Goal: Task Accomplishment & Management: Manage account settings

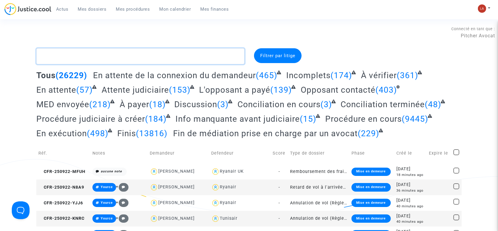
click at [163, 49] on textarea at bounding box center [140, 56] width 208 height 16
type textarea "§"
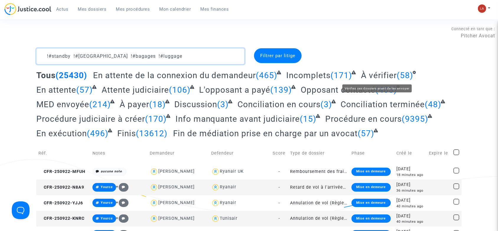
type textarea "!#standby !#[GEOGRAPHIC_DATA] !#bagages !#luggage"
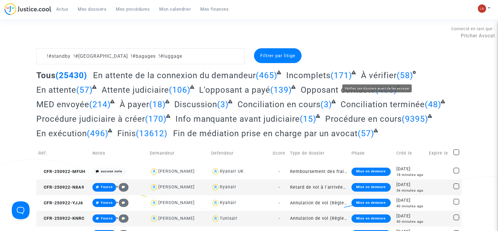
click at [374, 74] on span "À vérifier" at bounding box center [379, 75] width 36 height 10
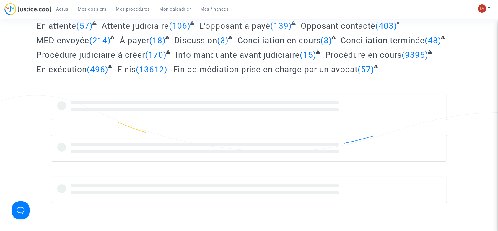
scroll to position [118, 0]
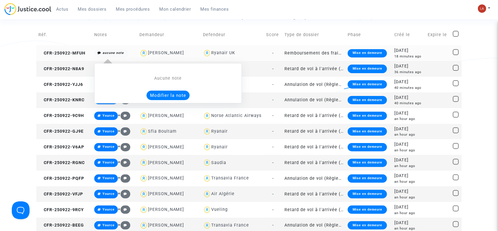
click at [168, 93] on button "Modifier la note" at bounding box center [168, 94] width 43 height 9
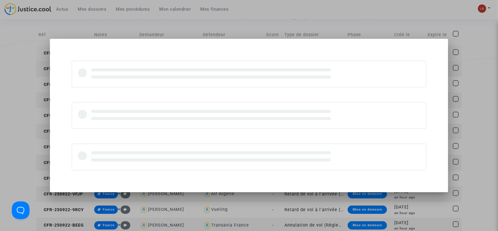
scroll to position [0, 0]
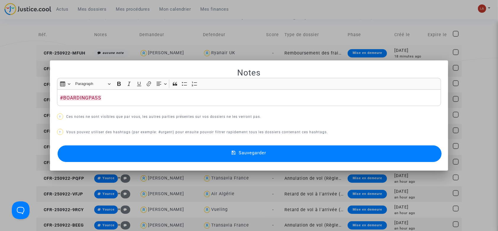
click at [158, 145] on div "Sauvegarder" at bounding box center [249, 154] width 385 height 20
click at [131, 154] on button "Sauvegarder" at bounding box center [250, 153] width 385 height 17
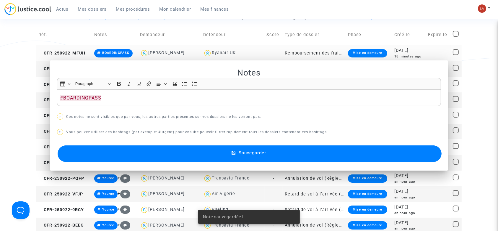
scroll to position [118, 0]
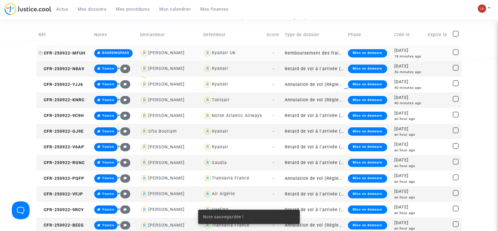
click at [75, 50] on td "CFR-250922-MFUH" at bounding box center [64, 53] width 56 height 16
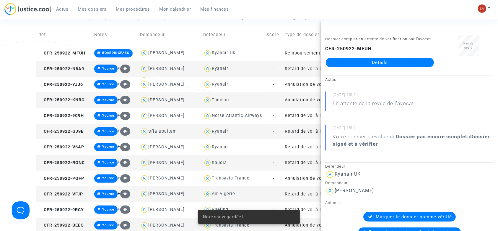
drag, startPoint x: 374, startPoint y: 62, endPoint x: 388, endPoint y: 69, distance: 15.9
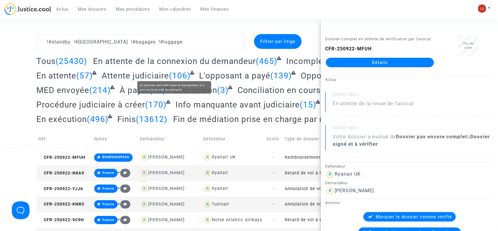
scroll to position [0, 0]
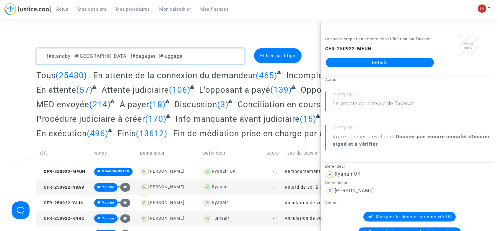
click at [208, 53] on textarea at bounding box center [140, 56] width 208 height 16
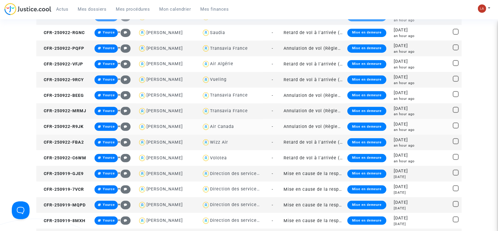
scroll to position [276, 0]
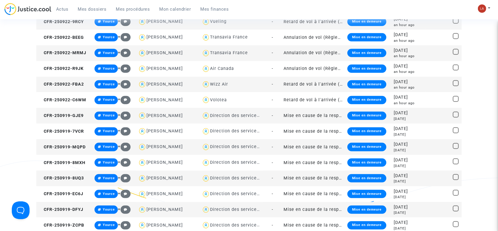
click at [237, 112] on span "Direction des services judiciaires du Ministère de la Justice - Bureau FIP4" at bounding box center [292, 98] width 164 height 39
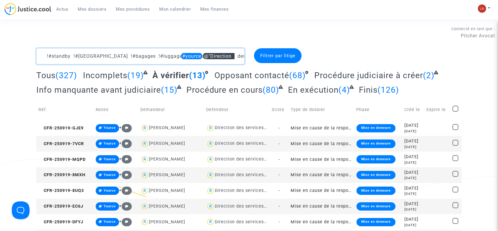
click at [178, 56] on textarea at bounding box center [140, 56] width 208 height 16
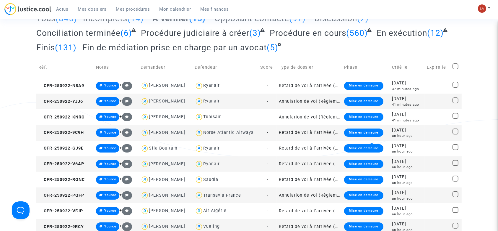
scroll to position [39, 0]
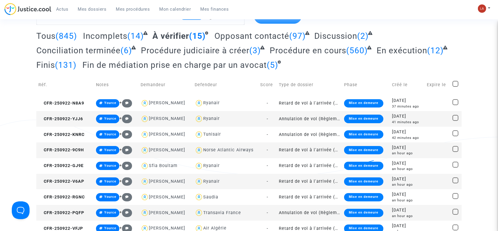
click at [79, 92] on td "Réf." at bounding box center [65, 84] width 58 height 21
click at [69, 101] on span "CFR-250922-N8A9" at bounding box center [61, 103] width 46 height 5
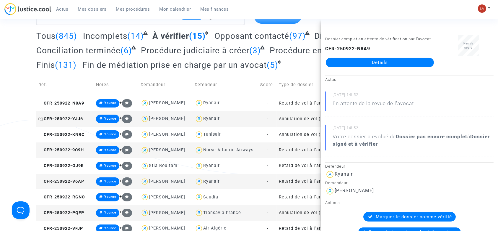
click at [59, 117] on span "CFR-250922-YJJ6" at bounding box center [60, 118] width 45 height 5
click at [77, 132] on span "CFR-250922-KNRC" at bounding box center [61, 134] width 46 height 5
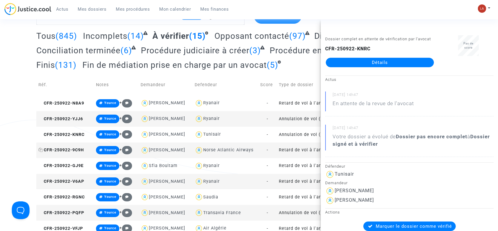
click at [78, 151] on span "CFR-250922-9C9H" at bounding box center [61, 149] width 46 height 5
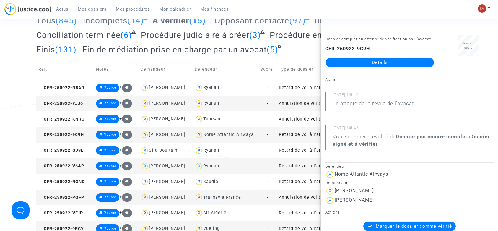
scroll to position [79, 0]
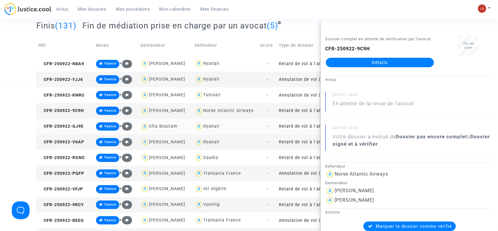
click at [78, 129] on td "CFR-250922-GJ9E" at bounding box center [65, 127] width 58 height 16
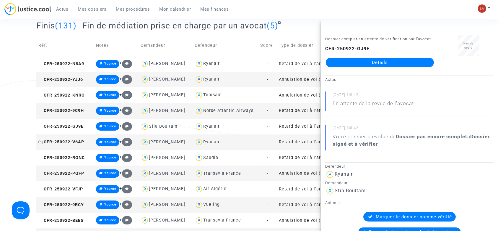
click at [66, 142] on span "CFR-250922-V6AP" at bounding box center [61, 141] width 46 height 5
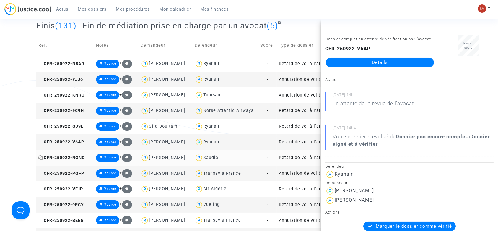
click at [57, 156] on span "CFR-250922-RGNC" at bounding box center [61, 157] width 46 height 5
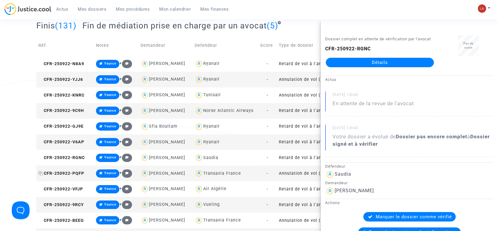
click at [67, 171] on span "CFR-250922-PQFP" at bounding box center [61, 173] width 46 height 5
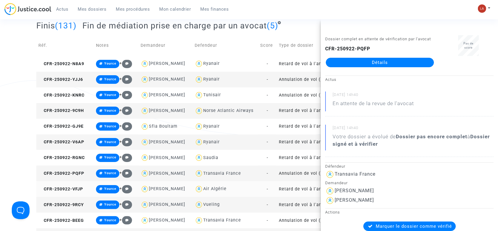
click at [76, 185] on td "CFR-250922-VFJP" at bounding box center [65, 189] width 58 height 16
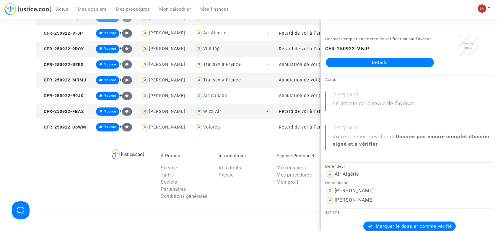
scroll to position [237, 0]
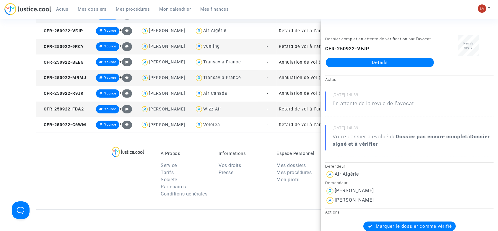
click at [82, 48] on span "CFR-250922-9RCY" at bounding box center [61, 46] width 46 height 5
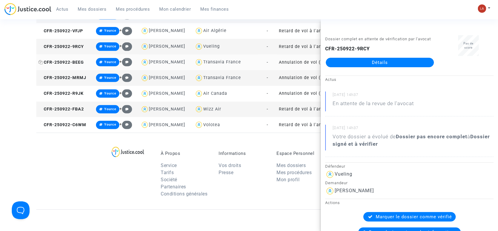
click at [59, 61] on span "CFR-250922-BEEG" at bounding box center [61, 62] width 46 height 5
click at [81, 77] on span "CFR-250922-MRMJ" at bounding box center [62, 77] width 48 height 5
click at [77, 95] on span "CFR-250922-R9JK" at bounding box center [60, 93] width 45 height 5
click at [72, 109] on span "CFR-250922-FBA2" at bounding box center [61, 108] width 46 height 5
click at [66, 125] on span "CFR-250922-C6WM" at bounding box center [62, 124] width 48 height 5
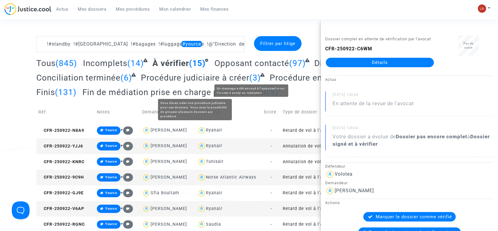
scroll to position [0, 0]
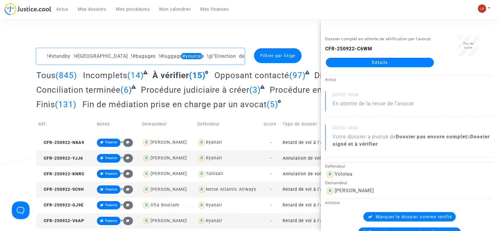
click at [179, 54] on textarea at bounding box center [140, 56] width 208 height 16
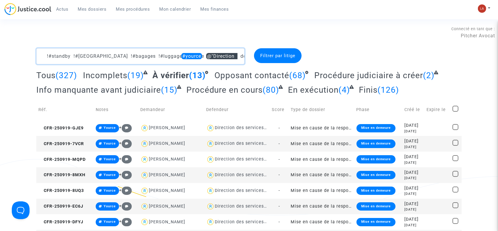
click at [183, 54] on textarea at bounding box center [140, 56] width 208 height 16
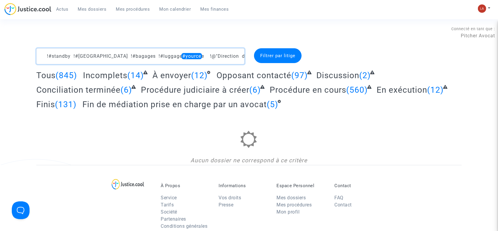
type textarea "!#standby !#bordeaux !#bagages !#luggage #yource !@"Direction des services judi…"
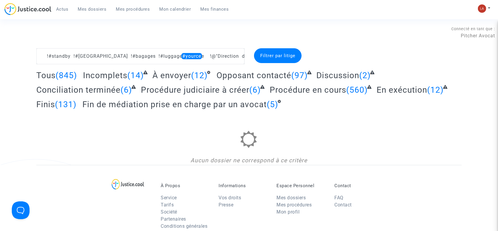
click at [184, 71] on span "À envoyer" at bounding box center [172, 75] width 39 height 10
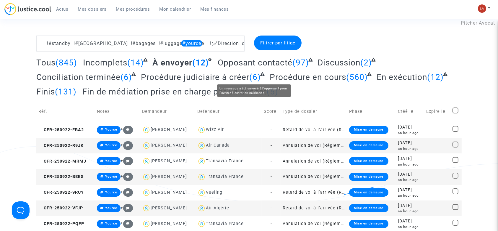
scroll to position [118, 0]
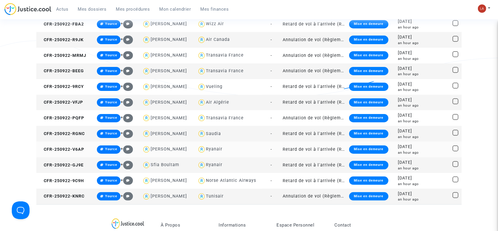
click at [75, 144] on td "CFR-250922-V6AP" at bounding box center [65, 149] width 59 height 16
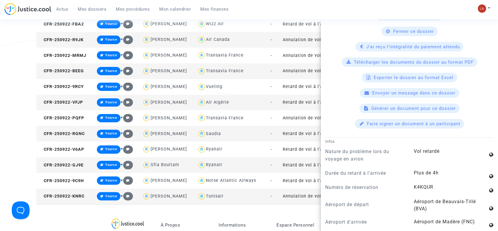
scroll to position [394, 0]
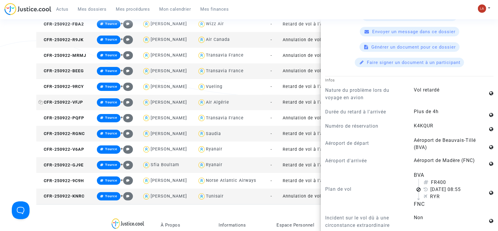
click at [74, 101] on span "CFR-250922-VFJP" at bounding box center [60, 102] width 45 height 5
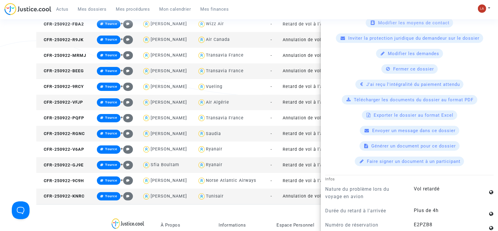
scroll to position [433, 0]
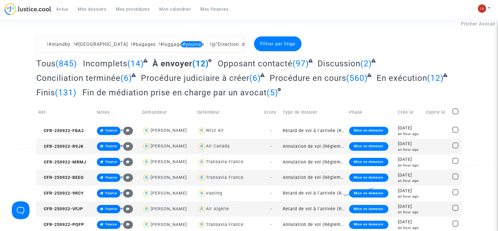
scroll to position [0, 0]
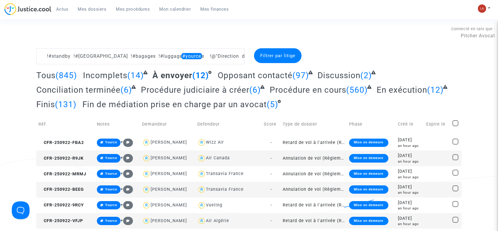
click at [456, 122] on span at bounding box center [456, 123] width 6 height 6
click at [456, 126] on input "checkbox" at bounding box center [456, 126] width 0 height 0
checkbox input "true"
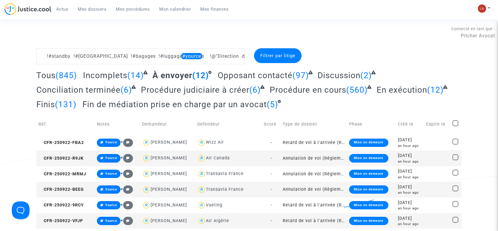
checkbox input "true"
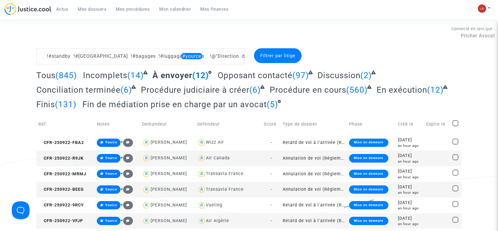
checkbox input "true"
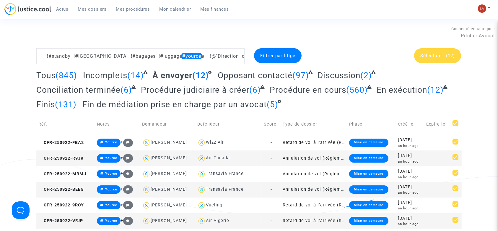
click at [445, 58] on span "Sélection (12)" at bounding box center [438, 55] width 35 height 5
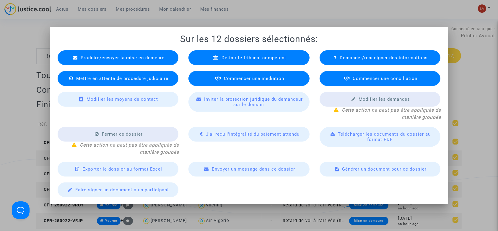
click at [291, 82] on div "Commencer une médiation" at bounding box center [249, 78] width 121 height 15
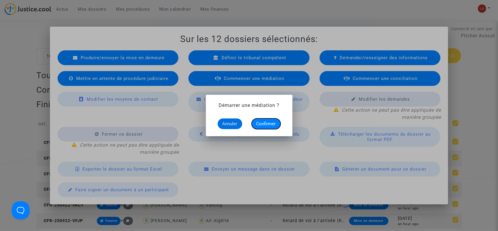
click at [276, 123] on button "Confirmer" at bounding box center [266, 123] width 29 height 11
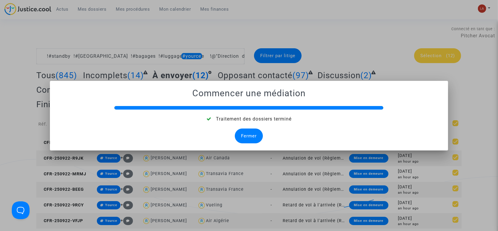
click at [244, 133] on div "Fermer" at bounding box center [249, 135] width 28 height 15
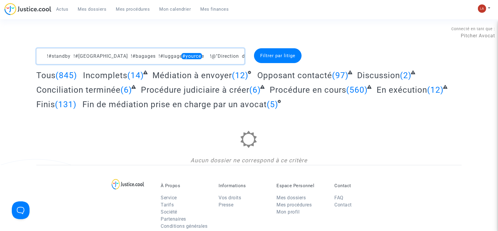
click at [156, 53] on textarea at bounding box center [140, 56] width 208 height 16
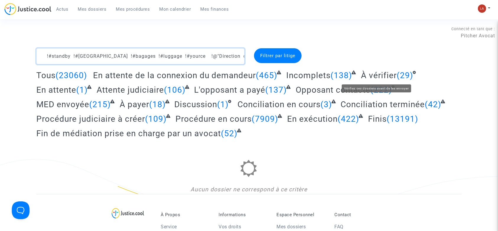
type textarea "!#standby !#bordeaux !#bagages !#luggage !#yource !@"Direction des services jud…"
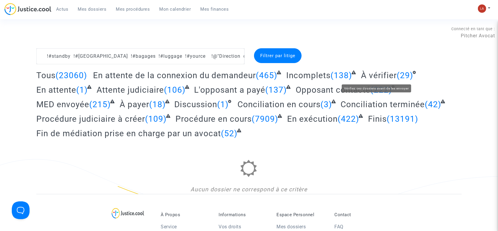
click at [384, 70] on span "À vérifier" at bounding box center [379, 75] width 36 height 10
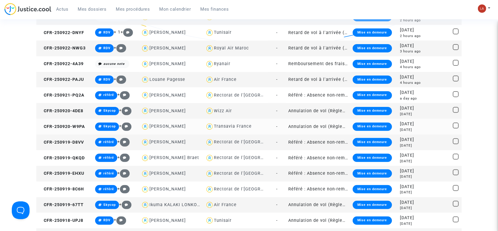
scroll to position [158, 0]
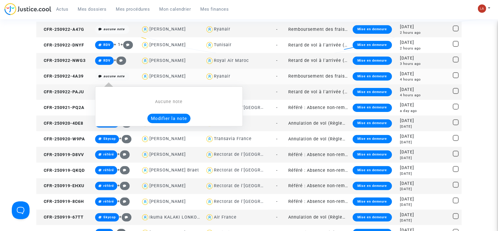
click at [156, 118] on button "Modifier la note" at bounding box center [169, 118] width 43 height 9
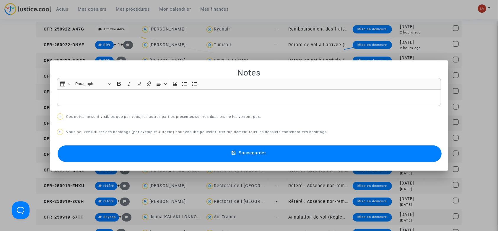
click at [126, 100] on p "Rich Text Editor, main" at bounding box center [249, 97] width 378 height 7
click at [146, 151] on button "Sauvegarder" at bounding box center [250, 153] width 385 height 17
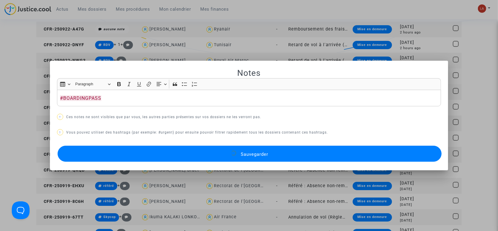
scroll to position [158, 0]
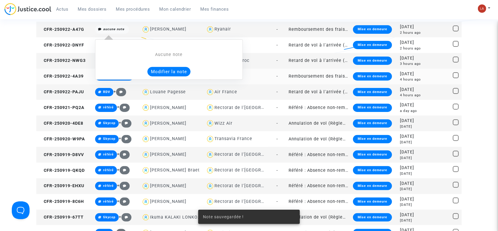
click at [174, 73] on button "Modifier la note" at bounding box center [169, 71] width 43 height 9
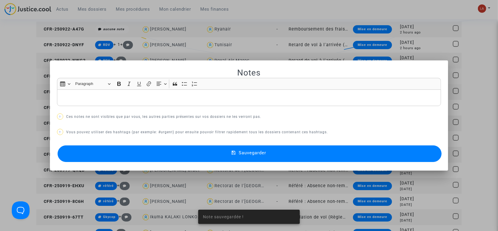
scroll to position [0, 0]
click at [141, 153] on button "Sauvegarder" at bounding box center [250, 153] width 385 height 17
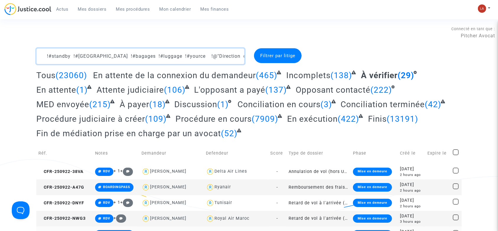
click at [183, 56] on textarea at bounding box center [140, 56] width 208 height 16
click at [185, 54] on textarea at bounding box center [140, 56] width 208 height 16
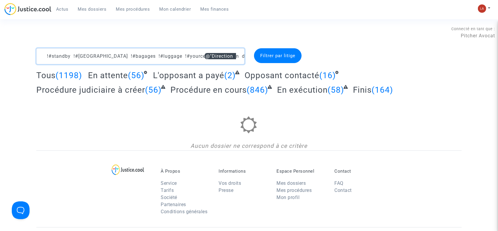
click at [183, 57] on textarea at bounding box center [140, 56] width 208 height 16
click at [158, 55] on textarea at bounding box center [140, 56] width 208 height 16
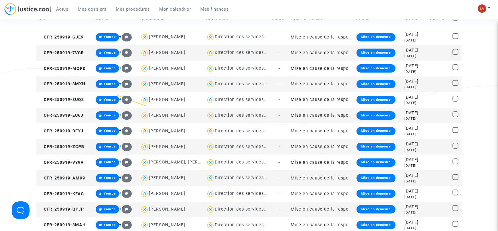
scroll to position [79, 0]
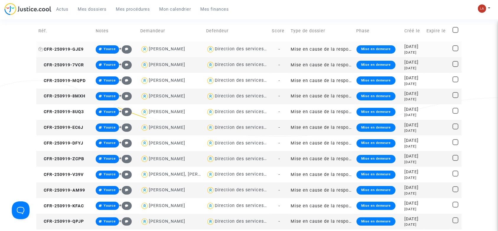
click at [77, 49] on span "CFR-250919-GJE9" at bounding box center [60, 49] width 45 height 5
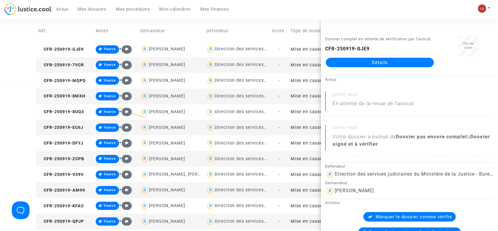
click at [66, 61] on td "CFR-250919-7VCR" at bounding box center [64, 65] width 57 height 16
click at [78, 79] on span "CFR-250919-MQPD" at bounding box center [61, 80] width 47 height 5
click at [63, 92] on td "CFR-250919-8MXH" at bounding box center [64, 96] width 57 height 16
click at [78, 112] on span "CFR-250919-8UQ3" at bounding box center [61, 111] width 46 height 5
click at [69, 125] on span "CFR-250919-EC6J" at bounding box center [60, 127] width 45 height 5
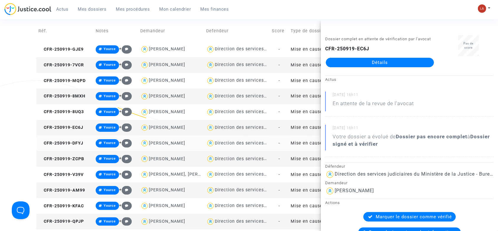
click at [83, 144] on copy "CFR-250919-DFYJ" at bounding box center [60, 142] width 45 height 5
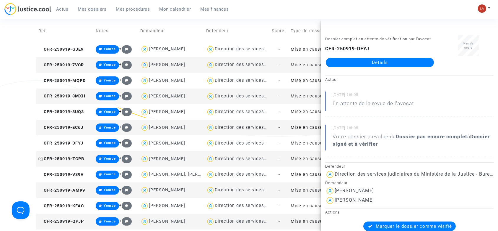
click at [79, 159] on span "CFR-250919-ZCPB" at bounding box center [61, 158] width 46 height 5
click at [73, 176] on td "CFR-250919-V39V" at bounding box center [64, 174] width 57 height 16
drag, startPoint x: 350, startPoint y: 64, endPoint x: 340, endPoint y: 70, distance: 11.4
click at [74, 190] on span "CFR-250919-AM99" at bounding box center [61, 189] width 47 height 5
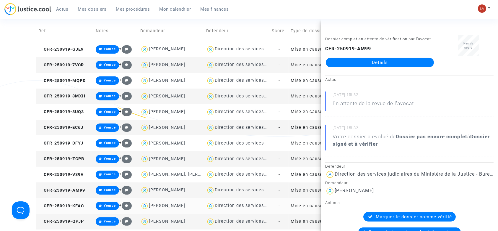
click at [61, 208] on td "CFR-250919-KFAC" at bounding box center [64, 206] width 57 height 16
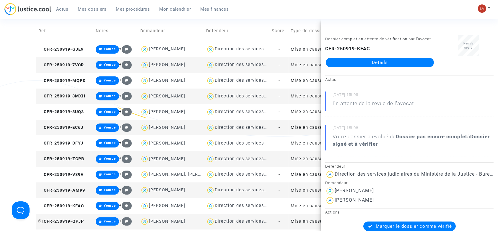
click at [72, 220] on span "CFR-250919-QPJP" at bounding box center [61, 220] width 46 height 5
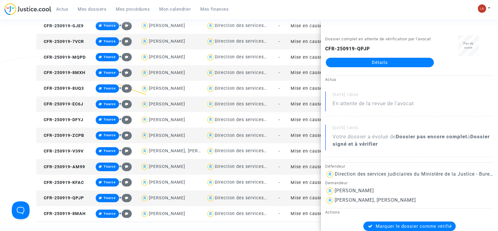
scroll to position [118, 0]
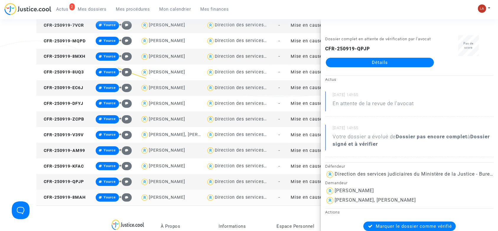
click at [83, 194] on td "CFR-250919-8MAH" at bounding box center [64, 198] width 57 height 16
drag, startPoint x: 341, startPoint y: 69, endPoint x: 341, endPoint y: 73, distance: 3.4
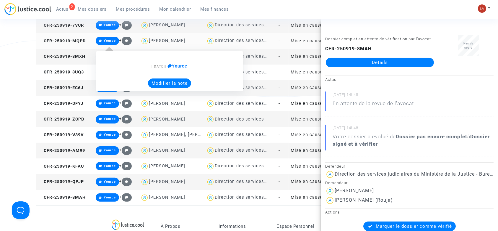
scroll to position [0, 0]
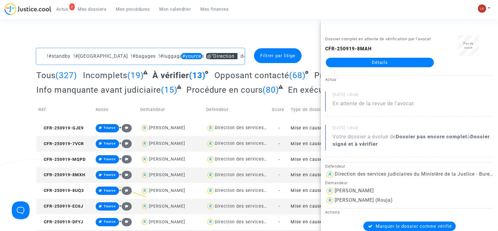
click at [179, 49] on textarea at bounding box center [140, 56] width 208 height 16
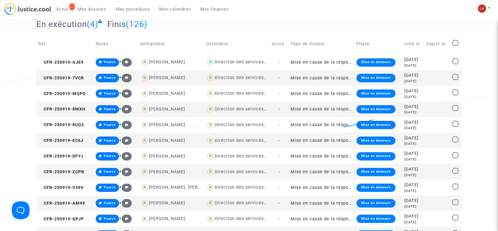
scroll to position [79, 0]
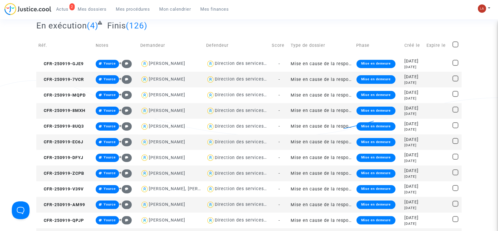
type textarea "!#standby !#bordeaux !#bagages !#luggage #yource @"Direction des services judic…"
click at [453, 43] on span at bounding box center [456, 44] width 6 height 6
click at [456, 47] on input "checkbox" at bounding box center [456, 47] width 0 height 0
checkbox input "true"
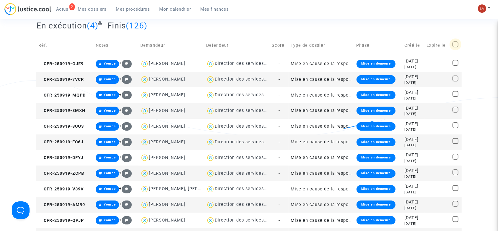
checkbox input "true"
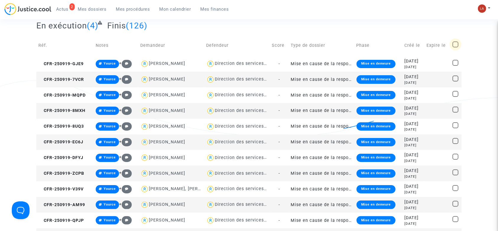
checkbox input "true"
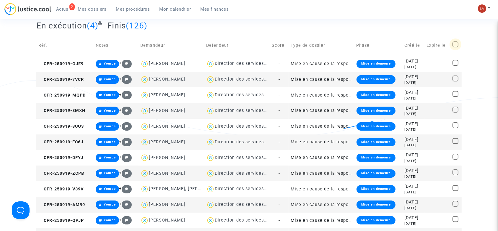
checkbox input "true"
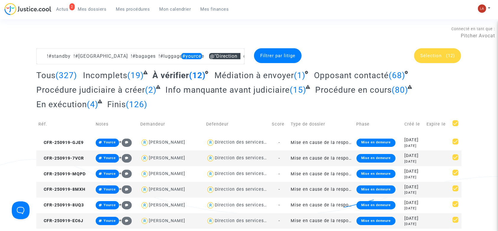
click at [432, 62] on div "Sélection (12)" at bounding box center [438, 55] width 47 height 15
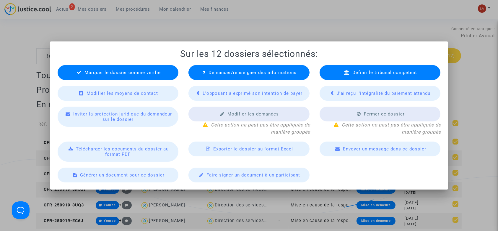
click at [230, 70] on span "Demander/renseigner des informations" at bounding box center [253, 72] width 88 height 5
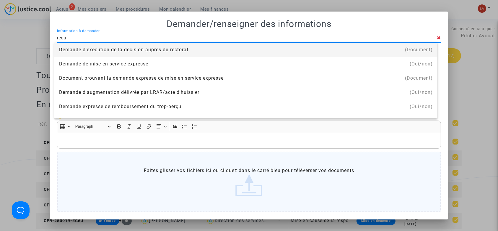
type input "Requête envoyée au tribunal"
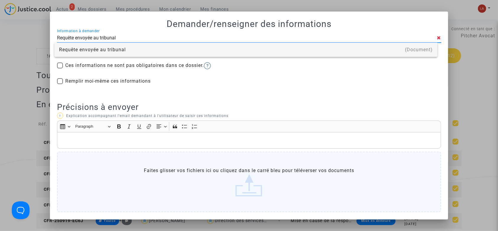
click at [112, 51] on div "Requête envoyée au tribunal" at bounding box center [246, 50] width 374 height 14
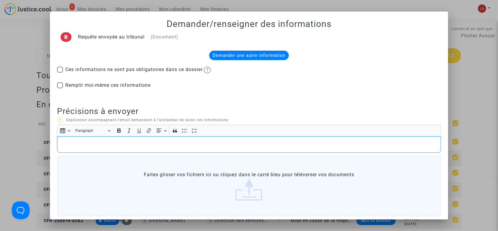
click at [108, 143] on p "Rich Text Editor, main" at bounding box center [249, 144] width 378 height 7
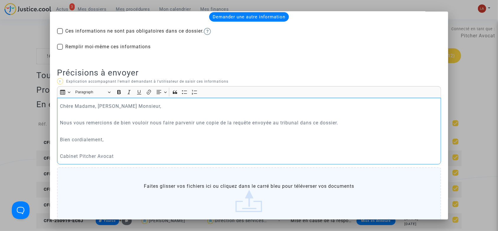
scroll to position [82, 0]
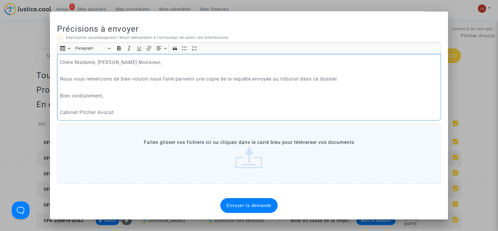
click at [240, 198] on div "Envoyer la demande" at bounding box center [249, 205] width 57 height 15
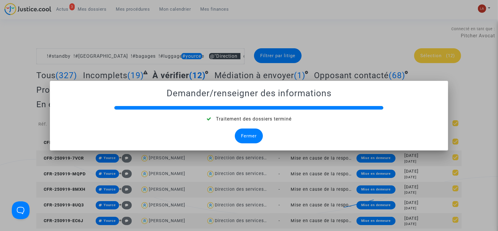
click at [236, 134] on div "Fermer" at bounding box center [249, 135] width 28 height 15
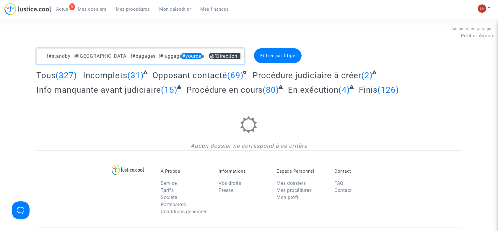
drag, startPoint x: 182, startPoint y: 53, endPoint x: 328, endPoint y: 55, distance: 146.7
click at [328, 55] on div "!#standby !#bordeaux !#bagages !#luggage #yource @"Direction des services judic…" at bounding box center [249, 56] width 435 height 16
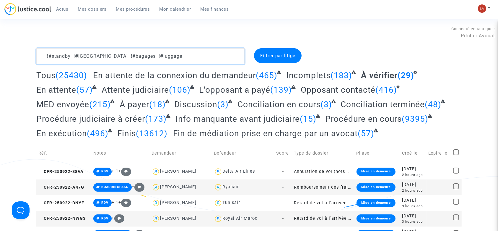
click at [173, 53] on textarea at bounding box center [140, 56] width 208 height 16
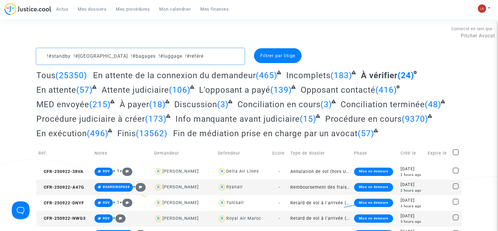
click at [206, 61] on textarea at bounding box center [140, 56] width 208 height 16
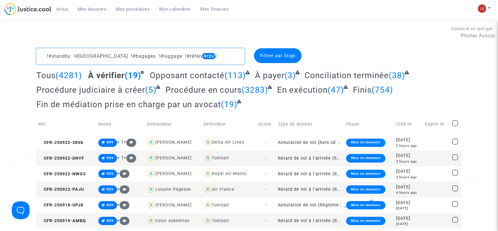
click at [207, 55] on textarea at bounding box center [140, 56] width 208 height 16
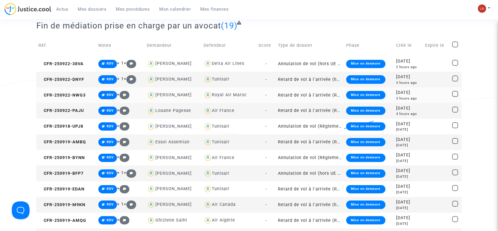
scroll to position [39, 0]
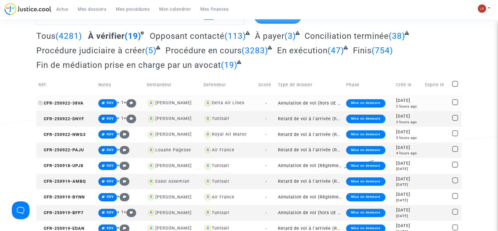
click at [71, 101] on span "CFR-250922-38VA" at bounding box center [60, 103] width 45 height 5
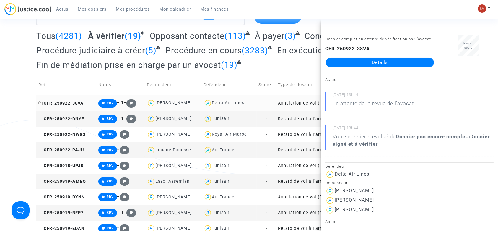
click at [82, 104] on span "CFR-250922-38VA" at bounding box center [60, 103] width 45 height 5
click at [76, 117] on span "CFR-250922-DNYF" at bounding box center [61, 118] width 46 height 5
click at [59, 133] on span "CFR-250922-NWG3" at bounding box center [61, 134] width 47 height 5
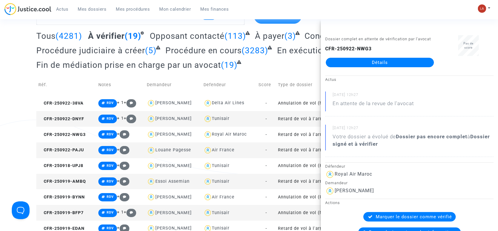
click at [70, 146] on td "CFR-250922-PAJU" at bounding box center [66, 150] width 60 height 16
click at [75, 160] on td "CFR-250918-UPJ8" at bounding box center [66, 166] width 60 height 16
click at [76, 186] on td "CFR-250919-AMBQ" at bounding box center [66, 182] width 60 height 16
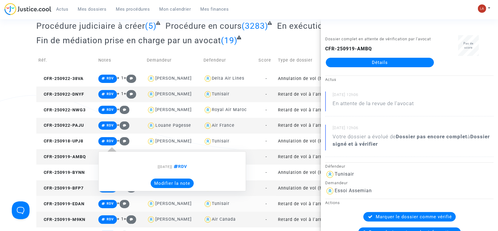
scroll to position [118, 0]
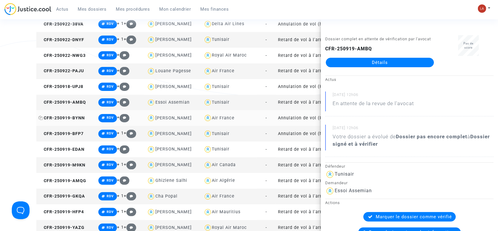
click at [64, 120] on span "CFR-250919-BYNN" at bounding box center [61, 117] width 46 height 5
click at [71, 131] on span "CFR-250919-BFP7" at bounding box center [60, 133] width 45 height 5
click at [72, 150] on span "CFR-250919-EDAN" at bounding box center [61, 149] width 46 height 5
click at [72, 163] on span "CFR-250919-M9KN" at bounding box center [61, 164] width 47 height 5
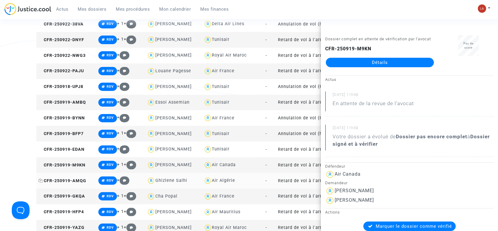
click at [76, 182] on span "CFR-250919-AMQG" at bounding box center [62, 180] width 48 height 5
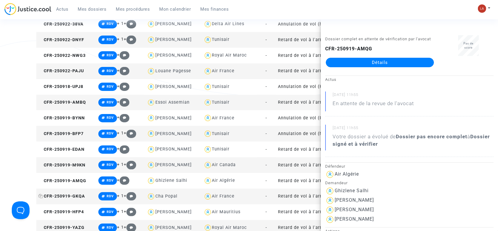
click at [76, 197] on span "CFR-250919-GKQA" at bounding box center [61, 195] width 47 height 5
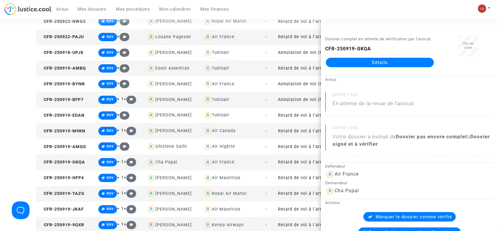
scroll to position [197, 0]
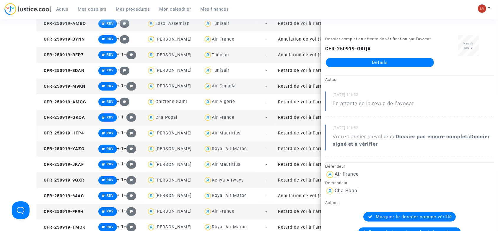
click at [68, 136] on td "CFR-250919-HFP4" at bounding box center [66, 133] width 60 height 16
click at [74, 158] on td "CFR-250919-JKAF" at bounding box center [66, 164] width 60 height 16
drag, startPoint x: 58, startPoint y: 149, endPoint x: 119, endPoint y: 134, distance: 62.1
click at [59, 150] on span "CFR-250919-YAZG" at bounding box center [61, 148] width 46 height 5
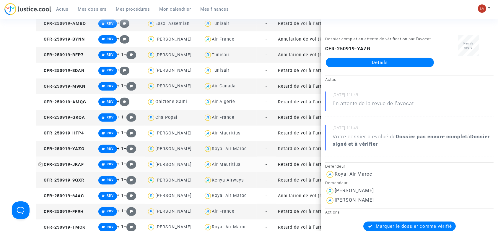
click at [74, 162] on span "CFR-250919-JKAF" at bounding box center [61, 164] width 46 height 5
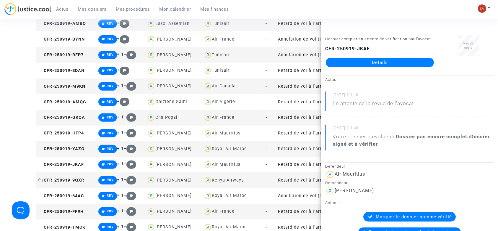
click at [75, 179] on span "CFR-250919-9QXR" at bounding box center [61, 179] width 46 height 5
click at [68, 199] on td "CFR-250919-64AC" at bounding box center [66, 196] width 60 height 16
click at [80, 210] on span "CFR-250919-FF9H" at bounding box center [60, 211] width 45 height 5
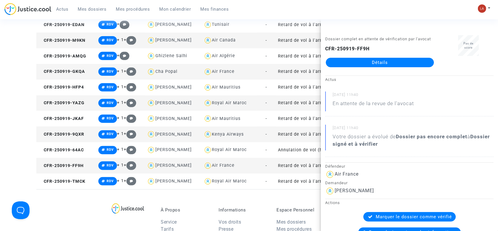
scroll to position [276, 0]
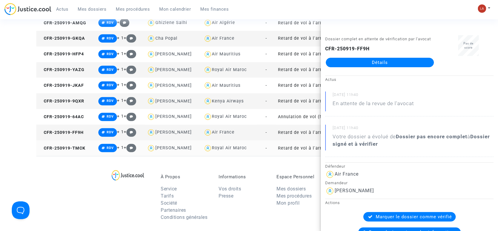
click at [86, 147] on td "CFR-250919-TMCK" at bounding box center [66, 148] width 60 height 16
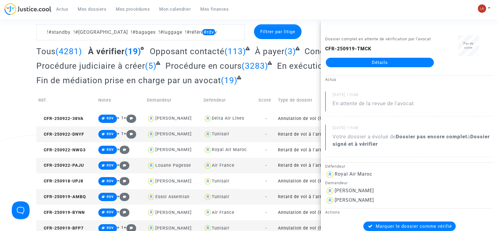
scroll to position [0, 0]
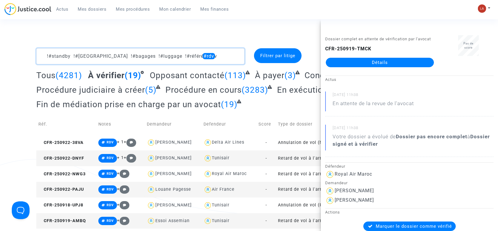
click at [211, 59] on textarea at bounding box center [140, 56] width 208 height 16
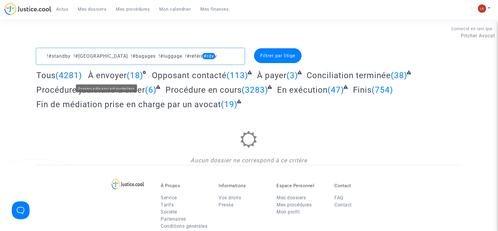
type textarea "!#standby !#bordeaux !#bagages !#luggage !#référé #rdv"
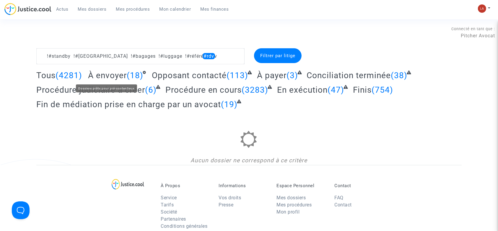
click at [101, 74] on span "À envoyer" at bounding box center [107, 75] width 39 height 10
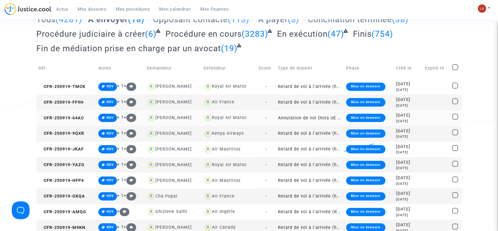
scroll to position [39, 0]
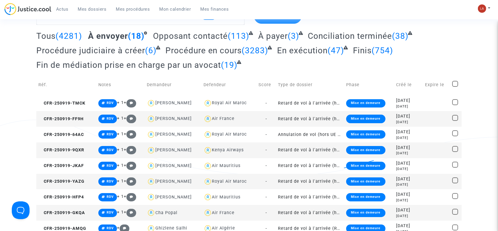
click at [455, 81] on span at bounding box center [456, 84] width 6 height 6
click at [455, 87] on input "checkbox" at bounding box center [455, 87] width 0 height 0
checkbox input "true"
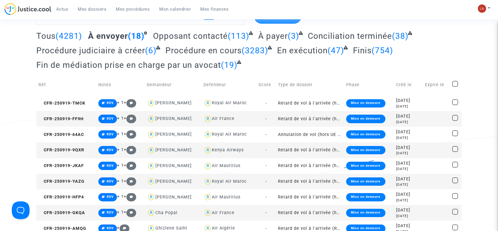
checkbox input "true"
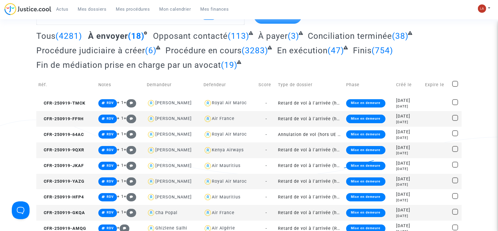
checkbox input "true"
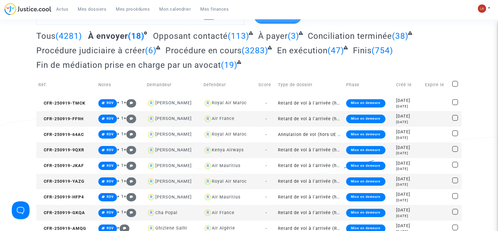
checkbox input "true"
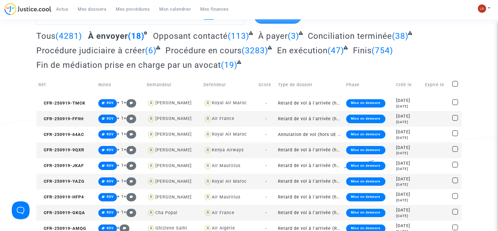
checkbox input "true"
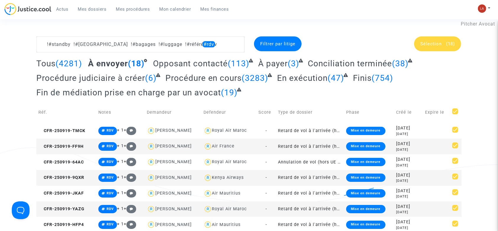
scroll to position [0, 0]
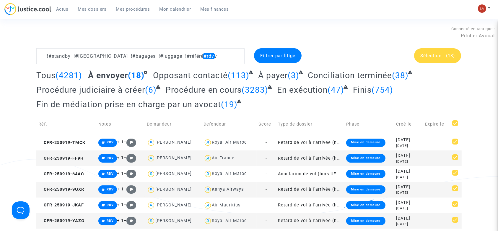
click at [441, 56] on span "Sélection" at bounding box center [431, 55] width 21 height 5
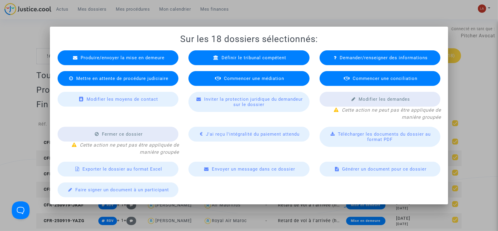
click at [295, 75] on div "Commencer une médiation" at bounding box center [249, 78] width 121 height 15
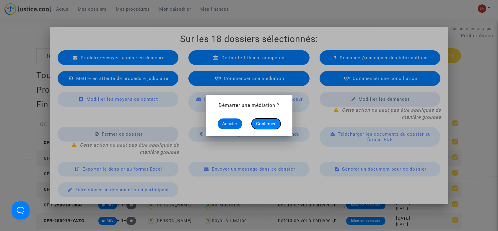
click at [268, 124] on span "Confirmer" at bounding box center [267, 123] width 20 height 5
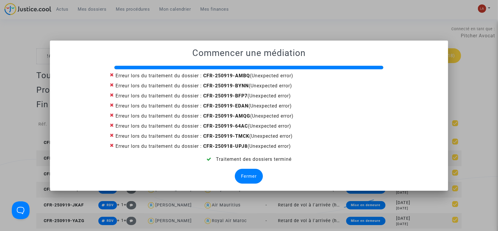
click at [239, 171] on div "Fermer" at bounding box center [249, 176] width 28 height 15
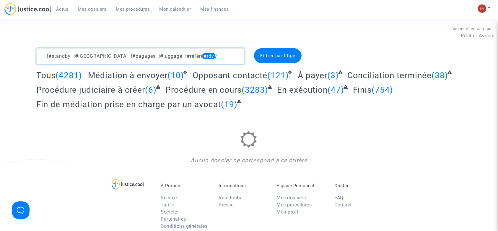
drag, startPoint x: 182, startPoint y: 58, endPoint x: 246, endPoint y: 58, distance: 64.5
click at [229, 58] on textarea at bounding box center [140, 56] width 208 height 16
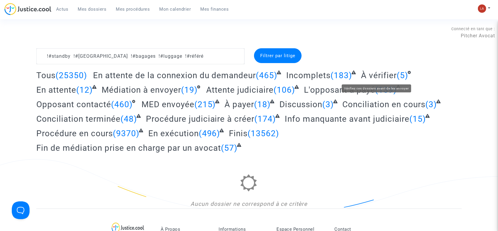
click at [383, 75] on span "À vérifier" at bounding box center [379, 75] width 36 height 10
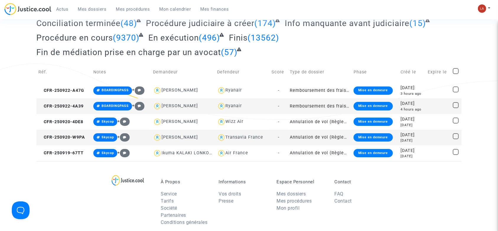
scroll to position [118, 0]
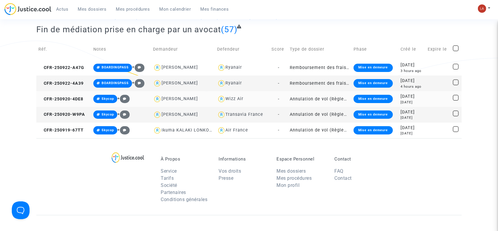
click at [62, 94] on td "CFR-250920-4DE8" at bounding box center [63, 99] width 55 height 16
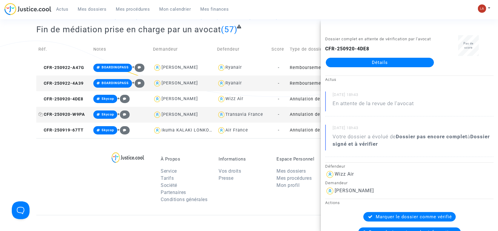
click at [83, 112] on span "CFR-250920-W9PA" at bounding box center [61, 114] width 47 height 5
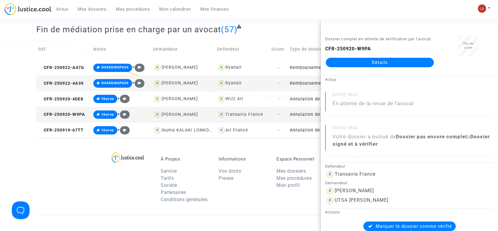
drag, startPoint x: 344, startPoint y: 64, endPoint x: 335, endPoint y: 73, distance: 13.0
click at [71, 132] on td "CFR-250919-67TT" at bounding box center [63, 130] width 55 height 16
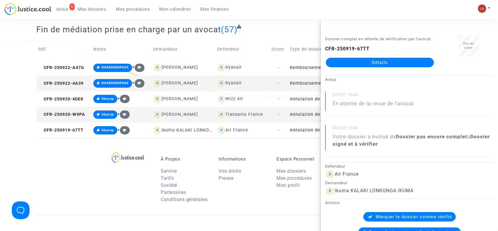
scroll to position [0, 0]
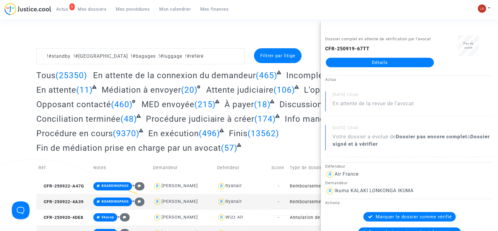
click at [215, 65] on complex-dispute-list "!#standby !#bordeaux !#bagages !#luggage !#référé Filtrer par litige Tous (2535…" at bounding box center [249, 152] width 426 height 208
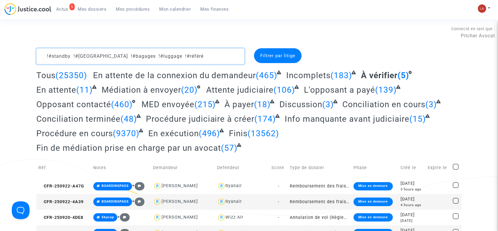
click at [219, 61] on textarea at bounding box center [140, 56] width 208 height 16
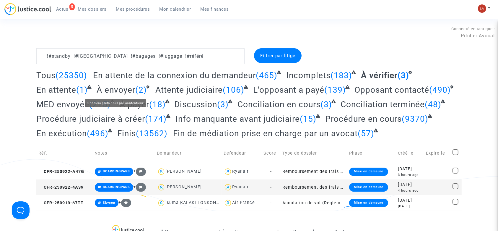
click at [116, 87] on span "À envoyer" at bounding box center [116, 90] width 39 height 10
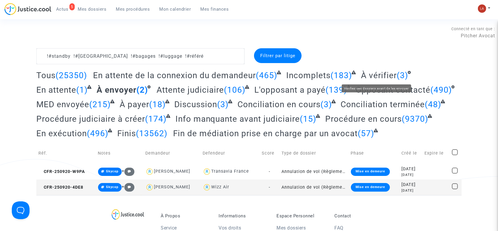
drag, startPoint x: 376, startPoint y: 73, endPoint x: 387, endPoint y: 72, distance: 11.4
click at [376, 73] on span "À vérifier" at bounding box center [379, 75] width 36 height 10
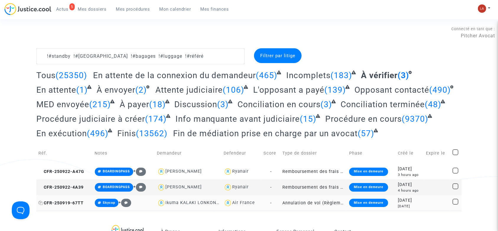
click at [70, 201] on span "CFR-250919-67TT" at bounding box center [60, 202] width 45 height 5
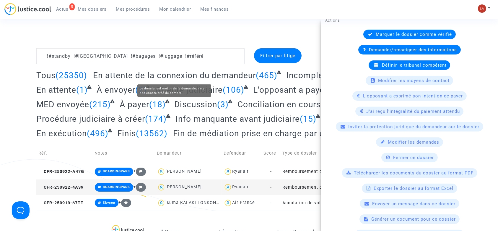
scroll to position [185, 0]
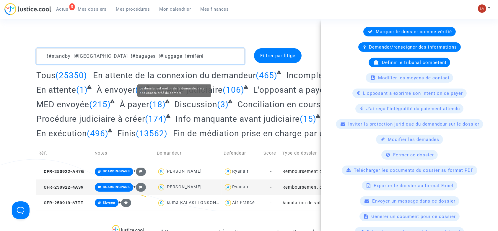
click at [195, 55] on textarea at bounding box center [140, 56] width 208 height 16
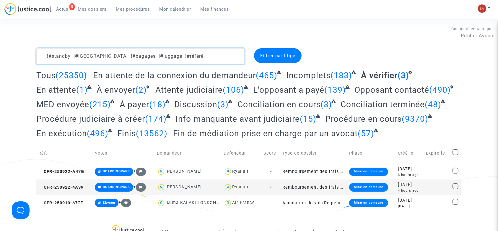
scroll to position [0, 0]
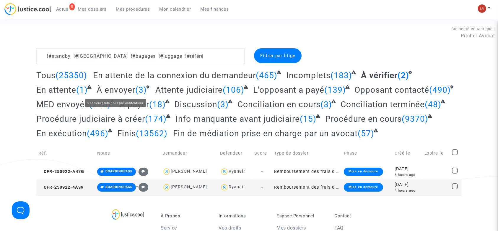
click at [103, 88] on span "À envoyer" at bounding box center [116, 90] width 39 height 10
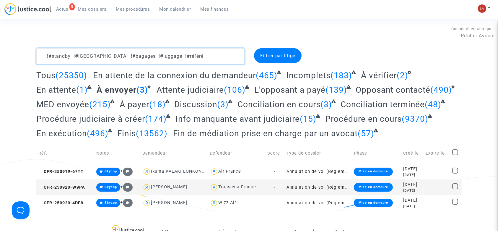
click at [216, 57] on textarea at bounding box center [140, 56] width 208 height 16
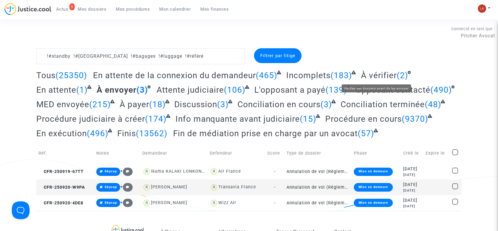
click at [390, 72] on span "À vérifier" at bounding box center [379, 75] width 36 height 10
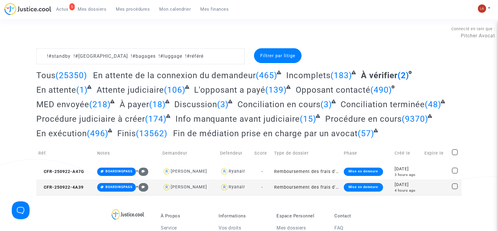
click at [64, 192] on td "CFR-250922-4A39" at bounding box center [65, 187] width 59 height 16
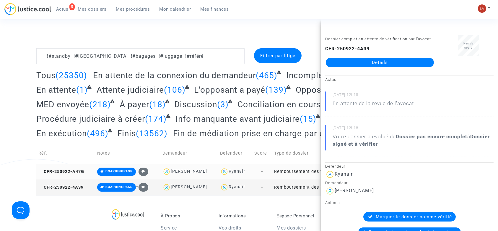
click at [80, 174] on td "CFR-250922-A47G" at bounding box center [65, 171] width 59 height 16
drag, startPoint x: 355, startPoint y: 71, endPoint x: 356, endPoint y: 83, distance: 12.2
click at [355, 83] on div "Actus 22/09/2025 - 13h38 En attente de la revue de l'avocat 22/09/2025 - 13h38 …" at bounding box center [409, 117] width 177 height 84
drag, startPoint x: 350, startPoint y: 64, endPoint x: 343, endPoint y: 71, distance: 10.2
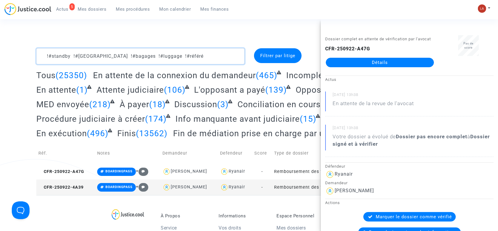
click at [190, 50] on textarea at bounding box center [140, 56] width 208 height 16
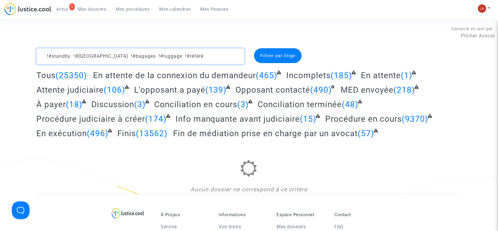
click at [159, 53] on textarea at bounding box center [140, 56] width 208 height 16
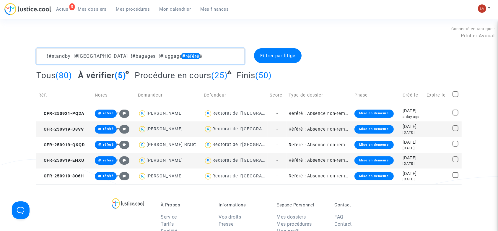
click at [156, 54] on textarea at bounding box center [140, 56] width 208 height 16
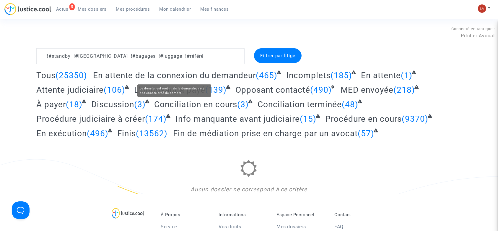
click at [99, 86] on span "Attente judiciaire" at bounding box center [69, 90] width 67 height 10
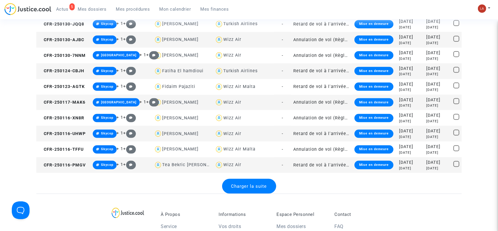
scroll to position [788, 0]
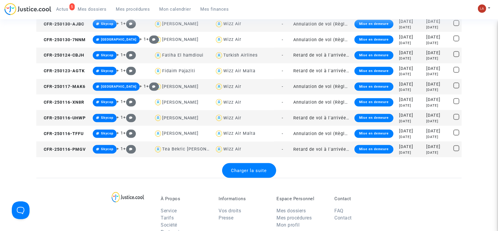
click at [258, 166] on div "Charger la suite" at bounding box center [249, 170] width 54 height 15
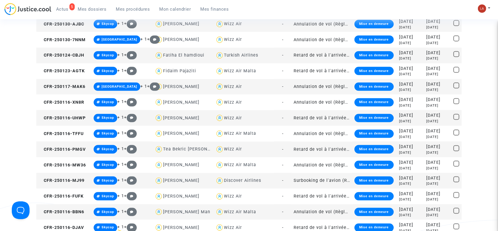
scroll to position [1537, 0]
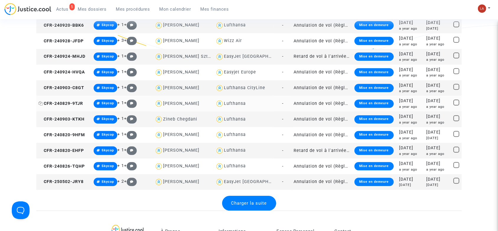
click at [80, 103] on span "CFR-240829-9TJR" at bounding box center [60, 103] width 45 height 5
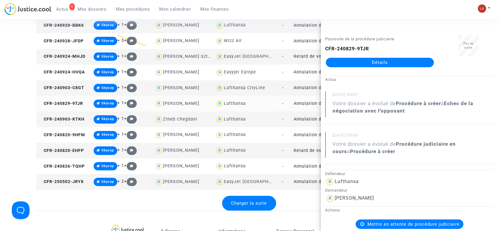
click at [236, 101] on div "Lufthansa" at bounding box center [235, 103] width 22 height 5
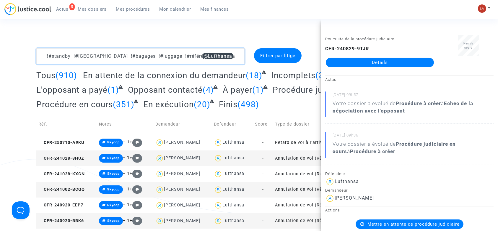
click at [214, 56] on textarea at bounding box center [140, 56] width 208 height 16
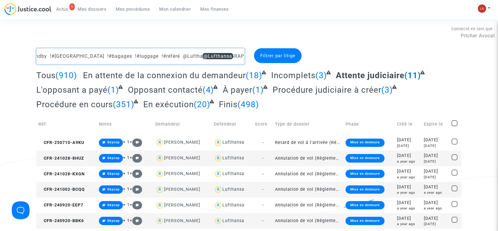
scroll to position [0, 27]
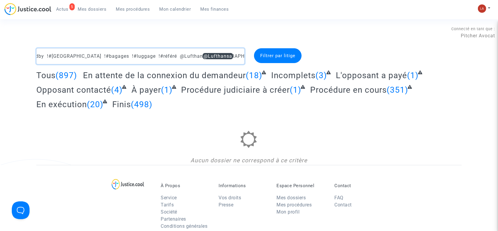
drag, startPoint x: 214, startPoint y: 55, endPoint x: 337, endPoint y: 62, distance: 123.2
click at [337, 62] on div "!#standby !#bordeaux !#bagages !#luggage !#référé @Lufthansa !#mulhouse !#stras…" at bounding box center [249, 56] width 435 height 16
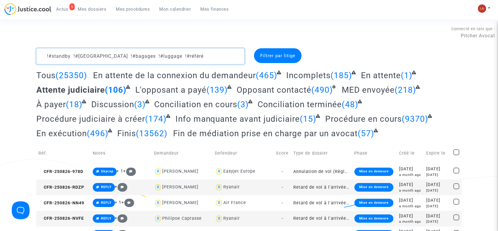
type textarea "!#standby !#bordeaux !#bagages !#luggage !#référé"
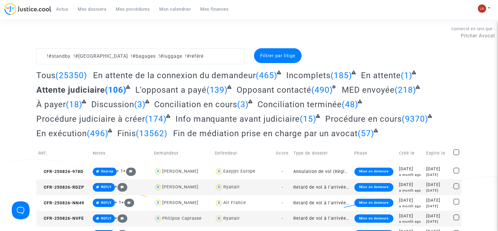
click at [244, 38] on div "Connecté en tant que : Pitcher Avocat" at bounding box center [248, 32] width 496 height 14
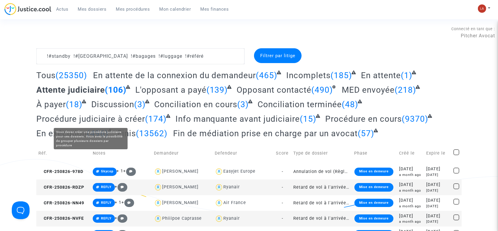
click at [127, 118] on span "Procédure judiciaire à créer" at bounding box center [90, 119] width 109 height 10
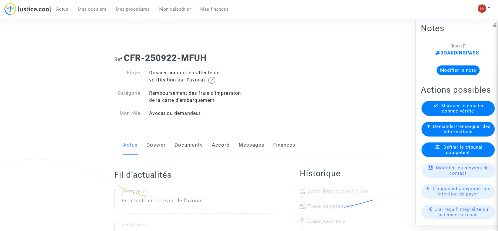
click at [158, 143] on link "Dossier" at bounding box center [156, 145] width 19 height 20
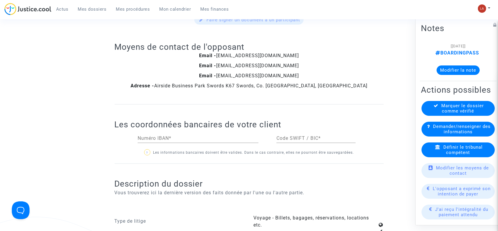
scroll to position [631, 0]
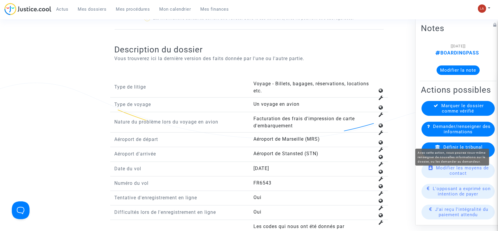
click at [467, 155] on span "Définir le tribunal compétent" at bounding box center [463, 149] width 39 height 11
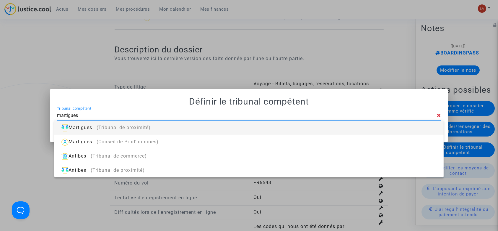
type input "martigues"
drag, startPoint x: 376, startPoint y: 124, endPoint x: 298, endPoint y: 131, distance: 78.4
click at [376, 124] on div "Martigues (Tribunal de proximité)" at bounding box center [249, 127] width 380 height 14
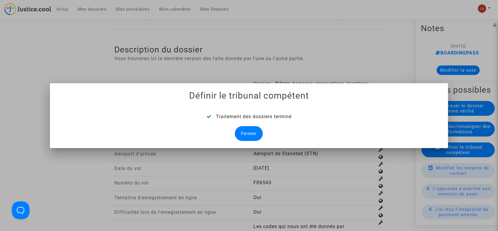
click at [262, 137] on div "Fermer" at bounding box center [249, 133] width 28 height 15
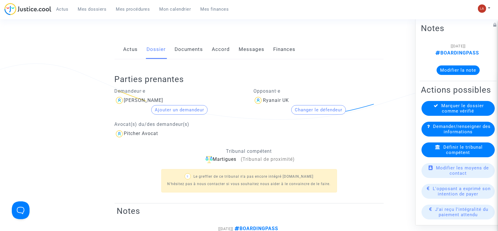
scroll to position [39, 0]
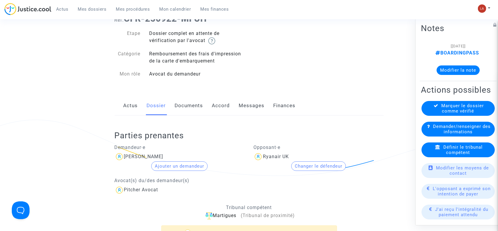
click at [200, 116] on div "Parties prenantes Demandeur·e Nicolas Goti Ajouter un demandeur Avocat(s) du/de…" at bounding box center [249, 187] width 269 height 144
drag, startPoint x: 198, startPoint y: 110, endPoint x: 227, endPoint y: 108, distance: 29.3
click at [198, 110] on link "Documents" at bounding box center [189, 106] width 28 height 20
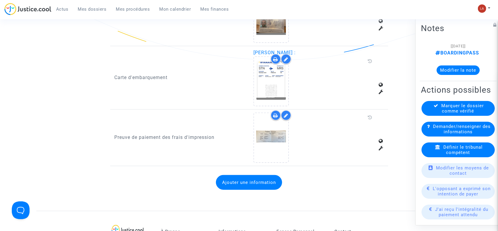
scroll to position [433, 0]
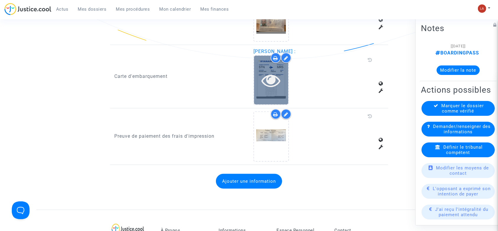
click at [269, 75] on icon at bounding box center [271, 80] width 19 height 19
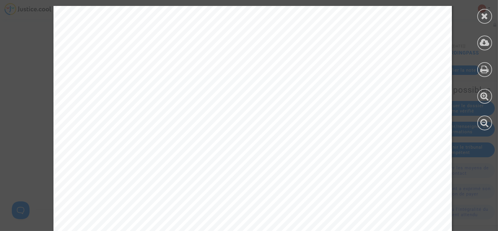
scroll to position [276, 0]
click at [490, 19] on div at bounding box center [485, 16] width 15 height 15
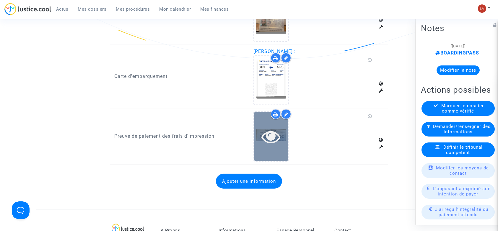
scroll to position [355, 0]
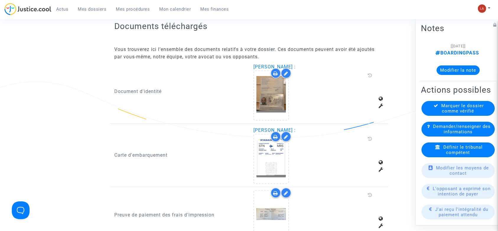
click at [419, 119] on div "Notes [22/09/2025] BOARDINGPASS Modifier la note Actions possibles Marquer le d…" at bounding box center [460, 121] width 89 height 208
click at [432, 116] on div "Marquer le dossier comme vérifié" at bounding box center [458, 108] width 73 height 15
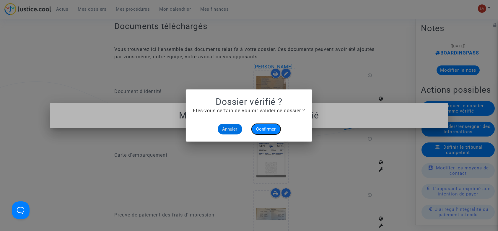
click at [271, 131] on span "Confirmer" at bounding box center [267, 128] width 20 height 5
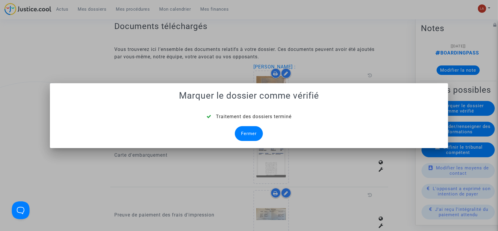
click at [252, 133] on div "Fermer" at bounding box center [249, 133] width 28 height 15
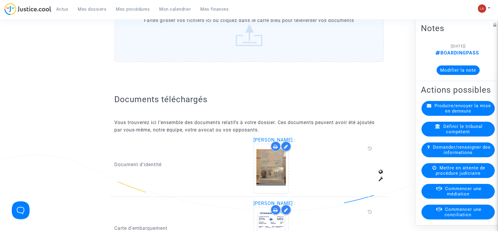
scroll to position [355, 0]
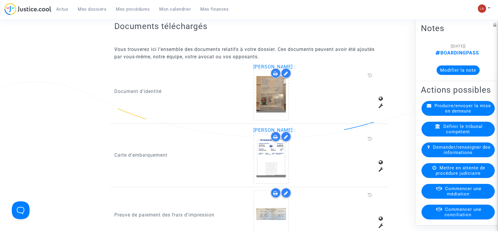
click at [440, 114] on span "Produire/envoyer la mise en demeure" at bounding box center [463, 108] width 56 height 11
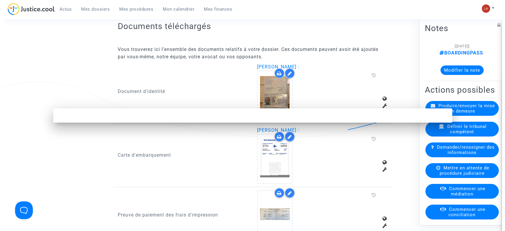
scroll to position [0, 0]
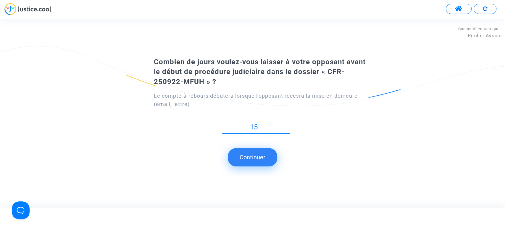
click at [250, 155] on button "Continuer" at bounding box center [252, 157] width 49 height 18
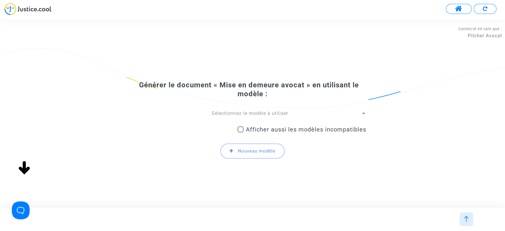
click at [277, 112] on span "Sélectionnez le modèle à utiliser" at bounding box center [249, 113] width 77 height 6
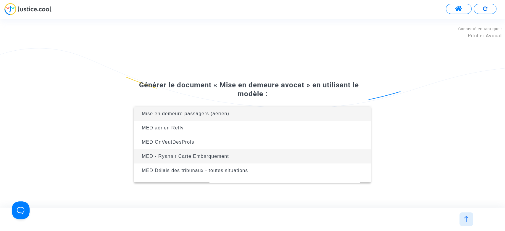
click at [240, 153] on span "MED - Ryanair Carte Embarquement" at bounding box center [252, 156] width 227 height 14
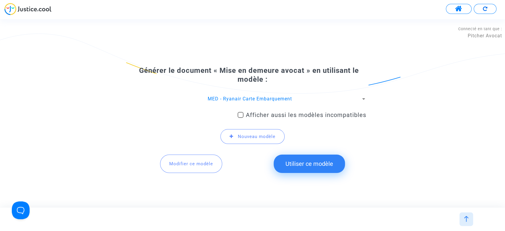
click at [338, 159] on button "Utiliser ce modèle" at bounding box center [308, 163] width 71 height 18
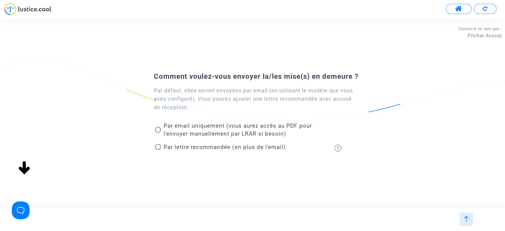
click at [231, 131] on span "Par email uniquement (vous aurez accès au PDF pour l'envoyer manuellement par L…" at bounding box center [237, 129] width 148 height 15
click at [158, 132] on input "Par email uniquement (vous aurez accès au PDF pour l'envoyer manuellement par L…" at bounding box center [158, 132] width 0 height 0
radio input "true"
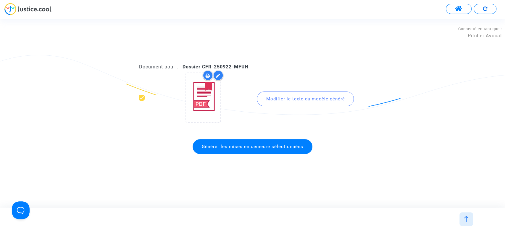
click at [300, 148] on span "Générer les mises en demeure sélectionnées" at bounding box center [252, 146] width 101 height 5
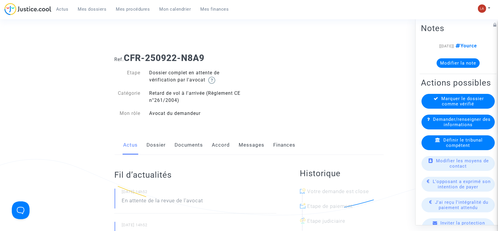
click at [165, 146] on link "Dossier" at bounding box center [156, 145] width 19 height 20
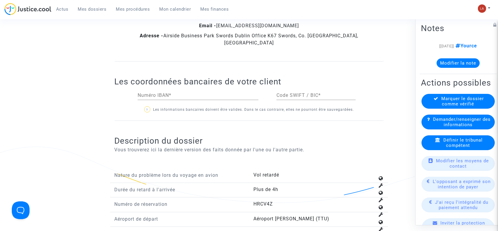
scroll to position [631, 0]
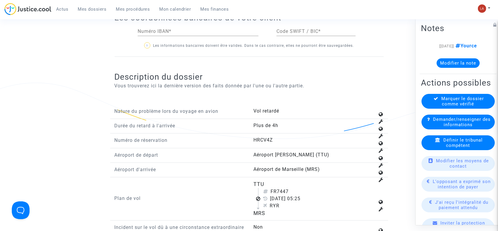
click at [443, 150] on div "Définir le tribunal compétent" at bounding box center [458, 142] width 73 height 15
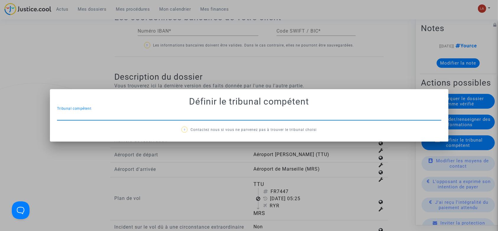
scroll to position [0, 0]
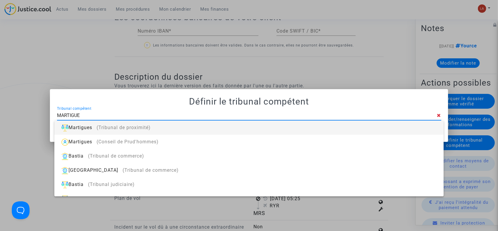
type input "MARTIGUES"
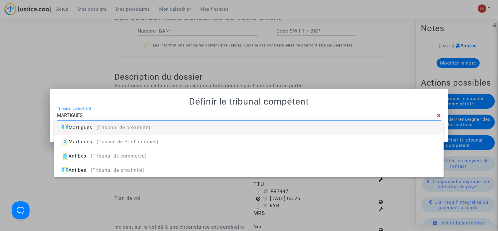
click at [415, 125] on div "Martigues (Tribunal de proximité)" at bounding box center [249, 127] width 380 height 14
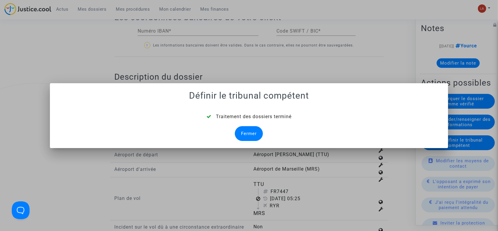
click at [261, 127] on div "Traitement des dossiers terminé Fermer" at bounding box center [249, 127] width 385 height 28
click at [257, 129] on div "Fermer" at bounding box center [249, 133] width 28 height 15
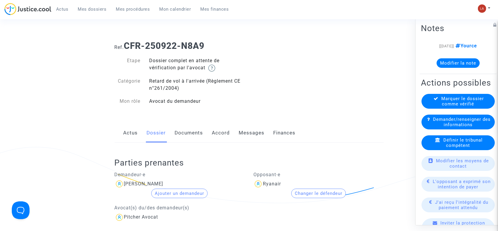
click at [197, 130] on link "Documents" at bounding box center [189, 133] width 28 height 20
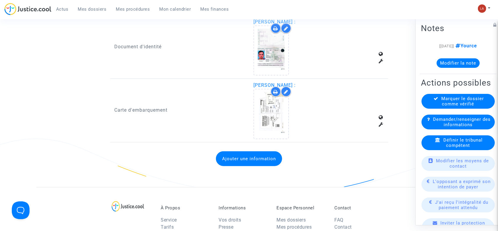
scroll to position [603, 0]
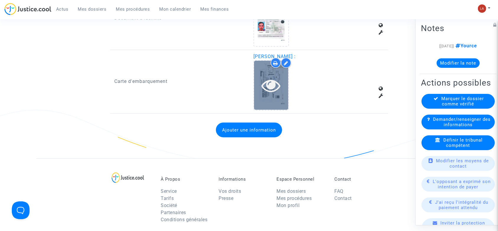
click at [256, 92] on div at bounding box center [271, 85] width 34 height 19
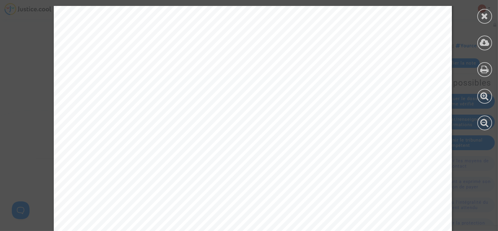
scroll to position [348, 0]
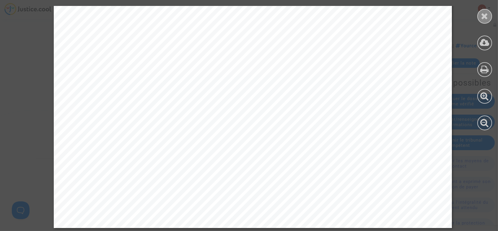
click at [480, 19] on div at bounding box center [485, 16] width 15 height 15
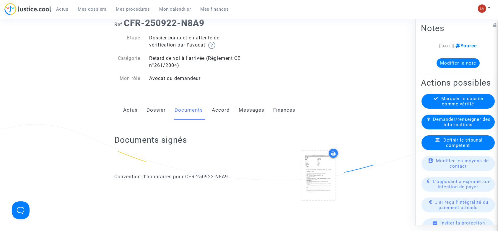
scroll to position [0, 0]
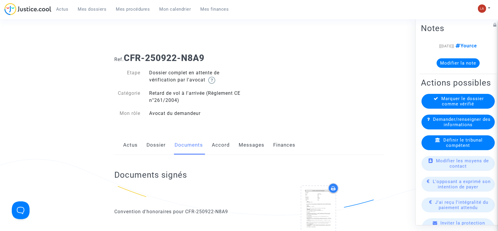
click at [154, 145] on link "Dossier" at bounding box center [156, 145] width 19 height 20
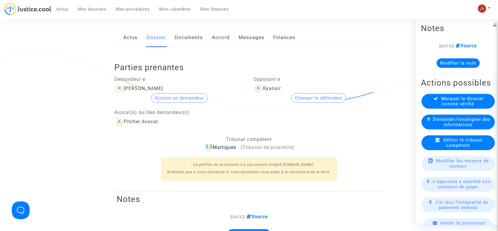
scroll to position [158, 0]
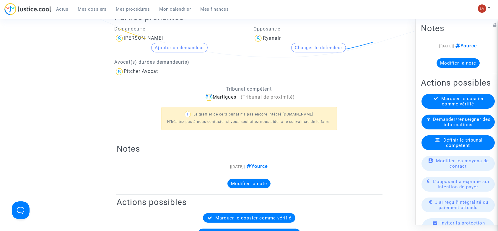
click at [465, 67] on button "Modifier la note" at bounding box center [458, 62] width 43 height 9
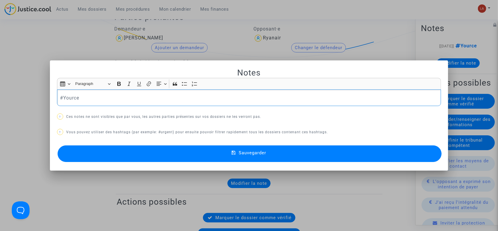
scroll to position [0, 0]
click at [252, 154] on span "Sauvegarder" at bounding box center [252, 152] width 27 height 5
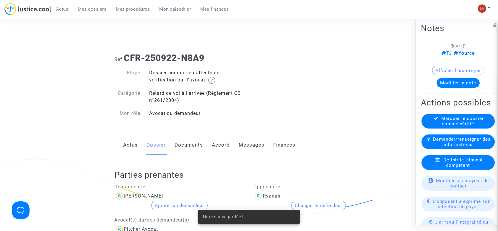
scroll to position [158, 0]
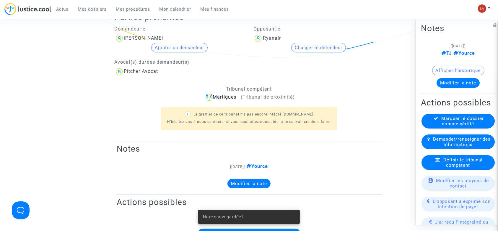
click at [480, 126] on span "Marquer le dossier comme vérifié" at bounding box center [463, 121] width 43 height 11
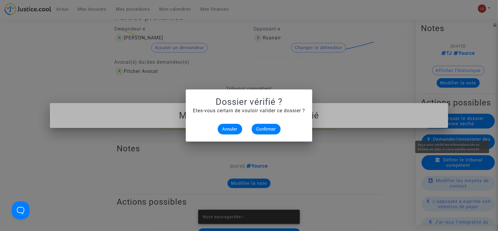
scroll to position [0, 0]
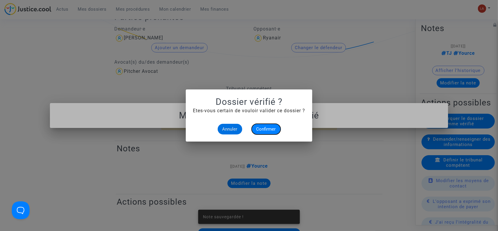
click at [266, 132] on button "Confirmer" at bounding box center [266, 129] width 29 height 11
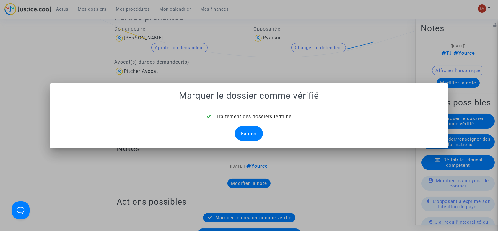
click at [247, 133] on div "Fermer" at bounding box center [249, 133] width 28 height 15
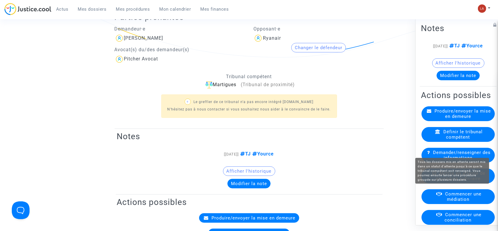
click at [472, 181] on span "Mettre en attente de procédure judiciaire" at bounding box center [461, 175] width 50 height 11
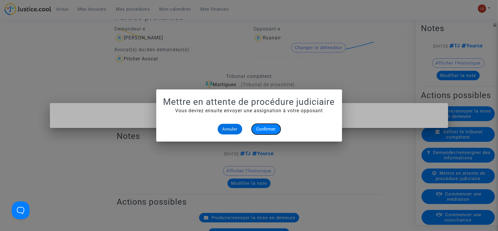
click at [268, 129] on span "Confirmer" at bounding box center [267, 128] width 20 height 5
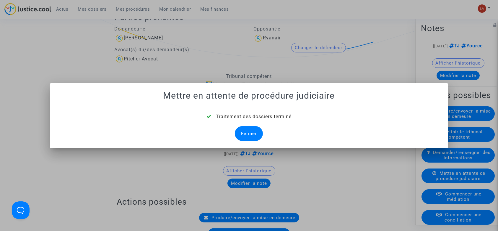
click at [247, 133] on div "Fermer" at bounding box center [249, 133] width 28 height 15
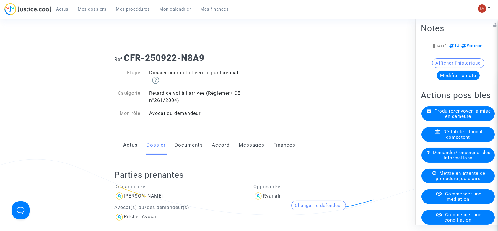
scroll to position [158, 0]
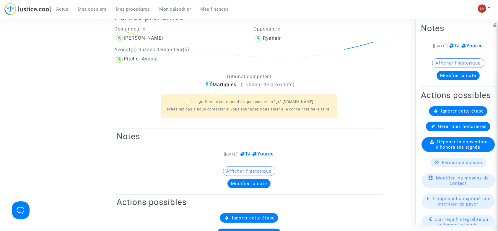
click at [446, 116] on div "Ignorer cette étape" at bounding box center [458, 110] width 59 height 9
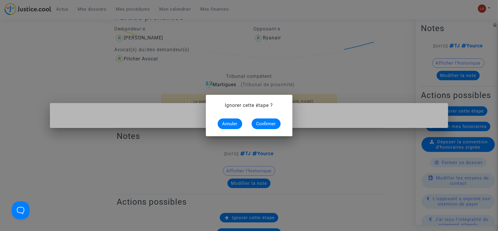
scroll to position [0, 0]
click at [265, 124] on span "Confirmer" at bounding box center [267, 123] width 20 height 5
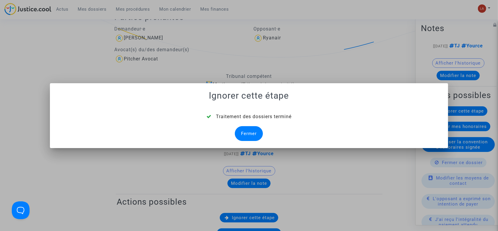
click at [249, 135] on div "Fermer" at bounding box center [249, 133] width 28 height 15
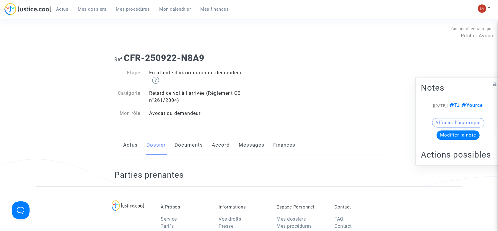
scroll to position [158, 0]
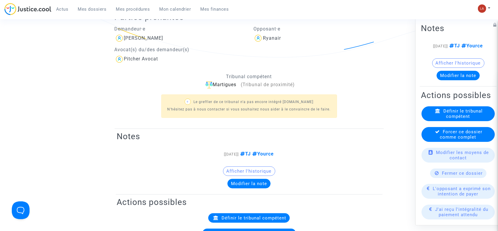
click at [437, 134] on icon at bounding box center [438, 131] width 5 height 4
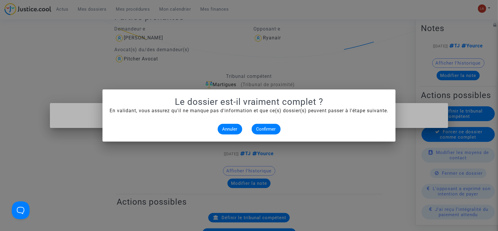
scroll to position [0, 0]
click at [257, 126] on span "Confirmer" at bounding box center [267, 128] width 20 height 5
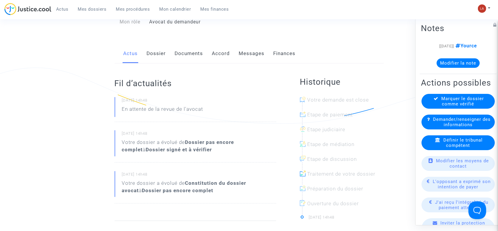
scroll to position [79, 0]
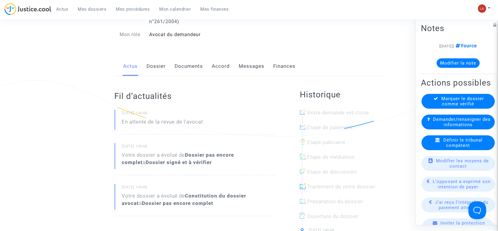
click at [149, 70] on link "Dossier" at bounding box center [156, 66] width 19 height 20
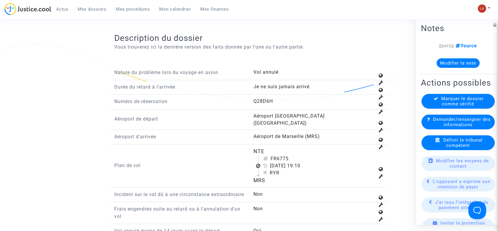
scroll to position [670, 0]
click at [467, 148] on span "Définir le tribunal compétent" at bounding box center [463, 142] width 39 height 11
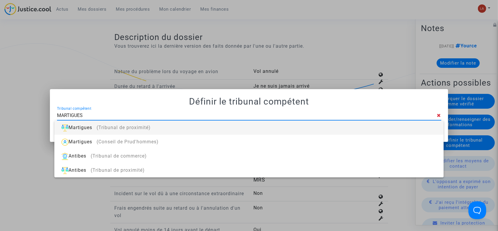
click at [394, 116] on input "MARTIGUES" at bounding box center [247, 115] width 381 height 5
type input "MARTIGUES"
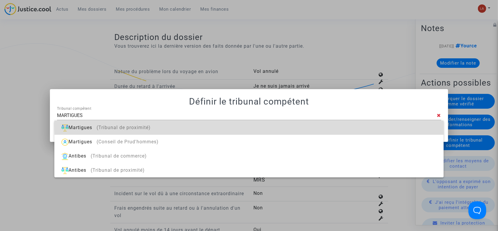
click at [394, 122] on div "Martigues (Tribunal de proximité)" at bounding box center [249, 127] width 380 height 14
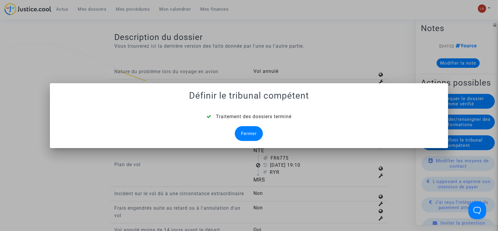
click at [233, 127] on div "Traitement des dossiers terminé Fermer" at bounding box center [249, 127] width 385 height 28
click at [240, 129] on div "Fermer" at bounding box center [249, 133] width 28 height 15
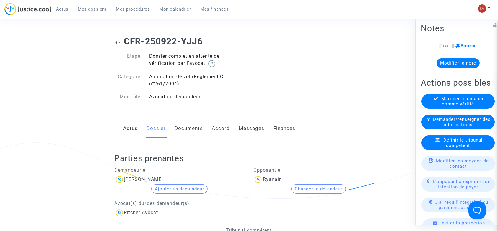
click at [199, 130] on link "Documents" at bounding box center [189, 129] width 28 height 20
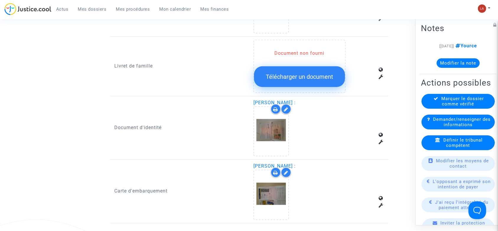
scroll to position [569, 0]
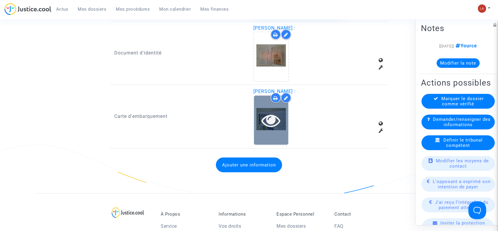
click at [272, 132] on div at bounding box center [271, 119] width 34 height 49
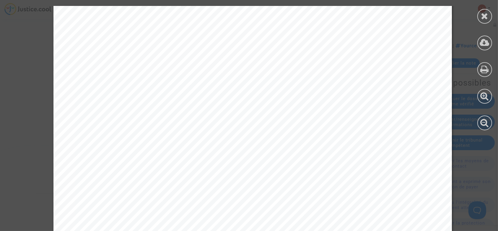
scroll to position [79, 0]
click at [487, 15] on icon at bounding box center [485, 16] width 7 height 9
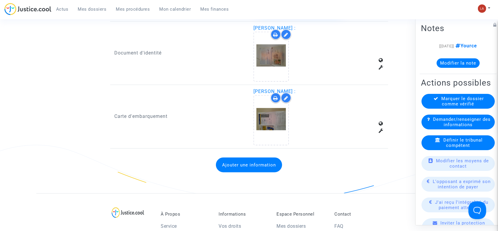
click at [448, 60] on button "Modifier la note" at bounding box center [458, 62] width 43 height 9
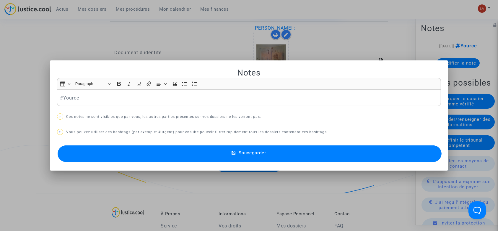
scroll to position [0, 0]
click at [423, 151] on button "Sauvegarder" at bounding box center [250, 153] width 385 height 17
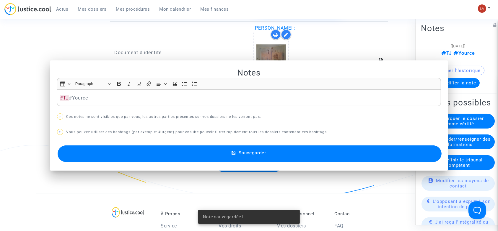
scroll to position [569, 0]
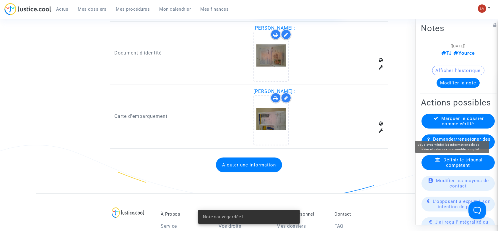
click at [448, 126] on span "Marquer le dossier comme vérifié" at bounding box center [463, 121] width 43 height 11
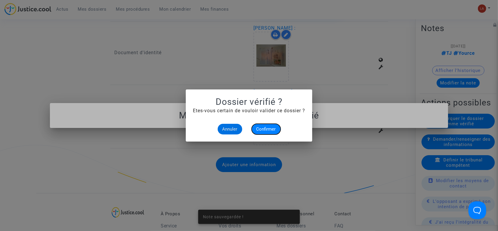
click at [276, 127] on span "Confirmer" at bounding box center [267, 128] width 20 height 5
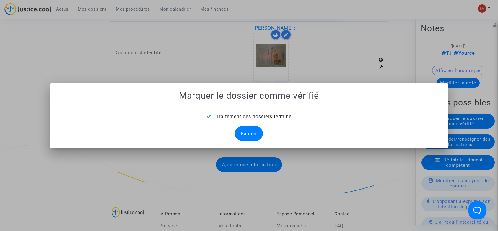
click at [253, 131] on div "Fermer" at bounding box center [249, 133] width 28 height 15
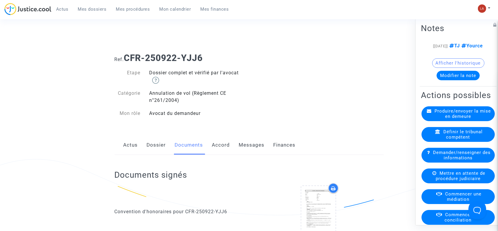
scroll to position [569, 0]
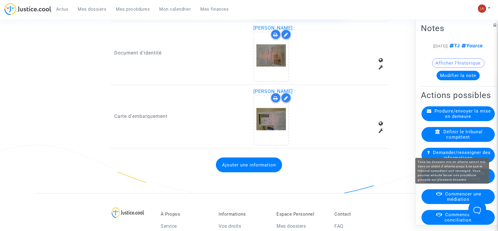
click at [448, 181] on span "Mettre en attente de procédure judiciaire" at bounding box center [461, 175] width 50 height 11
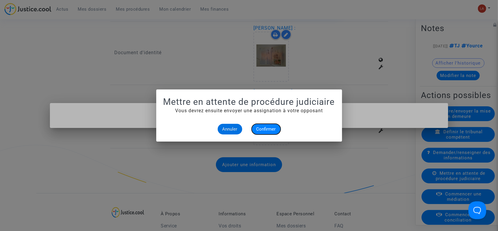
click at [260, 126] on span "Confirmer" at bounding box center [267, 128] width 20 height 5
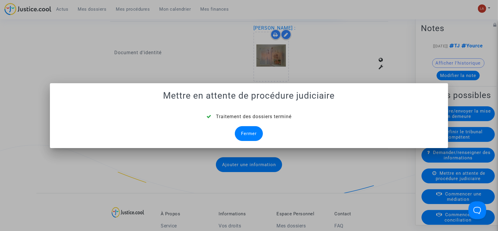
click at [248, 132] on div "Fermer" at bounding box center [249, 133] width 28 height 15
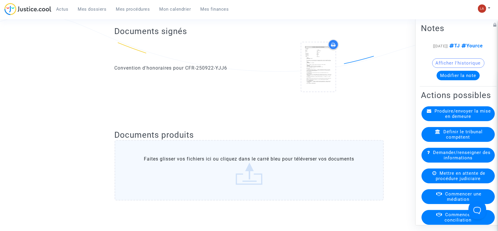
scroll to position [569, 0]
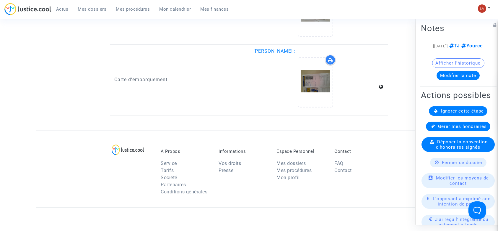
click at [470, 114] on span "Ignorer cette étape" at bounding box center [462, 110] width 43 height 5
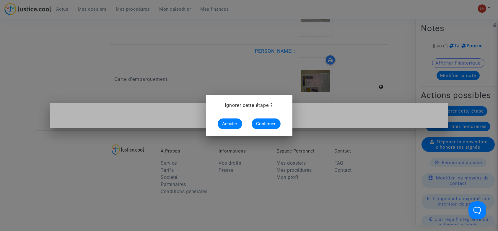
scroll to position [0, 0]
click at [278, 123] on button "Confirmer" at bounding box center [266, 123] width 29 height 11
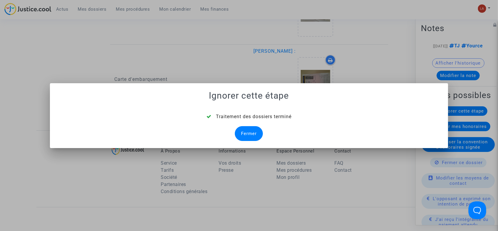
click at [256, 129] on div "Fermer" at bounding box center [249, 133] width 28 height 15
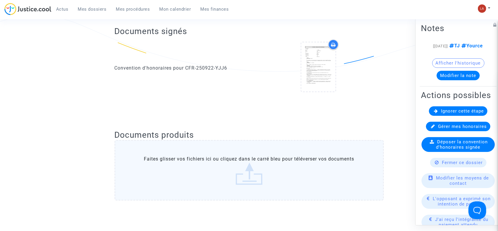
scroll to position [569, 0]
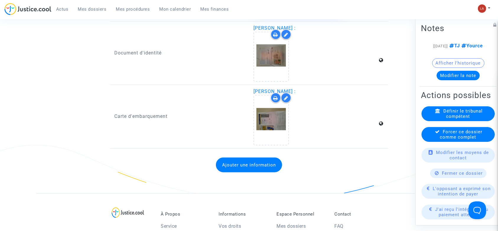
click at [437, 142] on div "Forcer ce dossier comme complet" at bounding box center [458, 134] width 73 height 15
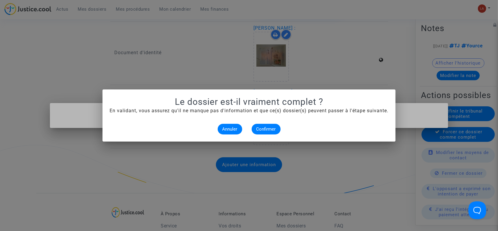
scroll to position [0, 0]
click at [274, 131] on span "Confirmer" at bounding box center [267, 128] width 20 height 5
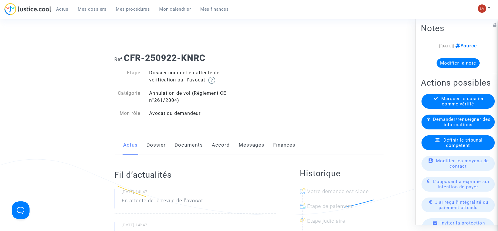
click at [153, 143] on link "Dossier" at bounding box center [156, 145] width 19 height 20
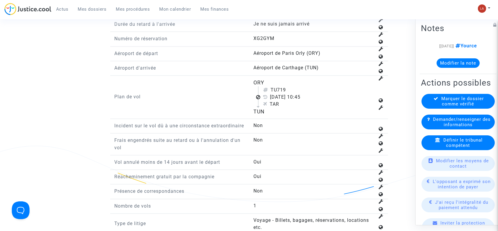
scroll to position [867, 0]
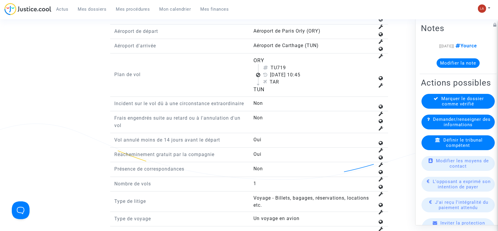
click at [467, 148] on span "Définir le tribunal compétent" at bounding box center [463, 142] width 39 height 11
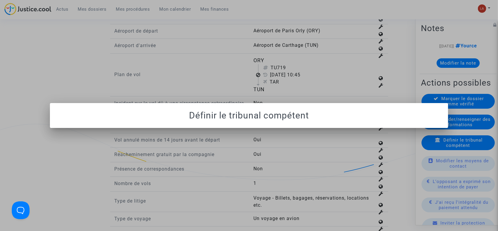
scroll to position [0, 0]
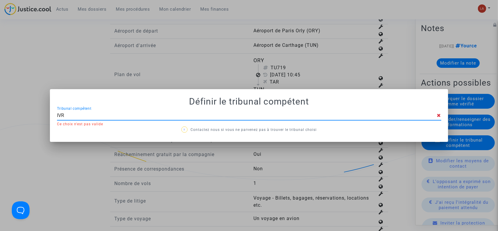
type input "IVRY"
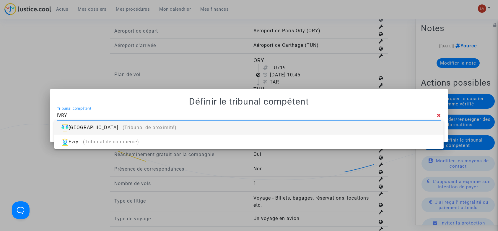
click at [433, 129] on div "Ivry-sur-Seine (Tribunal de proximité)" at bounding box center [249, 127] width 380 height 14
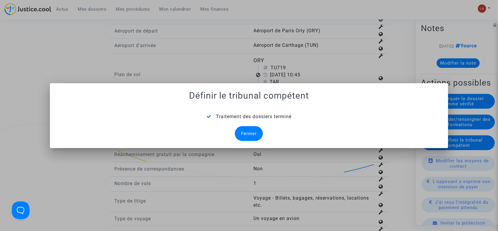
click at [259, 126] on div "Traitement des dossiers terminé Fermer" at bounding box center [249, 127] width 385 height 28
click at [246, 133] on div "Fermer" at bounding box center [249, 133] width 28 height 15
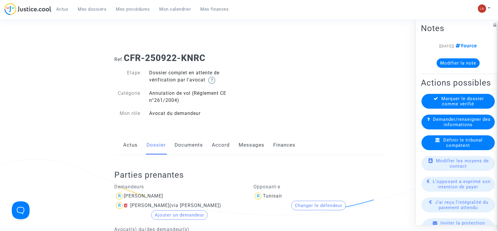
click at [198, 137] on link "Documents" at bounding box center [189, 145] width 28 height 20
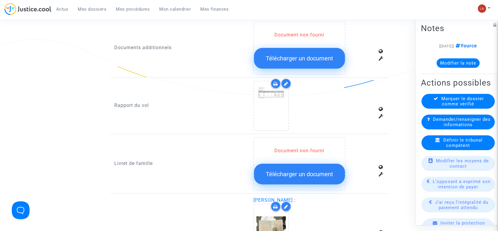
scroll to position [552, 0]
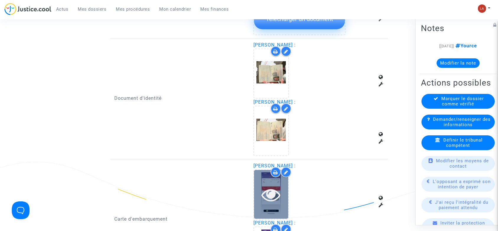
click at [272, 205] on div at bounding box center [271, 194] width 34 height 49
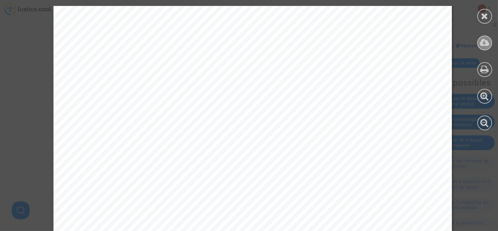
scroll to position [348, 0]
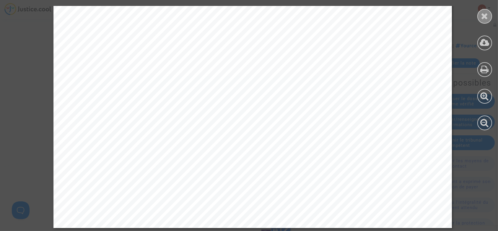
click at [487, 17] on icon at bounding box center [485, 16] width 7 height 9
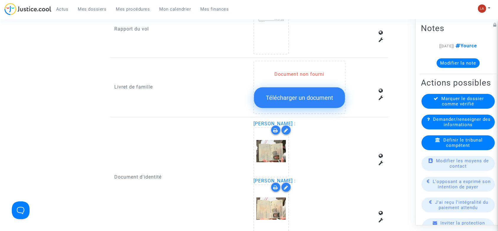
scroll to position [670, 0]
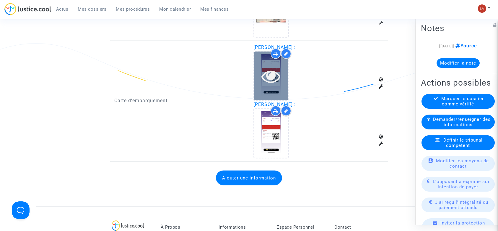
click at [281, 86] on div at bounding box center [271, 75] width 34 height 49
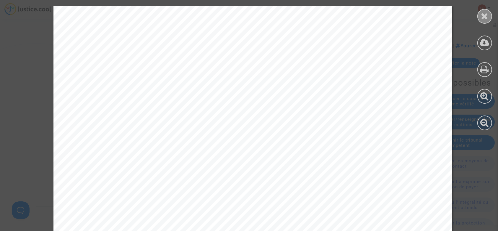
click at [489, 17] on div at bounding box center [485, 16] width 15 height 15
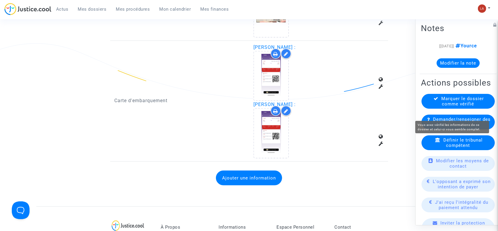
click at [442, 106] on span "Marquer le dossier comme vérifié" at bounding box center [463, 101] width 43 height 11
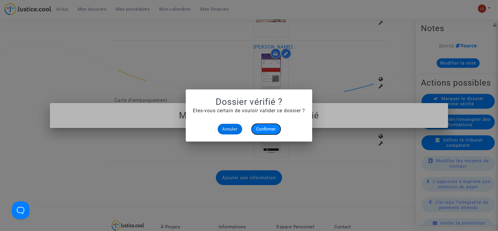
click at [267, 129] on span "Confirmer" at bounding box center [267, 128] width 20 height 5
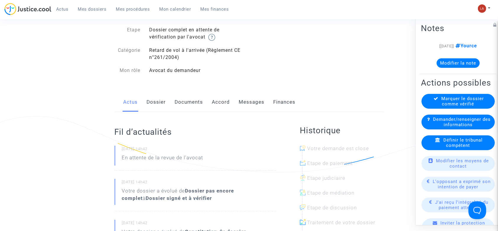
scroll to position [79, 0]
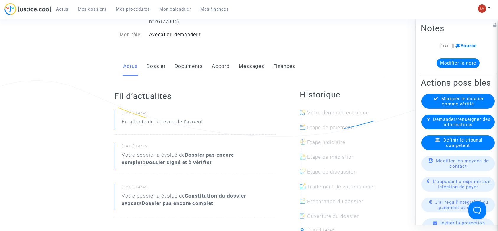
drag, startPoint x: 162, startPoint y: 68, endPoint x: 185, endPoint y: 71, distance: 23.5
click at [162, 68] on link "Dossier" at bounding box center [156, 66] width 19 height 20
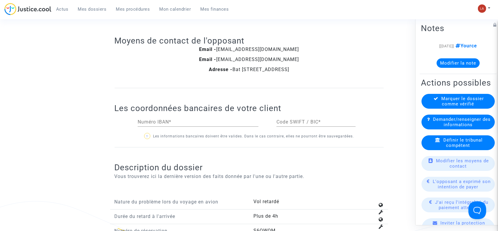
scroll to position [670, 0]
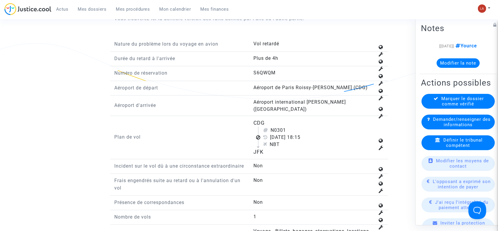
click at [464, 148] on span "Définir le tribunal compétent" at bounding box center [463, 142] width 39 height 11
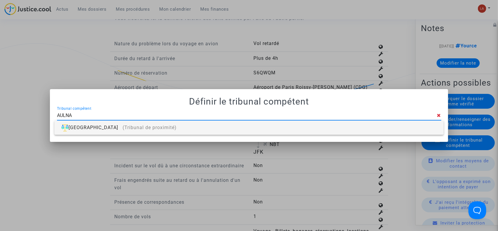
type input "AULNAY"
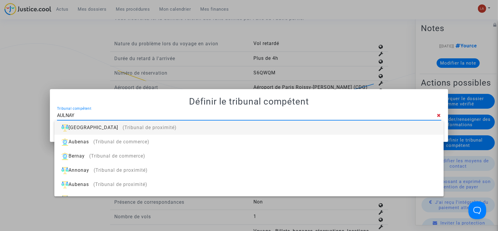
click at [393, 127] on div "Aulnay-sous-Bois (Tribunal de proximité)" at bounding box center [249, 127] width 380 height 14
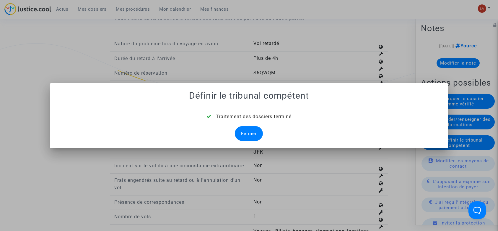
click at [253, 127] on div "Fermer" at bounding box center [249, 133] width 28 height 15
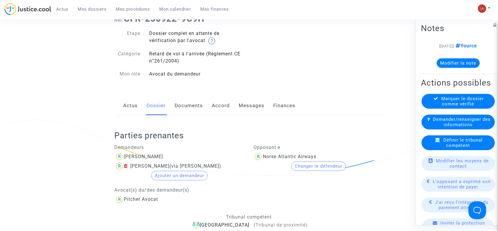
click at [187, 107] on link "Documents" at bounding box center [189, 106] width 28 height 20
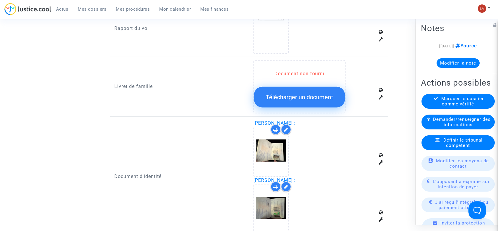
scroll to position [631, 0]
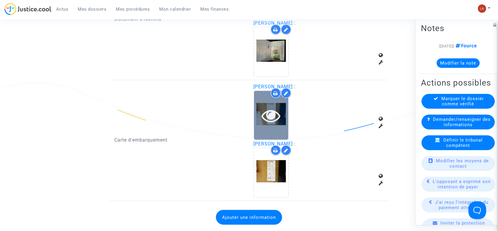
click at [256, 114] on div at bounding box center [271, 115] width 34 height 19
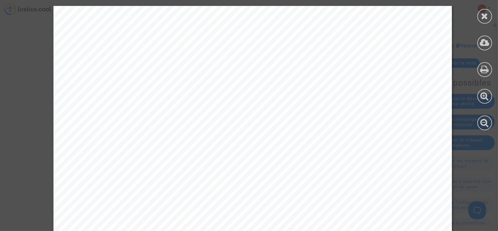
scroll to position [158, 0]
click at [481, 22] on div at bounding box center [485, 16] width 15 height 15
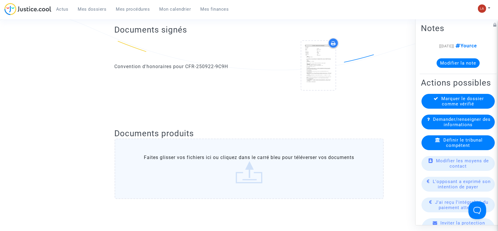
scroll to position [118, 0]
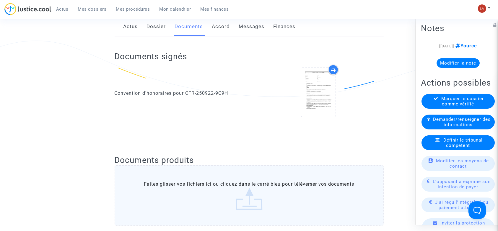
drag, startPoint x: 153, startPoint y: 27, endPoint x: 156, endPoint y: 32, distance: 5.1
click at [153, 28] on link "Dossier" at bounding box center [156, 27] width 19 height 20
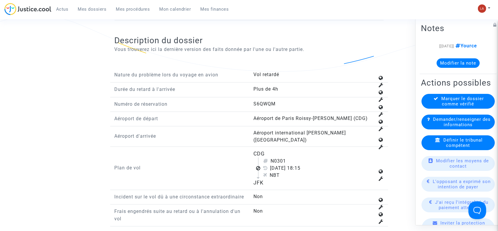
scroll to position [749, 0]
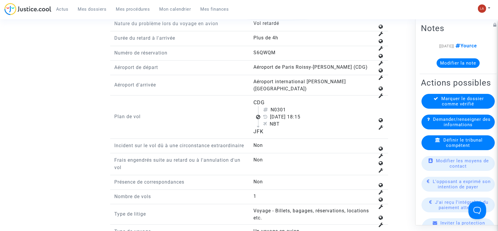
click at [438, 109] on div "Marquer le dossier comme vérifié" at bounding box center [458, 101] width 73 height 15
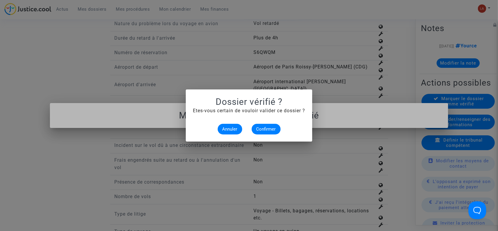
scroll to position [0, 0]
click at [273, 132] on button "Confirmer" at bounding box center [266, 129] width 29 height 11
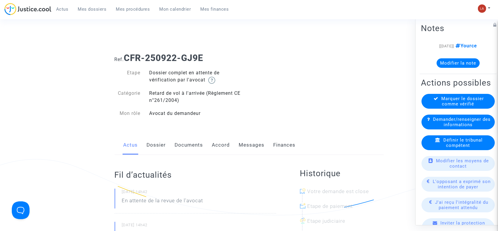
click at [156, 146] on link "Dossier" at bounding box center [156, 145] width 19 height 20
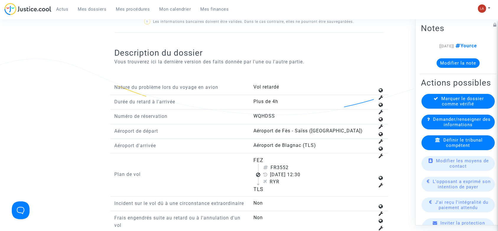
scroll to position [710, 0]
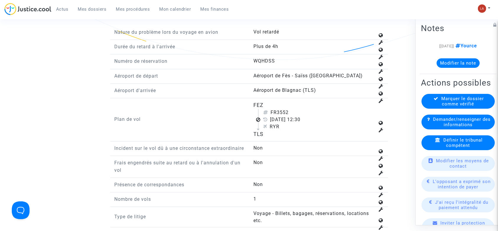
click at [445, 150] on div "Définir le tribunal compétent" at bounding box center [458, 142] width 73 height 15
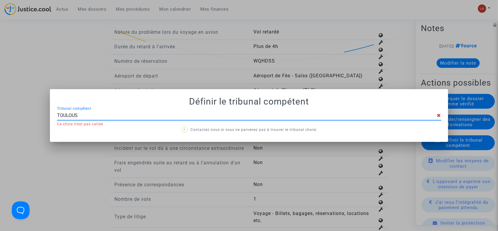
type input "[GEOGRAPHIC_DATA]"
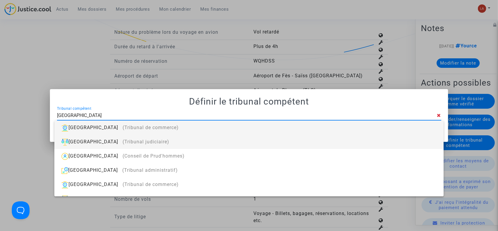
click at [428, 140] on div "Toulouse (Tribunal judiciaire)" at bounding box center [249, 142] width 380 height 14
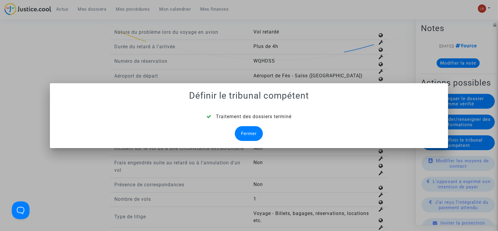
click at [257, 131] on div "Fermer" at bounding box center [249, 133] width 28 height 15
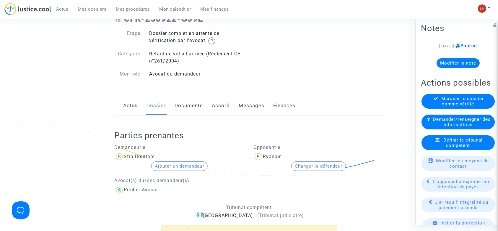
click at [194, 110] on link "Documents" at bounding box center [189, 106] width 28 height 20
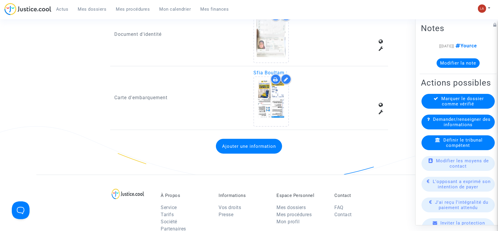
scroll to position [631, 0]
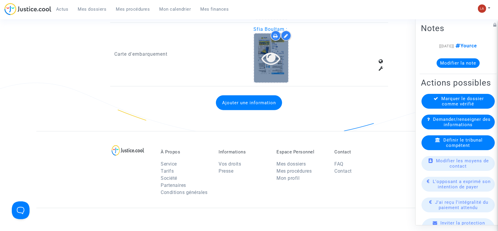
click at [258, 46] on div at bounding box center [271, 57] width 34 height 49
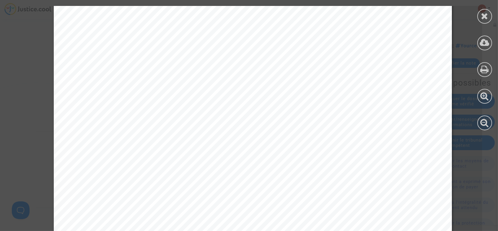
scroll to position [79, 0]
click at [487, 11] on div at bounding box center [485, 16] width 15 height 15
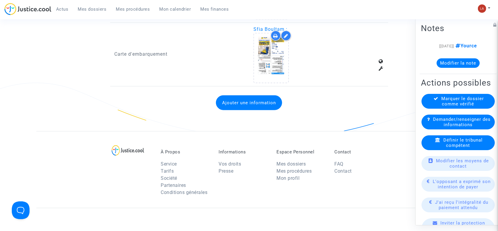
click at [442, 106] on span "Marquer le dossier comme vérifié" at bounding box center [463, 101] width 43 height 11
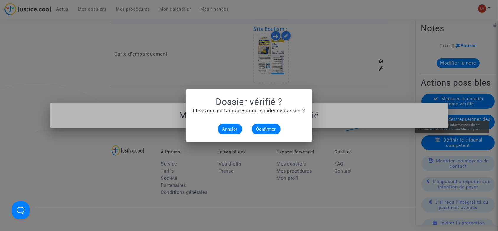
scroll to position [0, 0]
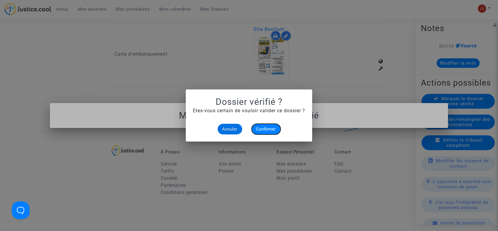
click at [272, 126] on button "Confirmer" at bounding box center [266, 129] width 29 height 11
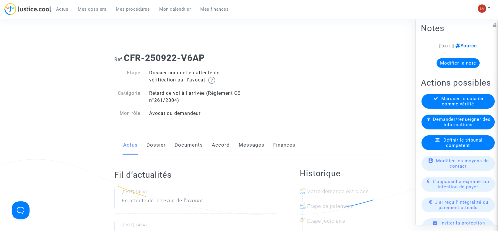
click at [154, 148] on link "Dossier" at bounding box center [156, 145] width 19 height 20
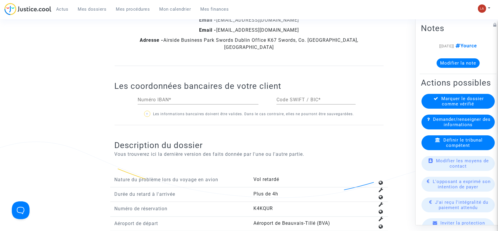
scroll to position [670, 0]
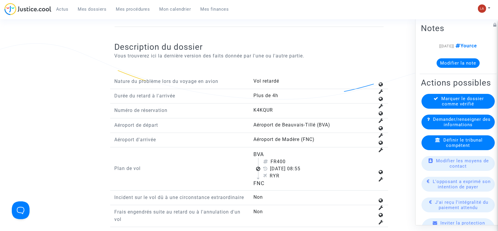
click at [450, 148] on span "Définir le tribunal compétent" at bounding box center [463, 142] width 39 height 11
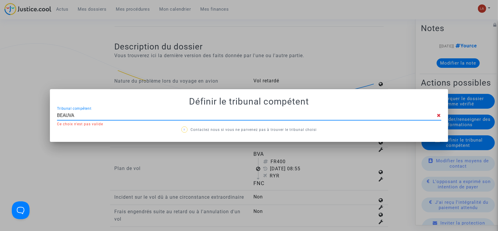
type input "BEAUVAI"
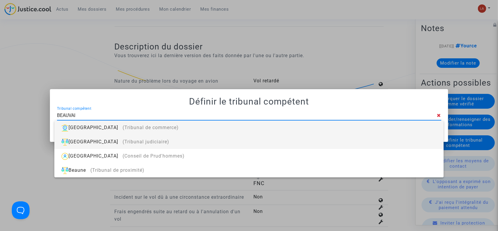
click at [235, 137] on div "Beauvais (Tribunal judiciaire)" at bounding box center [249, 142] width 380 height 14
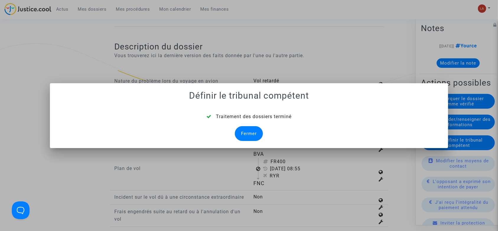
click at [254, 134] on div "Fermer" at bounding box center [249, 133] width 28 height 15
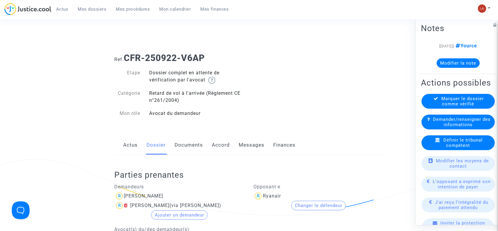
click at [184, 141] on link "Documents" at bounding box center [189, 145] width 28 height 20
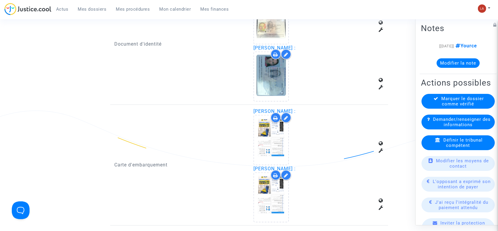
scroll to position [631, 0]
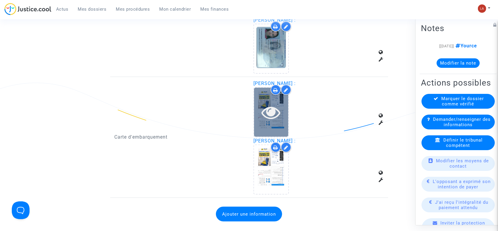
click at [279, 113] on icon at bounding box center [271, 112] width 19 height 19
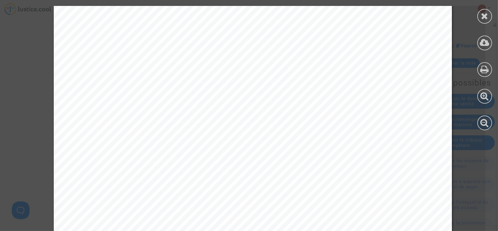
scroll to position [39, 0]
click at [488, 15] on icon at bounding box center [485, 16] width 7 height 9
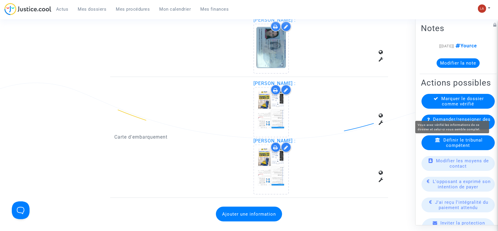
click at [466, 106] on span "Marquer le dossier comme vérifié" at bounding box center [463, 101] width 43 height 11
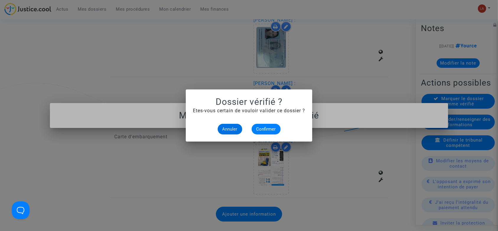
click at [273, 123] on alert-dialogs "Dossier vérifié ? Etes-vous certain de vouloir valider ce dossier ? Annuler Con…" at bounding box center [249, 115] width 112 height 38
click at [267, 129] on span "Confirmer" at bounding box center [267, 128] width 20 height 5
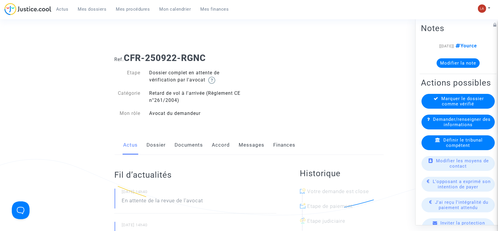
click at [152, 144] on link "Dossier" at bounding box center [156, 145] width 19 height 20
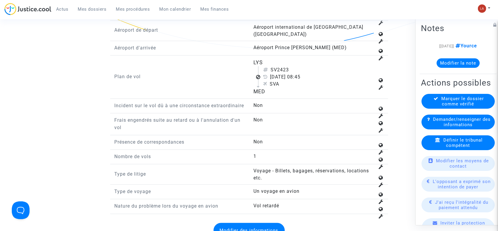
scroll to position [710, 0]
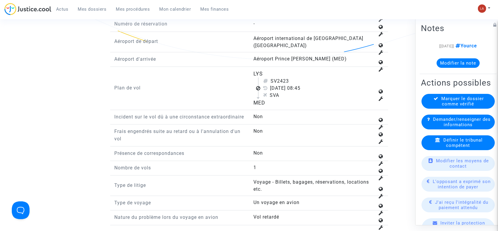
click at [481, 150] on div "Définir le tribunal compétent" at bounding box center [458, 142] width 73 height 15
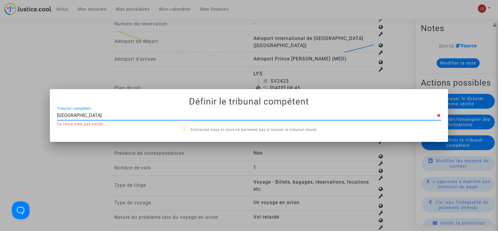
type input "VILLEURBANNE"
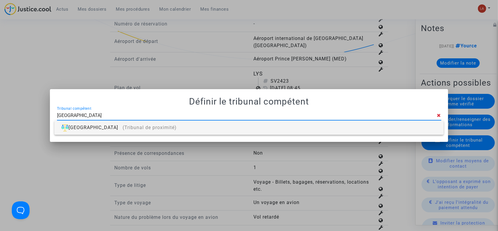
click at [330, 123] on div "Villeurbanne (Tribunal de proximité)" at bounding box center [249, 127] width 380 height 14
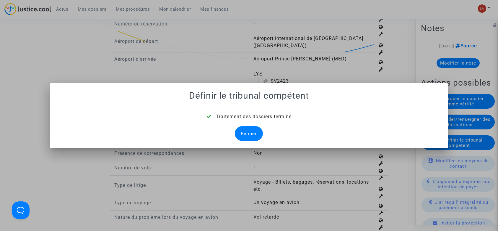
click at [243, 135] on div "Fermer" at bounding box center [249, 133] width 28 height 15
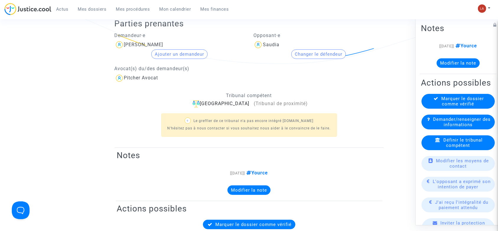
scroll to position [79, 0]
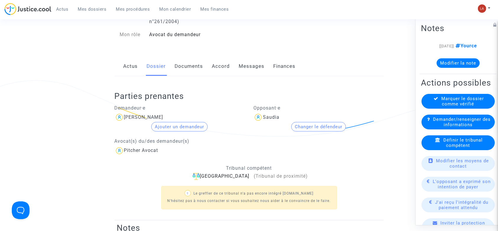
click at [195, 66] on link "Documents" at bounding box center [189, 66] width 28 height 20
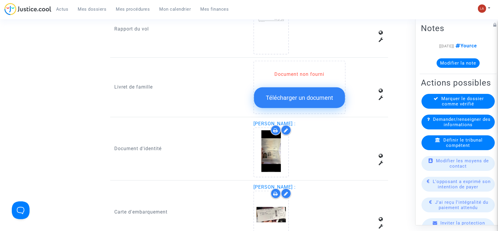
scroll to position [552, 0]
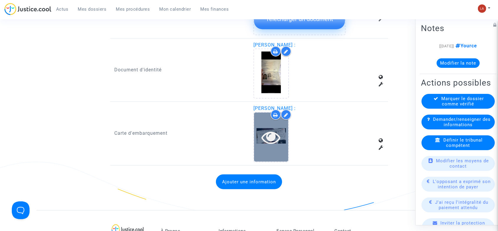
click at [260, 141] on div at bounding box center [271, 136] width 34 height 19
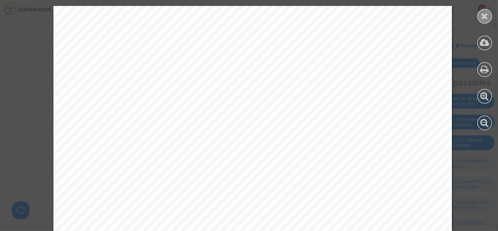
click at [481, 17] on div at bounding box center [485, 16] width 15 height 15
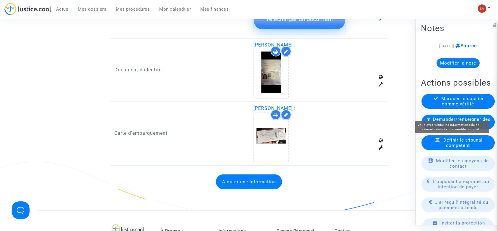
click at [435, 101] on icon at bounding box center [436, 98] width 5 height 4
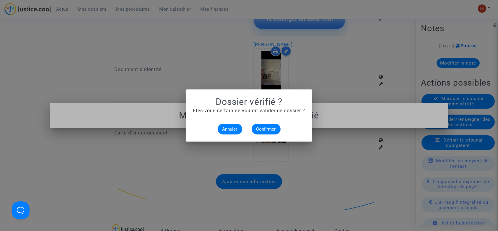
scroll to position [0, 0]
click at [267, 127] on span "Confirmer" at bounding box center [267, 128] width 20 height 5
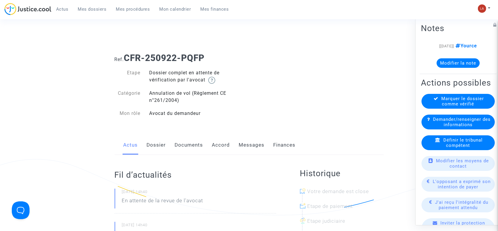
click at [154, 145] on link "Dossier" at bounding box center [156, 145] width 19 height 20
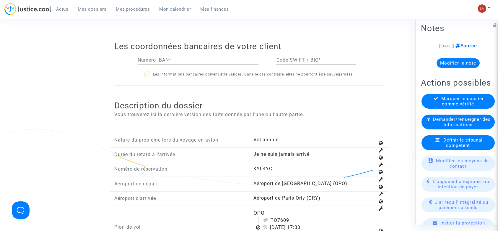
scroll to position [670, 0]
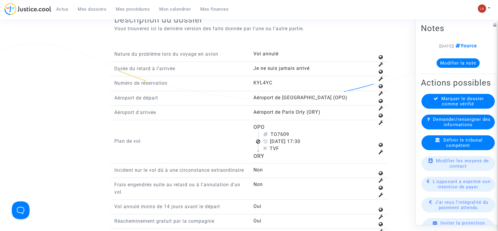
click at [434, 147] on div "Définir le tribunal compétent" at bounding box center [458, 142] width 73 height 15
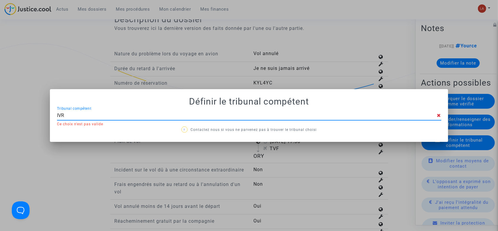
type input "IVRY"
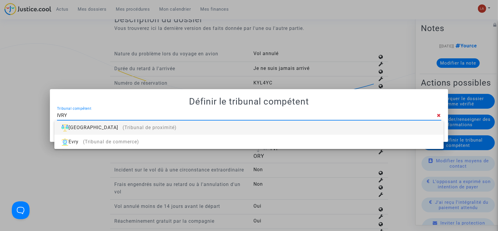
drag, startPoint x: 404, startPoint y: 129, endPoint x: 380, endPoint y: 133, distance: 25.1
click at [404, 129] on div "Ivry-sur-Seine (Tribunal de proximité)" at bounding box center [249, 127] width 380 height 14
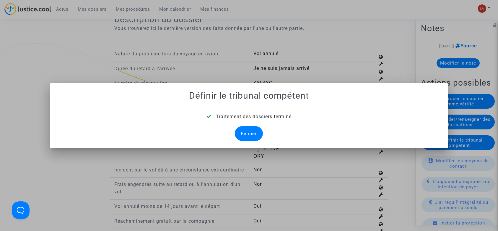
click at [249, 135] on div "Fermer" at bounding box center [249, 133] width 28 height 15
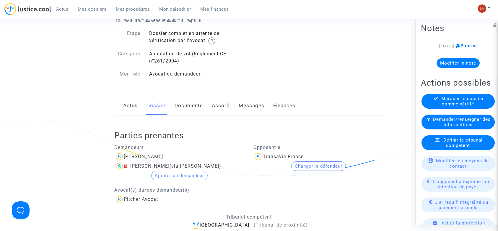
click at [201, 107] on link "Documents" at bounding box center [189, 106] width 28 height 20
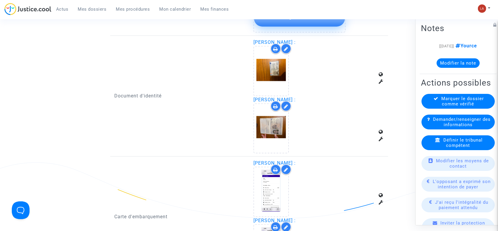
scroll to position [552, 0]
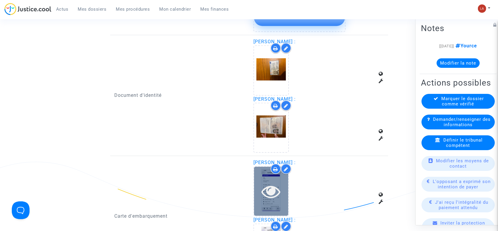
click at [278, 186] on icon at bounding box center [271, 191] width 19 height 19
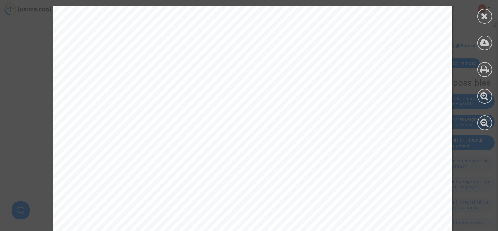
scroll to position [915, 0]
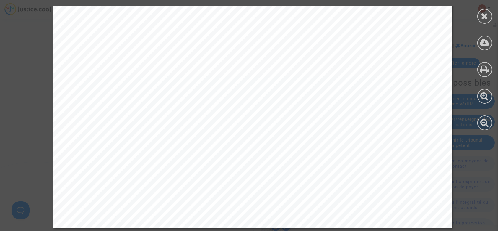
click at [483, 16] on icon at bounding box center [485, 16] width 7 height 9
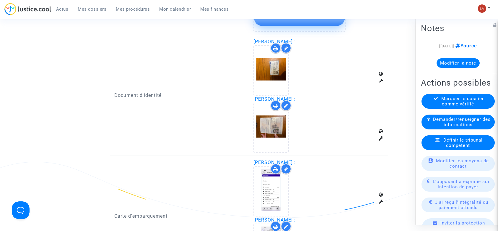
click at [460, 106] on span "Marquer le dossier comme vérifié" at bounding box center [463, 101] width 43 height 11
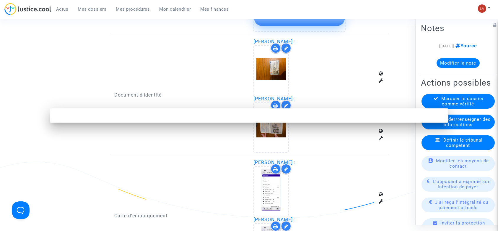
scroll to position [0, 0]
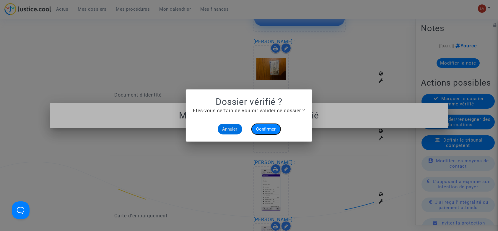
click at [266, 130] on span "Confirmer" at bounding box center [267, 128] width 20 height 5
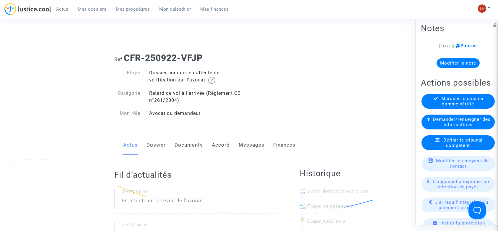
click at [154, 149] on link "Dossier" at bounding box center [156, 145] width 19 height 20
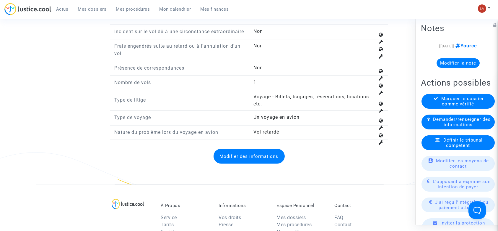
scroll to position [788, 0]
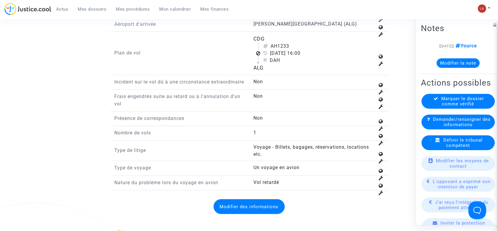
click at [459, 148] on span "Définir le tribunal compétent" at bounding box center [463, 142] width 39 height 11
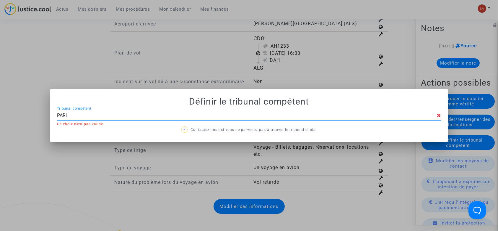
type input "[GEOGRAPHIC_DATA]"
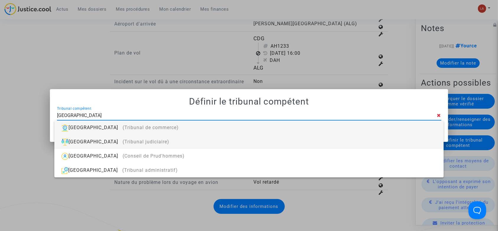
click at [422, 140] on div "Paris (Tribunal judiciaire)" at bounding box center [249, 142] width 380 height 14
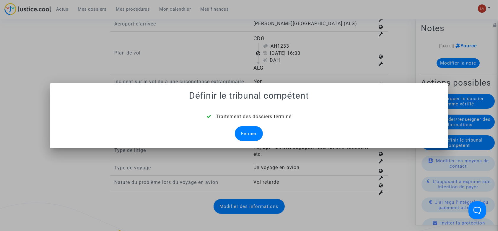
click at [247, 131] on div "Fermer" at bounding box center [249, 133] width 28 height 15
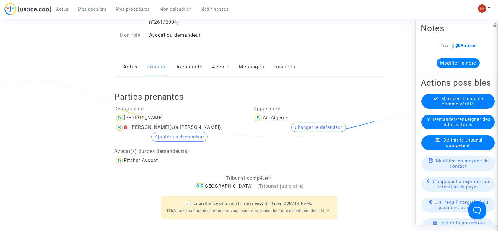
click at [194, 71] on link "Documents" at bounding box center [189, 67] width 28 height 20
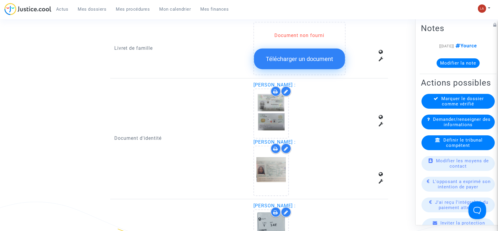
scroll to position [669, 0]
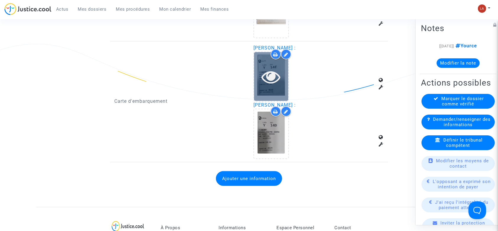
click at [279, 68] on icon at bounding box center [271, 76] width 19 height 19
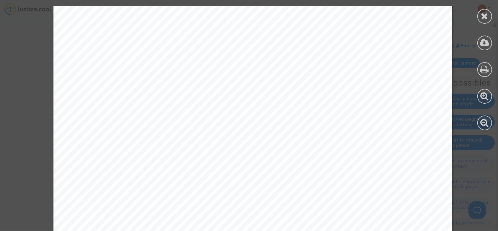
scroll to position [190, 0]
click at [480, 17] on div at bounding box center [485, 16] width 15 height 15
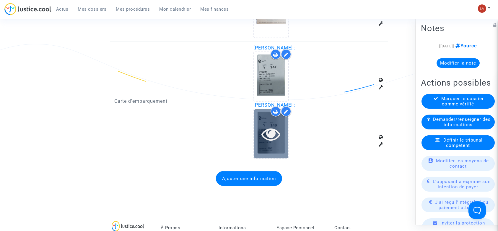
click at [266, 132] on icon at bounding box center [271, 133] width 19 height 19
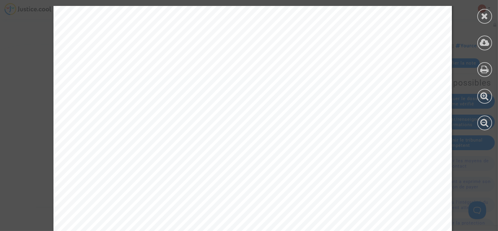
scroll to position [348, 0]
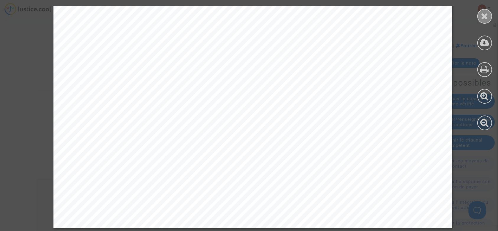
click at [479, 14] on div at bounding box center [485, 16] width 15 height 15
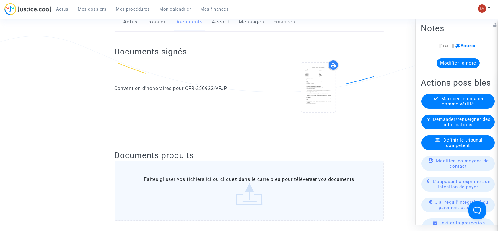
scroll to position [74, 0]
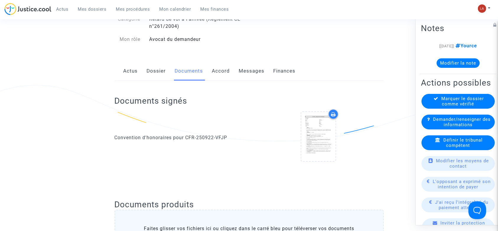
click at [257, 67] on link "Messages" at bounding box center [252, 71] width 26 height 20
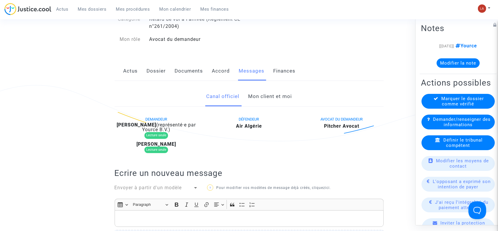
click at [262, 92] on link "Mon client et moi" at bounding box center [270, 97] width 44 height 20
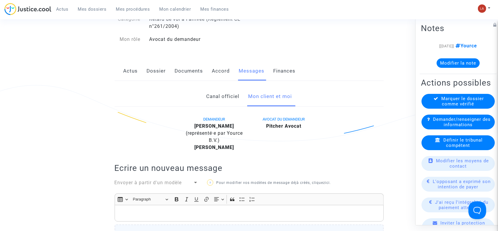
click at [456, 106] on span "Marquer le dossier comme vérifié" at bounding box center [463, 101] width 43 height 11
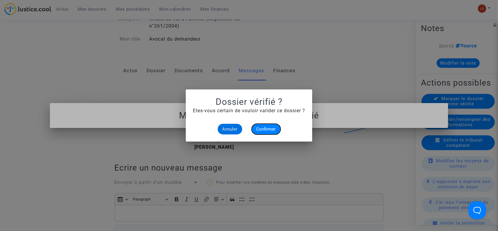
click at [264, 127] on span "Confirmer" at bounding box center [267, 128] width 20 height 5
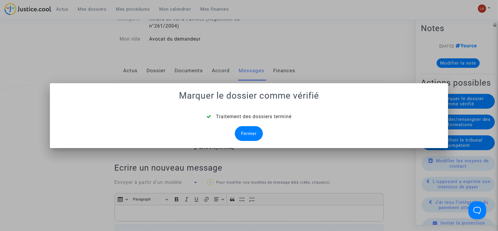
click at [253, 132] on div "Fermer" at bounding box center [249, 133] width 28 height 15
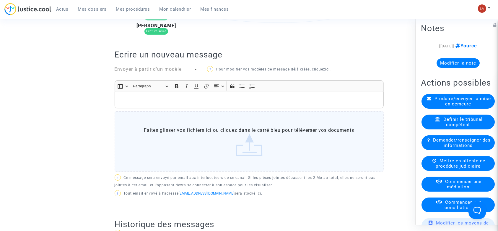
scroll to position [35, 0]
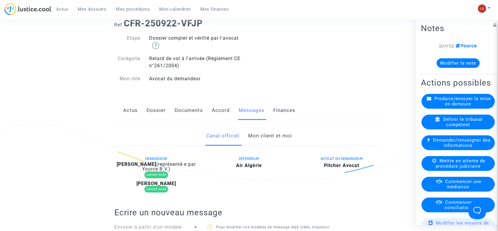
click at [269, 139] on link "Mon client et moi" at bounding box center [270, 136] width 44 height 20
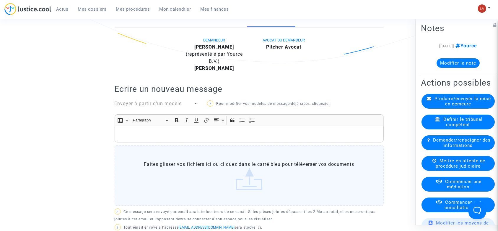
click at [317, 136] on p "Rich Text Editor, main" at bounding box center [249, 133] width 263 height 7
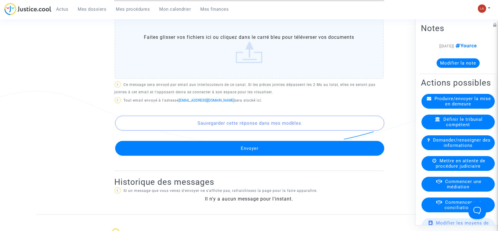
scroll to position [352, 0]
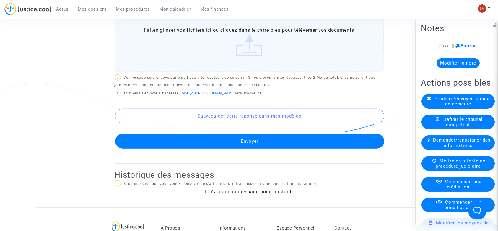
click at [281, 143] on button "Envoyer" at bounding box center [249, 141] width 269 height 15
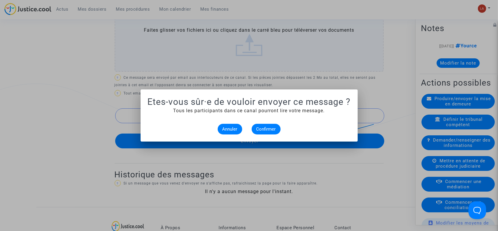
scroll to position [0, 0]
click at [267, 127] on span "Confirmer" at bounding box center [267, 128] width 20 height 5
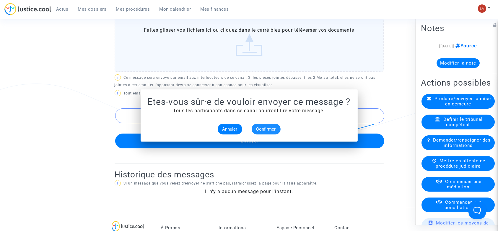
scroll to position [352, 0]
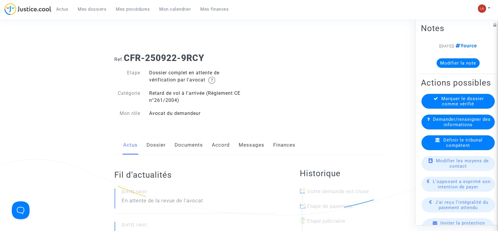
click at [139, 150] on div "Actus Dossier Documents Accord Messages Finances" at bounding box center [249, 145] width 269 height 20
click at [160, 142] on link "Dossier" at bounding box center [156, 145] width 19 height 20
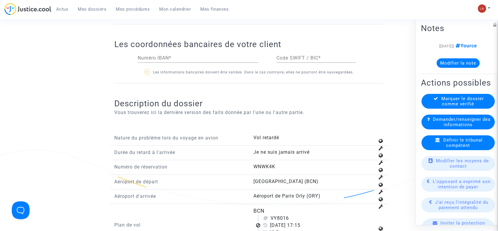
scroll to position [670, 0]
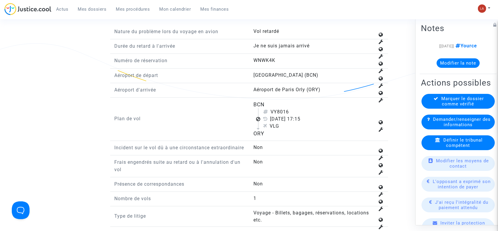
click at [460, 148] on span "Définir le tribunal compétent" at bounding box center [463, 142] width 39 height 11
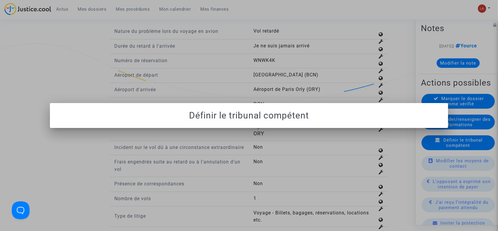
scroll to position [0, 0]
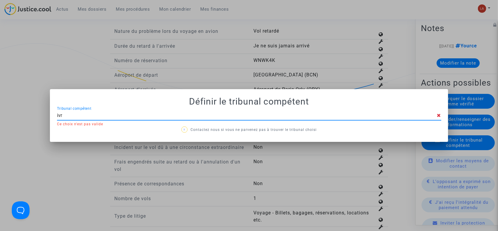
type input "ivry"
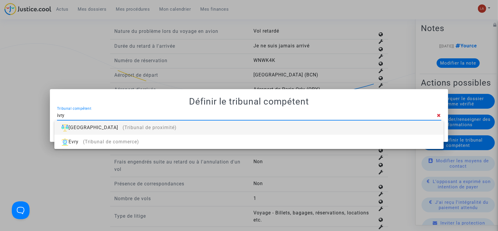
click at [423, 125] on div "[GEOGRAPHIC_DATA] (Tribunal de proximité)" at bounding box center [249, 127] width 380 height 14
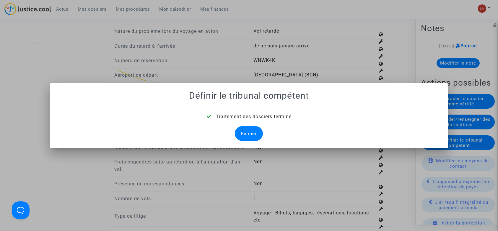
click at [243, 132] on div "Fermer" at bounding box center [249, 133] width 28 height 15
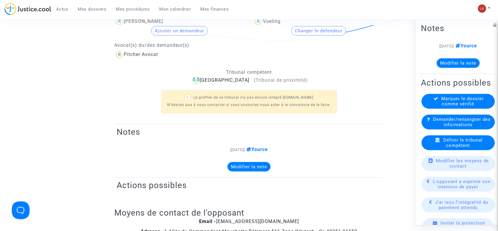
scroll to position [670, 0]
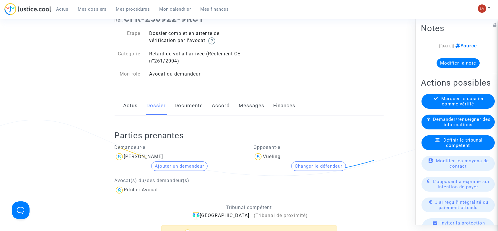
click at [177, 103] on link "Documents" at bounding box center [189, 106] width 28 height 20
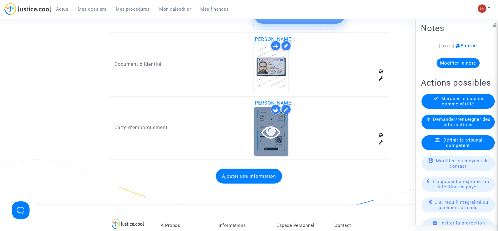
scroll to position [552, 0]
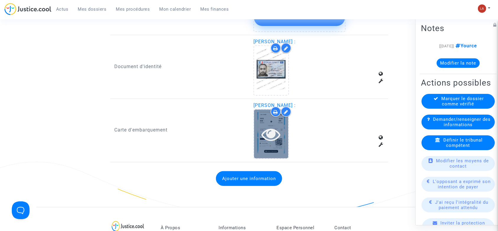
click at [255, 136] on div at bounding box center [271, 133] width 34 height 19
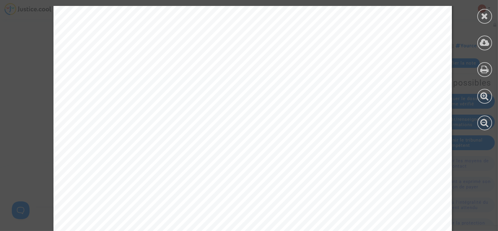
scroll to position [0, 0]
click at [491, 14] on div at bounding box center [485, 16] width 15 height 15
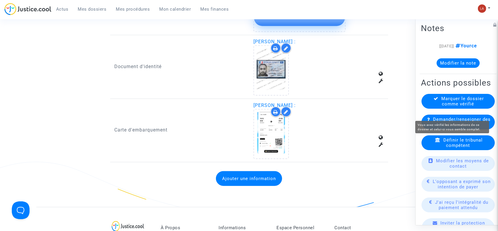
click at [442, 106] on span "Marquer le dossier comme vérifié" at bounding box center [463, 101] width 43 height 11
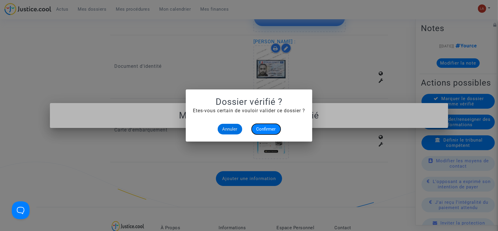
drag, startPoint x: 263, startPoint y: 127, endPoint x: 272, endPoint y: 82, distance: 45.6
click at [263, 127] on span "Confirmer" at bounding box center [267, 128] width 20 height 5
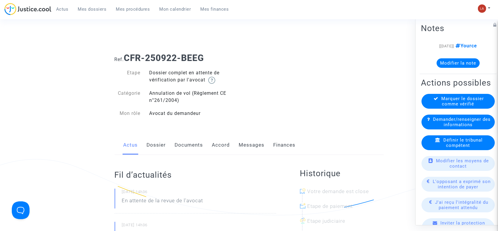
click at [157, 144] on link "Dossier" at bounding box center [156, 145] width 19 height 20
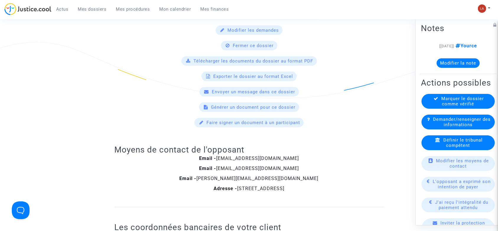
scroll to position [591, 0]
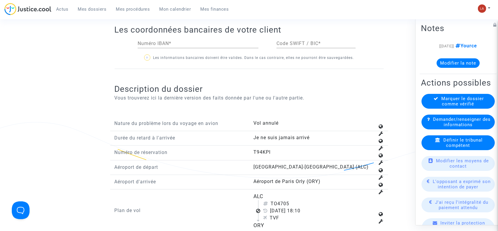
click at [441, 150] on div "Définir le tribunal compétent" at bounding box center [458, 142] width 73 height 15
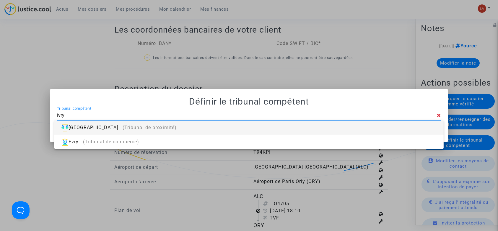
type input "ivry"
click at [272, 120] on div "ivry Tribunal compétent" at bounding box center [247, 113] width 381 height 13
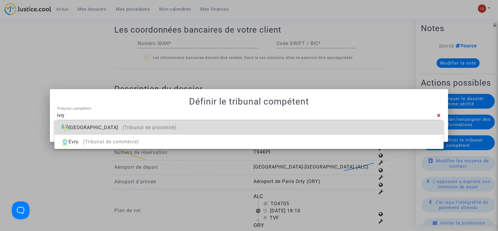
click at [272, 122] on div "[GEOGRAPHIC_DATA] (Tribunal de proximité)" at bounding box center [249, 127] width 380 height 14
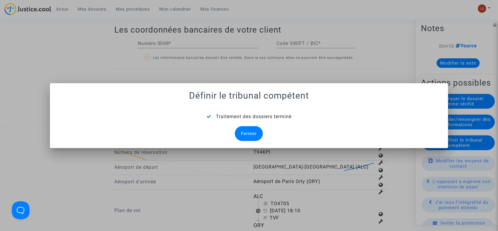
click at [248, 133] on div "Fermer" at bounding box center [249, 133] width 28 height 15
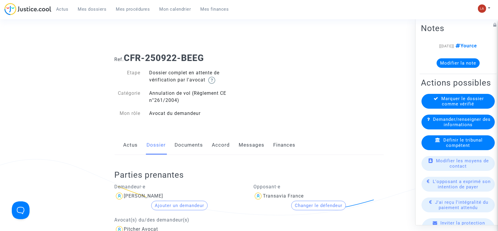
click at [195, 149] on link "Documents" at bounding box center [189, 145] width 28 height 20
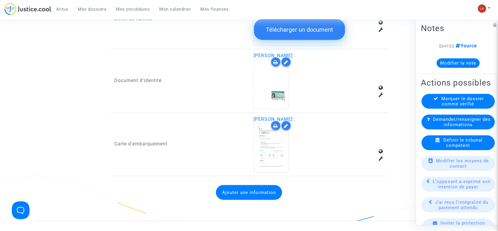
scroll to position [591, 0]
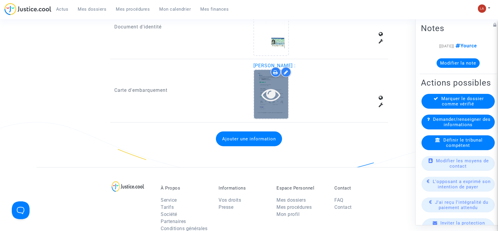
click at [275, 91] on icon at bounding box center [271, 94] width 19 height 19
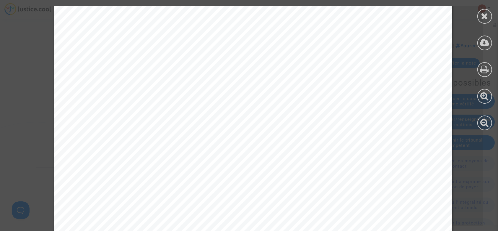
scroll to position [355, 0]
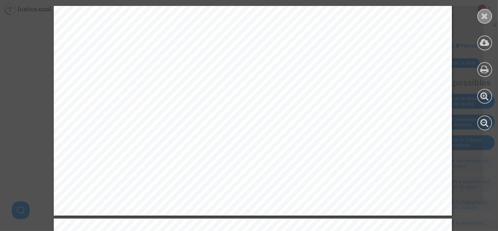
click at [481, 17] on div at bounding box center [485, 16] width 15 height 15
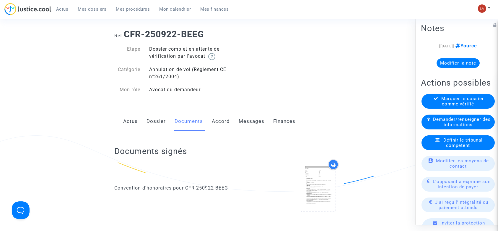
scroll to position [0, 0]
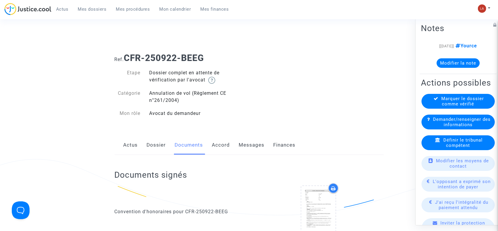
click at [158, 135] on link "Dossier" at bounding box center [156, 145] width 19 height 20
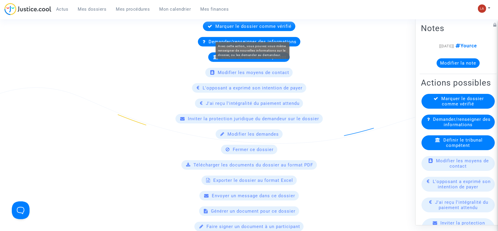
scroll to position [355, 0]
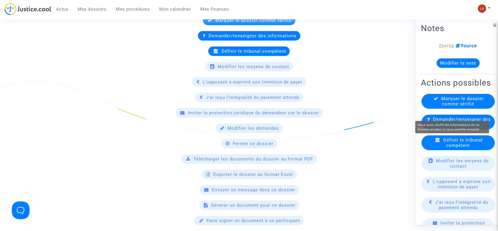
click at [461, 106] on span "Marquer le dossier comme vérifié" at bounding box center [463, 101] width 43 height 11
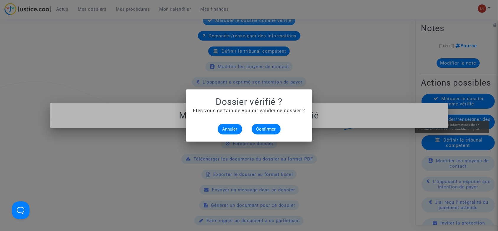
scroll to position [0, 0]
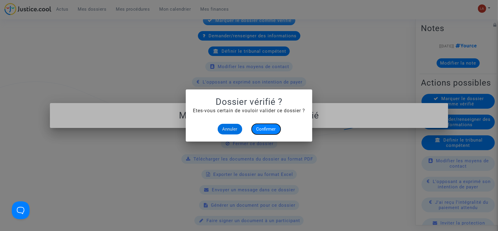
click at [264, 127] on span "Confirmer" at bounding box center [267, 128] width 20 height 5
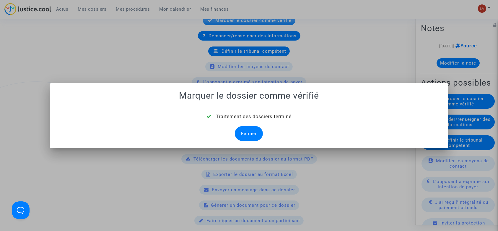
click at [246, 132] on div "Fermer" at bounding box center [249, 133] width 28 height 15
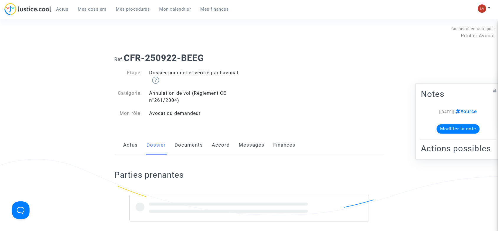
scroll to position [174, 0]
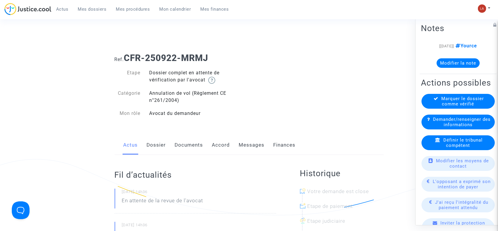
drag, startPoint x: 148, startPoint y: 138, endPoint x: 195, endPoint y: 130, distance: 48.0
click at [148, 138] on link "Dossier" at bounding box center [156, 145] width 19 height 20
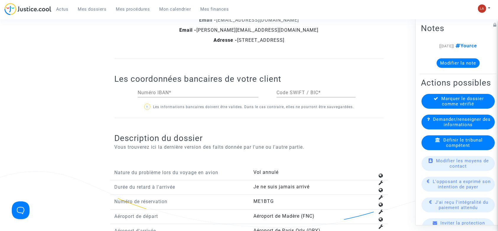
scroll to position [552, 0]
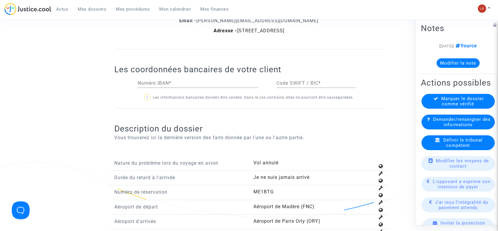
click at [470, 150] on div "Définir le tribunal compétent" at bounding box center [458, 142] width 73 height 15
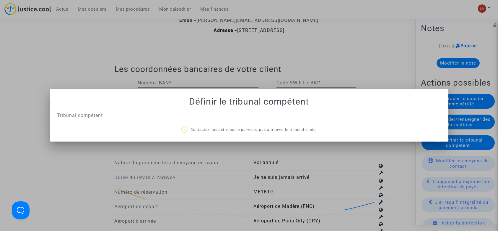
scroll to position [0, 0]
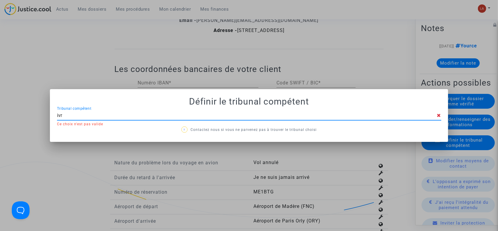
type input "ivry"
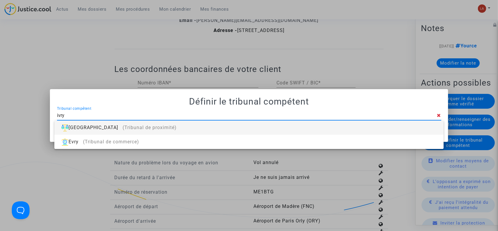
click at [374, 120] on div "Ivry-sur-Seine (Tribunal de proximité)" at bounding box center [249, 127] width 380 height 14
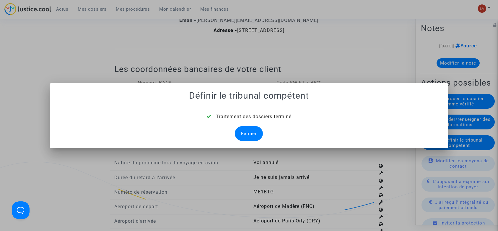
click at [250, 132] on div "Fermer" at bounding box center [249, 133] width 28 height 15
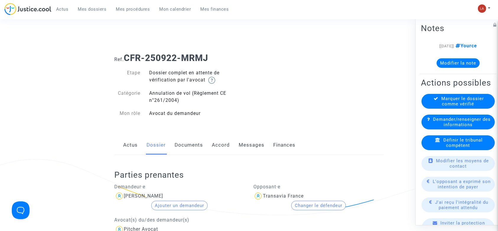
click at [189, 148] on link "Documents" at bounding box center [189, 145] width 28 height 20
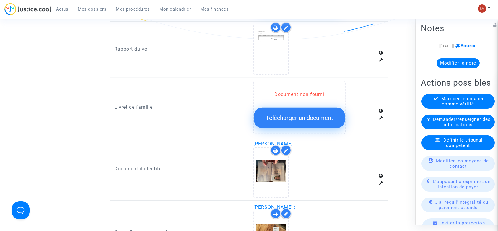
scroll to position [512, 0]
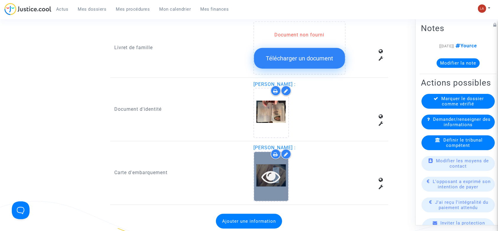
click at [261, 185] on div at bounding box center [271, 176] width 34 height 49
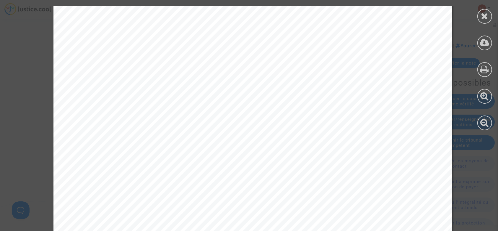
scroll to position [118, 0]
click at [486, 17] on icon at bounding box center [485, 16] width 7 height 9
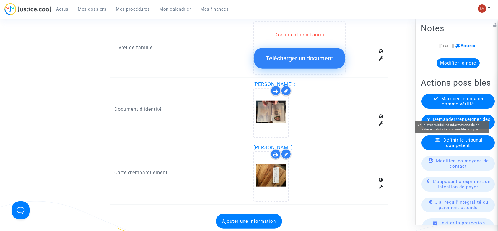
click at [465, 106] on span "Marquer le dossier comme vérifié" at bounding box center [463, 101] width 43 height 11
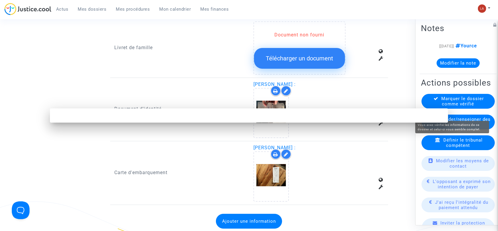
scroll to position [0, 0]
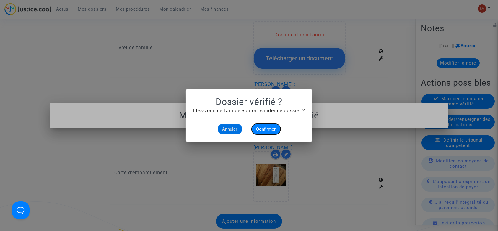
click at [268, 128] on span "Confirmer" at bounding box center [267, 128] width 20 height 5
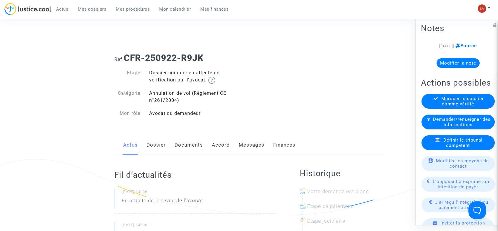
click at [161, 143] on link "Dossier" at bounding box center [156, 145] width 19 height 20
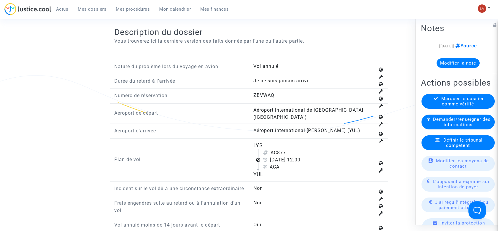
scroll to position [670, 0]
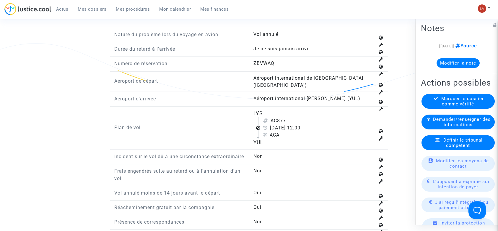
click at [442, 150] on div "Définir le tribunal compétent" at bounding box center [458, 142] width 73 height 15
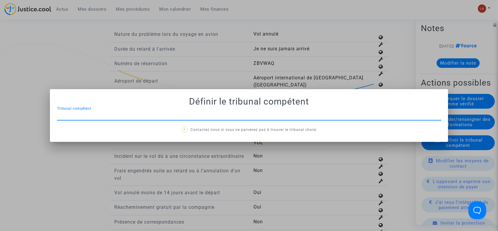
scroll to position [0, 0]
type input "villeurbanne"
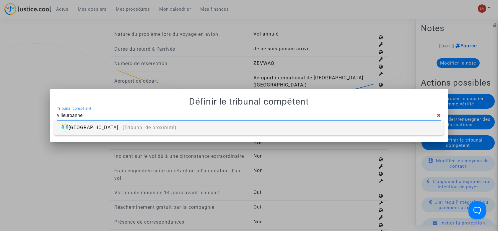
click at [378, 126] on div "Villeurbanne (Tribunal de proximité)" at bounding box center [249, 127] width 380 height 14
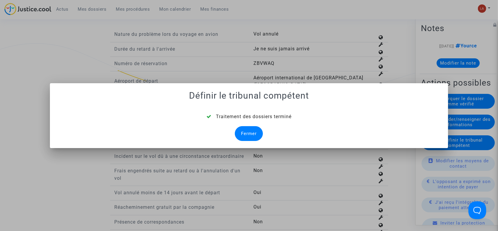
click at [247, 127] on div "Fermer" at bounding box center [249, 133] width 28 height 15
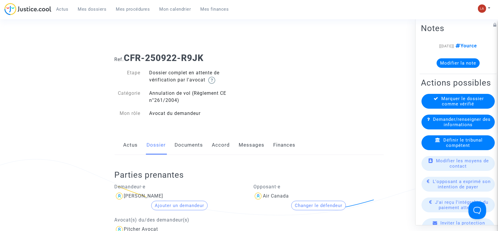
click at [190, 144] on link "Documents" at bounding box center [189, 145] width 28 height 20
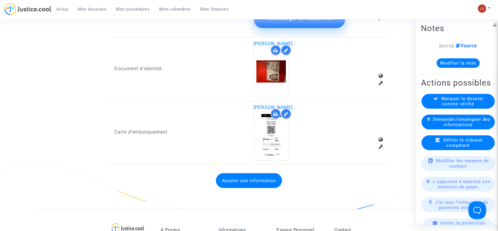
scroll to position [591, 0]
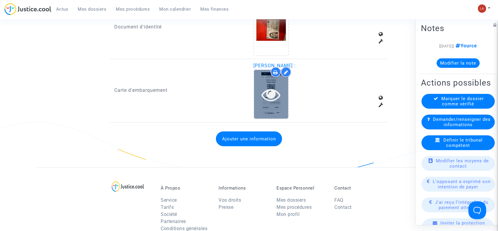
click at [267, 92] on icon at bounding box center [271, 94] width 19 height 19
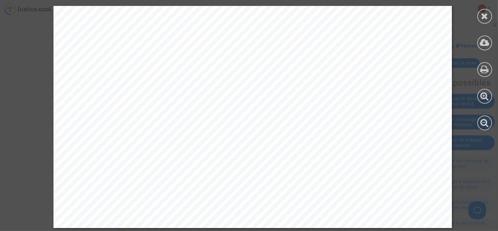
scroll to position [473, 0]
click at [492, 18] on div at bounding box center [485, 16] width 15 height 15
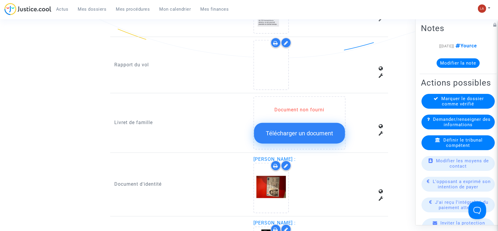
scroll to position [315, 0]
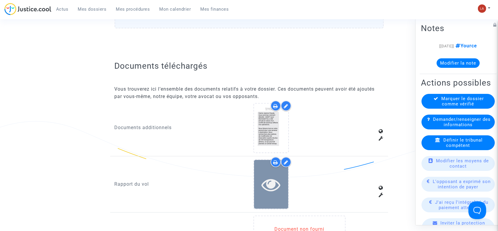
click at [279, 194] on div at bounding box center [271, 184] width 34 height 49
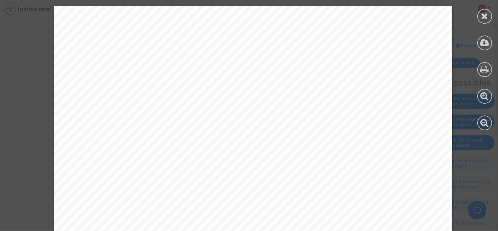
drag, startPoint x: 489, startPoint y: 16, endPoint x: 438, endPoint y: 53, distance: 63.1
click at [489, 16] on div at bounding box center [485, 16] width 15 height 15
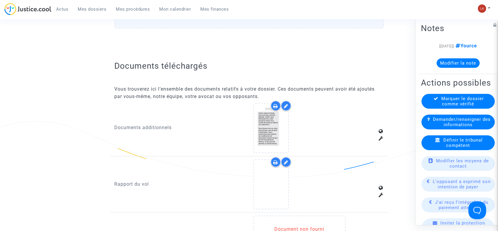
click at [243, 124] on p "Documents additionnels" at bounding box center [180, 127] width 130 height 7
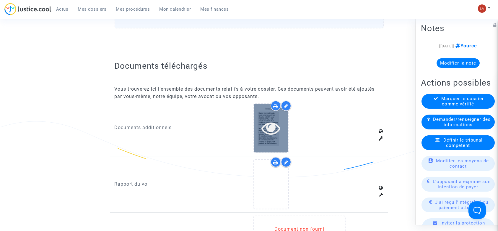
click at [261, 124] on div at bounding box center [271, 127] width 34 height 19
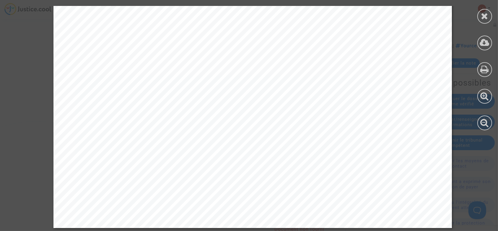
scroll to position [915, 0]
click at [483, 15] on icon at bounding box center [485, 16] width 7 height 9
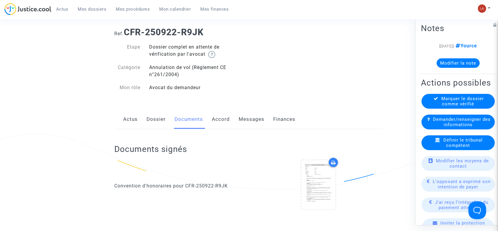
scroll to position [0, 0]
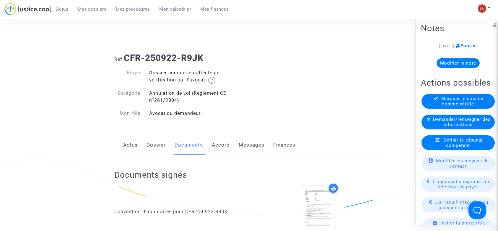
click at [257, 147] on link "Messages" at bounding box center [252, 145] width 26 height 20
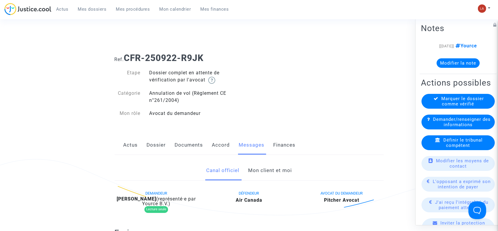
click at [260, 166] on link "Mon client et moi" at bounding box center [270, 171] width 44 height 20
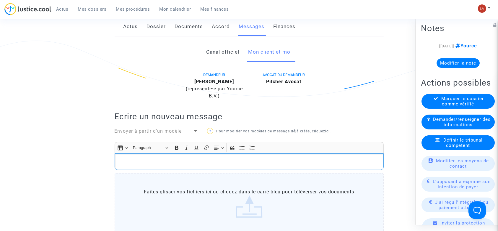
click at [289, 160] on p "Rich Text Editor, main" at bounding box center [249, 161] width 263 height 7
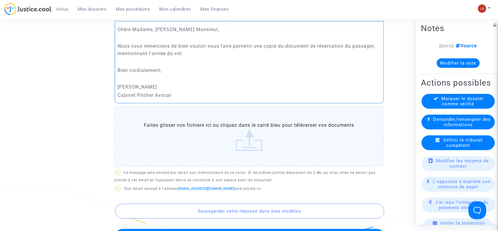
scroll to position [282, 0]
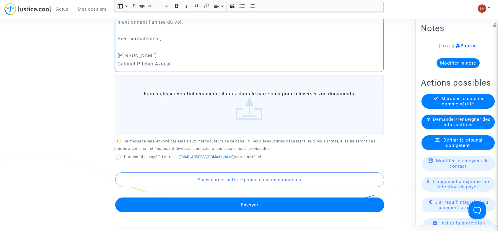
click at [249, 202] on button "Envoyer" at bounding box center [249, 204] width 269 height 15
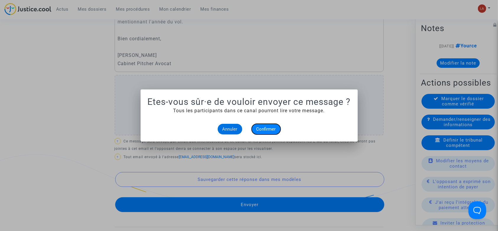
drag, startPoint x: 277, startPoint y: 125, endPoint x: 280, endPoint y: 124, distance: 3.1
click at [279, 124] on div "Annuler Confirmer" at bounding box center [249, 129] width 203 height 11
click at [263, 130] on span "Confirmer" at bounding box center [267, 128] width 20 height 5
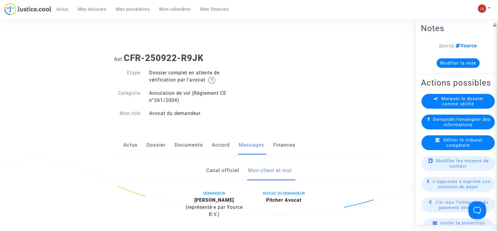
drag, startPoint x: 152, startPoint y: 145, endPoint x: 22, endPoint y: 144, distance: 129.8
click at [152, 145] on link "Dossier" at bounding box center [156, 145] width 19 height 20
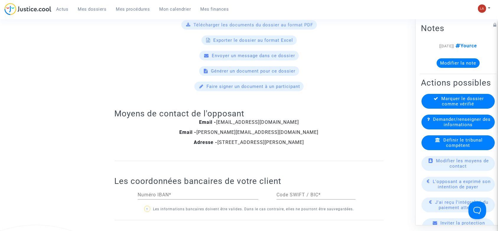
scroll to position [710, 0]
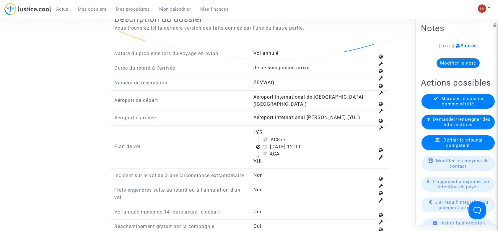
drag, startPoint x: 285, startPoint y: 131, endPoint x: 304, endPoint y: 131, distance: 19.2
click at [304, 136] on div "AC877" at bounding box center [319, 139] width 112 height 7
drag, startPoint x: 277, startPoint y: 131, endPoint x: 288, endPoint y: 131, distance: 11.2
click at [288, 136] on div "AC877" at bounding box center [319, 139] width 112 height 7
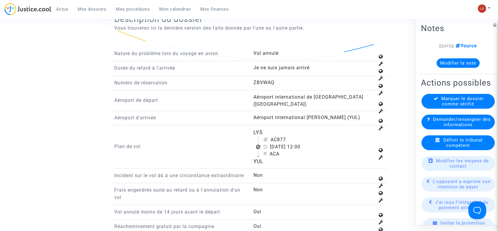
drag, startPoint x: 279, startPoint y: 131, endPoint x: 301, endPoint y: 132, distance: 22.5
click at [303, 136] on div "AC877" at bounding box center [319, 139] width 112 height 7
copy div "877"
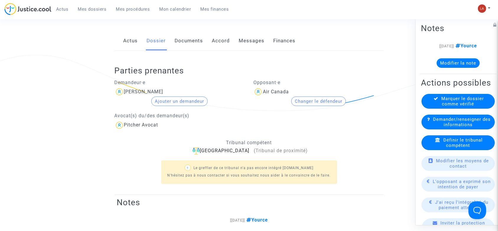
scroll to position [0, 0]
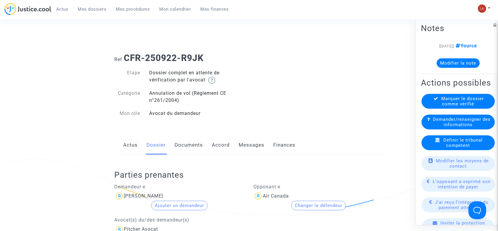
drag, startPoint x: 191, startPoint y: 143, endPoint x: 225, endPoint y: 148, distance: 34.1
click at [191, 143] on link "Documents" at bounding box center [189, 145] width 28 height 20
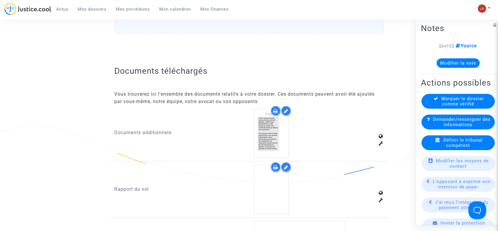
scroll to position [355, 0]
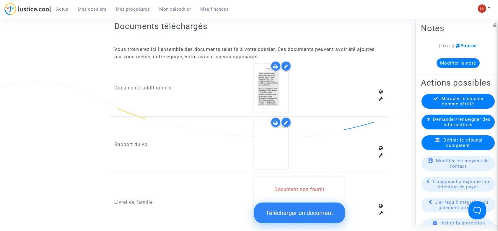
click at [286, 120] on icon at bounding box center [286, 122] width 4 height 5
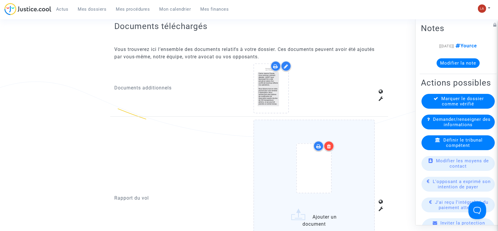
click at [329, 144] on icon at bounding box center [329, 146] width 4 height 5
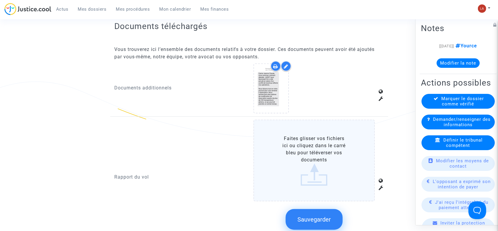
click at [357, 145] on label "Faites glisser vos fichiers ici ou cliquez dans le carré bleu pour téléverser v…" at bounding box center [315, 160] width 122 height 82
click at [0, 0] on input "Faites glisser vos fichiers ici ou cliquez dans le carré bleu pour téléverser v…" at bounding box center [0, 0] width 0 height 0
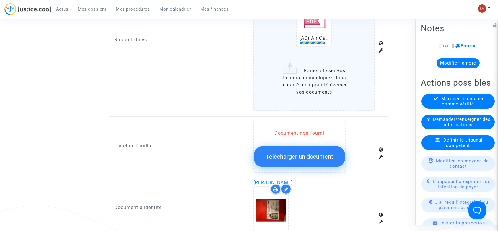
scroll to position [552, 0]
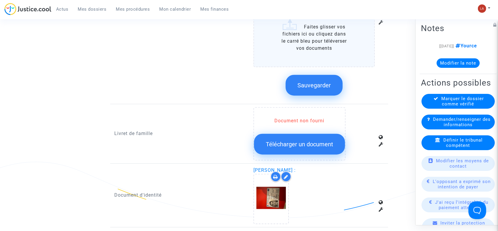
click at [312, 86] on span "Sauvegarder" at bounding box center [314, 85] width 33 height 7
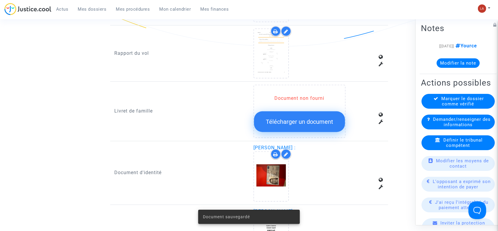
scroll to position [394, 0]
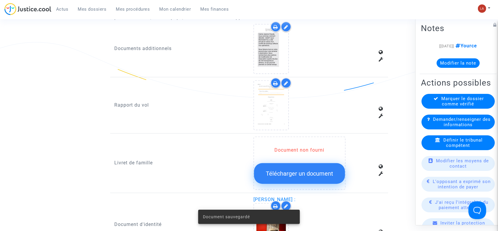
click at [435, 109] on div "Marquer le dossier comme vérifié" at bounding box center [458, 101] width 73 height 15
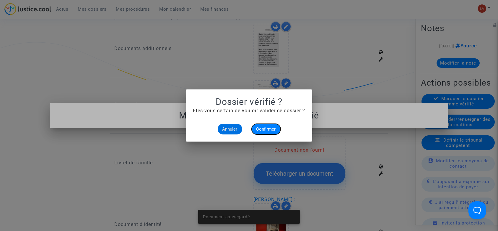
click at [267, 128] on span "Confirmer" at bounding box center [267, 128] width 20 height 5
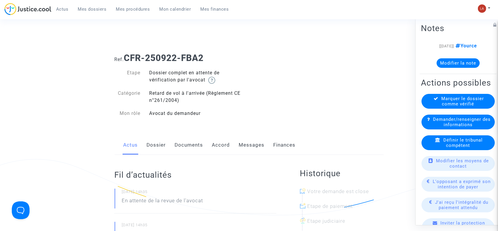
click at [166, 145] on div "Actus Dossier Documents Accord Messages Finances" at bounding box center [249, 145] width 269 height 20
drag, startPoint x: 163, startPoint y: 144, endPoint x: 168, endPoint y: 143, distance: 5.9
click at [162, 144] on link "Dossier" at bounding box center [156, 145] width 19 height 20
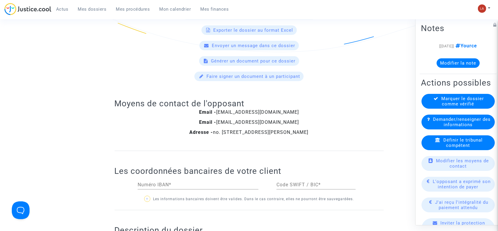
scroll to position [670, 0]
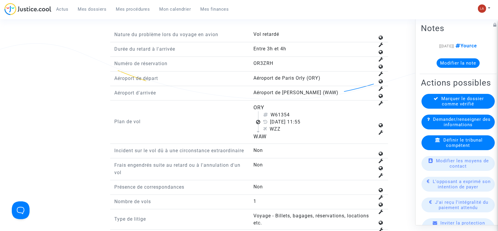
drag, startPoint x: 280, startPoint y: 113, endPoint x: 294, endPoint y: 113, distance: 14.5
click at [294, 113] on div "W61354" at bounding box center [319, 114] width 112 height 7
copy div "1354"
click at [451, 148] on span "Définir le tribunal compétent" at bounding box center [463, 142] width 39 height 11
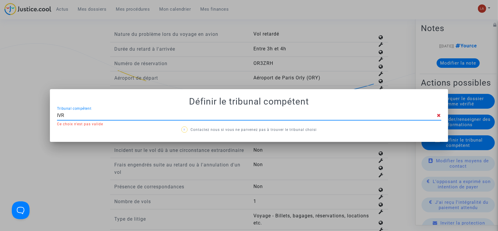
type input "IVRY"
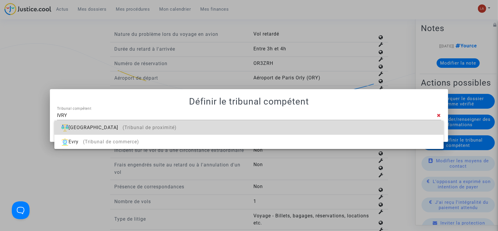
click at [366, 127] on div "[GEOGRAPHIC_DATA] (Tribunal de proximité)" at bounding box center [249, 127] width 380 height 14
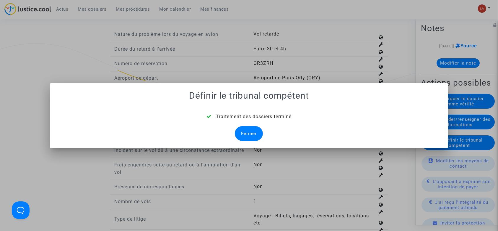
click at [253, 132] on div "Fermer" at bounding box center [249, 133] width 28 height 15
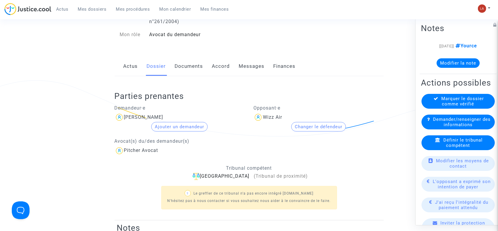
click at [184, 65] on link "Documents" at bounding box center [189, 66] width 28 height 20
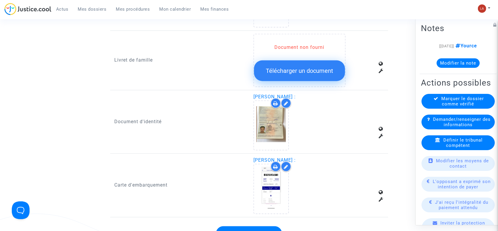
scroll to position [512, 0]
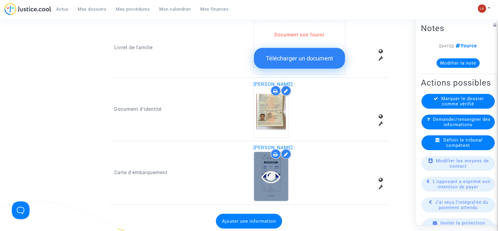
click at [280, 171] on icon at bounding box center [271, 176] width 19 height 19
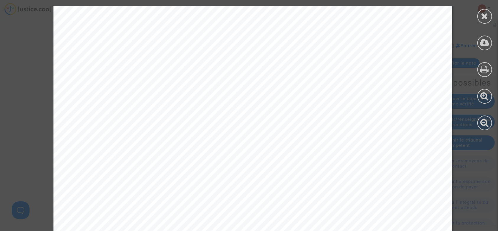
scroll to position [276, 0]
click at [480, 10] on div at bounding box center [485, 16] width 15 height 15
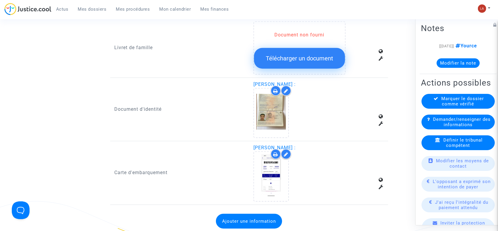
click at [452, 106] on span "Marquer le dossier comme vérifié" at bounding box center [463, 101] width 43 height 11
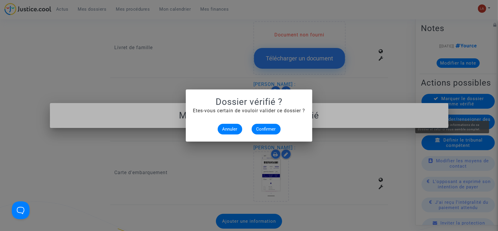
scroll to position [0, 0]
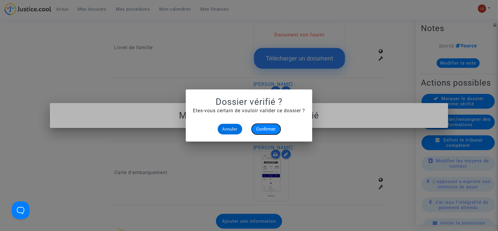
drag, startPoint x: 275, startPoint y: 132, endPoint x: 276, endPoint y: 128, distance: 3.7
click at [274, 132] on button "Confirmer" at bounding box center [266, 129] width 29 height 11
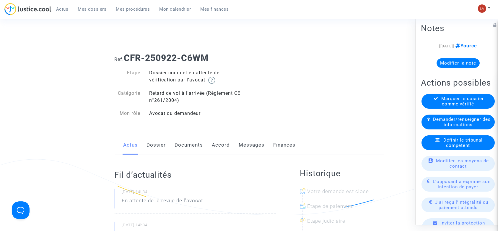
drag, startPoint x: 158, startPoint y: 144, endPoint x: 162, endPoint y: 143, distance: 3.9
click at [158, 144] on link "Dossier" at bounding box center [156, 145] width 19 height 20
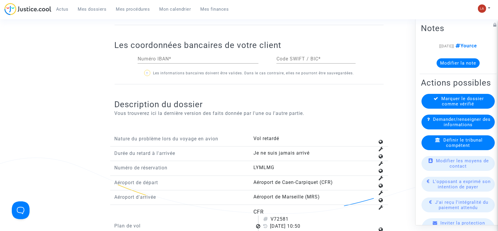
scroll to position [591, 0]
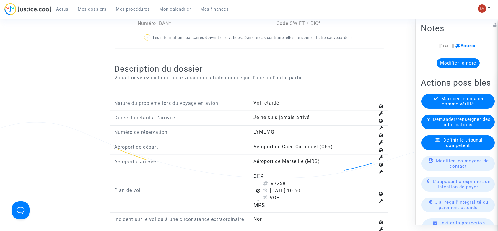
click at [474, 148] on span "Définir le tribunal compétent" at bounding box center [463, 142] width 39 height 11
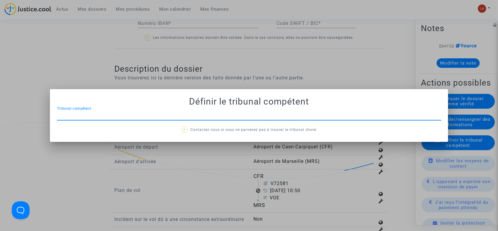
scroll to position [0, 0]
type input "MARTIGUES"
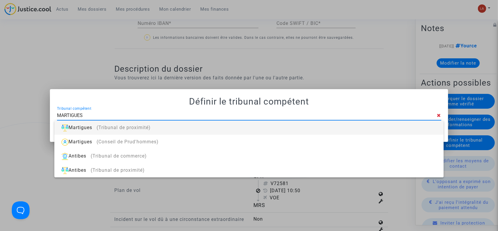
click at [378, 127] on div "Martigues (Tribunal de proximité)" at bounding box center [249, 127] width 380 height 14
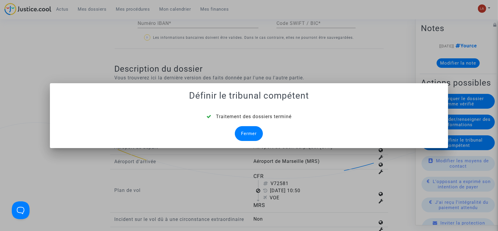
click at [245, 142] on mat-dialog-container "Définir le tribunal compétent Traitement des dossiers terminé Fermer" at bounding box center [249, 115] width 399 height 65
click at [245, 133] on div "Fermer" at bounding box center [249, 133] width 28 height 15
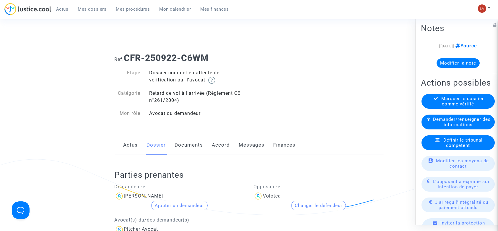
click at [194, 137] on link "Documents" at bounding box center [189, 145] width 28 height 20
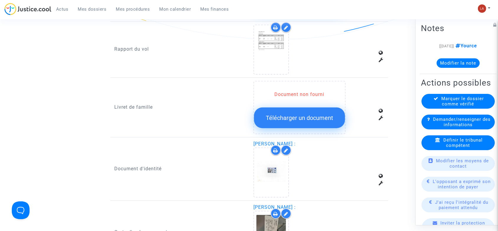
scroll to position [512, 0]
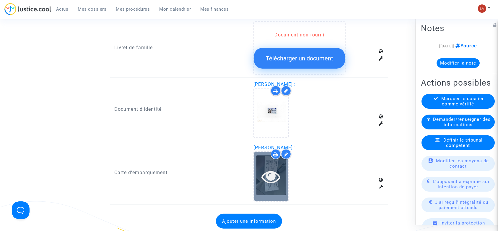
click at [269, 172] on icon at bounding box center [271, 176] width 19 height 19
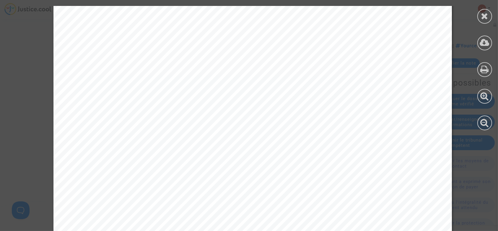
scroll to position [348, 0]
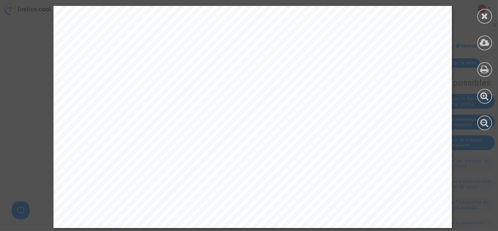
click at [475, 27] on div at bounding box center [485, 68] width 27 height 136
drag, startPoint x: 486, startPoint y: 15, endPoint x: 294, endPoint y: 69, distance: 199.4
click at [486, 15] on icon at bounding box center [485, 16] width 7 height 9
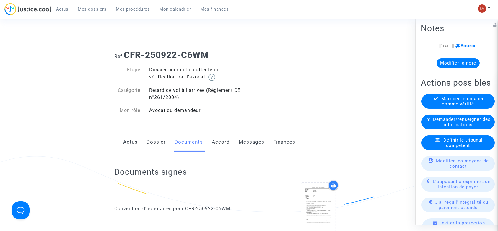
scroll to position [0, 0]
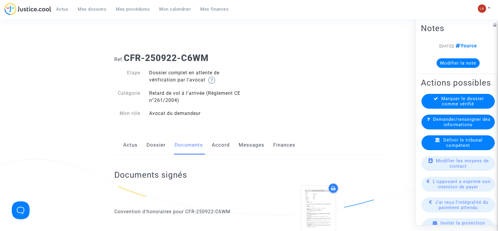
click at [158, 143] on link "Dossier" at bounding box center [156, 145] width 19 height 20
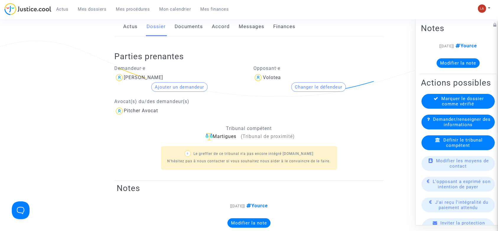
scroll to position [158, 0]
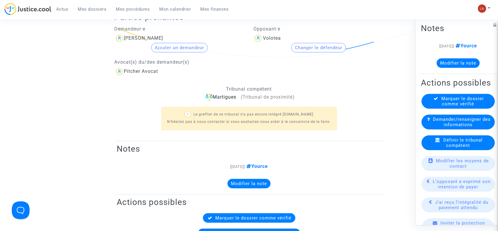
click at [448, 62] on button "Modifier la note" at bounding box center [458, 62] width 43 height 9
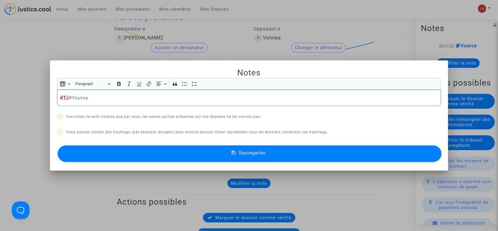
click at [280, 159] on button "Sauvegarder" at bounding box center [250, 153] width 385 height 17
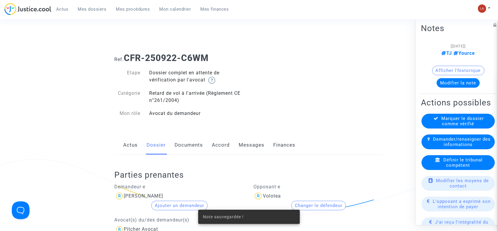
scroll to position [158, 0]
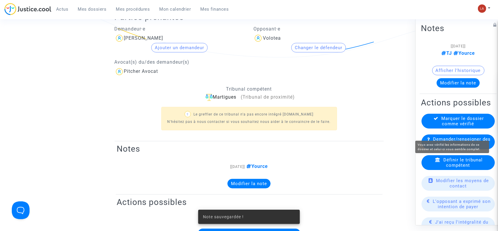
click at [477, 128] on div "Marquer le dossier comme vérifié" at bounding box center [458, 121] width 73 height 15
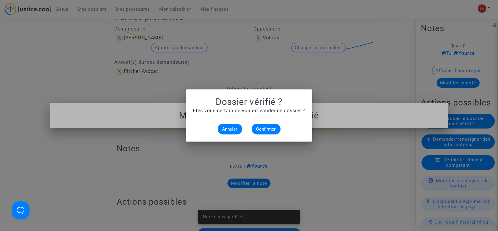
scroll to position [0, 0]
click at [267, 129] on span "Confirmer" at bounding box center [267, 128] width 20 height 5
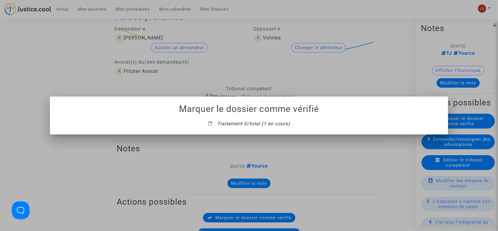
click at [247, 137] on div at bounding box center [249, 115] width 498 height 231
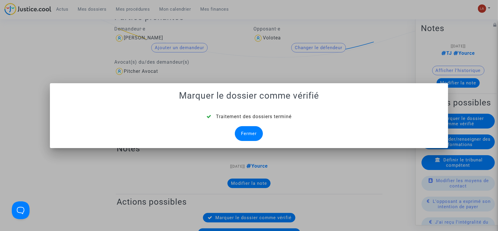
click at [246, 132] on div "Fermer" at bounding box center [249, 133] width 28 height 15
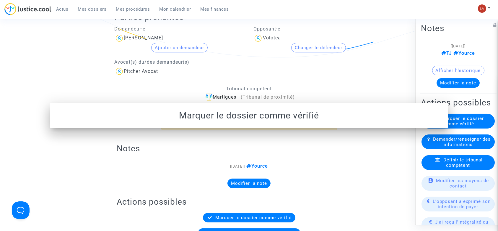
scroll to position [158, 0]
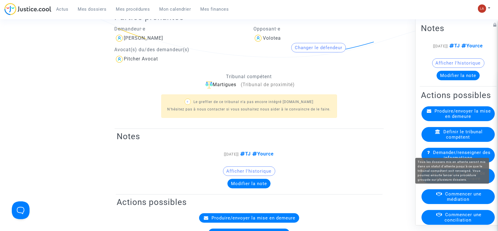
click at [464, 181] on span "Mettre en attente de procédure judiciaire" at bounding box center [461, 175] width 50 height 11
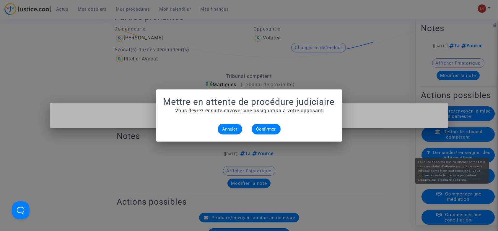
scroll to position [0, 0]
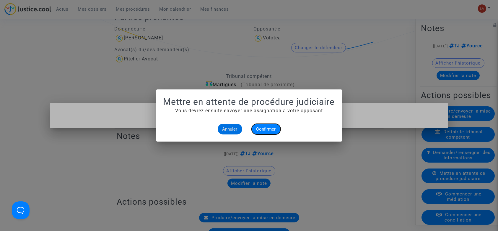
click at [260, 128] on span "Confirmer" at bounding box center [267, 128] width 20 height 5
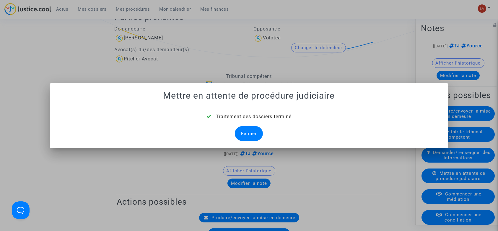
click at [249, 132] on div "Fermer" at bounding box center [249, 133] width 28 height 15
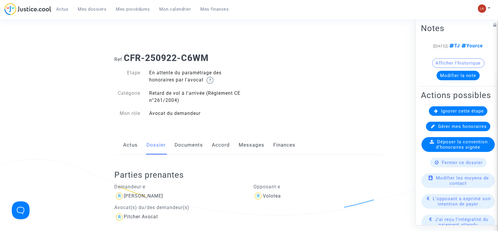
scroll to position [158, 0]
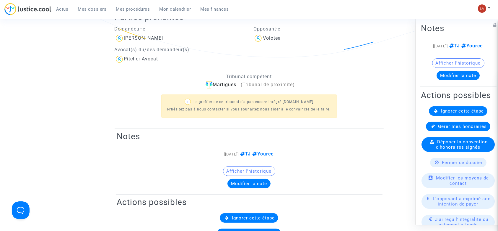
click at [449, 114] on span "Ignorer cette étape" at bounding box center [462, 110] width 43 height 5
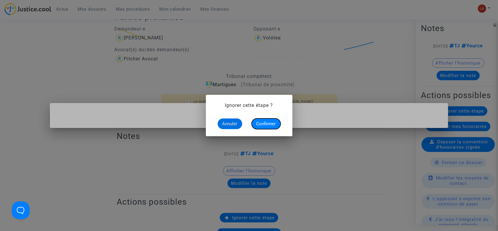
click at [272, 124] on span "Confirmer" at bounding box center [267, 123] width 20 height 5
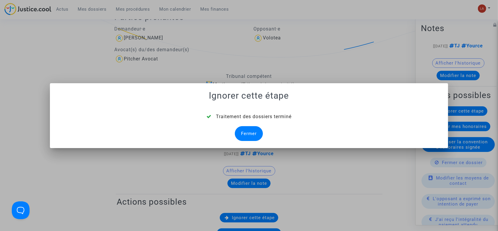
click at [258, 129] on div "Fermer" at bounding box center [249, 133] width 28 height 15
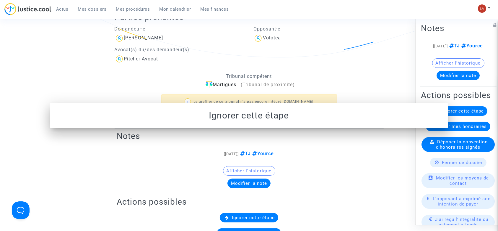
scroll to position [158, 0]
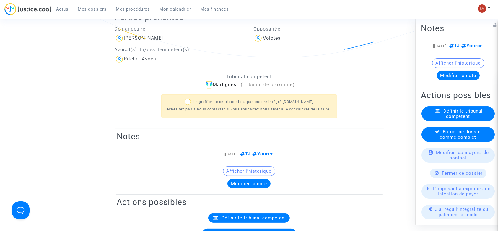
click at [447, 140] on span "Forcer ce dossier comme complet" at bounding box center [462, 134] width 43 height 11
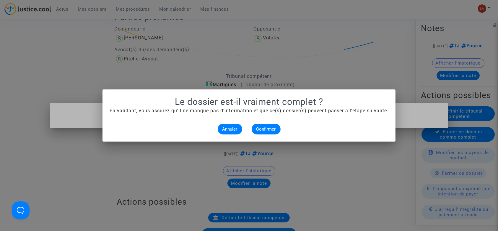
scroll to position [0, 0]
click at [263, 128] on span "Confirmer" at bounding box center [267, 128] width 20 height 5
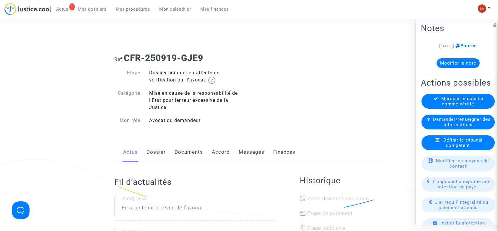
click at [198, 155] on link "Documents" at bounding box center [189, 152] width 28 height 20
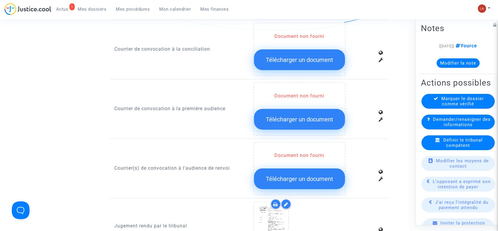
scroll to position [512, 0]
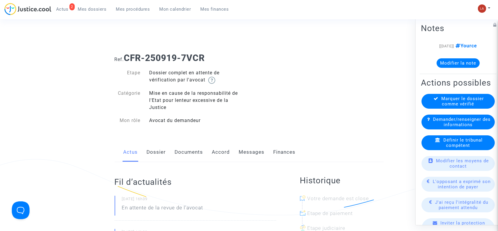
click at [177, 150] on link "Documents" at bounding box center [189, 152] width 28 height 20
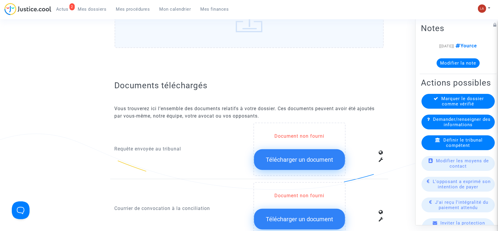
scroll to position [355, 0]
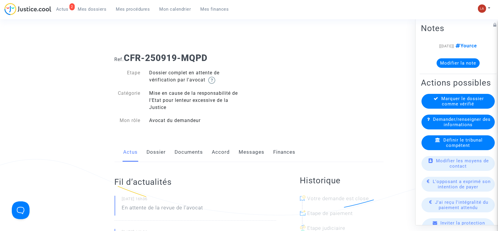
click at [198, 152] on link "Documents" at bounding box center [189, 152] width 28 height 20
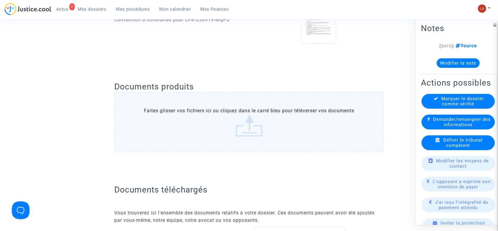
scroll to position [276, 0]
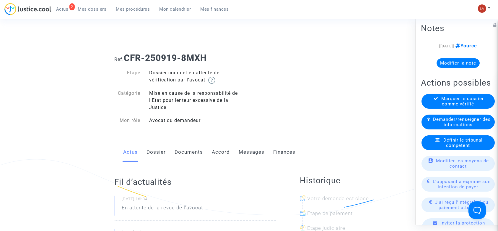
click at [196, 145] on link "Documents" at bounding box center [189, 152] width 28 height 20
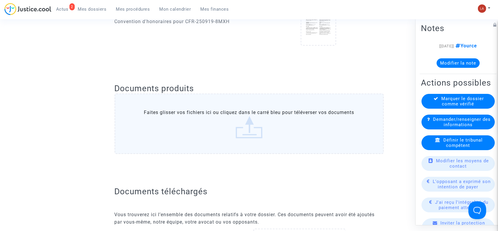
scroll to position [394, 0]
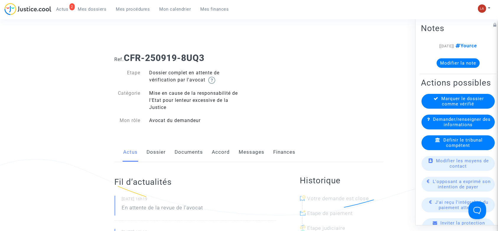
click at [193, 156] on link "Documents" at bounding box center [189, 152] width 28 height 20
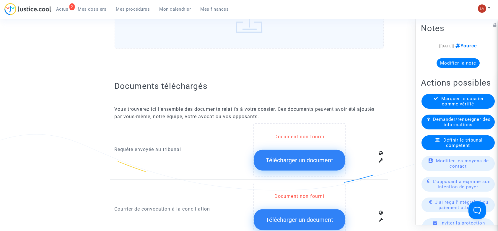
scroll to position [355, 0]
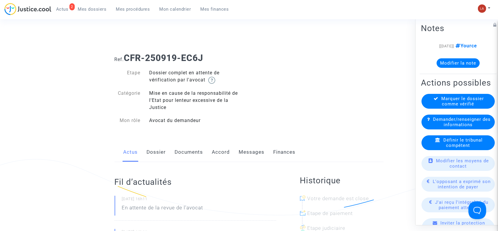
click at [190, 155] on link "Documents" at bounding box center [189, 152] width 28 height 20
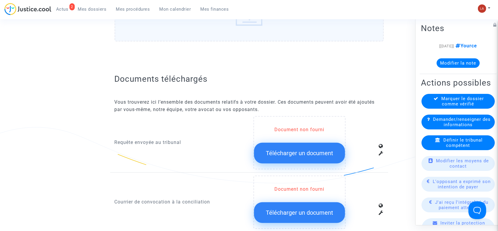
scroll to position [355, 0]
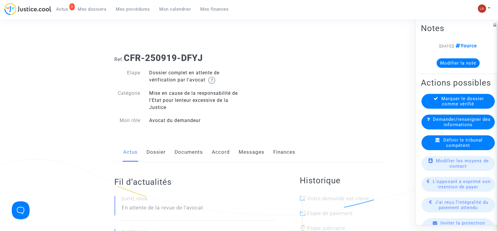
click at [191, 148] on link "Documents" at bounding box center [189, 152] width 28 height 20
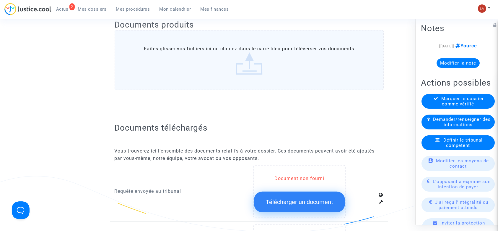
scroll to position [315, 0]
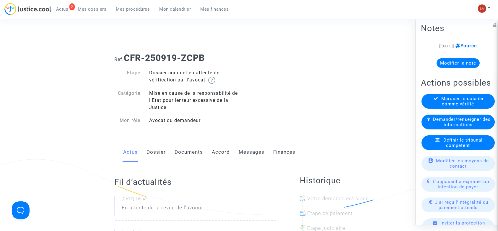
click at [182, 152] on link "Documents" at bounding box center [189, 152] width 28 height 20
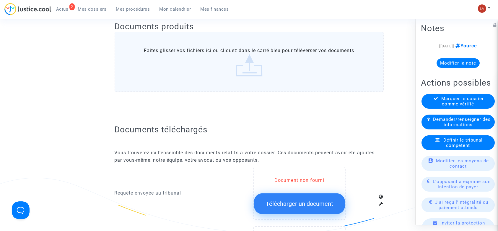
scroll to position [355, 0]
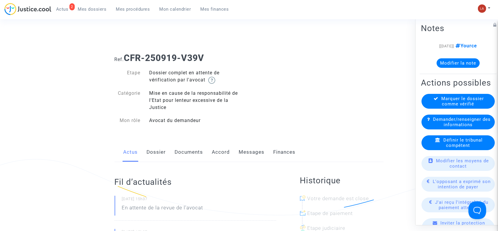
click at [185, 158] on link "Documents" at bounding box center [189, 152] width 28 height 20
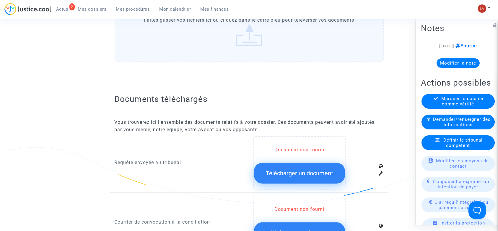
scroll to position [394, 0]
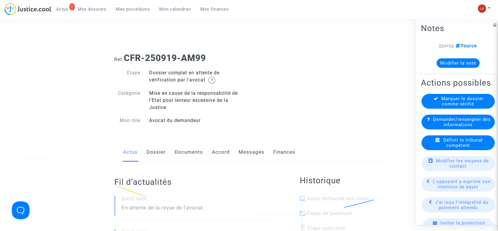
click at [172, 147] on div "Actus Dossier Documents Accord Messages Finances" at bounding box center [249, 152] width 269 height 20
click at [177, 147] on link "Documents" at bounding box center [189, 152] width 28 height 20
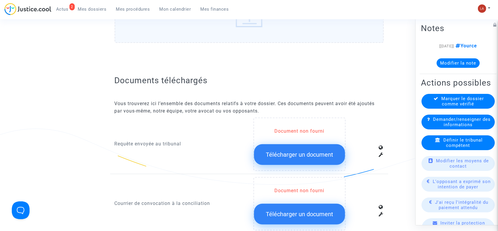
scroll to position [355, 0]
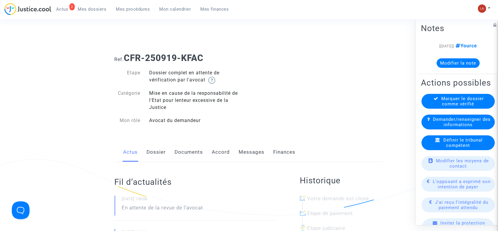
click at [183, 152] on link "Documents" at bounding box center [189, 152] width 28 height 20
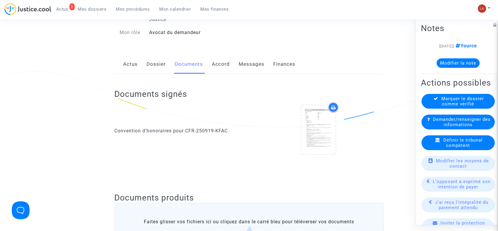
scroll to position [79, 0]
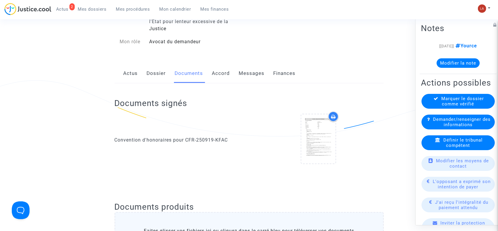
click at [152, 69] on link "Dossier" at bounding box center [156, 74] width 19 height 20
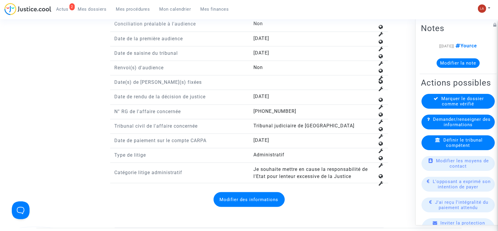
scroll to position [749, 0]
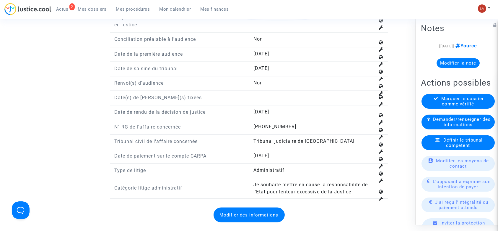
click at [260, 212] on button "Modifier des informations" at bounding box center [249, 214] width 71 height 15
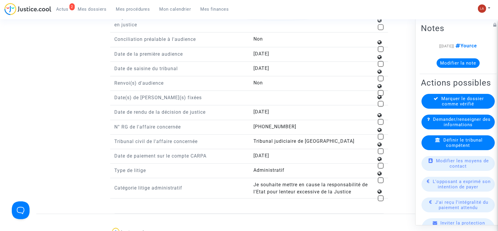
click at [382, 90] on span at bounding box center [381, 93] width 6 height 6
click at [381, 96] on input "checkbox" at bounding box center [381, 96] width 0 height 0
checkbox input "true"
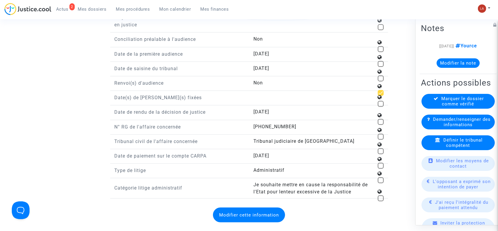
click at [382, 104] on span at bounding box center [381, 104] width 6 height 6
click at [381, 107] on input "checkbox" at bounding box center [381, 107] width 0 height 0
checkbox input "true"
click at [379, 62] on span at bounding box center [381, 64] width 6 height 6
click at [381, 67] on input "checkbox" at bounding box center [381, 67] width 0 height 0
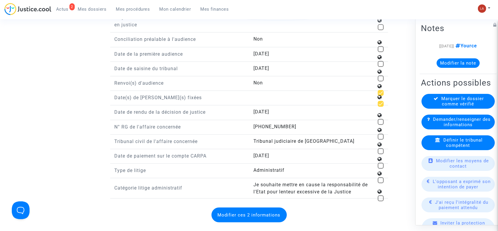
checkbox input "true"
click at [229, 209] on button "Modifier ces 3 informations" at bounding box center [249, 214] width 75 height 15
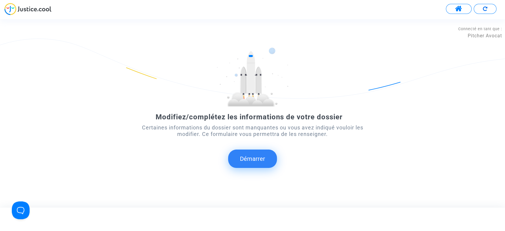
click at [260, 160] on button "Démarrer" at bounding box center [252, 158] width 49 height 18
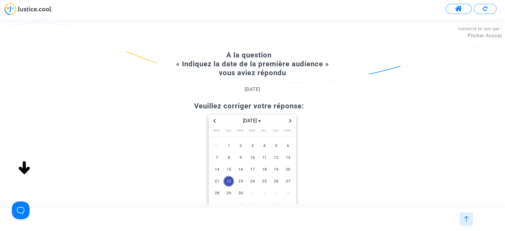
drag, startPoint x: 245, startPoint y: 121, endPoint x: 251, endPoint y: 126, distance: 7.5
click at [246, 121] on span "sept. 2025" at bounding box center [252, 120] width 24 height 7
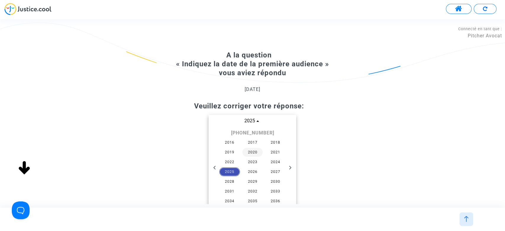
click at [256, 153] on span "2020" at bounding box center [252, 152] width 21 height 9
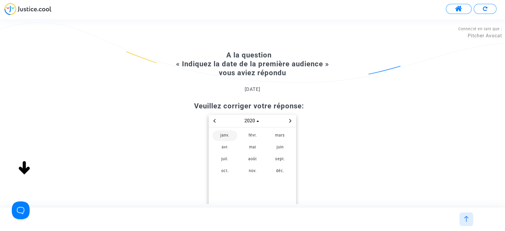
click at [230, 137] on span "janv." at bounding box center [224, 135] width 25 height 11
click at [280, 179] on span "24" at bounding box center [276, 181] width 11 height 11
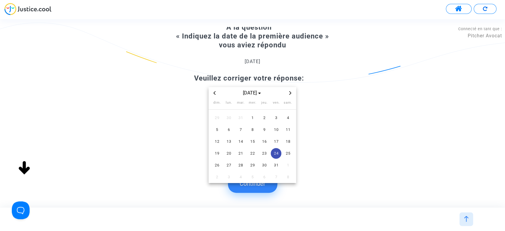
scroll to position [47, 0]
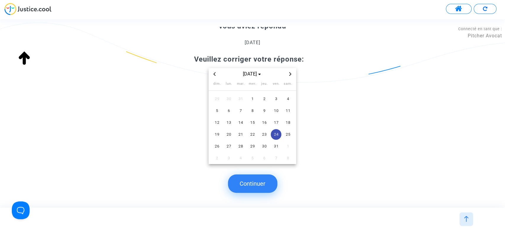
click at [258, 182] on button "Continuer" at bounding box center [252, 183] width 49 height 18
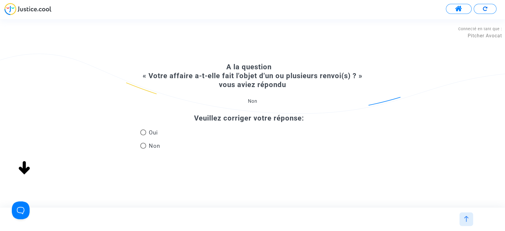
click at [144, 133] on span at bounding box center [143, 132] width 6 height 6
click at [143, 135] on input "Oui" at bounding box center [143, 135] width 0 height 0
radio input "true"
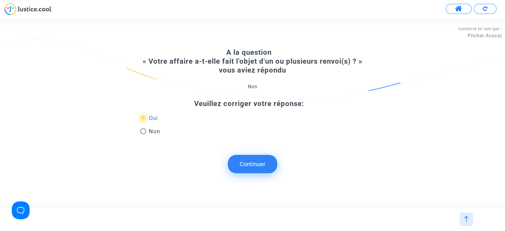
click at [243, 156] on button "Continuer" at bounding box center [252, 164] width 49 height 18
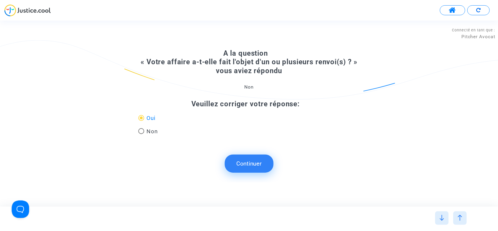
scroll to position [0, 0]
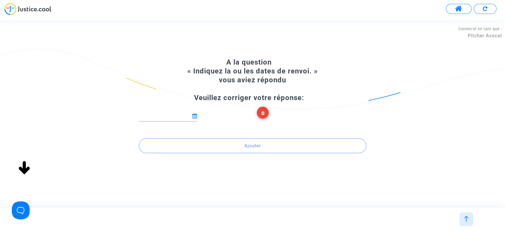
click at [196, 114] on icon at bounding box center [194, 115] width 5 height 5
click at [172, 117] on input at bounding box center [165, 116] width 53 height 6
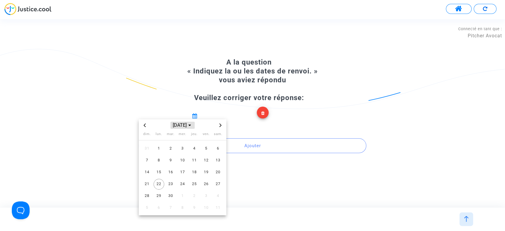
click at [190, 124] on span "sept. 2025" at bounding box center [182, 125] width 24 height 7
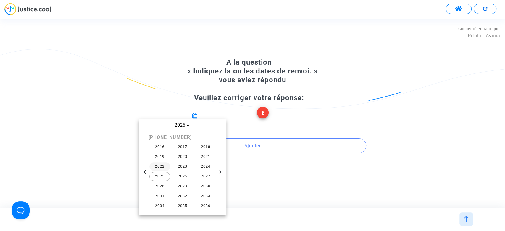
click at [159, 167] on span "2022" at bounding box center [159, 166] width 21 height 9
click at [188, 137] on span "févr." at bounding box center [182, 140] width 25 height 11
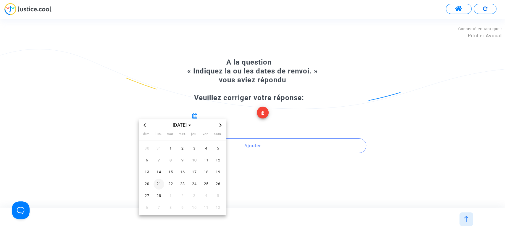
click at [158, 179] on span "21" at bounding box center [158, 184] width 11 height 11
type input "21/02/2022"
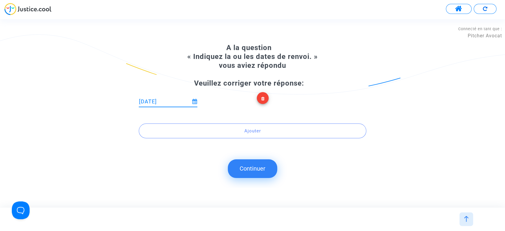
click at [263, 165] on button "Continuer" at bounding box center [252, 168] width 49 height 18
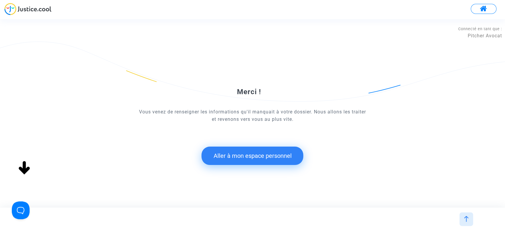
click at [263, 158] on button "Aller à mon espace personnel" at bounding box center [252, 155] width 102 height 18
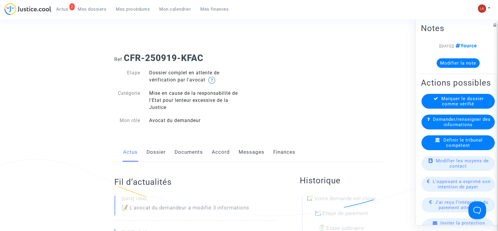
click at [162, 149] on link "Dossier" at bounding box center [156, 152] width 19 height 20
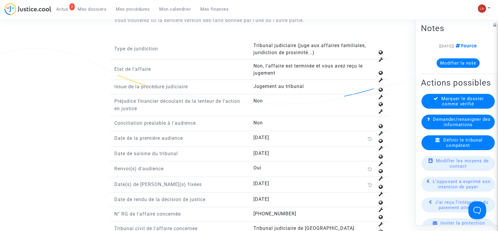
scroll to position [670, 0]
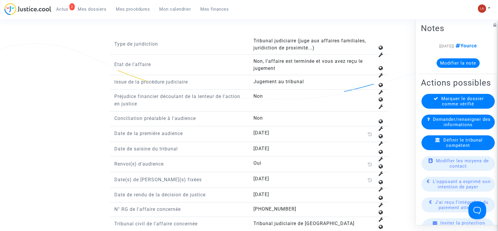
click at [435, 106] on div "Marquer le dossier comme vérifié" at bounding box center [458, 101] width 73 height 15
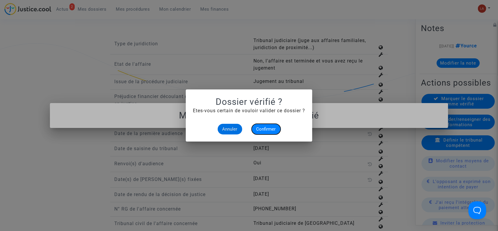
click at [275, 125] on button "Confirmer" at bounding box center [266, 129] width 29 height 11
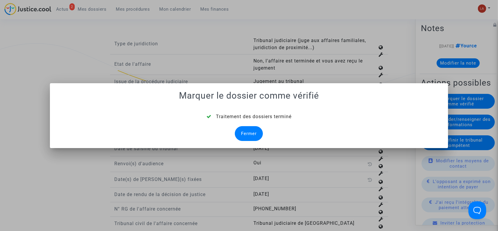
click at [248, 132] on div "Fermer" at bounding box center [249, 133] width 28 height 15
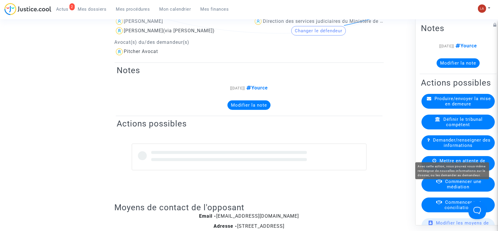
scroll to position [670, 0]
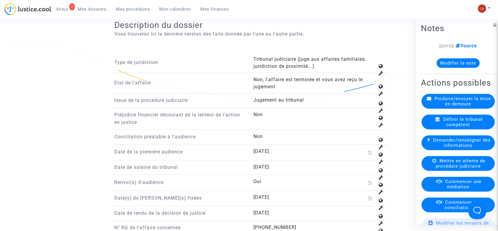
click at [449, 189] on span "Commencer une médiation" at bounding box center [464, 184] width 36 height 11
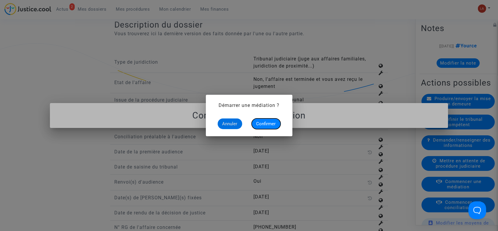
click at [260, 125] on span "Confirmer" at bounding box center [267, 123] width 20 height 5
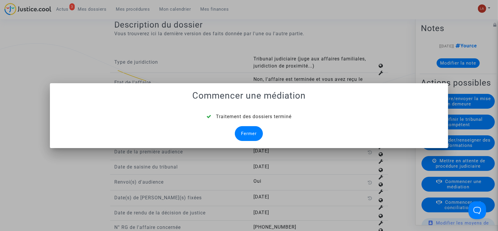
click at [73, 13] on div at bounding box center [249, 115] width 498 height 231
click at [238, 128] on div "Fermer" at bounding box center [249, 133] width 28 height 15
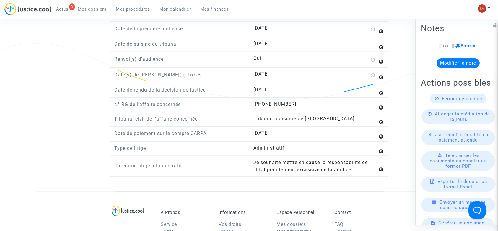
click at [69, 5] on link "3 Actus" at bounding box center [62, 9] width 22 height 9
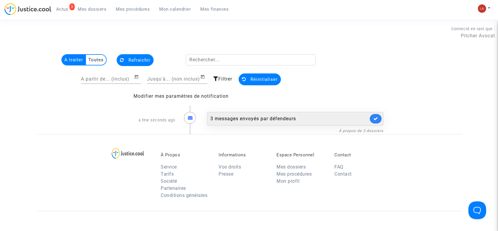
click at [305, 122] on div "3 messages envoyés par défendeurs" at bounding box center [295, 119] width 177 height 14
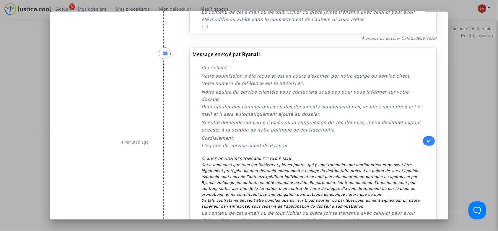
scroll to position [278, 0]
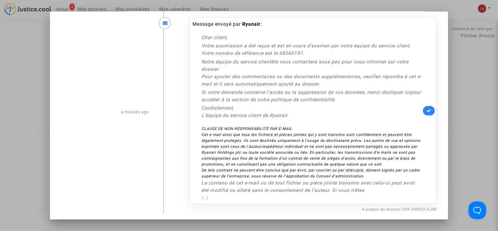
click at [459, 93] on div at bounding box center [249, 115] width 498 height 231
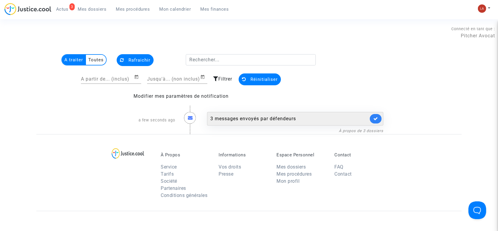
click at [380, 119] on link at bounding box center [376, 118] width 12 height 9
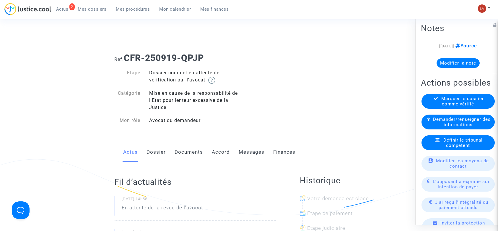
drag, startPoint x: 192, startPoint y: 151, endPoint x: 201, endPoint y: 149, distance: 9.3
click at [192, 151] on link "Documents" at bounding box center [189, 152] width 28 height 20
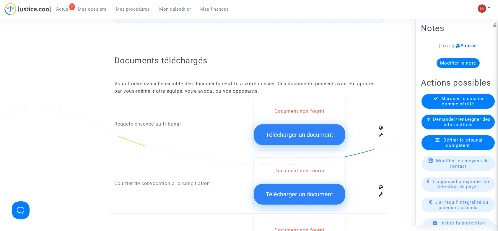
scroll to position [394, 0]
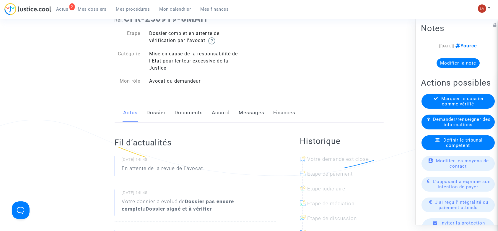
click at [197, 105] on link "Documents" at bounding box center [189, 113] width 28 height 20
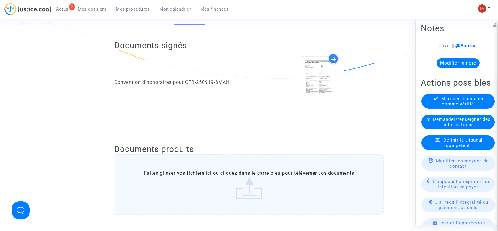
scroll to position [237, 0]
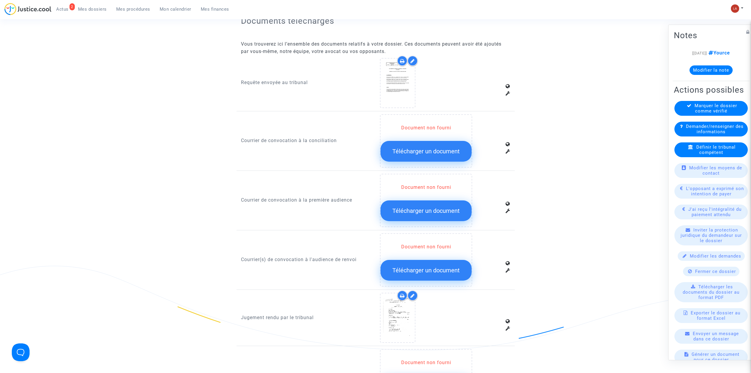
scroll to position [473, 0]
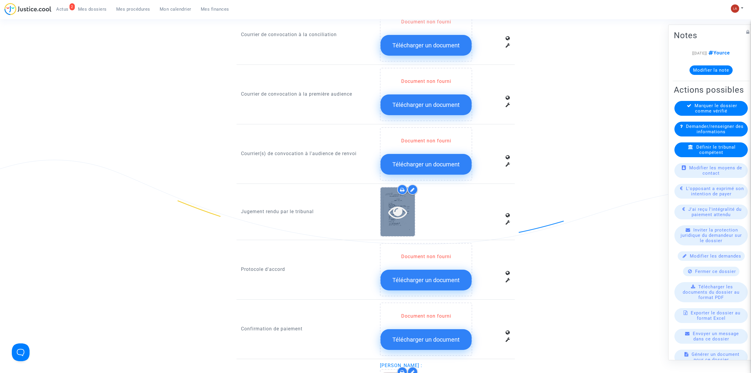
click at [406, 206] on icon at bounding box center [397, 211] width 19 height 19
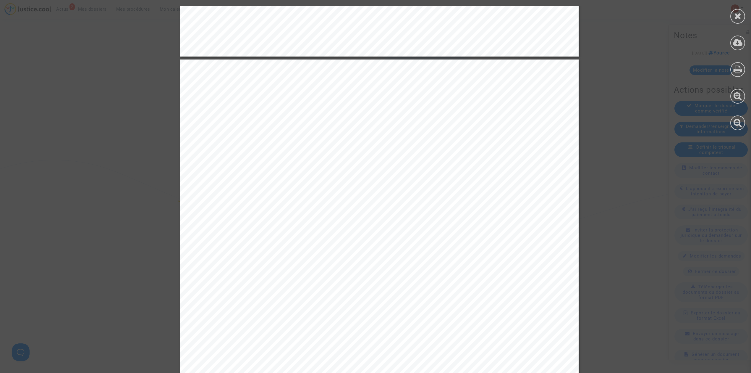
scroll to position [512, 0]
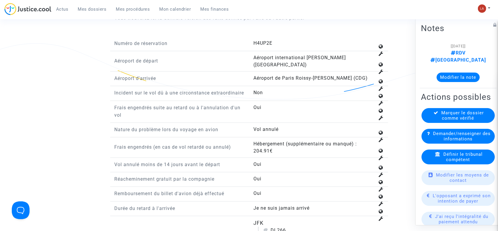
scroll to position [788, 0]
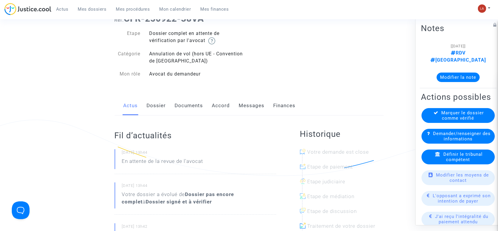
click at [158, 100] on link "Dossier" at bounding box center [156, 106] width 19 height 20
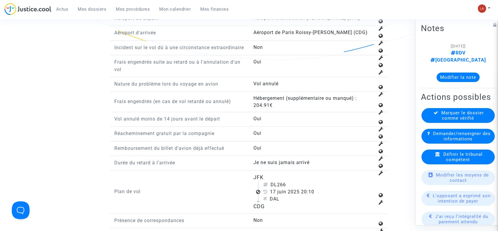
scroll to position [788, 0]
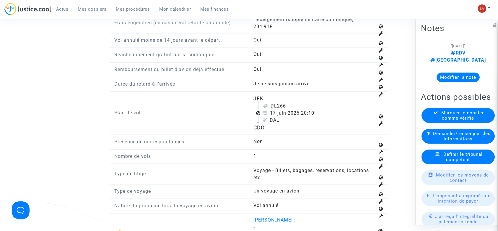
drag, startPoint x: 277, startPoint y: 112, endPoint x: 299, endPoint y: 113, distance: 22.2
click at [301, 109] on div "DL266" at bounding box center [319, 105] width 112 height 7
click at [297, 109] on div "DL266" at bounding box center [319, 105] width 112 height 7
drag, startPoint x: 279, startPoint y: 109, endPoint x: 298, endPoint y: 111, distance: 19.3
click at [298, 109] on div "DL266" at bounding box center [319, 105] width 112 height 7
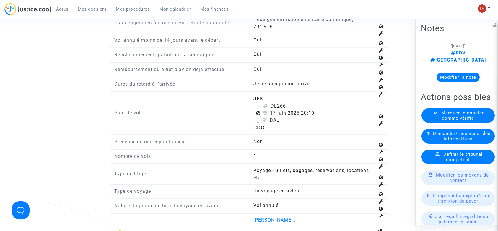
copy div "266"
click at [452, 164] on div "Définir le tribunal compétent" at bounding box center [458, 156] width 73 height 15
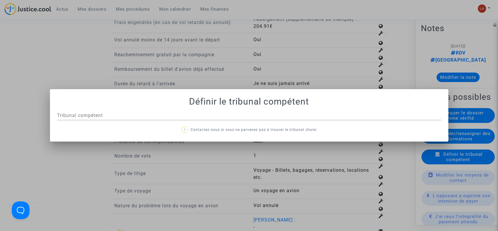
scroll to position [0, 0]
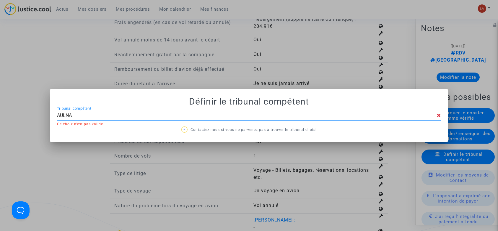
type input "AULNAY"
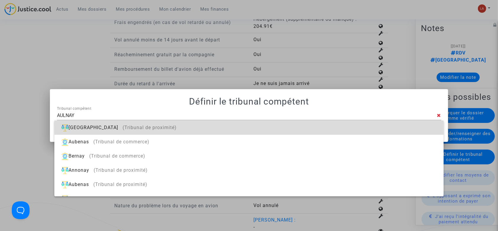
click at [382, 124] on div "Aulnay-sous-Bois (Tribunal de proximité)" at bounding box center [249, 127] width 380 height 14
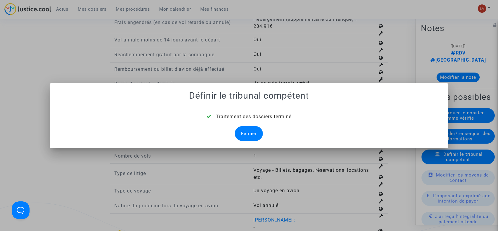
click at [253, 132] on div "Fermer" at bounding box center [249, 133] width 28 height 15
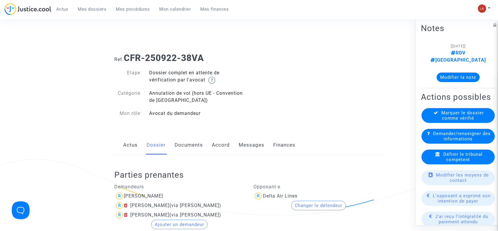
click at [201, 146] on link "Documents" at bounding box center [189, 145] width 28 height 20
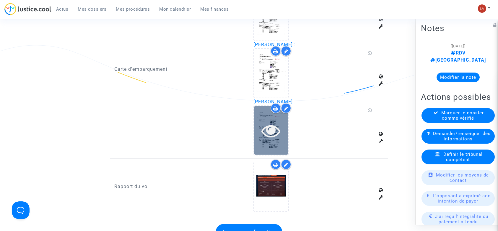
scroll to position [668, 0]
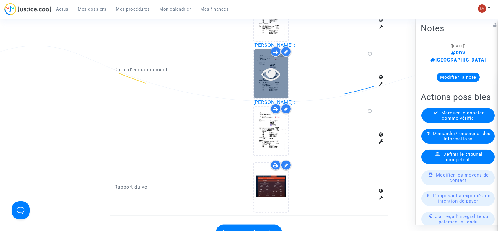
click at [268, 81] on icon at bounding box center [271, 73] width 19 height 19
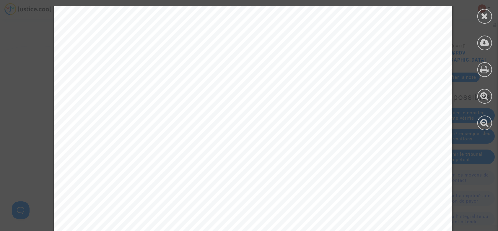
scroll to position [711, 0]
click at [484, 17] on icon at bounding box center [485, 16] width 7 height 9
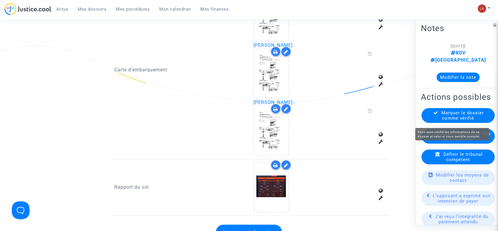
click at [452, 115] on span "Marquer le dossier comme vérifié" at bounding box center [463, 115] width 43 height 11
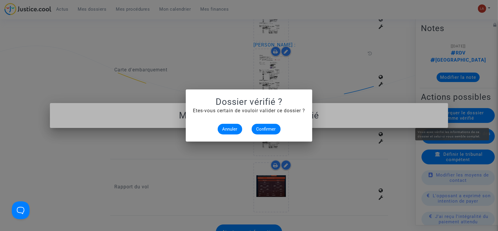
scroll to position [0, 0]
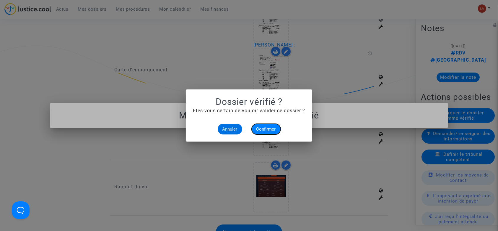
click at [265, 125] on button "Confirmer" at bounding box center [266, 129] width 29 height 11
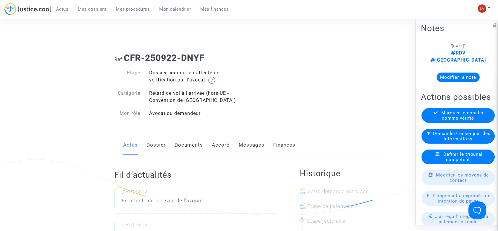
click at [150, 146] on link "Dossier" at bounding box center [156, 145] width 19 height 20
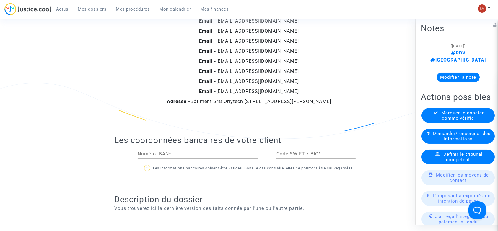
scroll to position [828, 0]
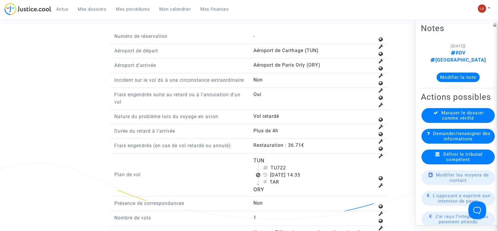
click at [434, 153] on div "Définir le tribunal compétent" at bounding box center [458, 156] width 73 height 15
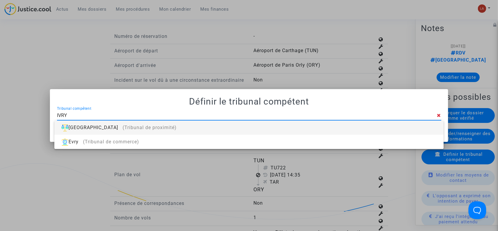
type input "IVRY"
click at [405, 122] on div "[GEOGRAPHIC_DATA] (Tribunal de proximité)" at bounding box center [249, 127] width 380 height 14
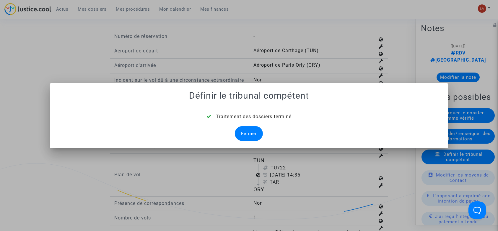
click at [259, 137] on div "Fermer" at bounding box center [249, 133] width 28 height 15
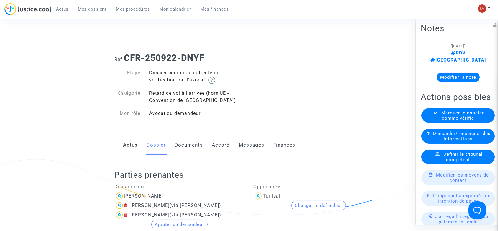
drag, startPoint x: 185, startPoint y: 149, endPoint x: 196, endPoint y: 145, distance: 11.6
click at [186, 149] on link "Documents" at bounding box center [189, 145] width 28 height 20
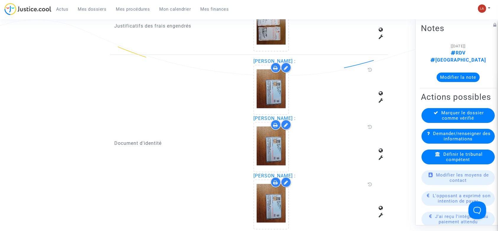
scroll to position [473, 0]
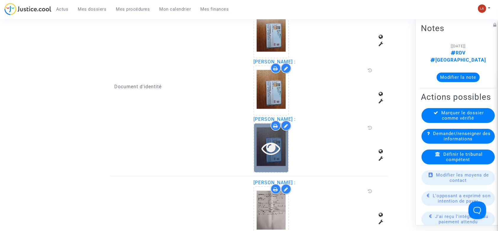
click at [254, 142] on div at bounding box center [271, 147] width 34 height 19
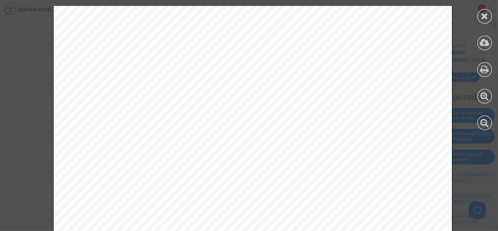
scroll to position [3824, 0]
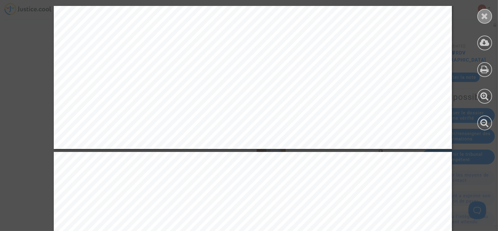
click at [490, 17] on div at bounding box center [485, 16] width 15 height 15
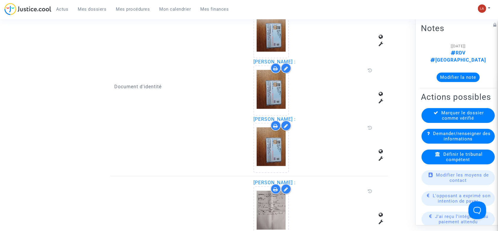
scroll to position [591, 0]
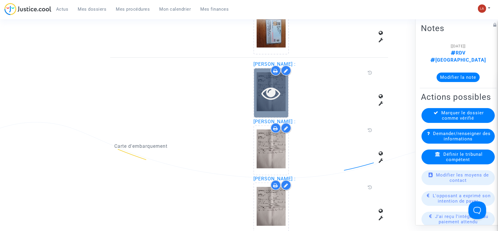
click at [268, 91] on icon at bounding box center [271, 92] width 19 height 19
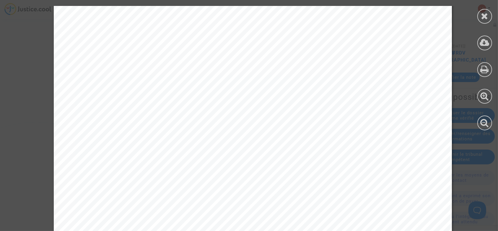
scroll to position [190, 0]
click at [488, 18] on icon at bounding box center [485, 16] width 7 height 9
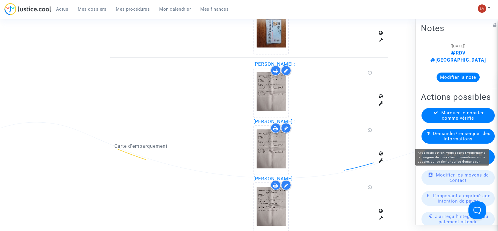
click at [470, 121] on span "Marquer le dossier comme vérifié" at bounding box center [463, 115] width 43 height 11
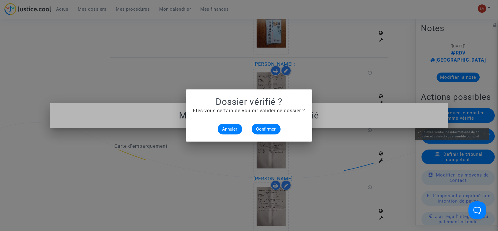
scroll to position [0, 0]
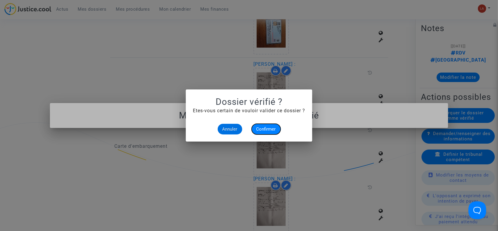
click at [255, 131] on button "Confirmer" at bounding box center [266, 129] width 29 height 11
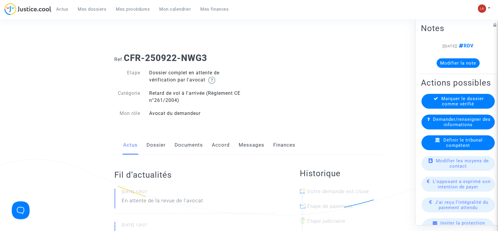
click at [143, 153] on div "Actus Dossier Documents Accord Messages Finances" at bounding box center [249, 145] width 269 height 20
click at [151, 148] on link "Dossier" at bounding box center [156, 145] width 19 height 20
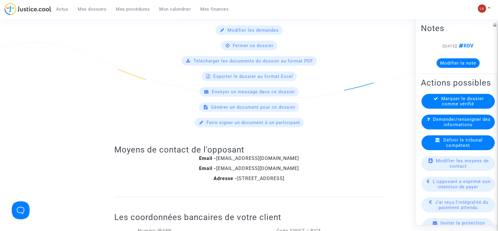
scroll to position [631, 0]
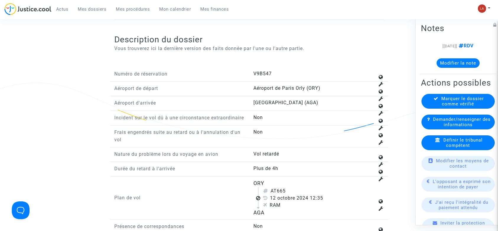
click at [474, 148] on span "Définir le tribunal compétent" at bounding box center [463, 142] width 39 height 11
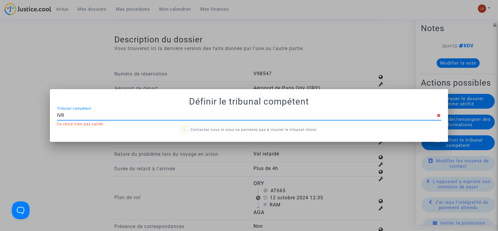
type input "IVRY"
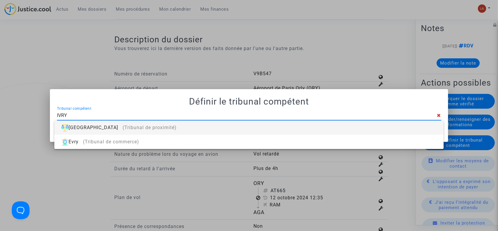
click at [372, 122] on div "[GEOGRAPHIC_DATA] (Tribunal de proximité)" at bounding box center [249, 127] width 380 height 14
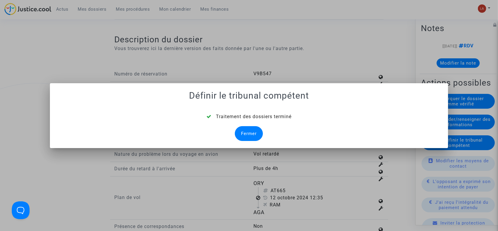
click at [248, 135] on div "Fermer" at bounding box center [249, 133] width 28 height 15
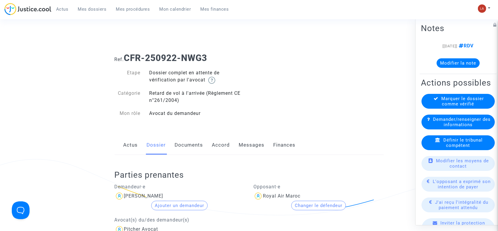
click at [187, 148] on link "Documents" at bounding box center [189, 145] width 28 height 20
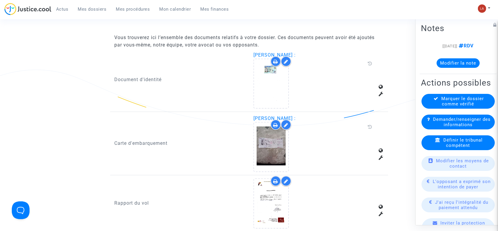
scroll to position [433, 0]
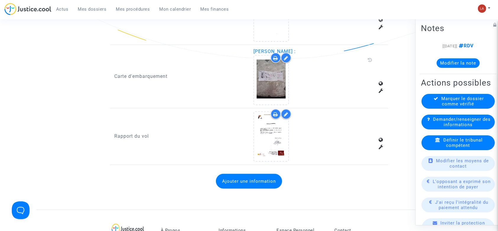
click at [249, 138] on div "Rapport du vol" at bounding box center [179, 136] width 139 height 50
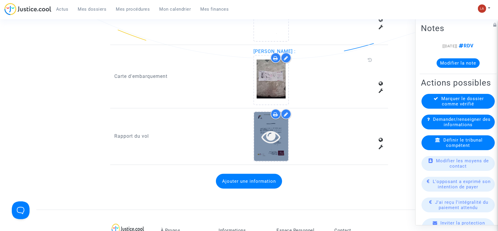
click at [271, 133] on icon at bounding box center [271, 136] width 19 height 19
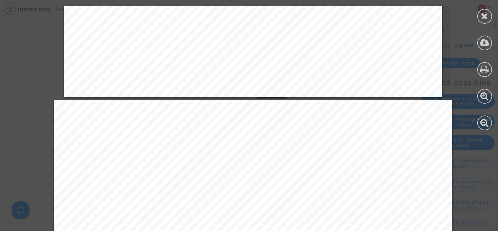
scroll to position [670, 0]
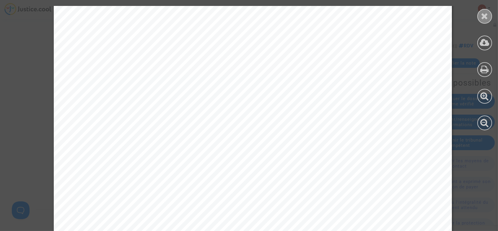
click at [485, 15] on icon at bounding box center [485, 16] width 7 height 9
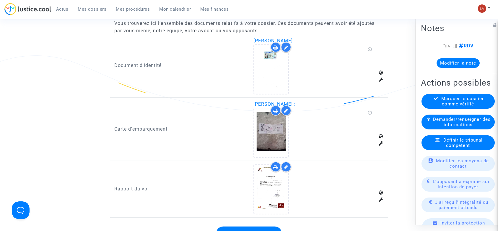
scroll to position [315, 0]
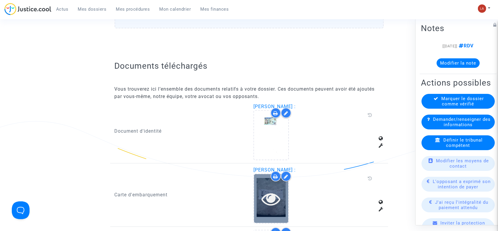
click at [268, 198] on icon at bounding box center [271, 198] width 19 height 19
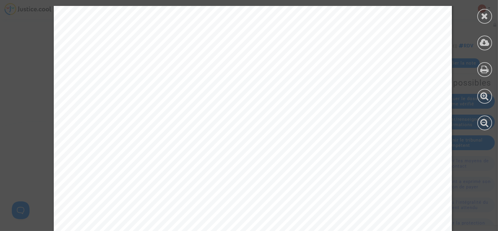
scroll to position [197, 0]
drag, startPoint x: 493, startPoint y: 19, endPoint x: 486, endPoint y: 20, distance: 7.2
click at [492, 19] on div at bounding box center [485, 68] width 27 height 136
click at [485, 20] on icon at bounding box center [485, 16] width 7 height 9
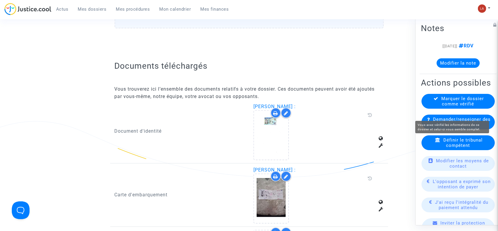
click at [464, 106] on span "Marquer le dossier comme vérifié" at bounding box center [463, 101] width 43 height 11
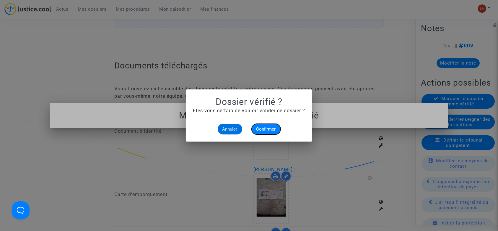
click at [265, 130] on span "Confirmer" at bounding box center [267, 128] width 20 height 5
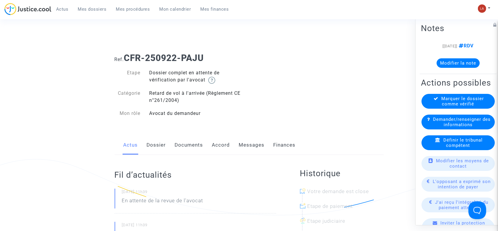
drag, startPoint x: 159, startPoint y: 140, endPoint x: 169, endPoint y: 140, distance: 9.8
click at [159, 140] on link "Dossier" at bounding box center [156, 145] width 19 height 20
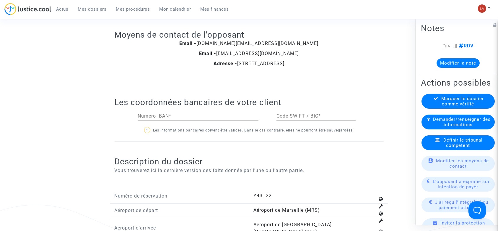
scroll to position [749, 0]
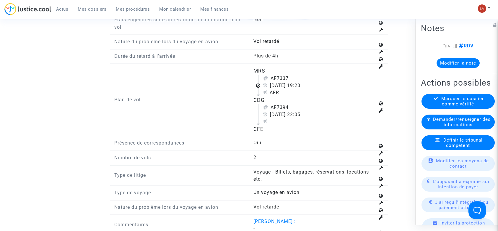
click at [444, 148] on span "Définir le tribunal compétent" at bounding box center [463, 142] width 39 height 11
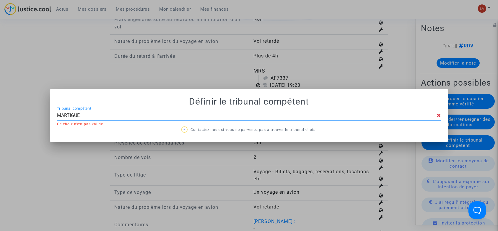
type input "MARTIGUES"
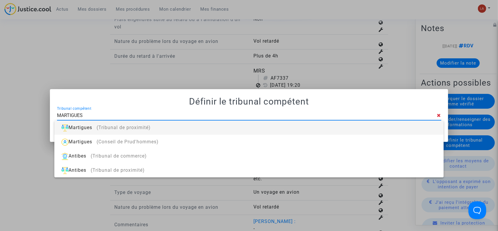
click at [413, 132] on div "Martigues (Tribunal de proximité)" at bounding box center [249, 127] width 380 height 14
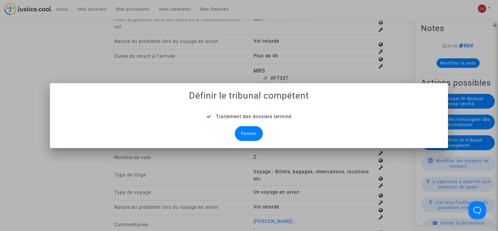
click at [251, 132] on div "Fermer" at bounding box center [249, 133] width 28 height 15
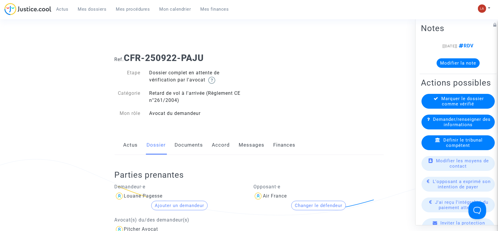
click at [180, 151] on link "Documents" at bounding box center [189, 145] width 28 height 20
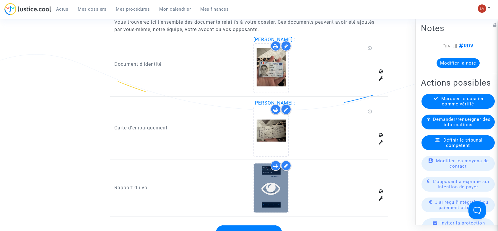
scroll to position [394, 0]
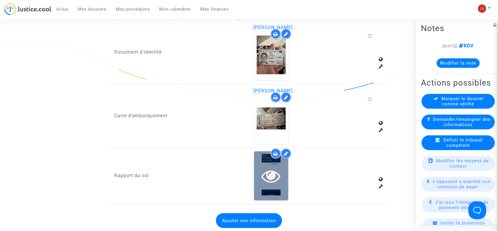
click at [255, 175] on div at bounding box center [271, 175] width 34 height 19
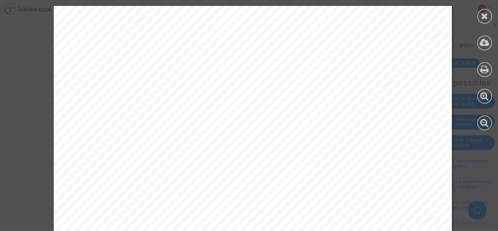
scroll to position [151, 0]
click at [481, 18] on div at bounding box center [485, 16] width 15 height 15
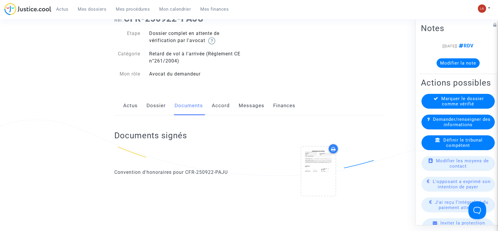
click at [153, 101] on link "Dossier" at bounding box center [156, 106] width 19 height 20
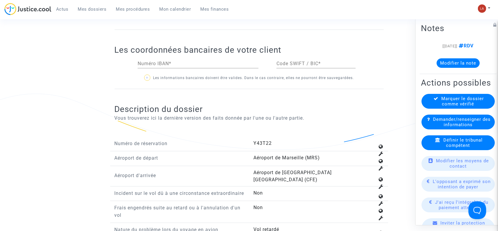
scroll to position [710, 0]
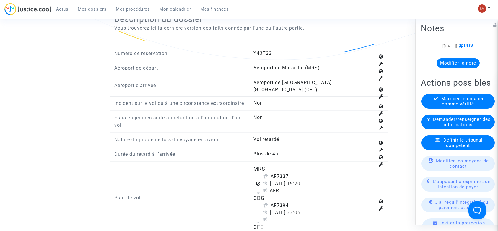
drag, startPoint x: 279, startPoint y: 174, endPoint x: 310, endPoint y: 174, distance: 30.5
click at [310, 174] on div "AF7337" at bounding box center [319, 176] width 112 height 7
copy div "7337"
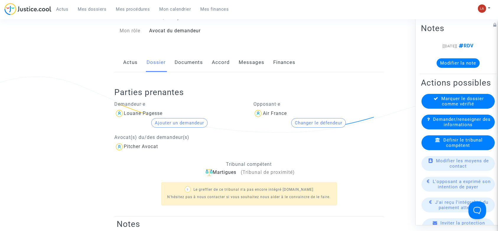
scroll to position [0, 0]
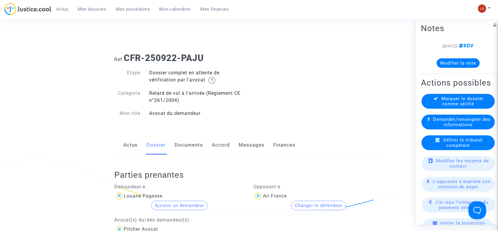
click at [198, 145] on link "Documents" at bounding box center [189, 145] width 28 height 20
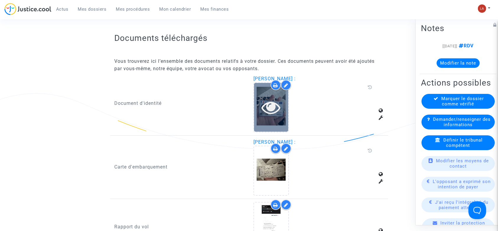
scroll to position [394, 0]
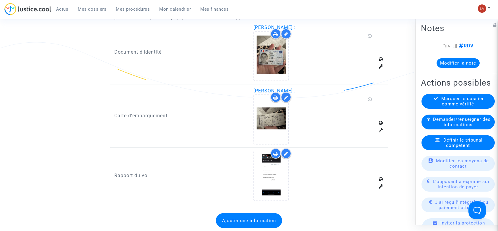
click at [285, 151] on icon at bounding box center [286, 153] width 4 height 5
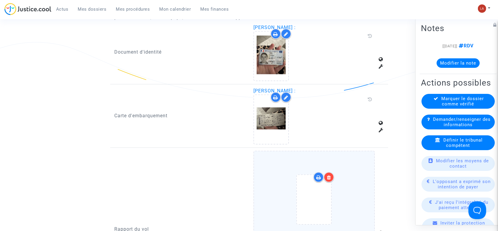
click at [353, 170] on div at bounding box center [314, 200] width 97 height 69
click at [0, 0] on input "Ajouter un document" at bounding box center [0, 0] width 0 height 0
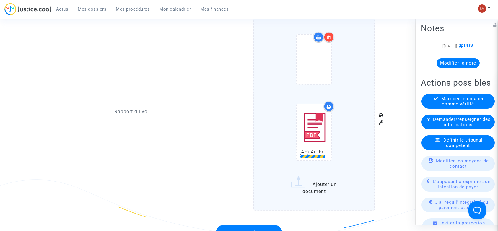
scroll to position [591, 0]
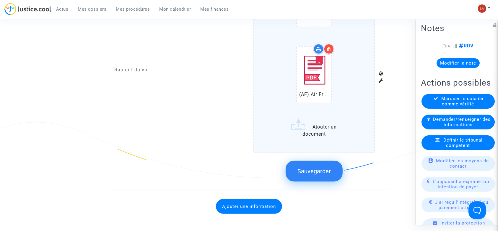
click at [296, 162] on button "Sauvegarder" at bounding box center [314, 171] width 57 height 21
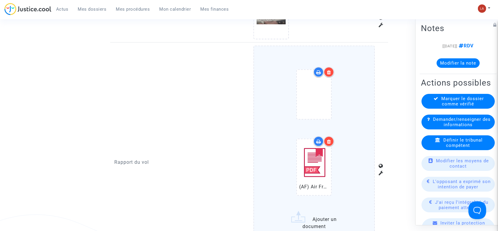
scroll to position [433, 0]
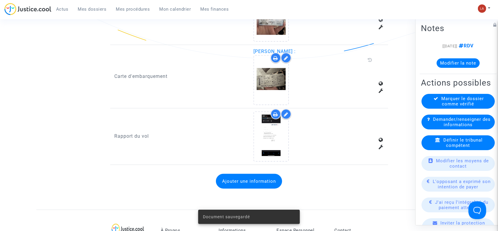
click at [443, 61] on button "Modifier la note" at bounding box center [458, 62] width 43 height 9
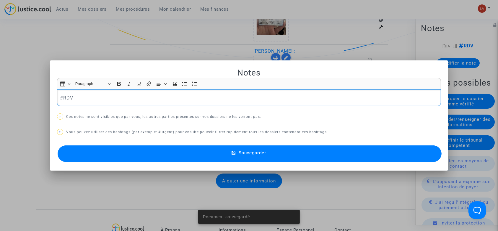
scroll to position [0, 0]
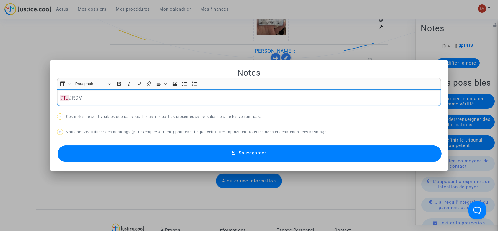
click at [413, 159] on button "Sauvegarder" at bounding box center [250, 153] width 385 height 17
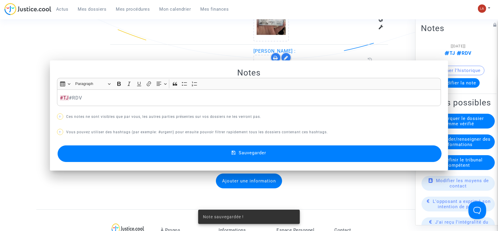
scroll to position [433, 0]
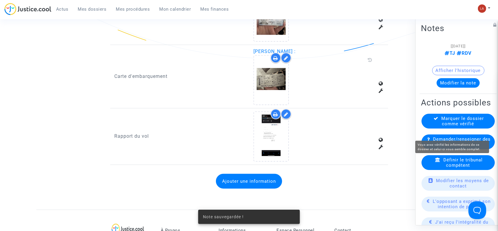
click at [452, 126] on span "Marquer le dossier comme vérifié" at bounding box center [463, 121] width 43 height 11
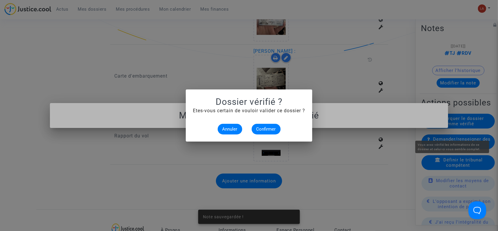
scroll to position [0, 0]
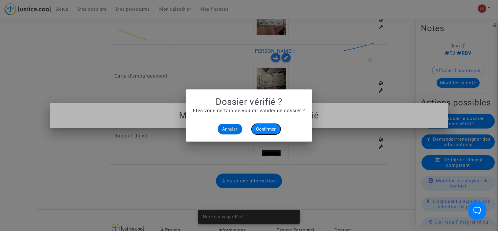
click at [267, 131] on span "Confirmer" at bounding box center [267, 128] width 20 height 5
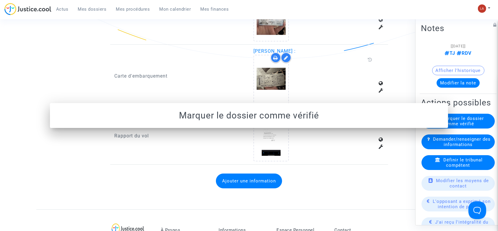
scroll to position [433, 0]
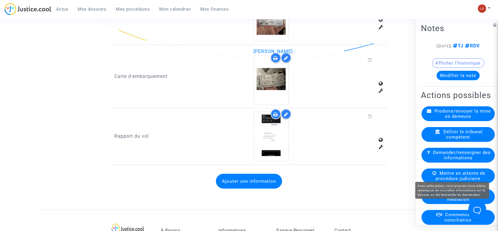
click at [439, 183] on div "Mettre en attente de procédure judiciaire" at bounding box center [458, 175] width 73 height 15
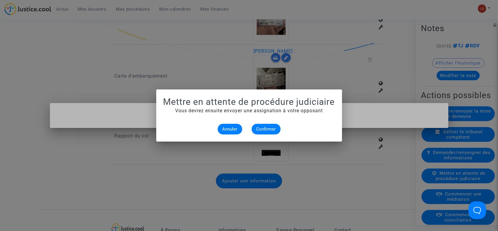
scroll to position [0, 0]
click at [273, 126] on button "Confirmer" at bounding box center [266, 129] width 29 height 11
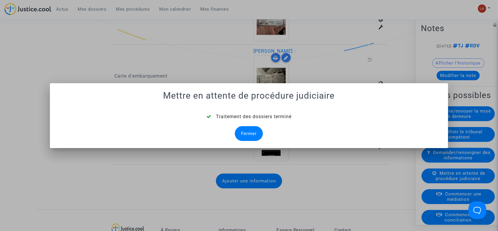
click at [255, 132] on div "Fermer" at bounding box center [249, 133] width 28 height 15
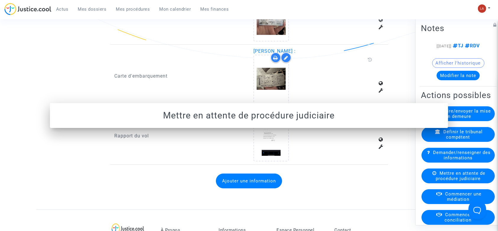
scroll to position [433, 0]
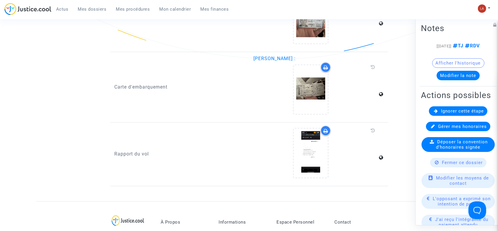
click at [447, 114] on span "Ignorer cette étape" at bounding box center [462, 110] width 43 height 5
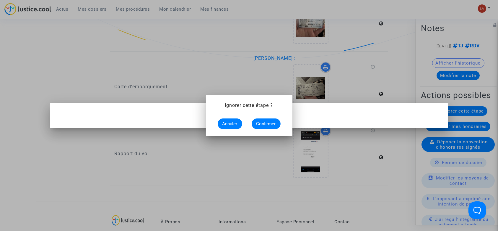
scroll to position [0, 0]
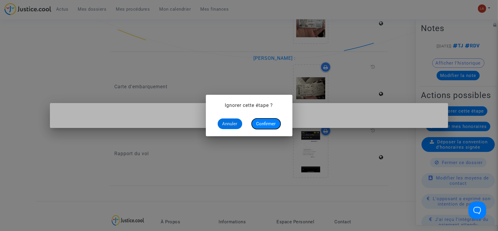
click at [255, 124] on button "Confirmer" at bounding box center [266, 123] width 29 height 11
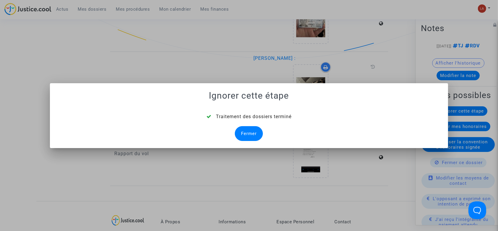
click at [248, 133] on div "Fermer" at bounding box center [249, 133] width 28 height 15
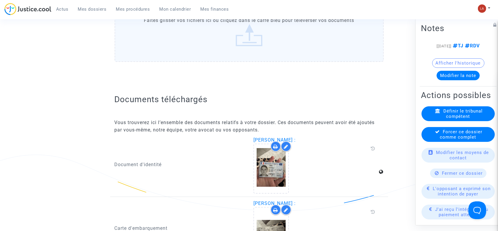
scroll to position [433, 0]
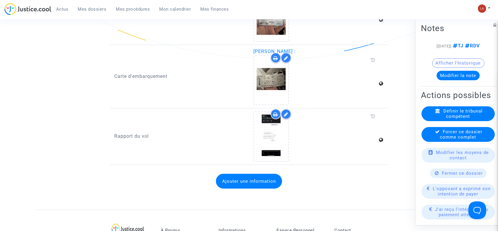
click at [447, 143] on available-action-list "Définir le tribunal compétent Forcer ce dossier comme complet Modifier les moye…" at bounding box center [458, 230] width 75 height 248
click at [472, 140] on span "Forcer ce dossier comme complet" at bounding box center [462, 134] width 43 height 11
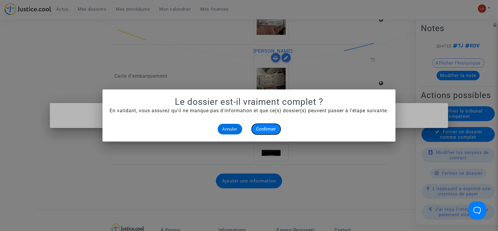
click at [259, 128] on span "Confirmer" at bounding box center [267, 128] width 20 height 5
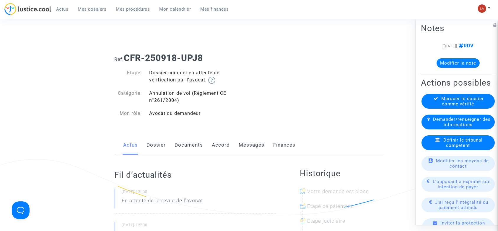
click at [147, 139] on link "Dossier" at bounding box center [156, 145] width 19 height 20
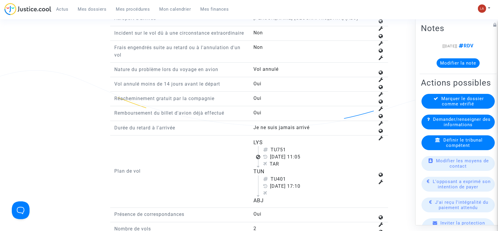
scroll to position [946, 0]
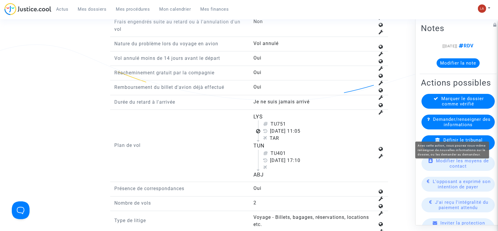
click at [454, 148] on span "Définir le tribunal compétent" at bounding box center [463, 142] width 39 height 11
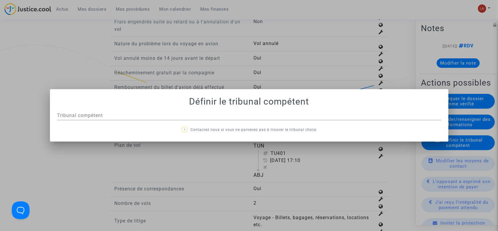
scroll to position [0, 0]
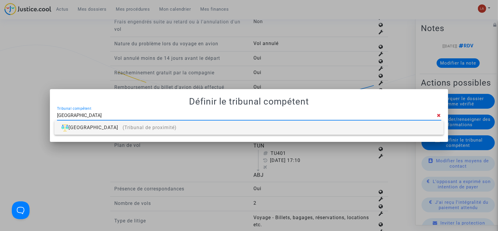
type input "VILLEURBANNE"
click at [396, 135] on mat-dialog-container "Définir le tribunal compétent VILLEURBANNE Tribunal compétent Ce choix n'est pa…" at bounding box center [249, 115] width 399 height 52
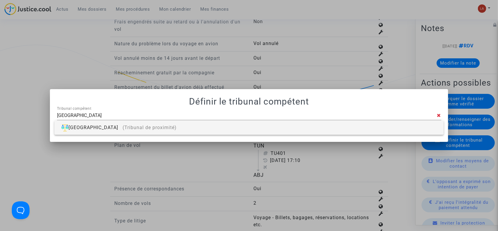
click at [397, 129] on div "Villeurbanne (Tribunal de proximité)" at bounding box center [249, 127] width 380 height 14
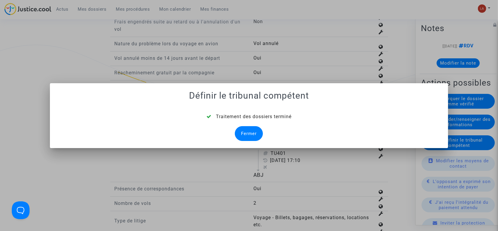
click at [251, 132] on div "Fermer" at bounding box center [249, 133] width 28 height 15
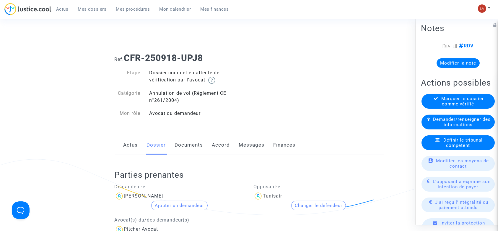
click at [196, 158] on div "Parties prenantes Demandeur·e Philippe Guy Moncel Ajouter un demandeur Avocat(s…" at bounding box center [249, 227] width 269 height 144
click at [195, 148] on link "Documents" at bounding box center [189, 145] width 28 height 20
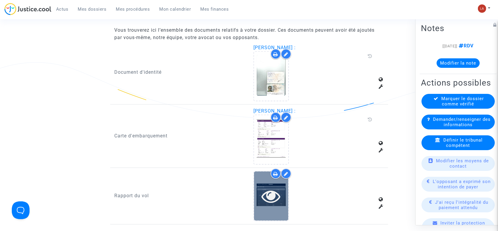
scroll to position [433, 0]
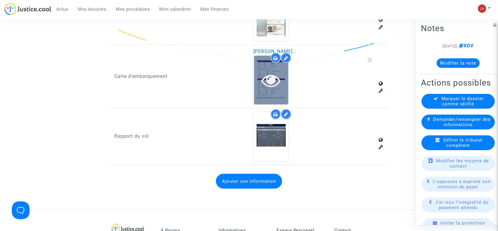
click at [266, 82] on icon at bounding box center [271, 80] width 19 height 19
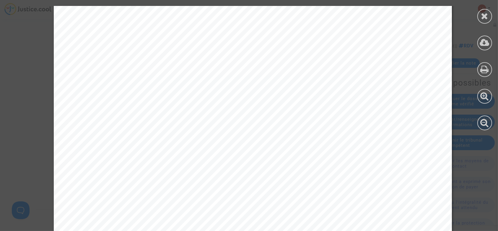
scroll to position [39, 0]
click at [483, 14] on icon at bounding box center [485, 16] width 7 height 9
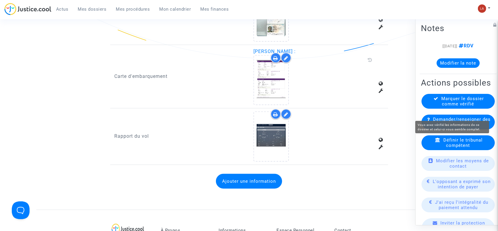
click at [449, 106] on span "Marquer le dossier comme vérifié" at bounding box center [463, 101] width 43 height 11
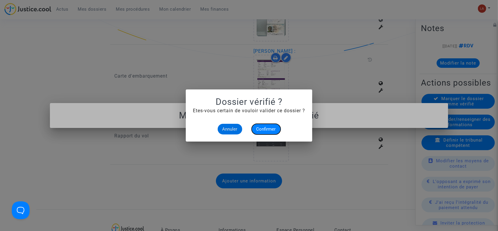
click at [265, 125] on button "Confirmer" at bounding box center [266, 129] width 29 height 11
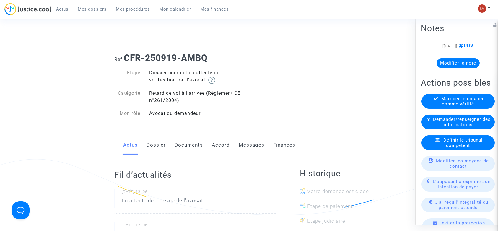
click at [153, 145] on link "Dossier" at bounding box center [156, 145] width 19 height 20
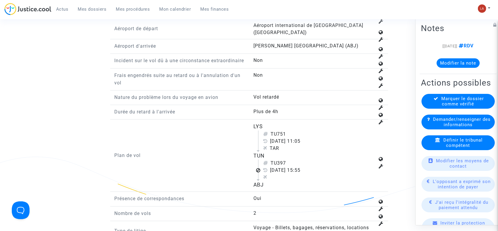
scroll to position [867, 0]
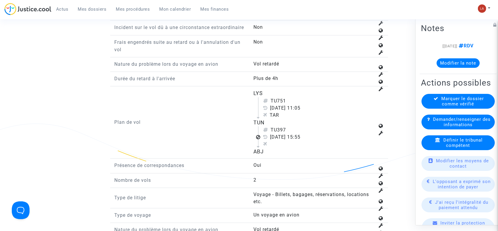
click at [444, 148] on span "Définir le tribunal compétent" at bounding box center [463, 142] width 39 height 11
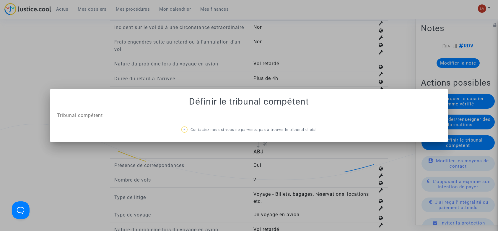
scroll to position [0, 0]
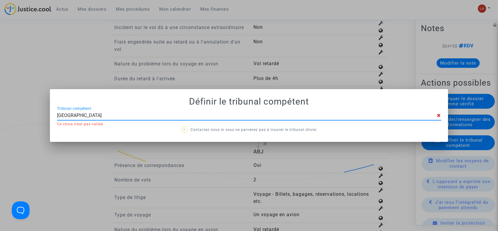
type input "VILLEURBANNE"
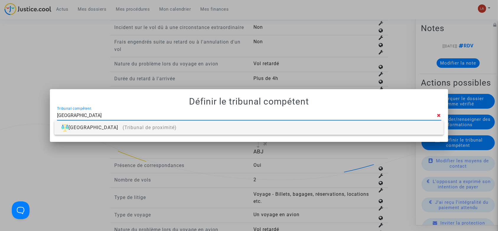
click at [344, 128] on div "Villeurbanne (Tribunal de proximité)" at bounding box center [249, 127] width 380 height 14
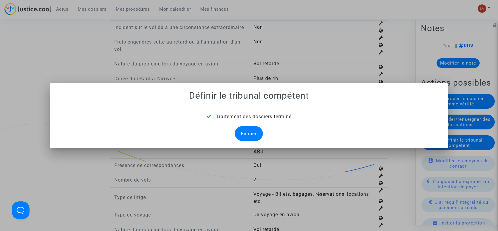
drag, startPoint x: 260, startPoint y: 128, endPoint x: 264, endPoint y: 125, distance: 5.5
click at [263, 125] on div "Traitement des dossiers terminé Fermer" at bounding box center [249, 127] width 385 height 28
click at [244, 130] on div "Fermer" at bounding box center [249, 133] width 28 height 15
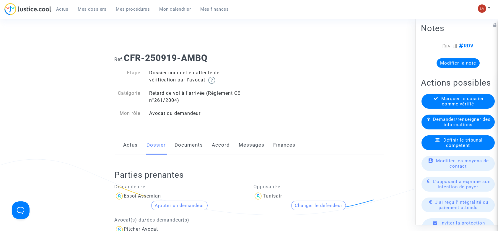
click at [201, 138] on link "Documents" at bounding box center [189, 145] width 28 height 20
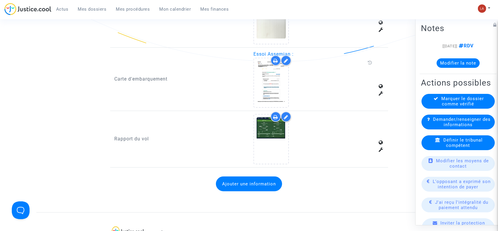
scroll to position [473, 0]
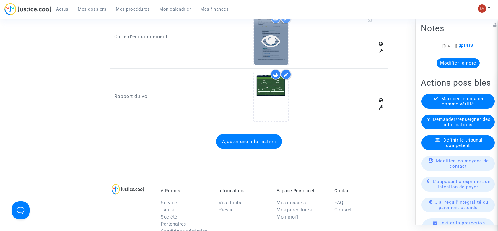
click at [263, 50] on div at bounding box center [271, 40] width 34 height 49
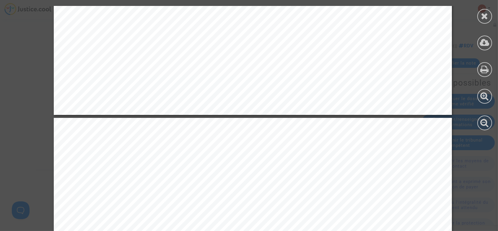
scroll to position [1104, 0]
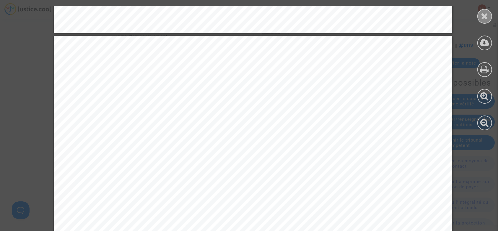
click at [485, 22] on div at bounding box center [485, 16] width 15 height 15
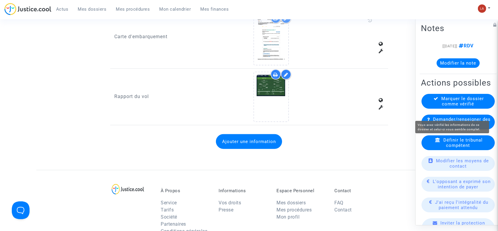
click at [458, 106] on span "Marquer le dossier comme vérifié" at bounding box center [463, 101] width 43 height 11
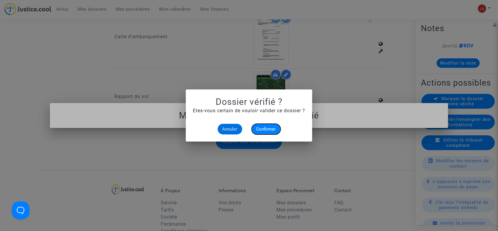
click at [272, 129] on span "Confirmer" at bounding box center [267, 128] width 20 height 5
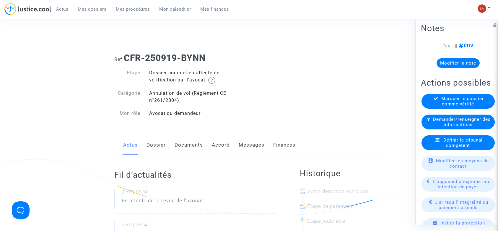
click at [159, 135] on link "Dossier" at bounding box center [156, 145] width 19 height 20
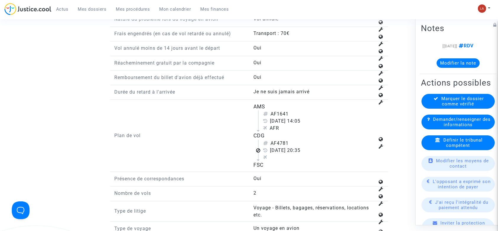
scroll to position [788, 0]
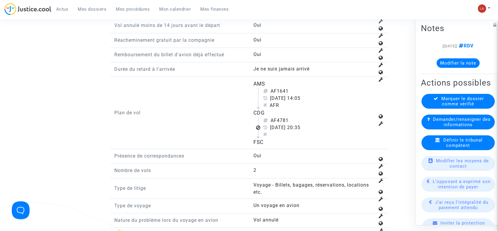
click at [470, 148] on span "Définir le tribunal compétent" at bounding box center [463, 142] width 39 height 11
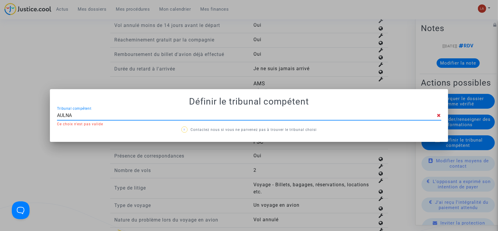
type input "AULNAY"
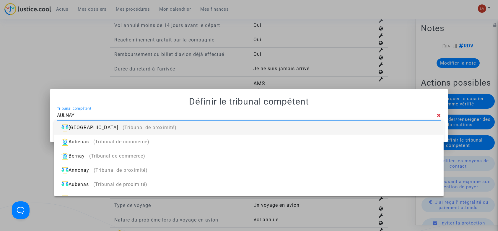
click at [375, 124] on div "[GEOGRAPHIC_DATA] (Tribunal de proximité)" at bounding box center [249, 127] width 380 height 14
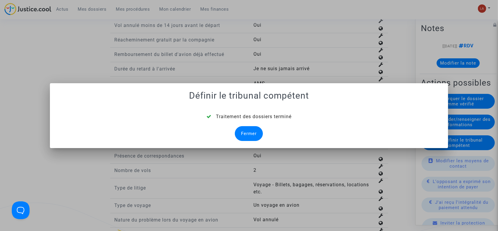
click at [252, 129] on div "Fermer" at bounding box center [249, 133] width 28 height 15
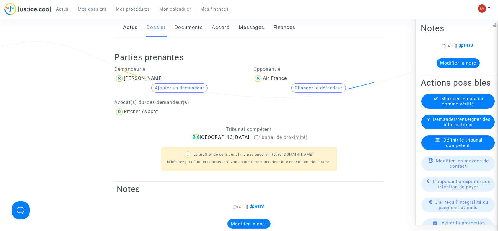
scroll to position [39, 0]
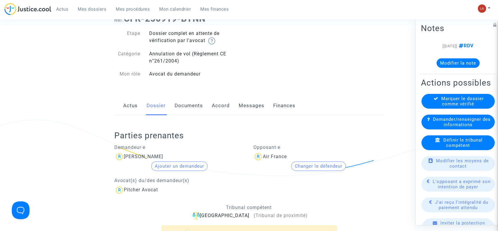
click at [195, 109] on link "Documents" at bounding box center [189, 106] width 28 height 20
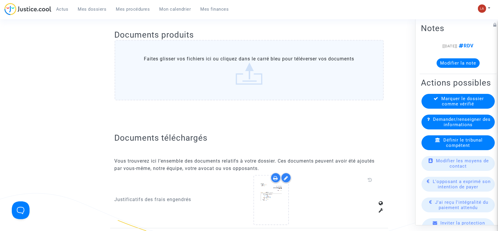
scroll to position [433, 0]
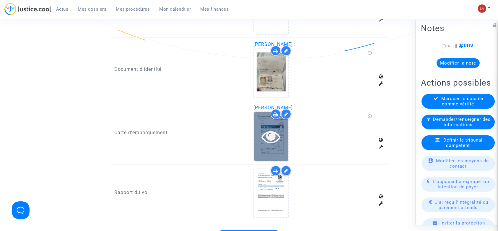
click at [281, 132] on icon at bounding box center [271, 136] width 19 height 19
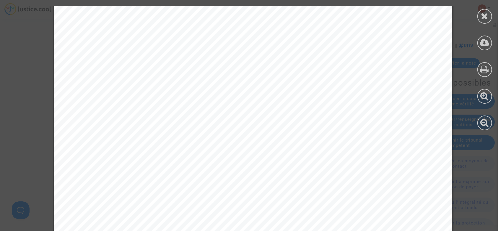
scroll to position [355, 0]
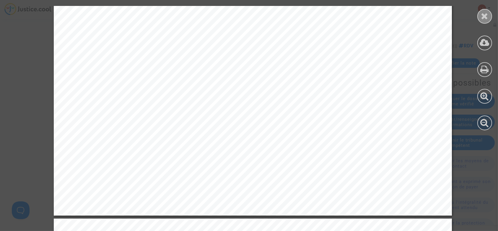
click at [487, 12] on icon at bounding box center [485, 16] width 7 height 9
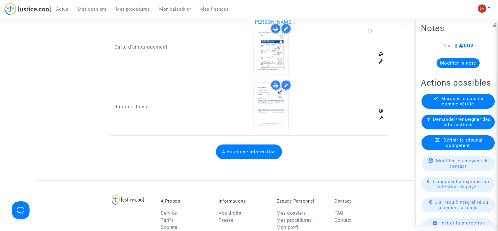
scroll to position [552, 0]
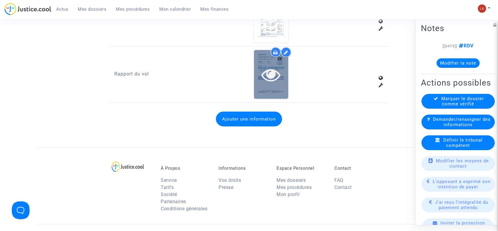
click at [274, 71] on icon at bounding box center [271, 74] width 19 height 19
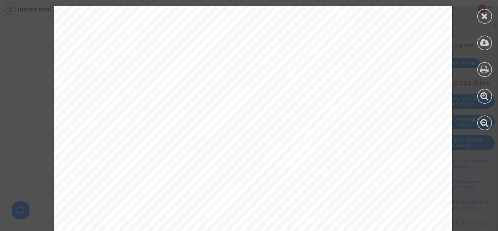
scroll to position [749, 0]
click at [493, 15] on div at bounding box center [485, 68] width 27 height 136
click at [485, 17] on icon at bounding box center [485, 16] width 7 height 9
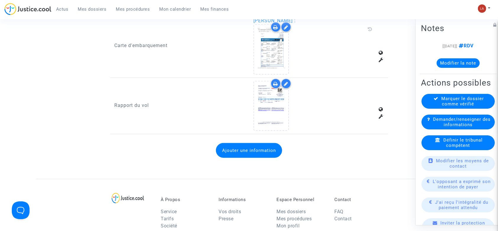
scroll to position [473, 0]
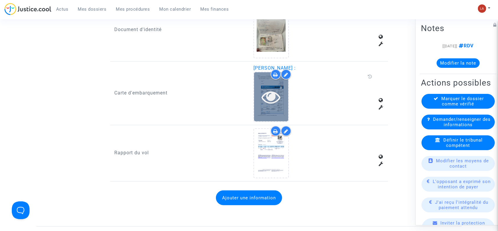
click at [277, 108] on div at bounding box center [271, 96] width 34 height 49
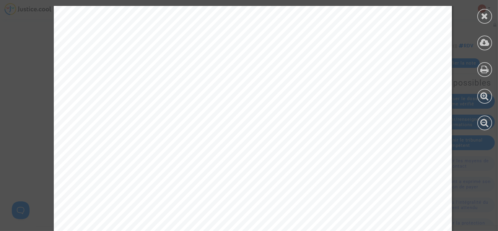
scroll to position [355, 0]
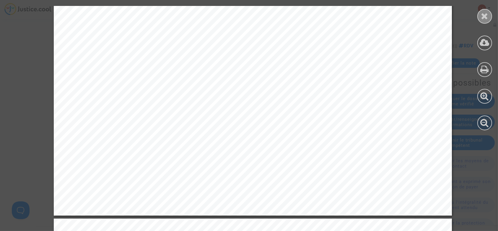
click at [483, 22] on div at bounding box center [485, 16] width 15 height 15
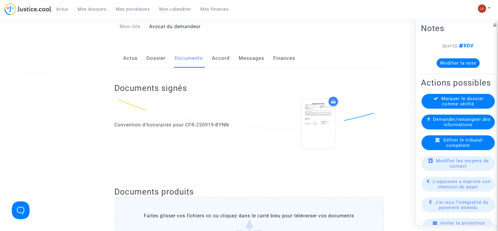
scroll to position [0, 0]
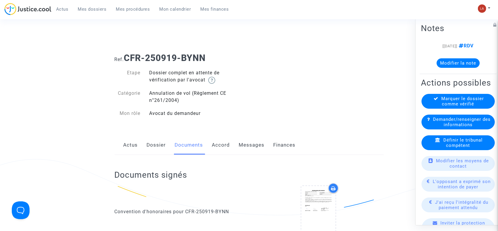
click at [165, 139] on link "Dossier" at bounding box center [156, 145] width 19 height 20
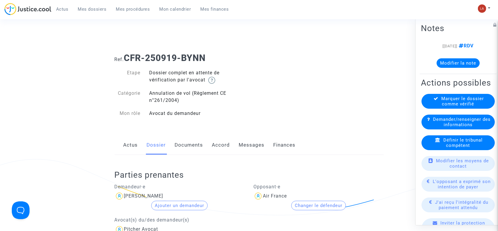
click at [326, 208] on button "Changer le défendeur" at bounding box center [319, 204] width 55 height 9
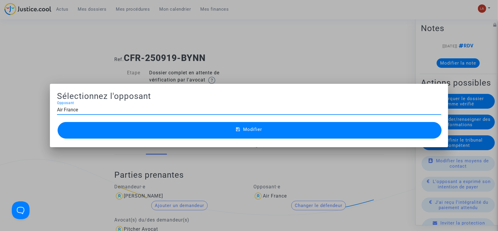
click at [71, 110] on input "Air France" at bounding box center [249, 109] width 385 height 5
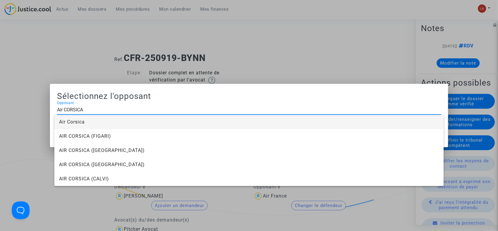
click at [63, 119] on span "Air Corsica" at bounding box center [249, 122] width 380 height 14
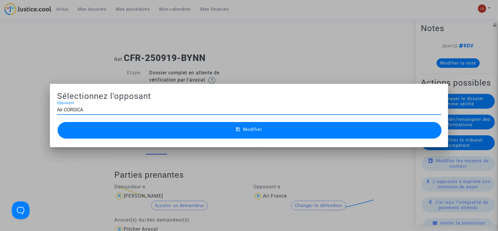
type input "Air Corsica"
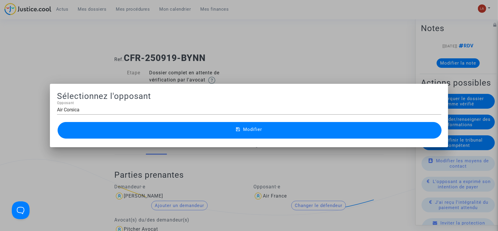
click at [83, 133] on button "Modifier" at bounding box center [250, 130] width 385 height 17
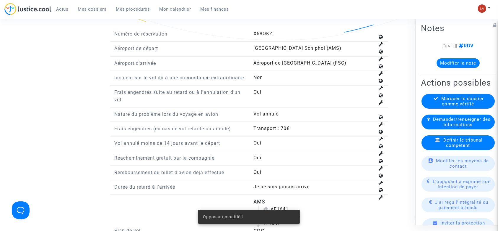
scroll to position [788, 0]
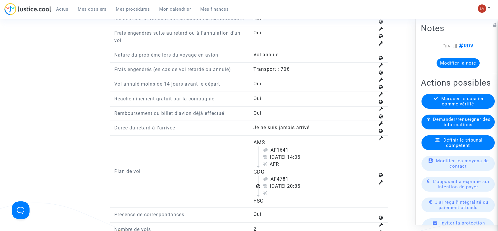
drag, startPoint x: 279, startPoint y: 184, endPoint x: 323, endPoint y: 184, distance: 44.3
click at [323, 182] on div "AF4781" at bounding box center [319, 178] width 112 height 7
copy div "4781"
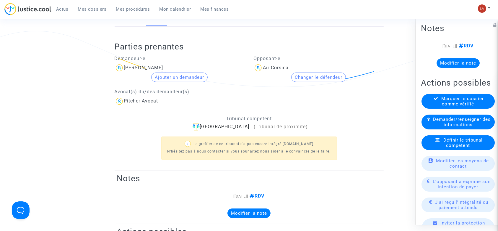
scroll to position [39, 0]
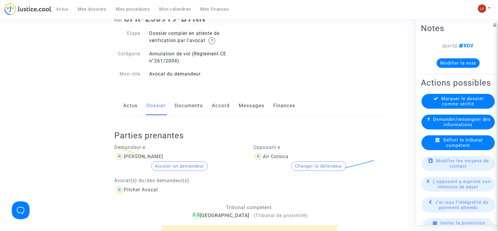
click at [190, 105] on link "Documents" at bounding box center [189, 106] width 28 height 20
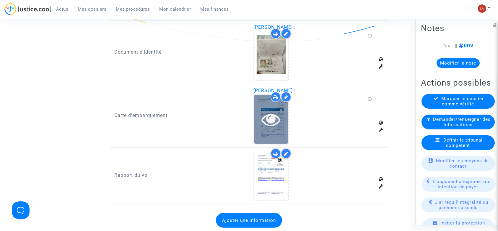
scroll to position [512, 0]
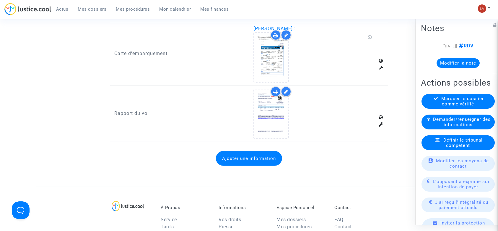
click at [287, 89] on icon at bounding box center [286, 91] width 4 height 5
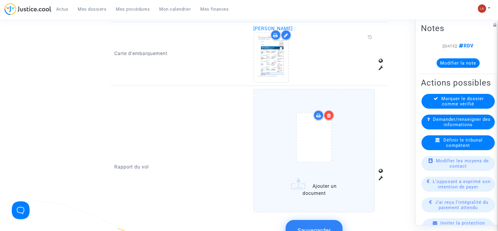
click at [370, 118] on label "Ajouter un document" at bounding box center [315, 150] width 122 height 123
click at [0, 0] on input "Ajouter un document" at bounding box center [0, 0] width 0 height 0
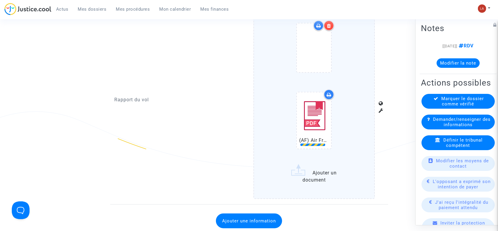
scroll to position [670, 0]
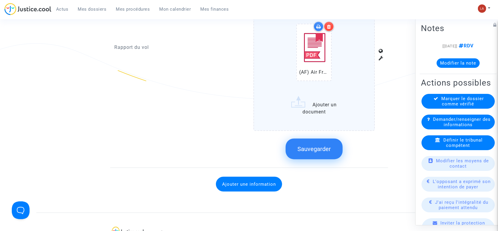
click at [325, 145] on span "Sauvegarder" at bounding box center [314, 148] width 33 height 7
click at [430, 109] on div "Marquer le dossier comme vérifié" at bounding box center [458, 101] width 73 height 15
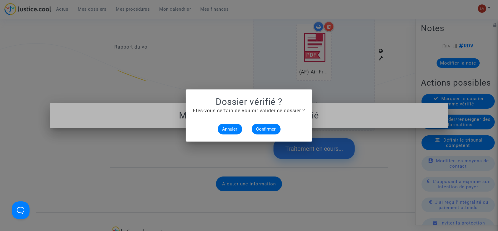
scroll to position [0, 0]
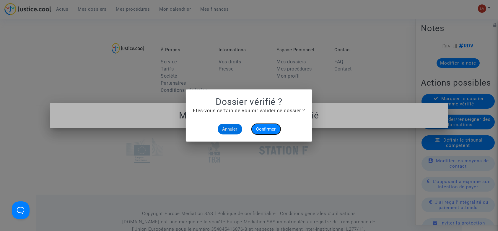
click at [269, 127] on span "Confirmer" at bounding box center [267, 128] width 20 height 5
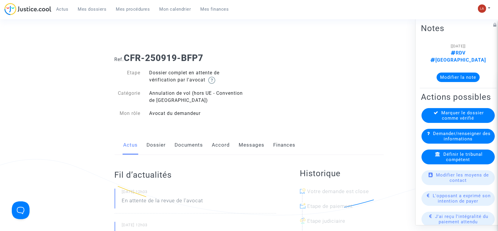
click at [157, 151] on link "Dossier" at bounding box center [156, 145] width 19 height 20
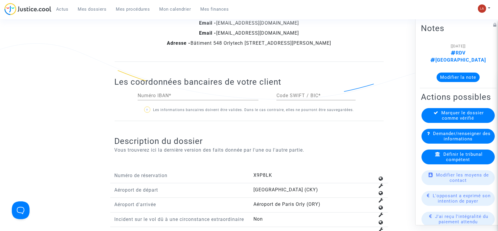
scroll to position [828, 0]
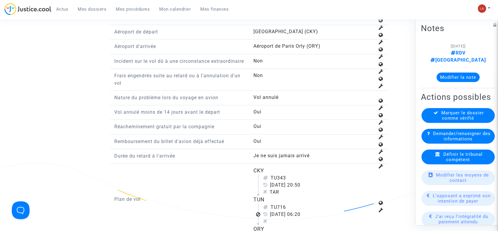
click at [450, 155] on span "Définir le tribunal compétent" at bounding box center [463, 156] width 39 height 11
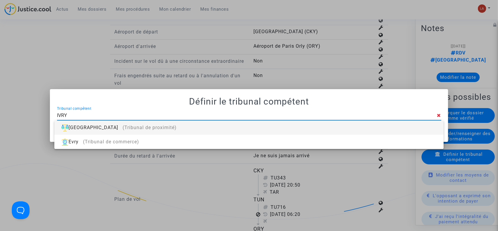
type input "IVRY"
click at [372, 131] on div "Ivry-sur-Seine (Tribunal de proximité)" at bounding box center [249, 127] width 380 height 14
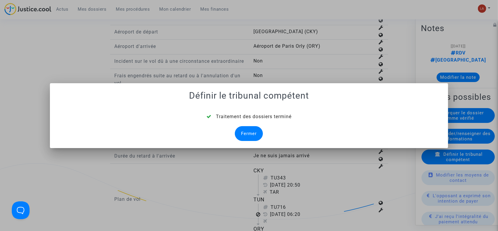
click at [255, 135] on div "Fermer" at bounding box center [249, 133] width 28 height 15
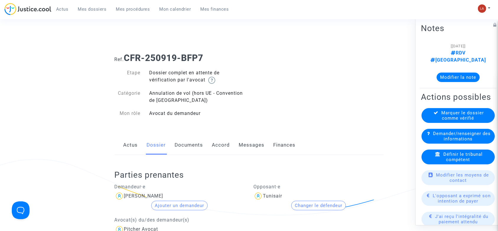
click at [194, 149] on link "Documents" at bounding box center [189, 145] width 28 height 20
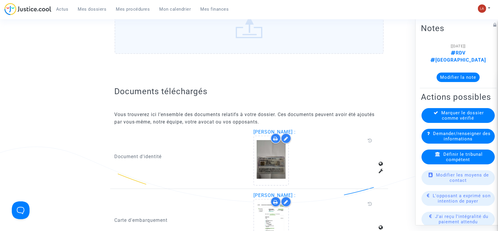
scroll to position [394, 0]
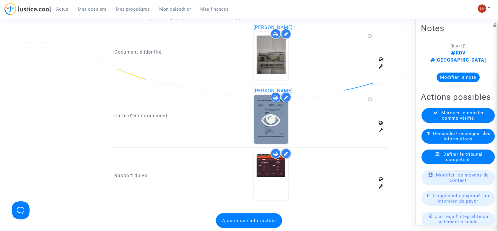
click at [281, 130] on div at bounding box center [271, 119] width 34 height 49
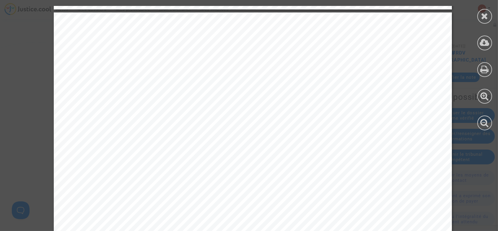
scroll to position [631, 0]
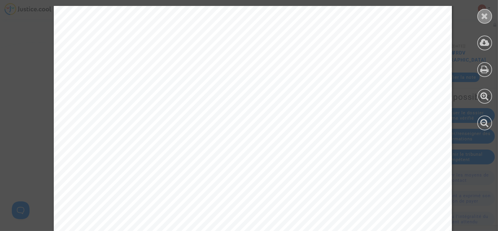
click at [492, 16] on div at bounding box center [485, 16] width 15 height 15
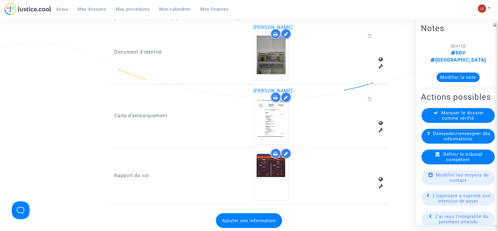
click at [464, 121] on span "Marquer le dossier comme vérifié" at bounding box center [463, 115] width 43 height 11
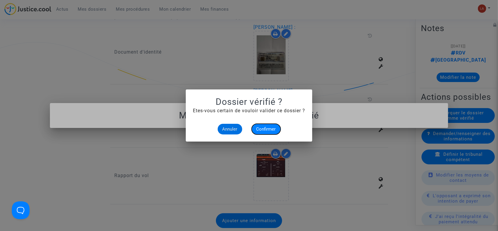
click at [274, 127] on span "Confirmer" at bounding box center [267, 128] width 20 height 5
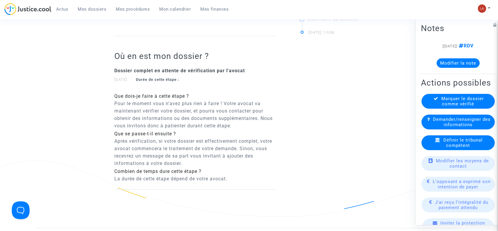
scroll to position [118, 0]
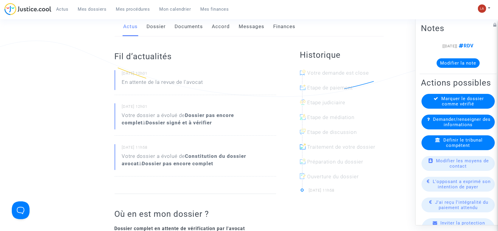
click at [162, 31] on link "Dossier" at bounding box center [156, 27] width 19 height 20
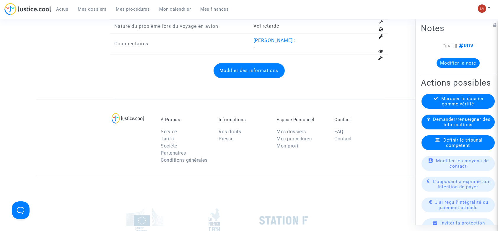
scroll to position [906, 0]
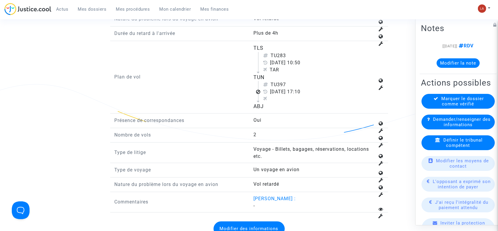
click at [438, 150] on div "Définir le tribunal compétent" at bounding box center [458, 142] width 73 height 15
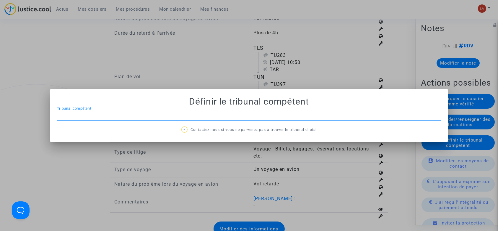
scroll to position [0, 0]
type input "TOULOUSE"
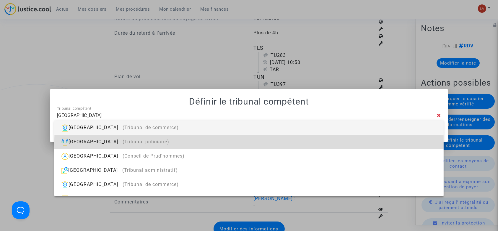
click at [351, 143] on div "Toulouse (Tribunal judiciaire)" at bounding box center [249, 142] width 380 height 14
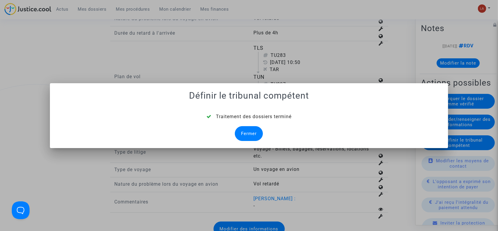
click at [252, 132] on div "Fermer" at bounding box center [249, 133] width 28 height 15
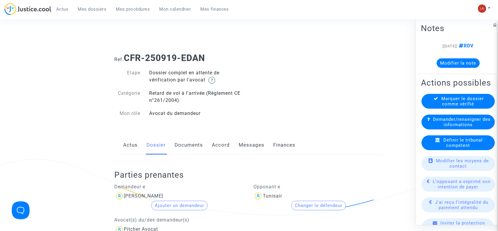
click at [187, 137] on link "Documents" at bounding box center [189, 145] width 28 height 20
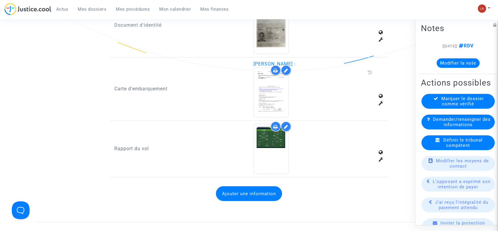
scroll to position [473, 0]
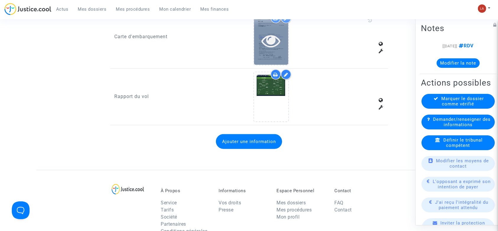
click at [269, 50] on div at bounding box center [271, 40] width 34 height 49
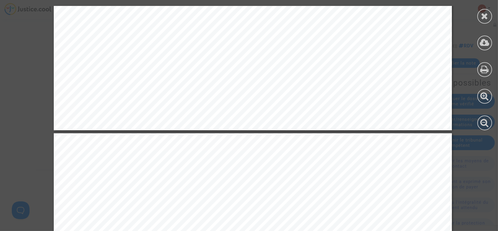
scroll to position [591, 0]
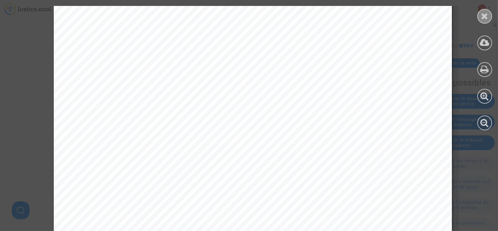
click at [485, 15] on icon at bounding box center [485, 16] width 7 height 9
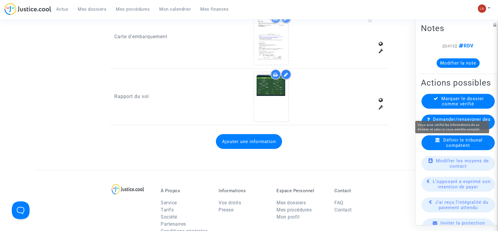
click at [464, 106] on span "Marquer le dossier comme vérifié" at bounding box center [463, 101] width 43 height 11
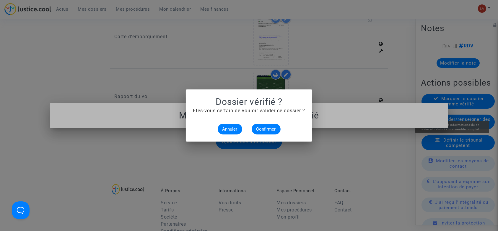
scroll to position [0, 0]
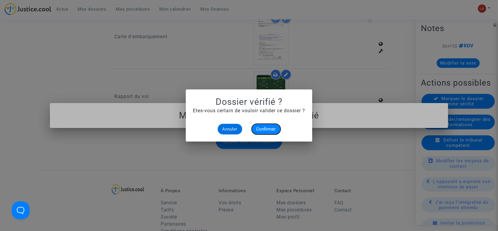
click at [263, 131] on span "Confirmer" at bounding box center [267, 128] width 20 height 5
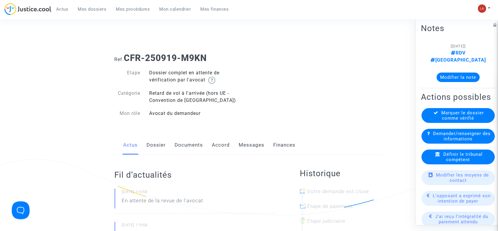
click at [150, 153] on link "Dossier" at bounding box center [156, 145] width 19 height 20
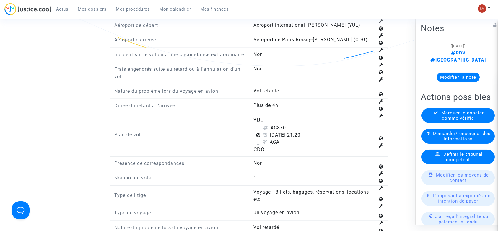
scroll to position [749, 0]
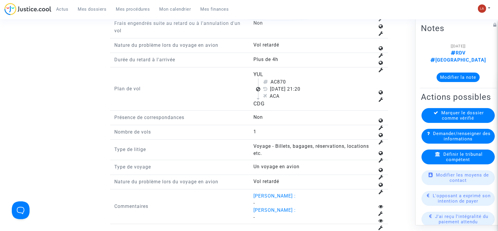
click at [444, 154] on div "Définir le tribunal compétent" at bounding box center [458, 156] width 73 height 15
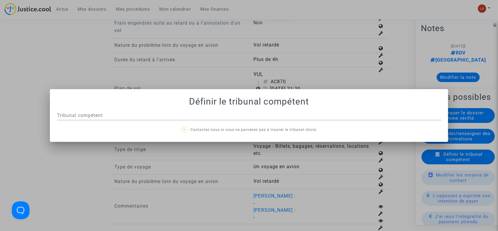
scroll to position [0, 0]
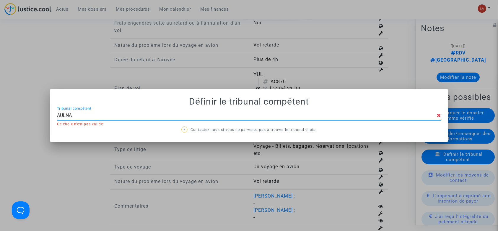
type input "AULNAY"
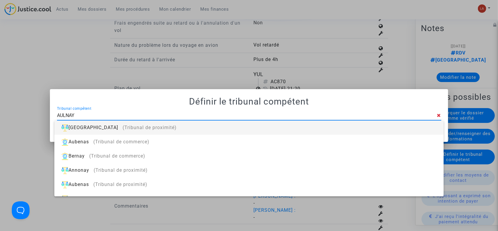
click at [361, 121] on div "[GEOGRAPHIC_DATA] (Tribunal de proximité)" at bounding box center [249, 127] width 380 height 14
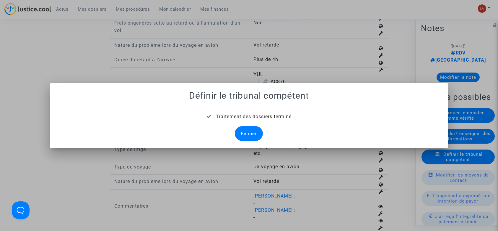
click at [243, 136] on div "Fermer" at bounding box center [249, 133] width 28 height 15
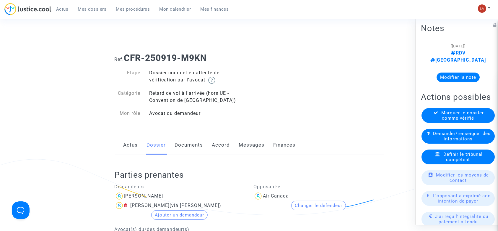
click at [211, 146] on div "Actus Dossier Documents Accord Messages Finances" at bounding box center [249, 145] width 269 height 20
click at [203, 144] on div "Actus Dossier Documents Accord Messages Finances" at bounding box center [249, 145] width 269 height 20
click at [197, 145] on link "Documents" at bounding box center [189, 145] width 28 height 20
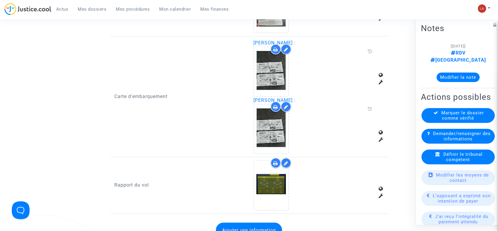
scroll to position [552, 0]
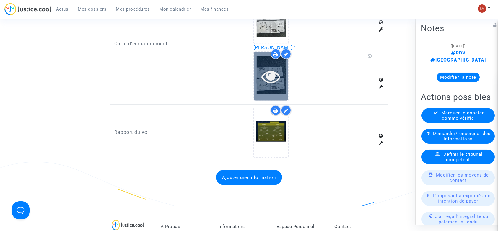
click at [255, 72] on div at bounding box center [271, 76] width 34 height 19
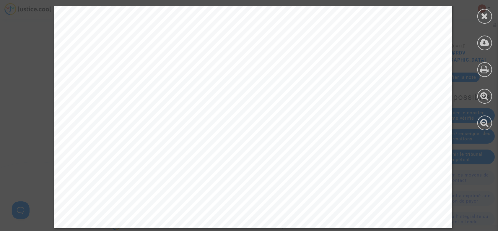
scroll to position [744, 0]
click at [487, 9] on div at bounding box center [485, 16] width 15 height 15
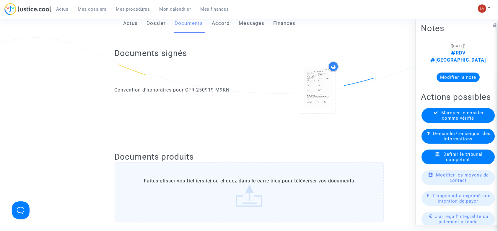
scroll to position [113, 0]
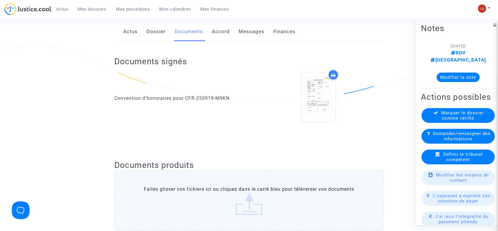
click at [252, 32] on link "Messages" at bounding box center [252, 32] width 26 height 20
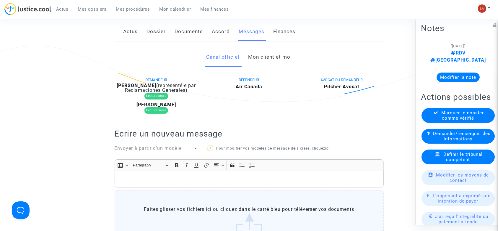
click at [264, 69] on div "Canal officiel Mon client et moi DEMANDEUR [PERSON_NAME] (représenté·e par Recl…" at bounding box center [249, 188] width 278 height 282
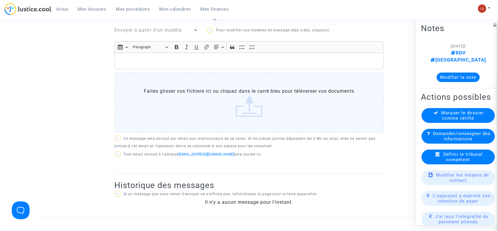
scroll to position [82, 0]
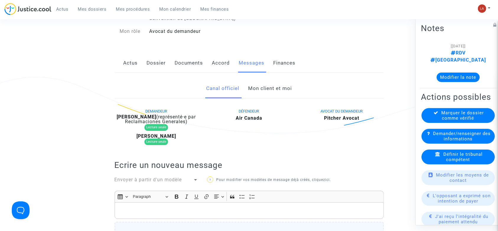
click at [271, 98] on div "Canal officiel Mon client et moi" at bounding box center [249, 89] width 269 height 20
click at [182, 60] on link "Documents" at bounding box center [189, 63] width 28 height 20
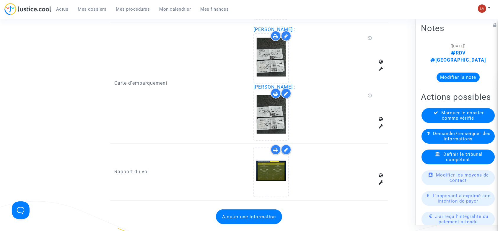
scroll to position [476, 0]
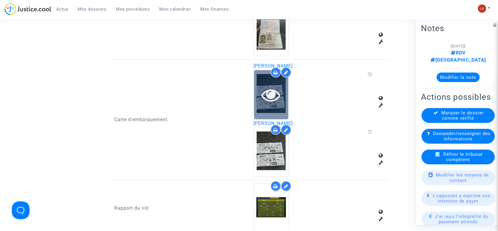
click at [267, 98] on icon at bounding box center [271, 94] width 19 height 19
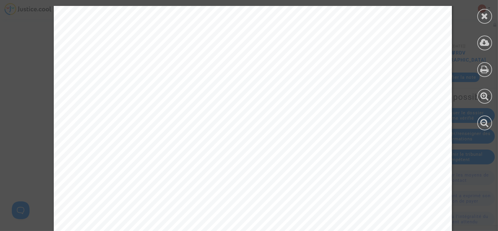
scroll to position [230, 0]
click at [483, 20] on icon at bounding box center [485, 16] width 7 height 9
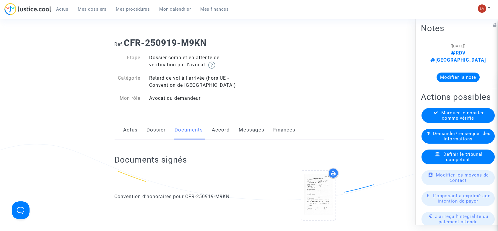
scroll to position [3, 0]
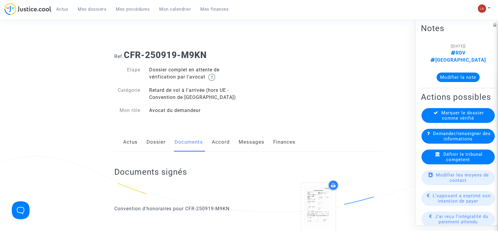
click at [251, 141] on link "Messages" at bounding box center [252, 142] width 26 height 20
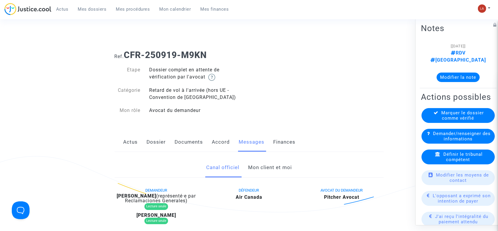
click at [284, 166] on link "Mon client et moi" at bounding box center [270, 168] width 44 height 20
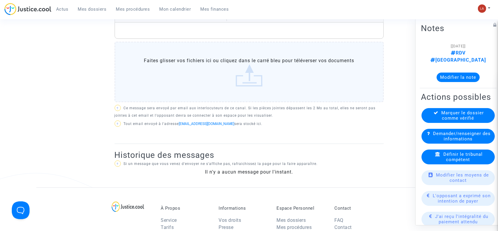
scroll to position [239, 0]
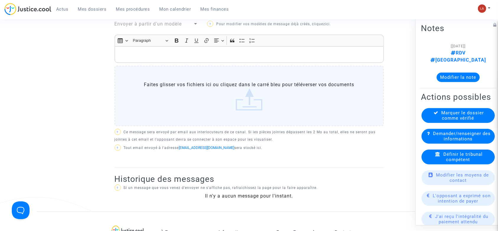
click at [172, 56] on p "Rich Text Editor, main" at bounding box center [249, 54] width 263 height 7
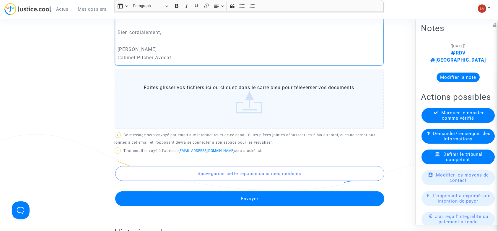
scroll to position [306, 0]
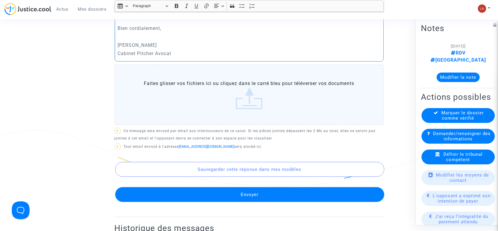
click at [273, 199] on button "Envoyer" at bounding box center [249, 194] width 269 height 15
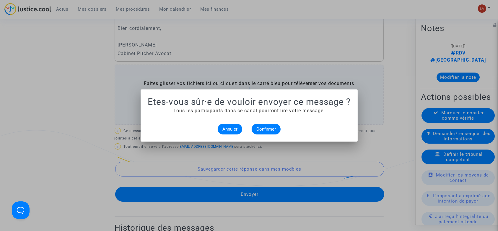
scroll to position [0, 0]
click at [270, 133] on button "Confirmer" at bounding box center [266, 129] width 29 height 11
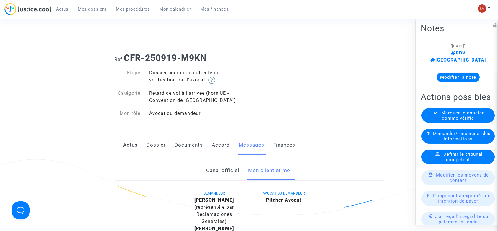
drag, startPoint x: 185, startPoint y: 148, endPoint x: 192, endPoint y: 146, distance: 7.0
click at [185, 148] on link "Documents" at bounding box center [189, 145] width 28 height 20
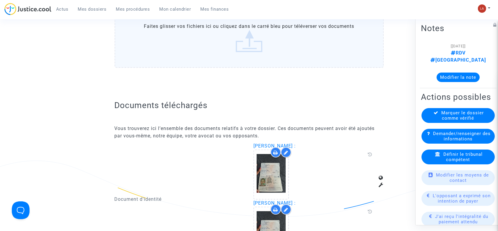
scroll to position [79, 0]
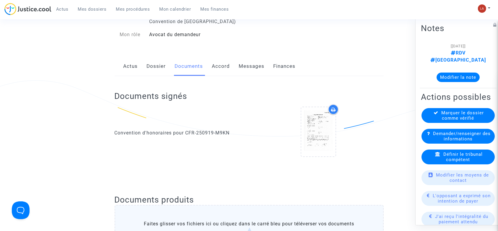
click at [159, 75] on link "Dossier" at bounding box center [156, 66] width 19 height 20
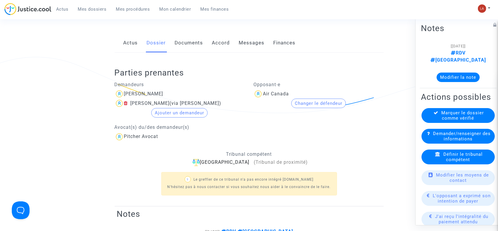
scroll to position [79, 0]
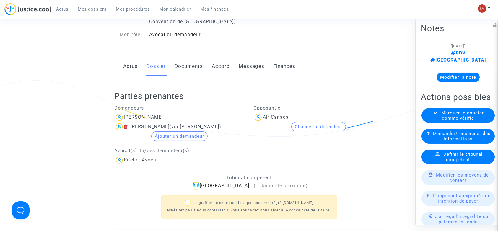
click at [247, 64] on link "Messages" at bounding box center [252, 66] width 26 height 20
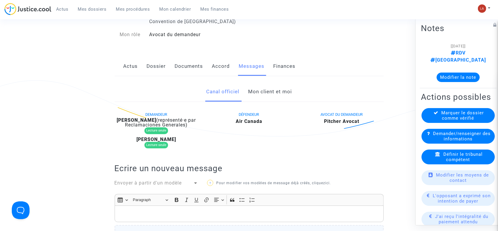
click at [472, 122] on div "Marquer le dossier comme vérifié" at bounding box center [458, 115] width 73 height 15
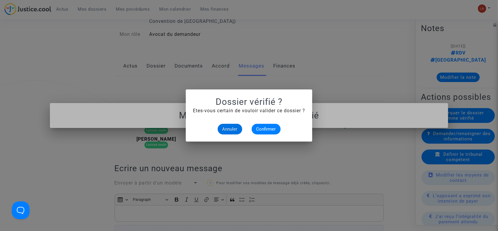
click at [267, 122] on alert-dialogs "Dossier vérifié ? Etes-vous certain de vouloir valider ce dossier ? Annuler Con…" at bounding box center [249, 115] width 112 height 38
click at [266, 126] on button "Confirmer" at bounding box center [266, 129] width 29 height 11
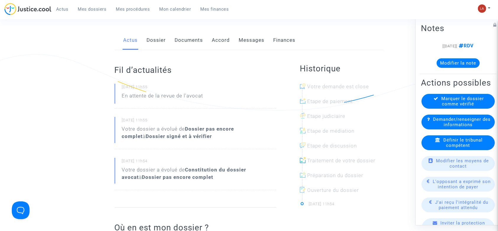
scroll to position [79, 0]
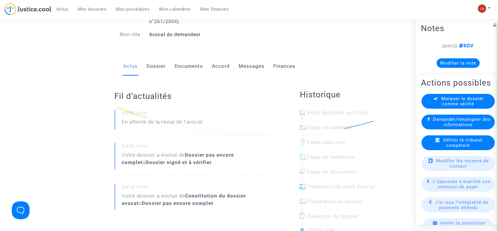
drag, startPoint x: 166, startPoint y: 59, endPoint x: 159, endPoint y: 60, distance: 7.0
click at [166, 59] on div "Actus Dossier Documents Accord Messages Finances" at bounding box center [249, 66] width 269 height 20
click at [158, 61] on link "Dossier" at bounding box center [156, 66] width 19 height 20
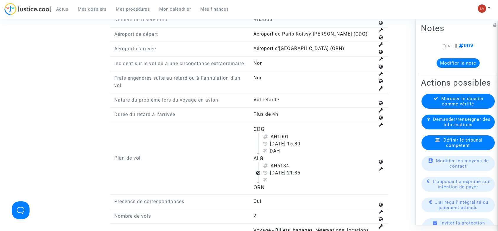
scroll to position [788, 0]
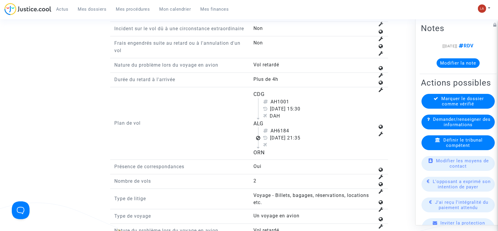
click at [440, 150] on div "Définir le tribunal compétent" at bounding box center [458, 142] width 73 height 15
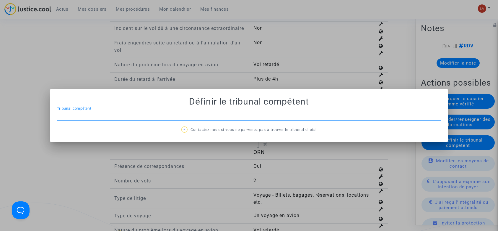
scroll to position [0, 0]
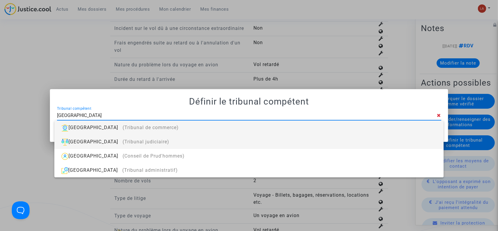
type input "[GEOGRAPHIC_DATA]"
click at [401, 141] on div "Paris (Tribunal judiciaire)" at bounding box center [249, 142] width 380 height 14
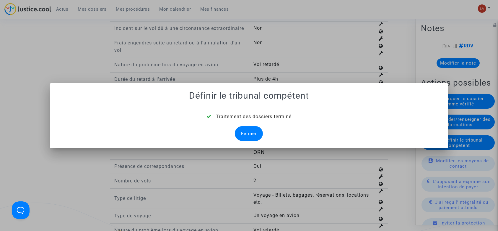
click at [242, 138] on div "Fermer" at bounding box center [249, 133] width 28 height 15
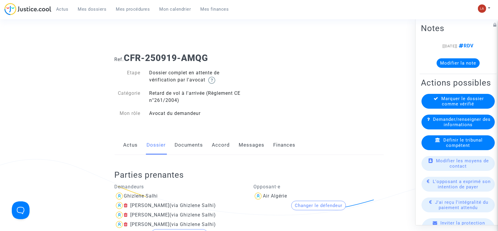
click at [191, 146] on link "Documents" at bounding box center [189, 145] width 28 height 20
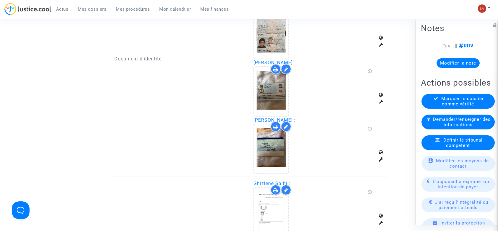
scroll to position [631, 0]
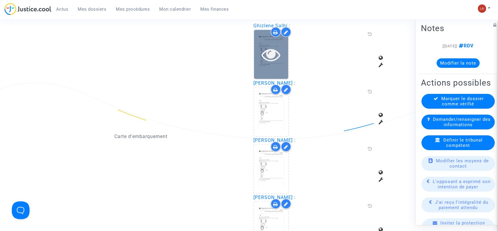
click at [262, 53] on icon at bounding box center [271, 54] width 19 height 19
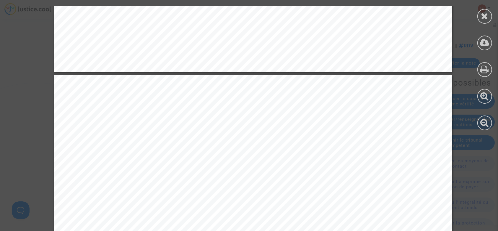
scroll to position [2207, 0]
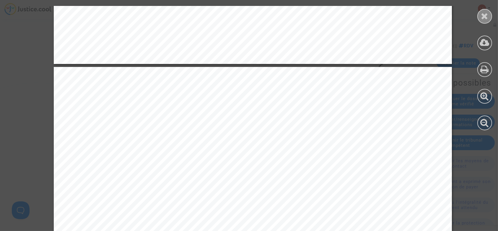
click at [488, 18] on icon at bounding box center [485, 16] width 7 height 9
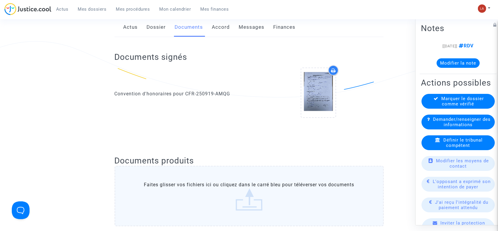
scroll to position [0, 0]
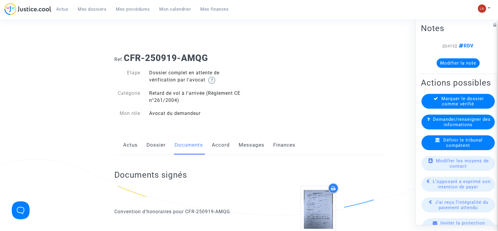
click at [251, 138] on link "Messages" at bounding box center [252, 145] width 26 height 20
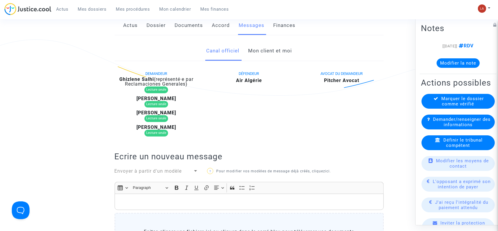
scroll to position [79, 0]
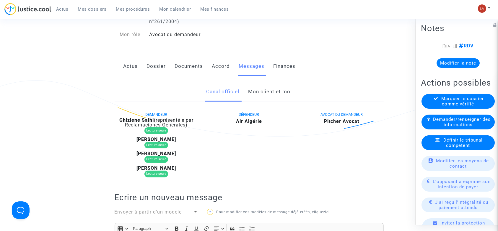
click at [168, 67] on div "Actus Dossier Documents Accord Messages Finances" at bounding box center [249, 66] width 269 height 20
drag, startPoint x: 152, startPoint y: 64, endPoint x: 216, endPoint y: 68, distance: 64.9
click at [151, 64] on link "Dossier" at bounding box center [156, 66] width 19 height 20
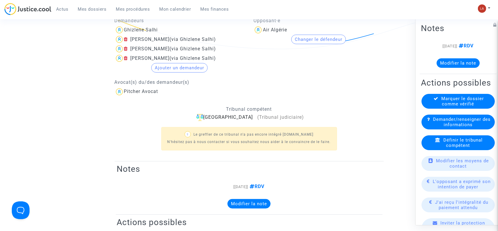
scroll to position [197, 0]
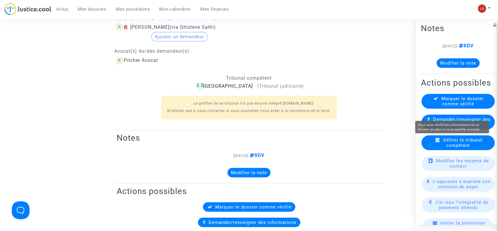
click at [480, 106] on span "Marquer le dossier comme vérifié" at bounding box center [463, 101] width 43 height 11
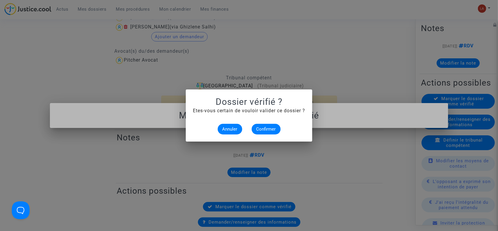
scroll to position [0, 0]
click at [253, 123] on alert-dialogs "Dossier vérifié ? Etes-vous certain de vouloir valider ce dossier ? Annuler Con…" at bounding box center [249, 115] width 112 height 38
click at [260, 125] on button "Confirmer" at bounding box center [266, 129] width 29 height 11
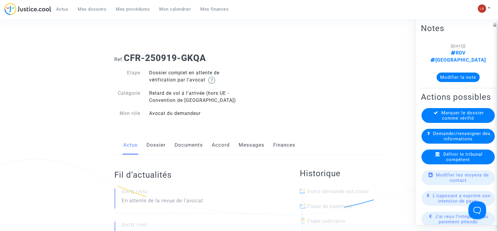
click at [153, 140] on link "Dossier" at bounding box center [156, 145] width 19 height 20
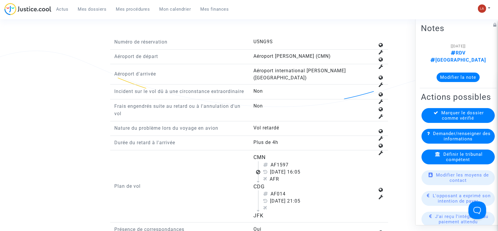
scroll to position [710, 0]
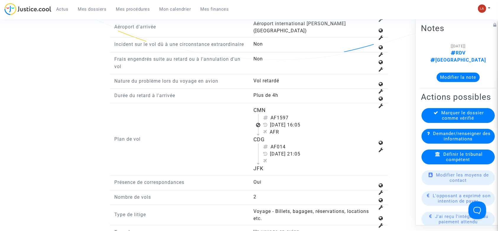
click at [472, 164] on div "Définir le tribunal compétent" at bounding box center [458, 156] width 73 height 15
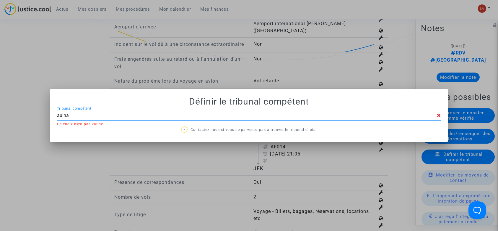
type input "aulnay"
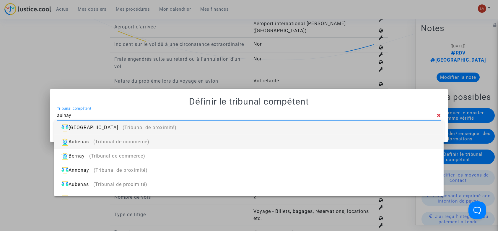
drag, startPoint x: 417, startPoint y: 137, endPoint x: 416, endPoint y: 132, distance: 5.0
click at [417, 137] on div "Aubenas (Tribunal de commerce)" at bounding box center [249, 142] width 380 height 14
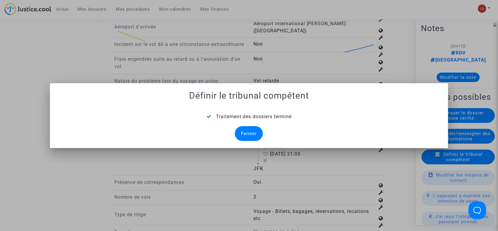
click at [255, 131] on div "Fermer" at bounding box center [249, 133] width 28 height 15
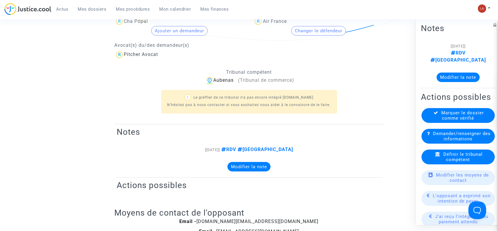
scroll to position [710, 0]
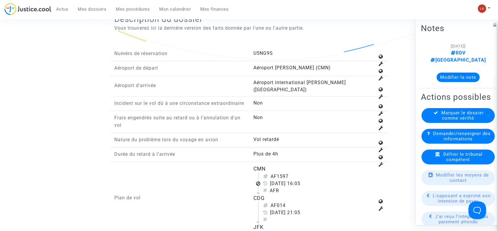
click at [465, 162] on span "Définir le tribunal compétent" at bounding box center [463, 156] width 39 height 11
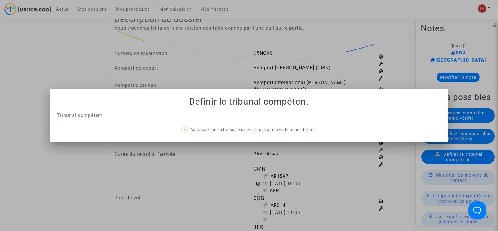
scroll to position [0, 0]
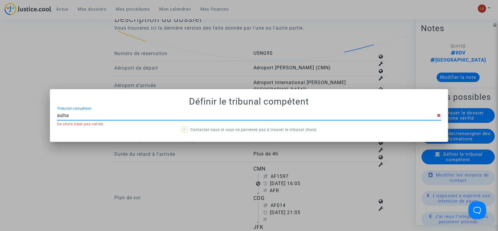
type input "aulnay"
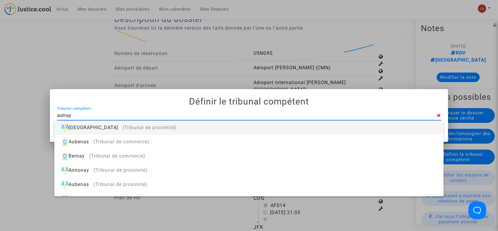
click at [412, 129] on div "[GEOGRAPHIC_DATA] (Tribunal de proximité)" at bounding box center [249, 127] width 380 height 14
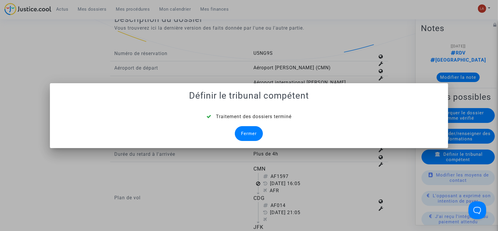
click at [250, 131] on div "Fermer" at bounding box center [249, 133] width 28 height 15
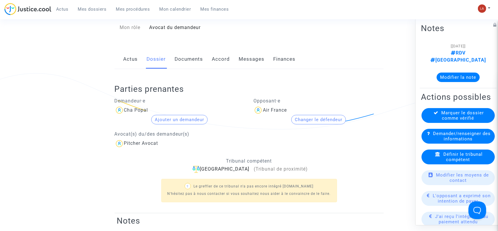
scroll to position [78, 0]
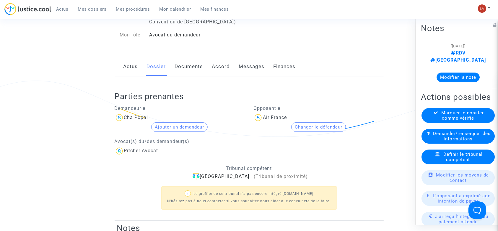
click at [190, 74] on link "Documents" at bounding box center [189, 67] width 28 height 20
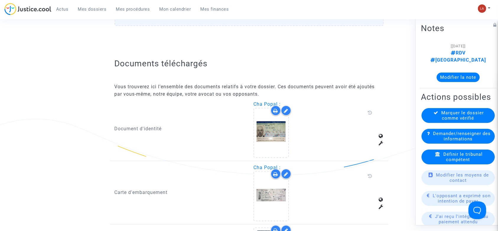
scroll to position [354, 0]
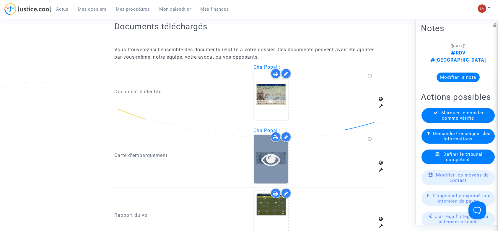
click at [279, 164] on icon at bounding box center [271, 159] width 19 height 19
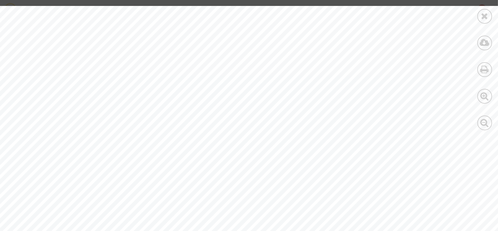
scroll to position [110, 0]
click at [488, 8] on div at bounding box center [485, 68] width 27 height 136
click at [488, 10] on div at bounding box center [485, 16] width 15 height 15
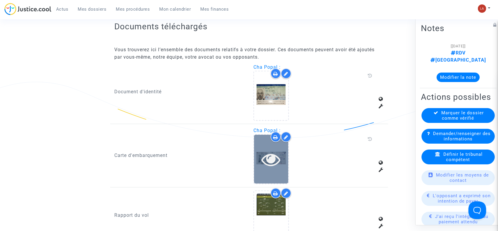
click at [260, 159] on div at bounding box center [271, 159] width 34 height 19
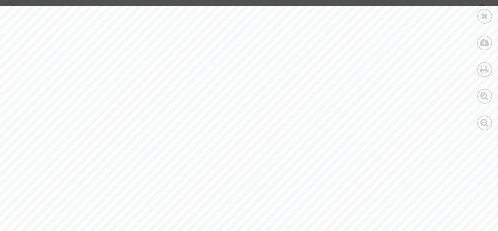
scroll to position [189, 0]
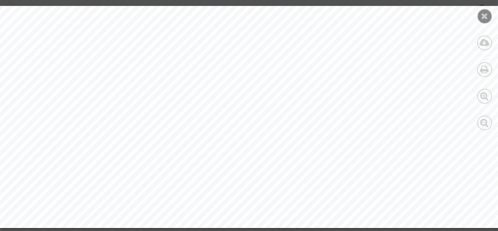
click at [484, 12] on icon at bounding box center [485, 16] width 7 height 9
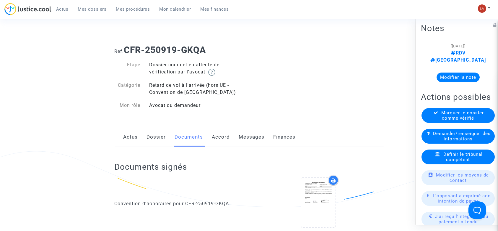
scroll to position [0, 0]
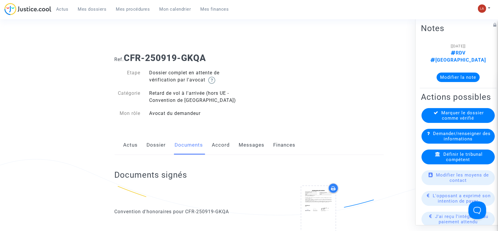
click at [258, 149] on link "Messages" at bounding box center [252, 145] width 26 height 20
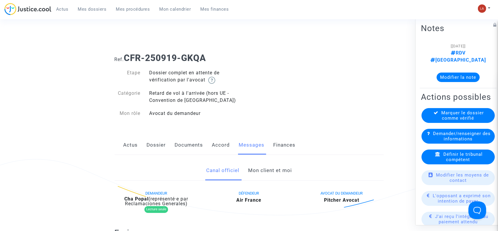
click at [146, 142] on div "Actus Dossier Documents Accord Messages Finances" at bounding box center [249, 145] width 269 height 20
click at [154, 137] on link "Dossier" at bounding box center [156, 145] width 19 height 20
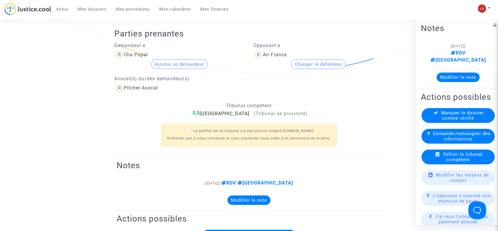
scroll to position [197, 0]
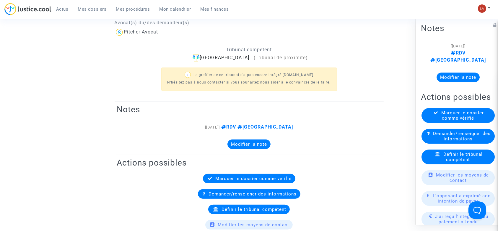
click at [446, 123] on div "Marquer le dossier comme vérifié" at bounding box center [458, 115] width 73 height 15
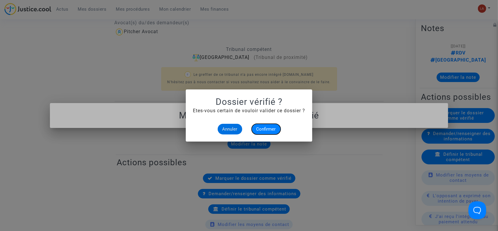
click at [267, 126] on button "Confirmer" at bounding box center [266, 129] width 29 height 11
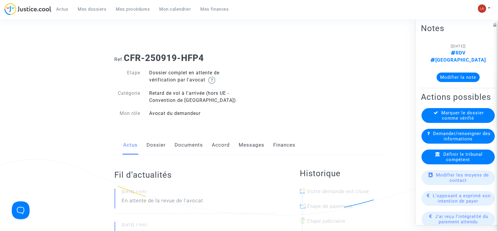
click at [163, 145] on link "Dossier" at bounding box center [156, 145] width 19 height 20
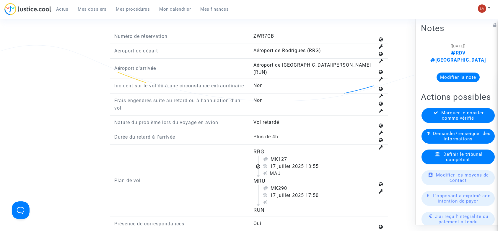
scroll to position [710, 0]
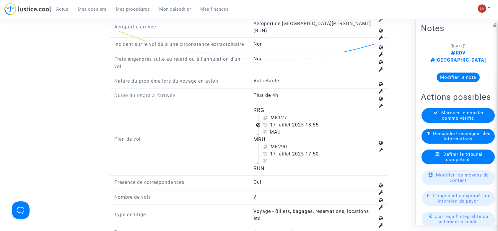
click at [433, 160] on div "Définir le tribunal compétent" at bounding box center [458, 156] width 73 height 15
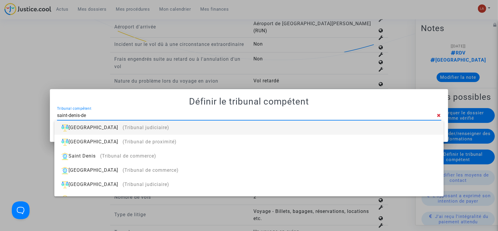
type input "saint-denis-de"
click at [290, 120] on div "Saint-Denis-de-La-Réunion (Tribunal judiciaire)" at bounding box center [249, 127] width 380 height 14
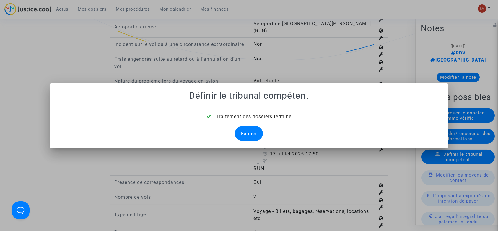
click at [239, 128] on div "Fermer" at bounding box center [249, 133] width 28 height 15
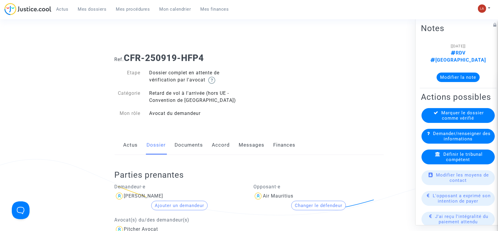
click at [190, 144] on link "Documents" at bounding box center [189, 145] width 28 height 20
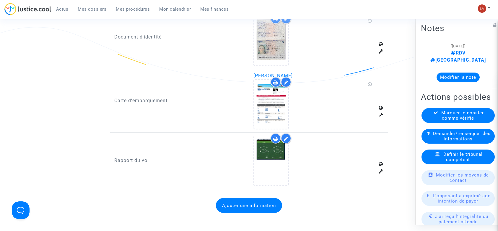
scroll to position [473, 0]
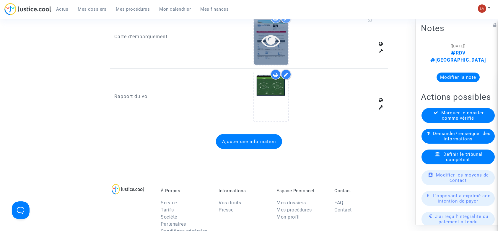
click at [268, 45] on icon at bounding box center [271, 40] width 19 height 19
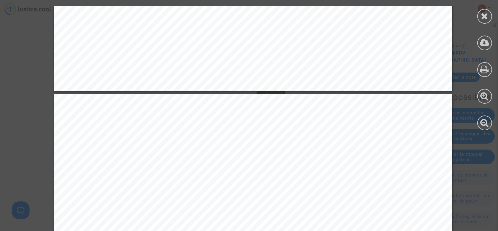
scroll to position [552, 0]
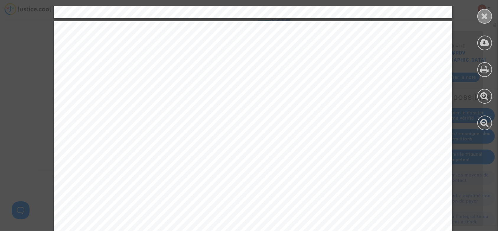
click at [484, 16] on icon at bounding box center [485, 16] width 7 height 9
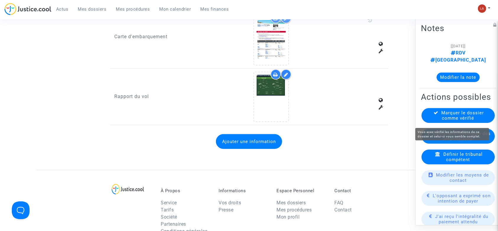
click at [461, 117] on span "Marquer le dossier comme vérifié" at bounding box center [463, 115] width 43 height 11
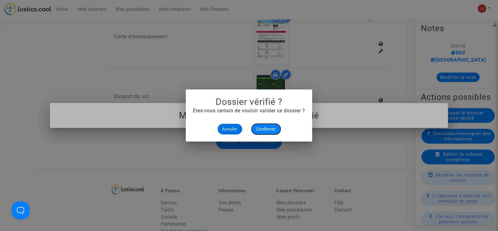
click at [266, 127] on span "Confirmer" at bounding box center [267, 128] width 20 height 5
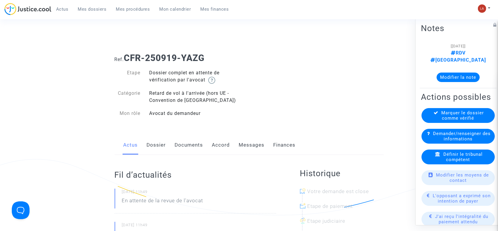
click at [155, 156] on div "Fil d’actualités [DATE] 11h49 En attente de la revue de l'avocat [DATE] 11h49 V…" at bounding box center [196, 233] width 162 height 157
click at [157, 150] on link "Dossier" at bounding box center [156, 145] width 19 height 20
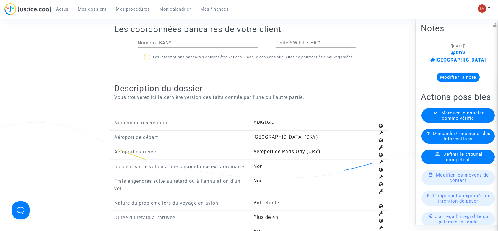
scroll to position [710, 0]
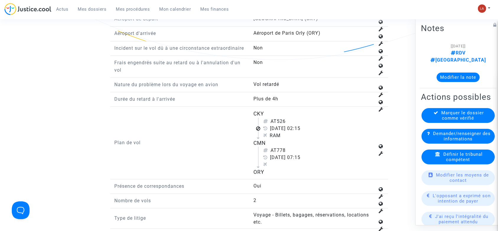
click at [438, 163] on div "Définir le tribunal compétent" at bounding box center [458, 156] width 73 height 15
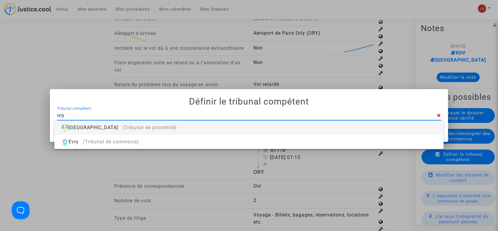
type input "ivry"
drag, startPoint x: 419, startPoint y: 130, endPoint x: 419, endPoint y: 134, distance: 3.8
click at [419, 130] on div "[GEOGRAPHIC_DATA] (Tribunal de proximité)" at bounding box center [249, 127] width 380 height 14
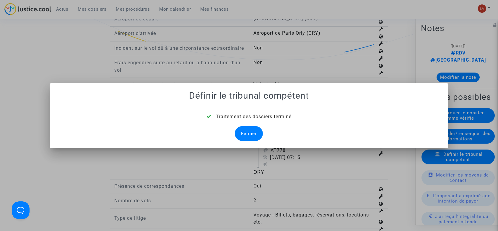
click at [247, 130] on div "Fermer" at bounding box center [249, 133] width 28 height 15
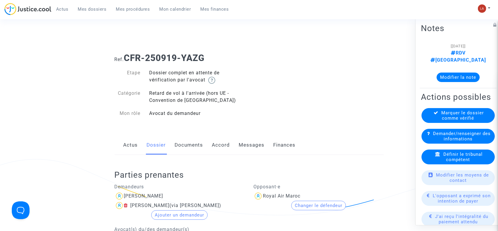
click at [197, 153] on link "Documents" at bounding box center [189, 145] width 28 height 20
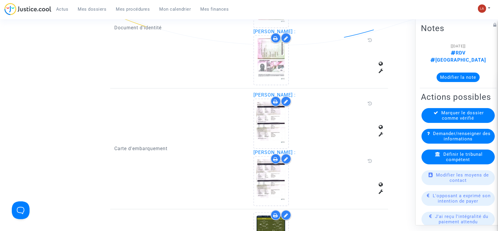
scroll to position [512, 0]
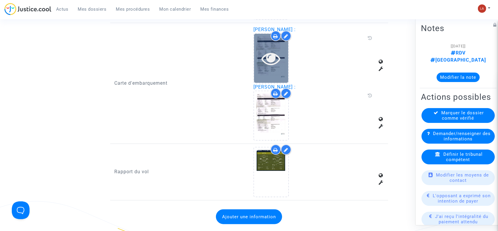
click at [264, 68] on div at bounding box center [271, 58] width 34 height 49
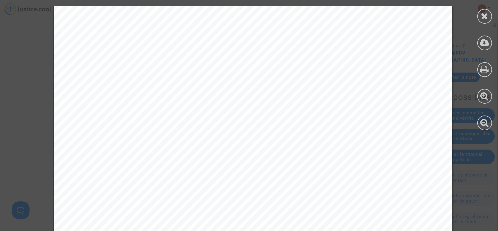
scroll to position [79, 0]
click at [492, 20] on div at bounding box center [485, 68] width 27 height 136
click at [485, 19] on icon at bounding box center [485, 16] width 7 height 9
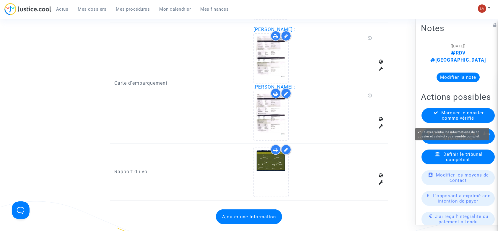
click at [465, 121] on span "Marquer le dossier comme vérifié" at bounding box center [463, 115] width 43 height 11
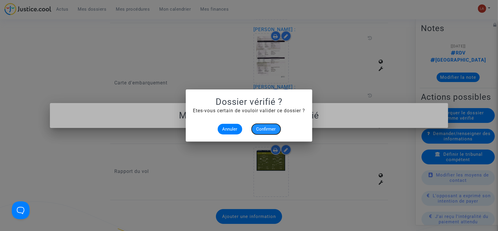
click at [261, 124] on button "Confirmer" at bounding box center [266, 129] width 29 height 11
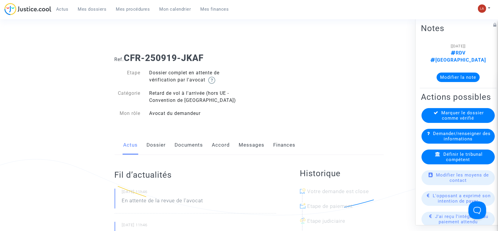
click at [154, 148] on link "Dossier" at bounding box center [156, 145] width 19 height 20
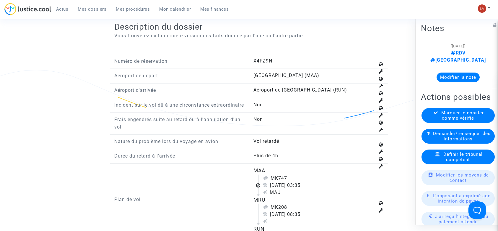
scroll to position [749, 0]
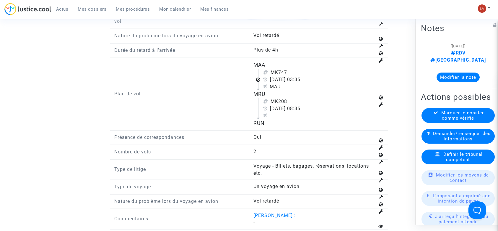
click at [436, 156] on icon at bounding box center [438, 154] width 5 height 4
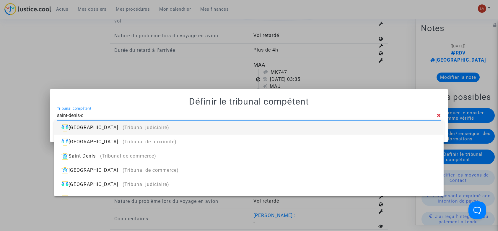
type input "saint-denis-de"
click at [432, 128] on div "[GEOGRAPHIC_DATA] (Tribunal judiciaire)" at bounding box center [249, 127] width 380 height 14
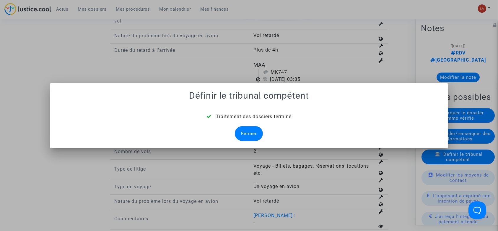
click at [242, 125] on div "Traitement des dossiers terminé Fermer" at bounding box center [249, 127] width 385 height 28
click at [247, 131] on div "Fermer" at bounding box center [249, 133] width 28 height 15
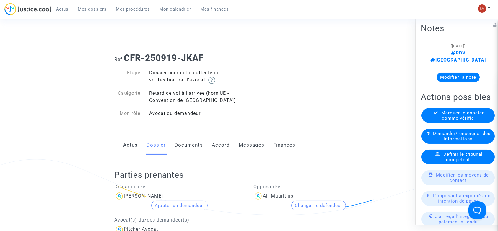
click at [201, 150] on link "Documents" at bounding box center [189, 145] width 28 height 20
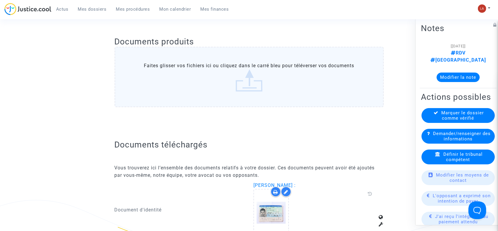
scroll to position [433, 0]
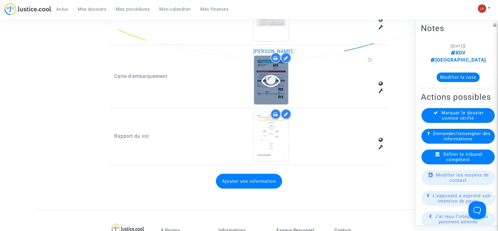
click at [275, 91] on div at bounding box center [271, 80] width 34 height 49
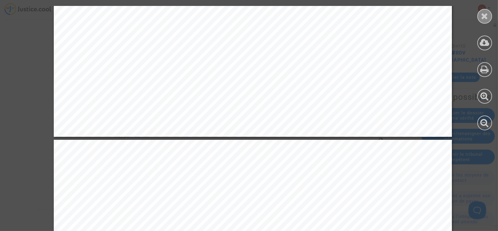
click at [485, 15] on icon at bounding box center [485, 16] width 7 height 9
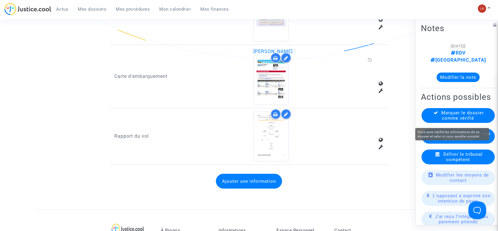
click at [459, 117] on span "Marquer le dossier comme vérifié" at bounding box center [463, 115] width 43 height 11
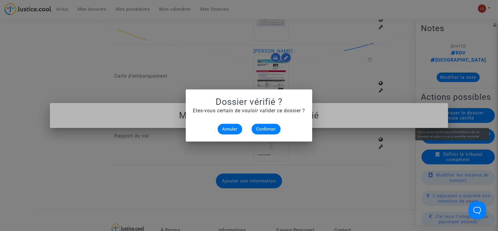
scroll to position [0, 0]
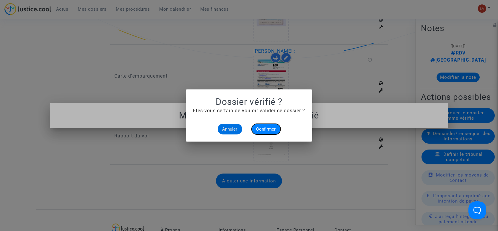
click at [272, 127] on span "Confirmer" at bounding box center [267, 128] width 20 height 5
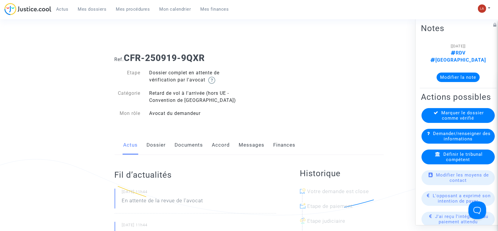
click at [150, 135] on link "Dossier" at bounding box center [156, 145] width 19 height 20
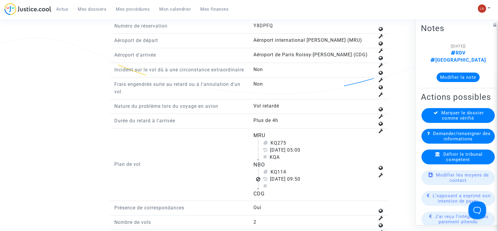
scroll to position [710, 0]
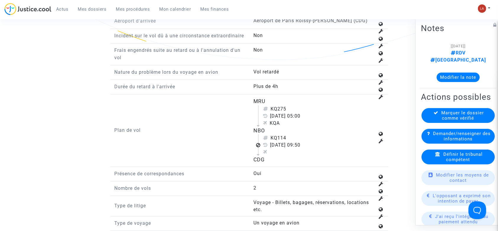
click at [439, 156] on div "Définir le tribunal compétent" at bounding box center [458, 156] width 73 height 15
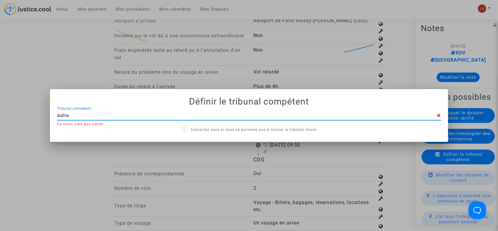
type input "aulnay"
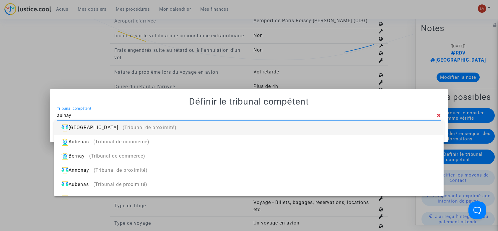
click at [409, 124] on div "Aulnay-sous-Bois (Tribunal de proximité)" at bounding box center [249, 127] width 380 height 14
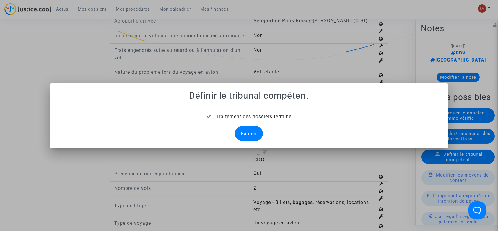
click at [239, 129] on div "Fermer" at bounding box center [249, 133] width 28 height 15
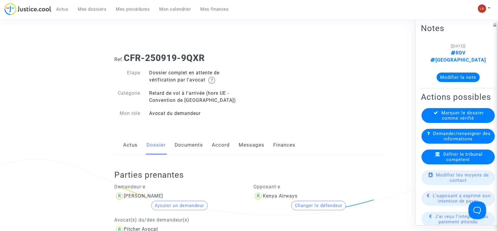
click at [177, 143] on link "Documents" at bounding box center [189, 145] width 28 height 20
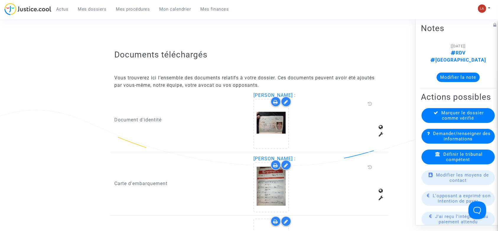
scroll to position [433, 0]
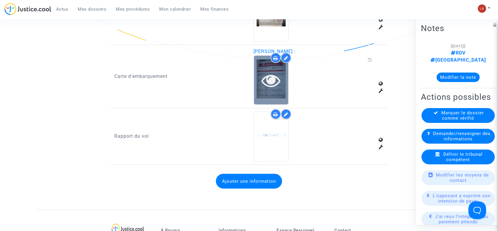
click at [283, 88] on div at bounding box center [271, 80] width 34 height 19
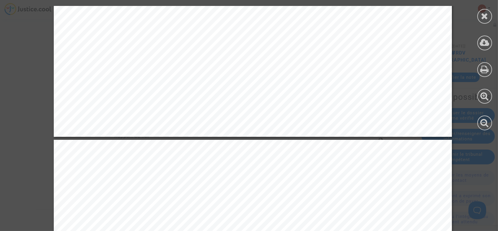
click at [476, 26] on div at bounding box center [485, 68] width 27 height 136
click at [487, 12] on icon at bounding box center [485, 16] width 7 height 9
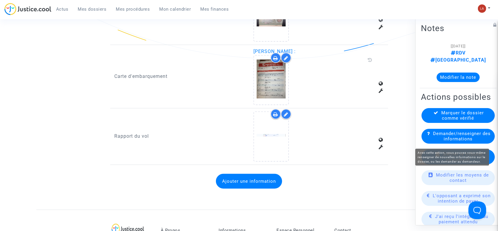
click at [475, 122] on div "Marquer le dossier comme vérifié" at bounding box center [458, 115] width 73 height 15
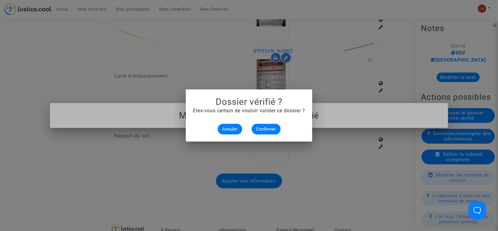
scroll to position [0, 0]
click at [274, 128] on span "Confirmer" at bounding box center [267, 128] width 20 height 5
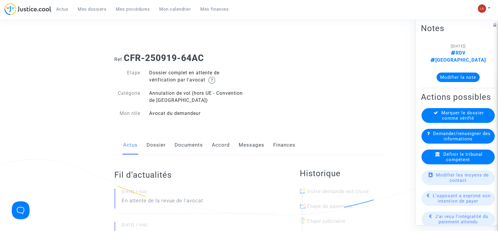
click at [150, 150] on link "Dossier" at bounding box center [156, 145] width 19 height 20
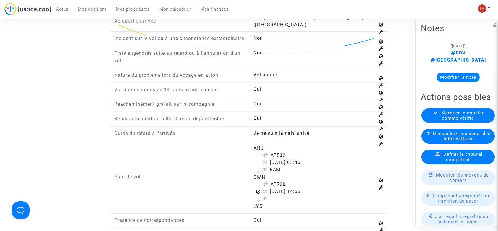
scroll to position [749, 0]
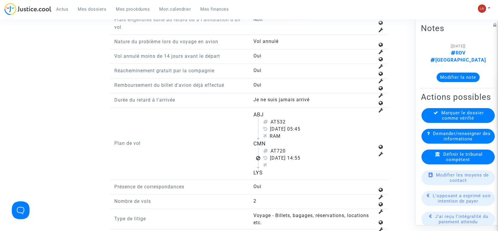
click at [452, 162] on span "Définir le tribunal compétent" at bounding box center [463, 156] width 39 height 11
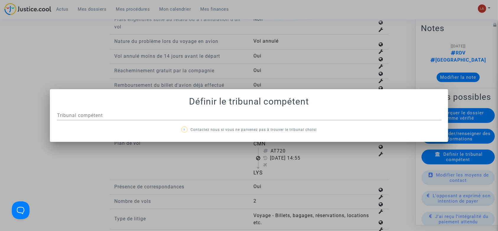
scroll to position [0, 0]
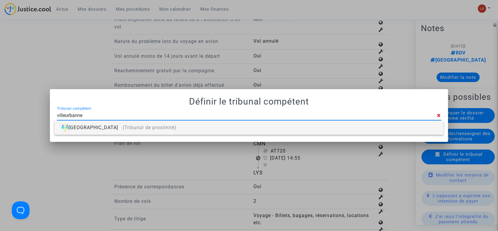
type input "villeurbanne"
click at [226, 126] on div "Villeurbanne (Tribunal de proximité)" at bounding box center [249, 127] width 380 height 14
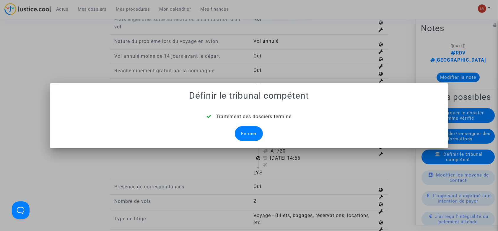
click at [255, 130] on div "Fermer" at bounding box center [249, 133] width 28 height 15
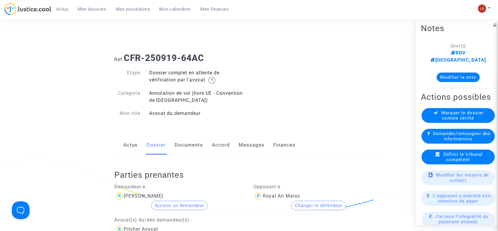
click at [194, 138] on link "Documents" at bounding box center [189, 145] width 28 height 20
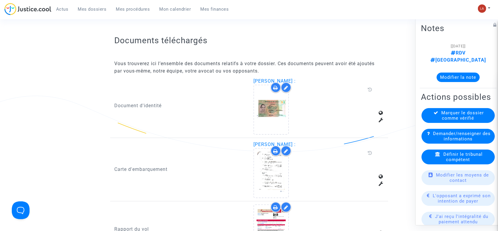
scroll to position [394, 0]
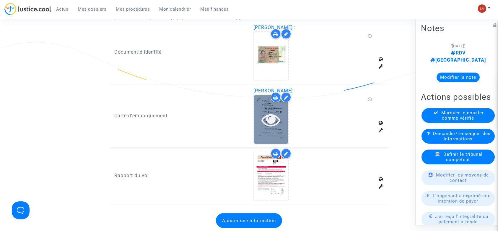
click at [283, 119] on div at bounding box center [271, 119] width 34 height 19
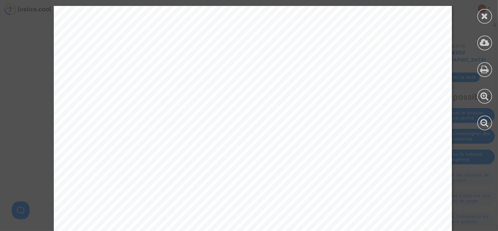
scroll to position [315, 0]
click at [493, 18] on div at bounding box center [485, 68] width 27 height 136
click at [490, 22] on div at bounding box center [485, 16] width 15 height 15
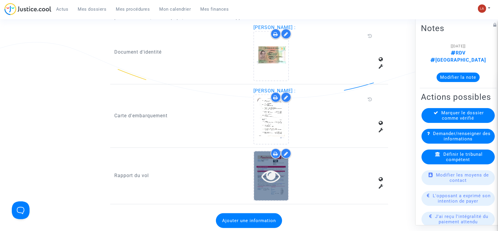
click at [267, 184] on div at bounding box center [271, 175] width 34 height 49
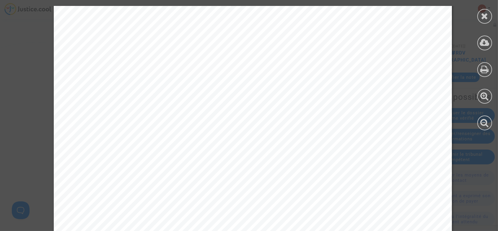
scroll to position [1813, 0]
click at [480, 17] on div at bounding box center [485, 16] width 15 height 15
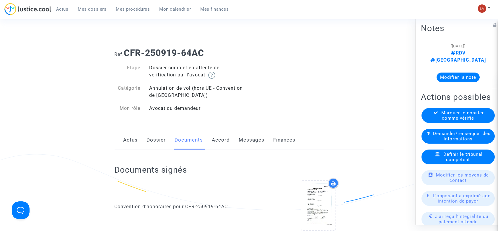
scroll to position [0, 0]
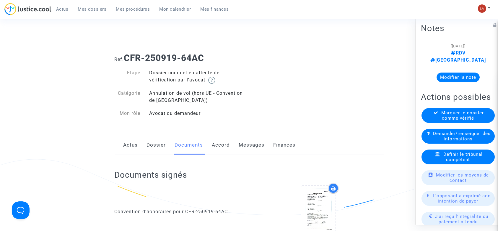
click at [158, 142] on link "Dossier" at bounding box center [156, 145] width 19 height 20
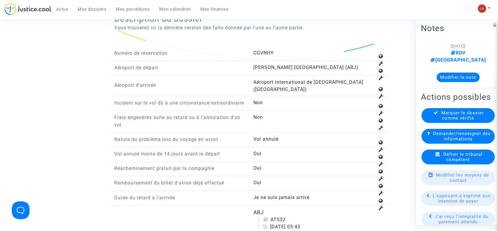
scroll to position [867, 0]
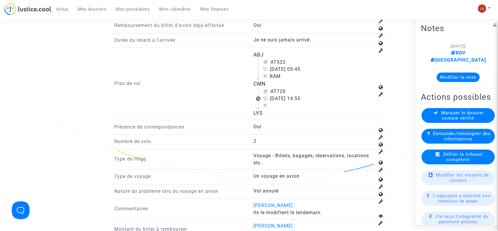
drag, startPoint x: 279, startPoint y: 93, endPoint x: 293, endPoint y: 90, distance: 14.4
click at [293, 90] on div "AT720" at bounding box center [319, 91] width 112 height 7
copy div "720"
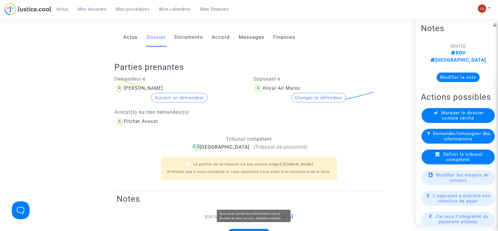
scroll to position [79, 0]
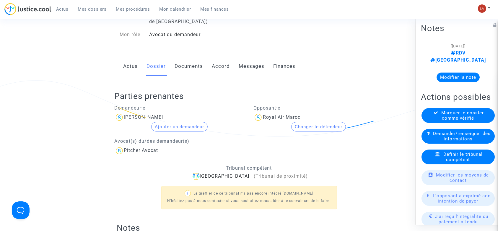
drag, startPoint x: 185, startPoint y: 70, endPoint x: 216, endPoint y: 70, distance: 30.2
click at [185, 70] on link "Documents" at bounding box center [189, 66] width 28 height 20
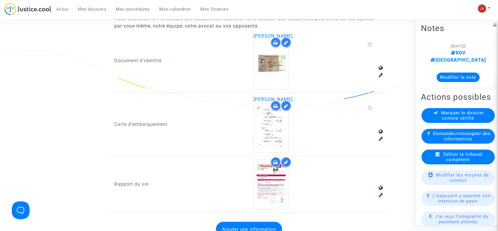
scroll to position [433, 0]
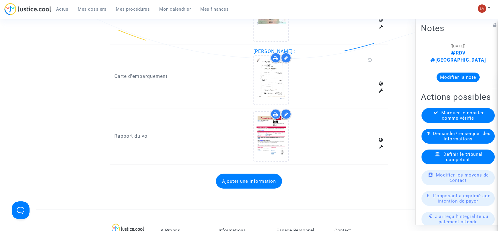
click at [284, 115] on icon at bounding box center [286, 114] width 4 height 5
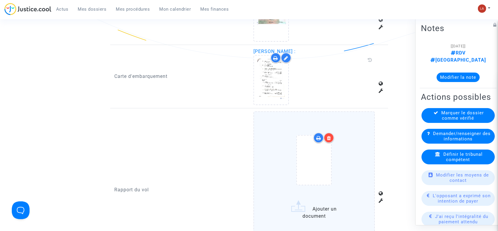
click at [272, 131] on div at bounding box center [314, 161] width 97 height 69
click at [0, 0] on input "Ajouter un document" at bounding box center [0, 0] width 0 height 0
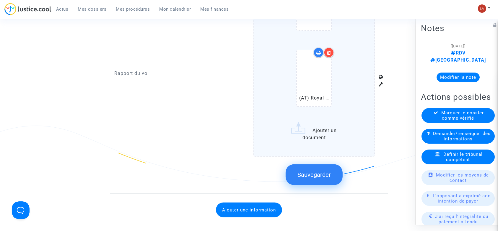
scroll to position [591, 0]
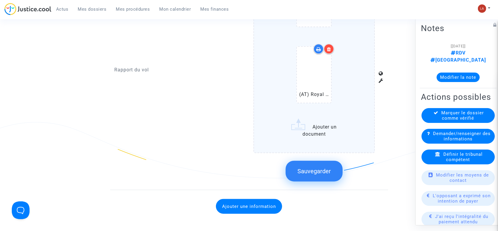
click at [330, 164] on button "Sauvegarder" at bounding box center [314, 171] width 57 height 21
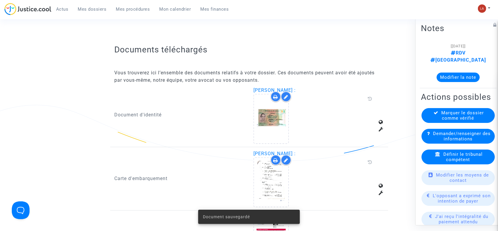
scroll to position [158, 0]
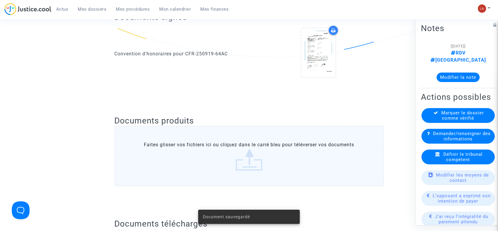
click at [438, 116] on div "Marquer le dossier comme vérifié" at bounding box center [458, 115] width 73 height 15
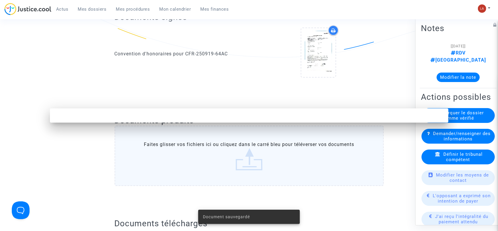
scroll to position [0, 0]
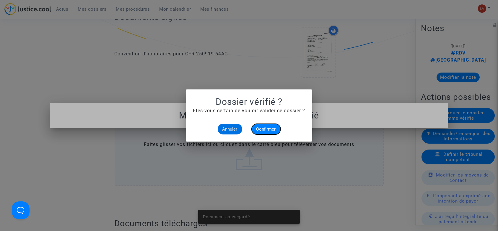
click at [265, 127] on span "Confirmer" at bounding box center [267, 128] width 20 height 5
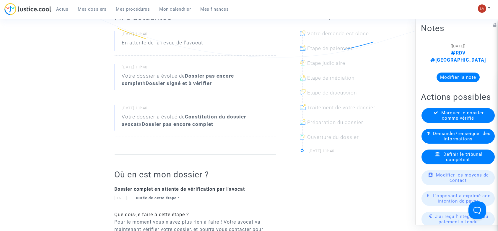
scroll to position [39, 0]
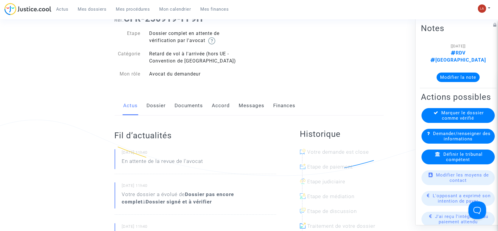
click at [154, 108] on link "Dossier" at bounding box center [156, 106] width 19 height 20
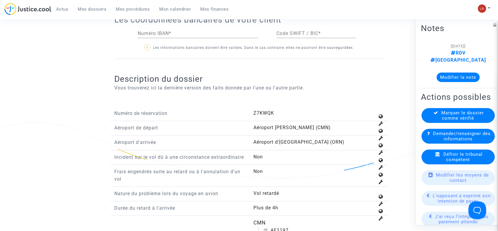
scroll to position [749, 0]
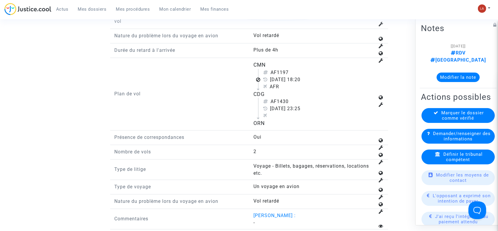
drag, startPoint x: 278, startPoint y: 80, endPoint x: 305, endPoint y: 79, distance: 26.6
click at [305, 76] on div "AF1197" at bounding box center [319, 72] width 112 height 7
copy div "1197"
click at [459, 158] on span "Définir le tribunal compétent" at bounding box center [463, 156] width 39 height 11
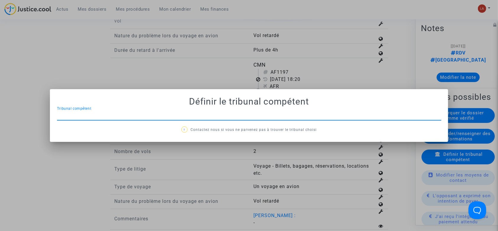
scroll to position [0, 0]
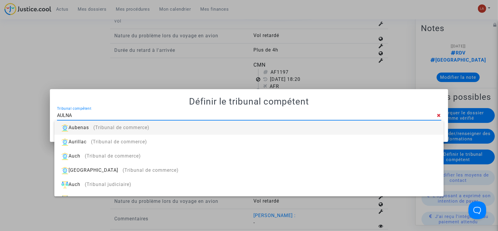
type input "AULNAY"
click at [394, 122] on div "[GEOGRAPHIC_DATA] (Tribunal de proximité)" at bounding box center [249, 127] width 380 height 14
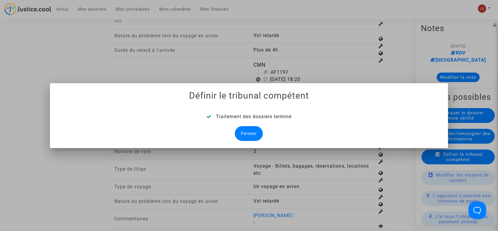
click at [261, 138] on div "Fermer" at bounding box center [249, 133] width 28 height 15
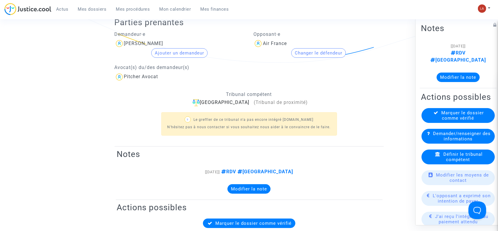
scroll to position [79, 0]
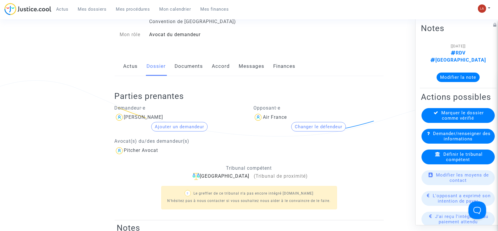
click at [184, 64] on link "Documents" at bounding box center [189, 66] width 28 height 20
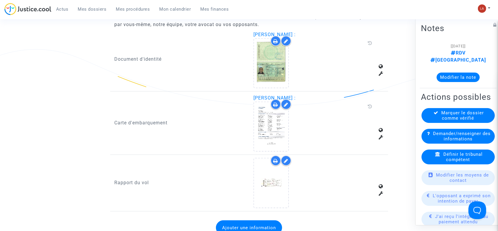
scroll to position [433, 0]
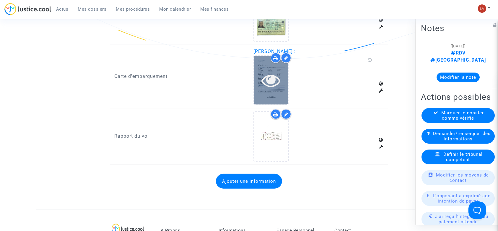
click at [258, 78] on div at bounding box center [271, 80] width 34 height 19
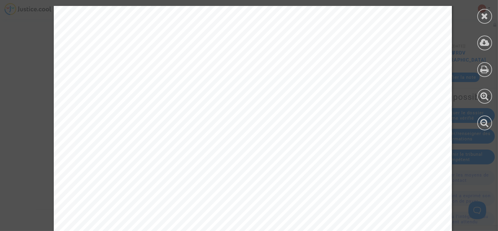
scroll to position [348, 0]
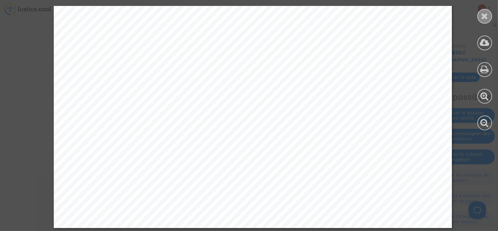
click at [485, 18] on icon at bounding box center [485, 16] width 7 height 9
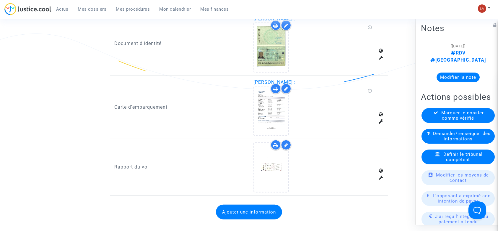
scroll to position [354, 0]
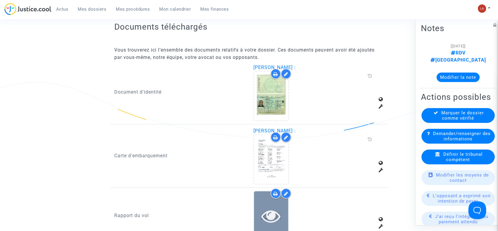
click at [265, 212] on icon at bounding box center [271, 215] width 19 height 19
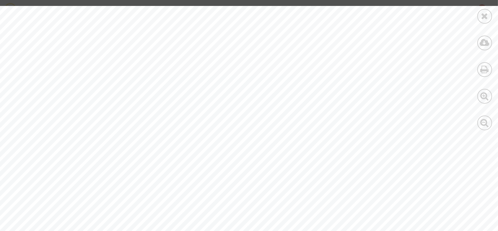
scroll to position [189, 0]
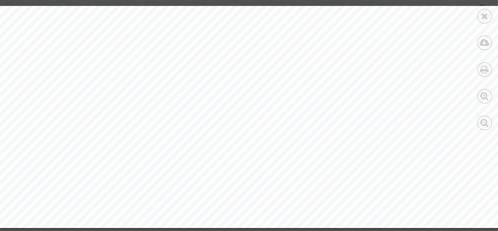
click at [485, 16] on icon at bounding box center [485, 16] width 7 height 9
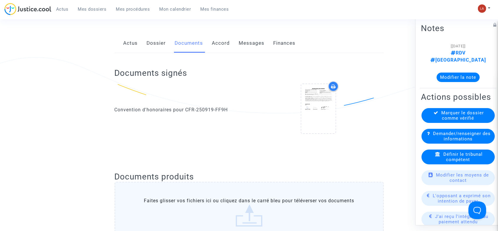
scroll to position [0, 0]
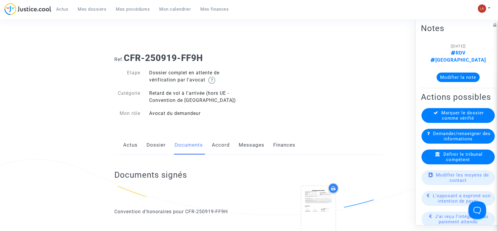
click at [161, 142] on link "Dossier" at bounding box center [156, 145] width 19 height 20
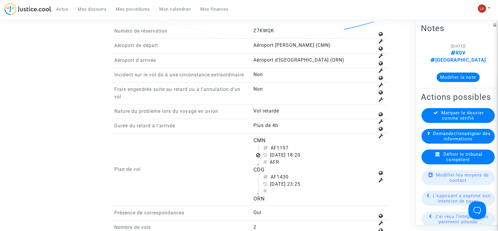
scroll to position [788, 0]
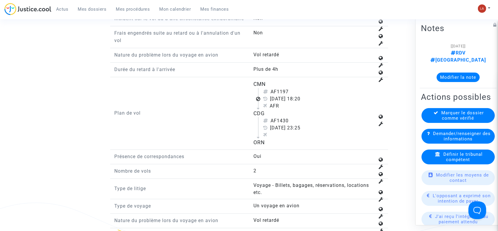
drag, startPoint x: 278, startPoint y: 96, endPoint x: 298, endPoint y: 98, distance: 20.2
click at [293, 95] on div "AF1197" at bounding box center [319, 91] width 112 height 7
copy div "1197"
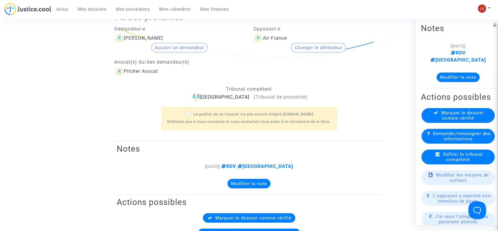
scroll to position [0, 0]
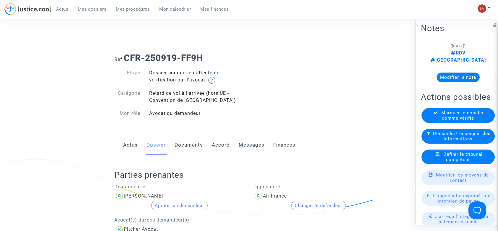
drag, startPoint x: 181, startPoint y: 146, endPoint x: 196, endPoint y: 148, distance: 15.0
click at [181, 146] on link "Documents" at bounding box center [189, 145] width 28 height 20
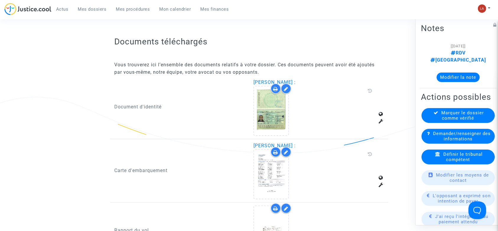
scroll to position [433, 0]
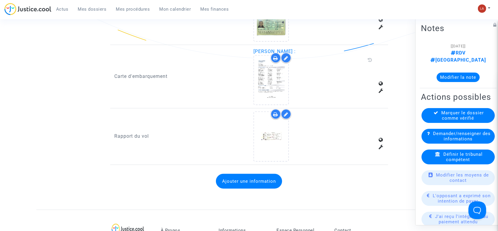
click at [285, 113] on icon at bounding box center [286, 114] width 4 height 5
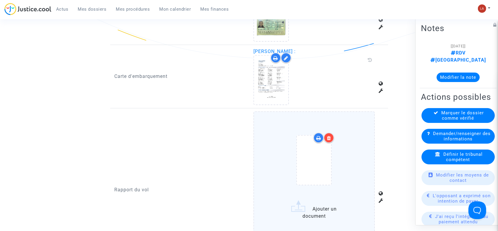
click at [360, 138] on div at bounding box center [314, 161] width 97 height 69
click at [0, 0] on input "Ajouter un document" at bounding box center [0, 0] width 0 height 0
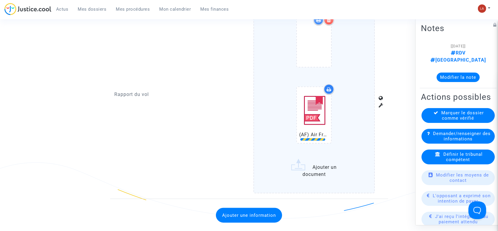
scroll to position [591, 0]
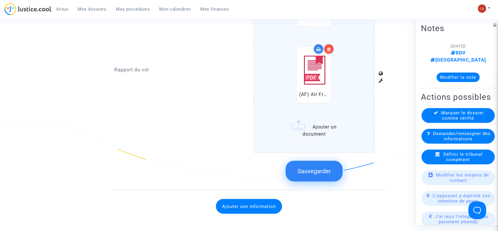
click at [324, 174] on button "Sauvegarder" at bounding box center [314, 171] width 57 height 21
click at [435, 115] on icon at bounding box center [436, 112] width 5 height 4
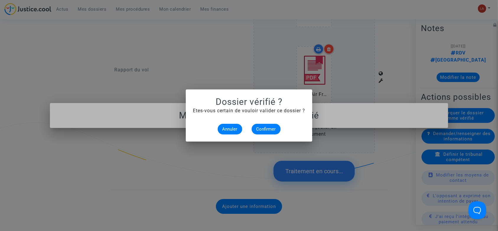
scroll to position [0, 0]
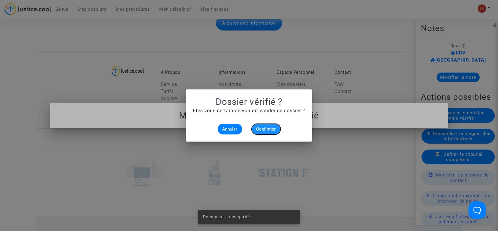
click at [264, 124] on button "Confirmer" at bounding box center [266, 129] width 29 height 11
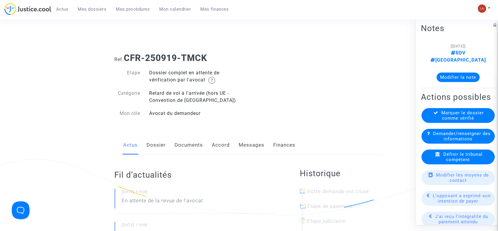
click at [156, 147] on link "Dossier" at bounding box center [156, 145] width 19 height 20
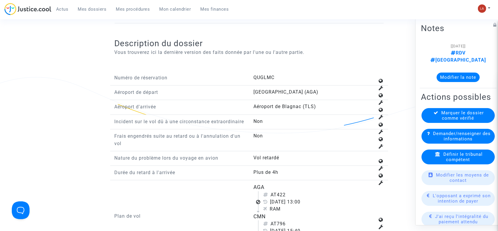
scroll to position [710, 0]
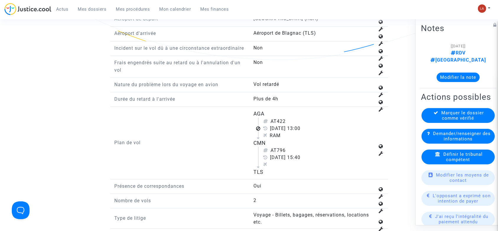
drag, startPoint x: 280, startPoint y: 124, endPoint x: 297, endPoint y: 126, distance: 17.2
click at [297, 125] on div "AT422" at bounding box center [319, 121] width 112 height 7
copy div "422"
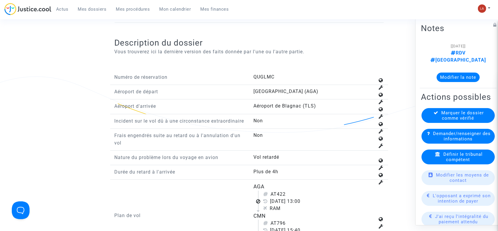
scroll to position [670, 0]
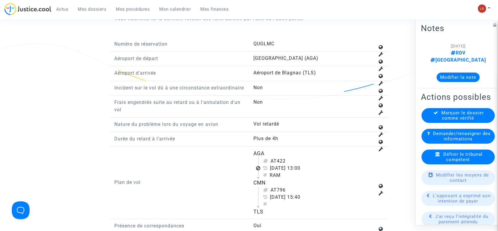
click at [436, 156] on icon at bounding box center [438, 154] width 5 height 4
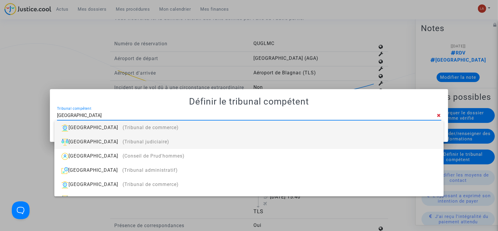
type input "TOULOUSE"
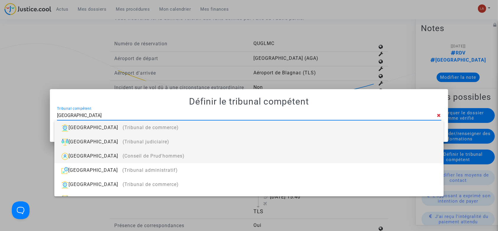
drag, startPoint x: 185, startPoint y: 147, endPoint x: 191, endPoint y: 154, distance: 9.1
click at [187, 150] on div "Toulouse (Tribunal de commerce) Toulouse (Tribunal judiciaire) Toulouse (Consei…" at bounding box center [248, 158] width 389 height 76
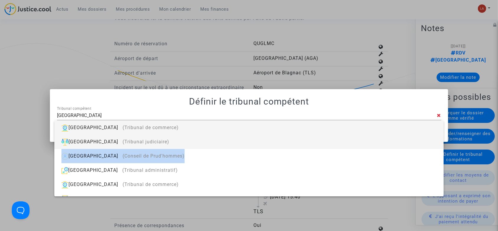
click at [194, 141] on div "Toulouse (Tribunal judiciaire)" at bounding box center [249, 142] width 380 height 14
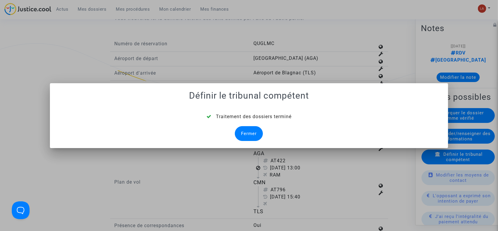
click at [248, 132] on div "Fermer" at bounding box center [249, 133] width 28 height 15
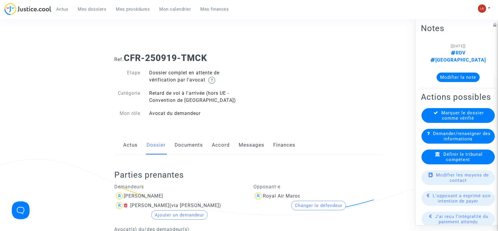
click at [204, 142] on div "Actus Dossier Documents Accord Messages Finances" at bounding box center [249, 145] width 269 height 20
click at [187, 135] on link "Documents" at bounding box center [189, 145] width 28 height 20
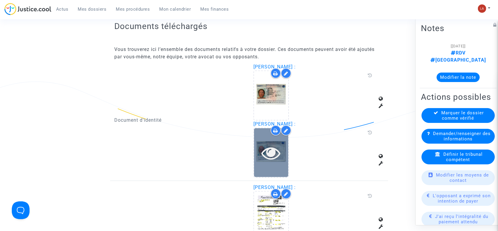
scroll to position [473, 0]
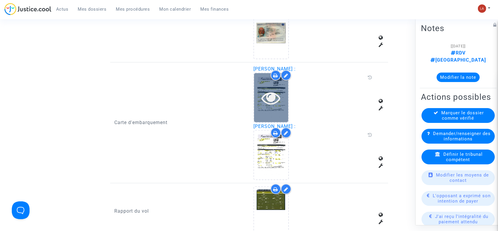
click at [273, 105] on icon at bounding box center [271, 97] width 19 height 19
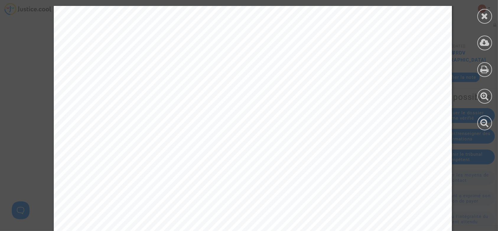
scroll to position [79, 0]
click at [484, 19] on icon at bounding box center [485, 16] width 7 height 9
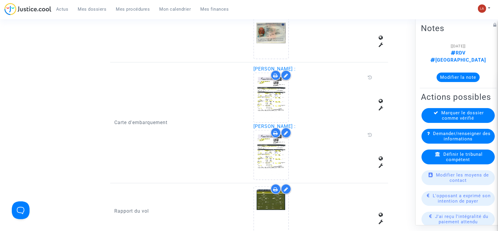
click at [434, 123] on div "Marquer le dossier comme vérifié" at bounding box center [458, 115] width 73 height 15
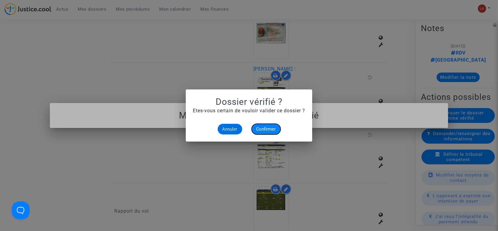
click at [273, 132] on button "Confirmer" at bounding box center [266, 129] width 29 height 11
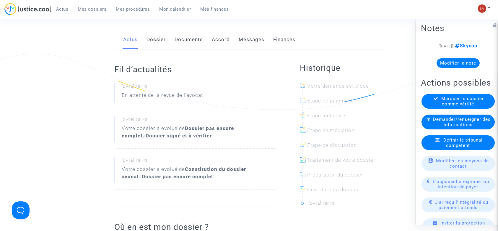
scroll to position [39, 0]
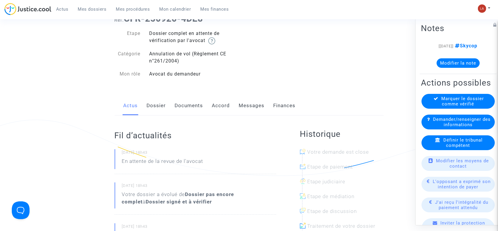
click at [149, 109] on link "Dossier" at bounding box center [156, 106] width 19 height 20
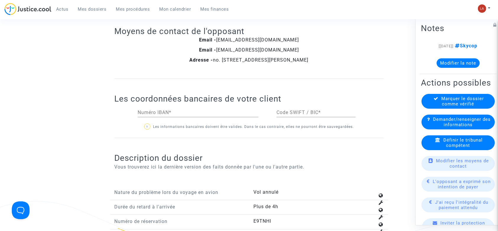
scroll to position [710, 0]
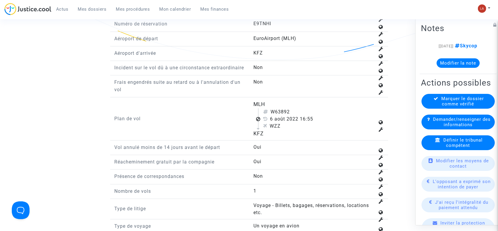
drag, startPoint x: 279, startPoint y: 116, endPoint x: 321, endPoint y: 117, distance: 41.4
click at [321, 115] on div "W63892" at bounding box center [319, 111] width 112 height 7
copy div "3892"
click at [464, 148] on span "Définir le tribunal compétent" at bounding box center [463, 142] width 39 height 11
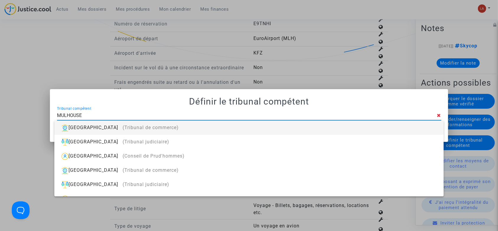
type input "MULHOUSE"
click at [422, 127] on div "Mulhouse (Tribunal de commerce)" at bounding box center [249, 127] width 380 height 14
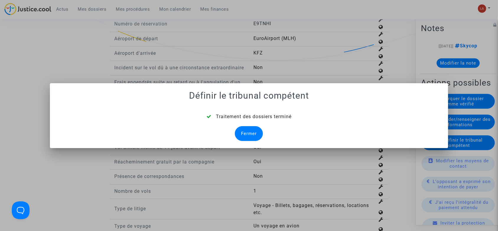
click at [247, 135] on div "Fermer" at bounding box center [249, 133] width 28 height 15
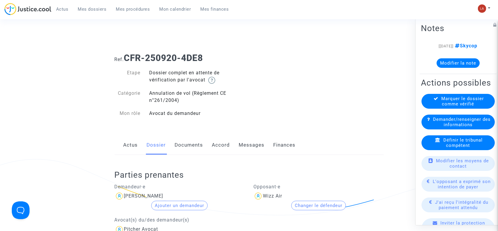
click at [177, 143] on link "Documents" at bounding box center [189, 145] width 28 height 20
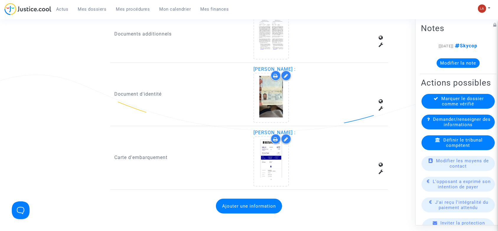
scroll to position [433, 0]
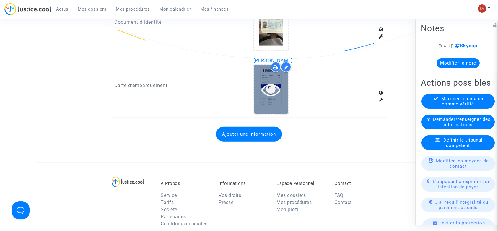
click at [264, 97] on icon at bounding box center [271, 89] width 19 height 19
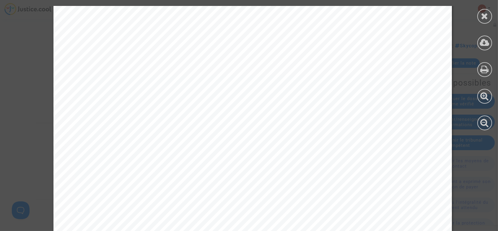
scroll to position [0, 0]
click at [480, 16] on div at bounding box center [485, 16] width 15 height 15
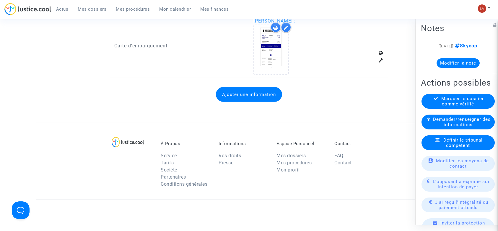
click at [255, 92] on button "Ajouter une information" at bounding box center [249, 94] width 66 height 15
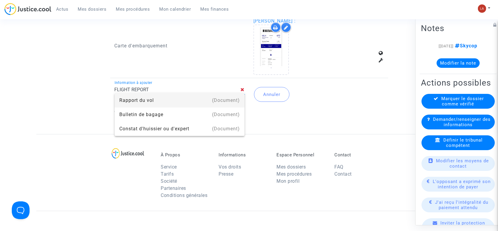
click at [241, 97] on mat-option "(Document) Rapport du vol" at bounding box center [180, 100] width 130 height 14
type input "Rapport du vol"
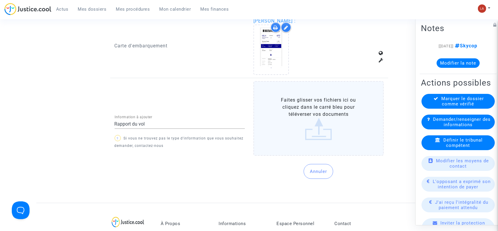
click at [302, 110] on label "Faites glisser vos fichiers ici ou cliquez dans le carré bleu pour téléverser v…" at bounding box center [319, 118] width 130 height 75
click at [0, 0] on input "Faites glisser vos fichiers ici ou cliquez dans le carré bleu pour téléverser v…" at bounding box center [0, 0] width 0 height 0
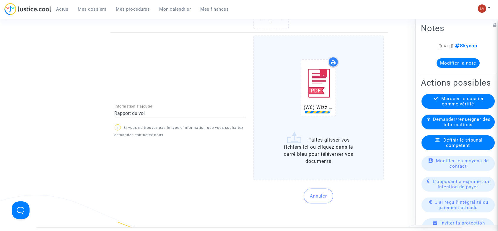
scroll to position [552, 0]
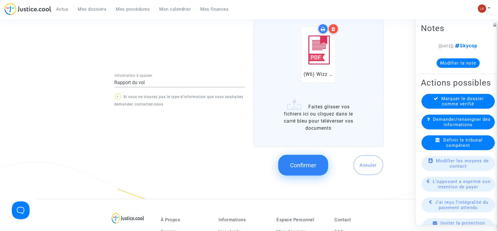
click at [305, 166] on span "Confirmer" at bounding box center [303, 164] width 26 height 7
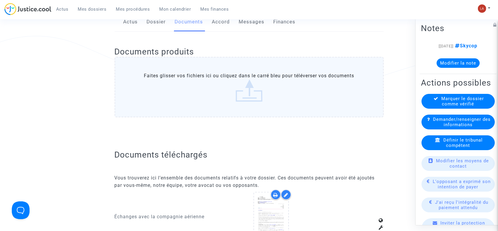
scroll to position [0, 0]
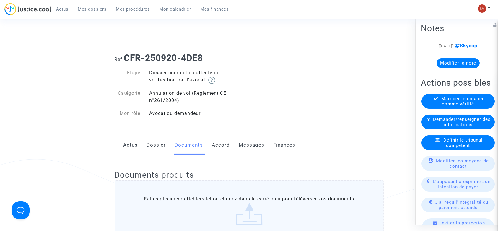
click at [163, 135] on link "Dossier" at bounding box center [156, 145] width 19 height 20
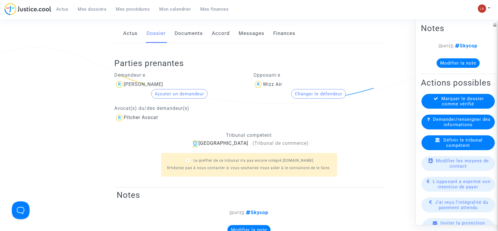
scroll to position [158, 0]
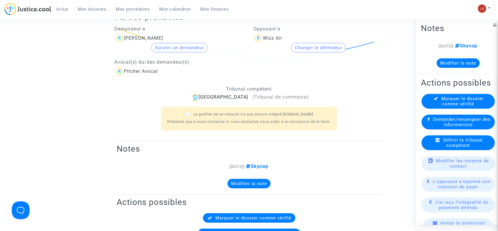
click at [442, 106] on span "Marquer le dossier comme vérifié" at bounding box center [463, 101] width 43 height 11
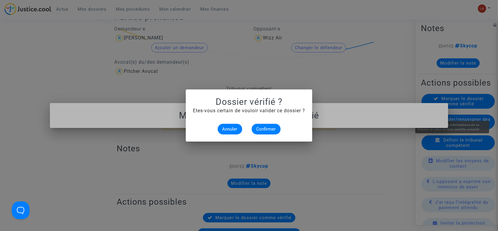
scroll to position [0, 0]
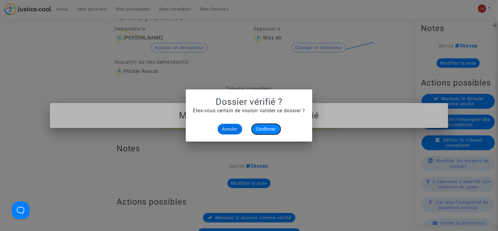
click at [266, 125] on button "Confirmer" at bounding box center [266, 129] width 29 height 11
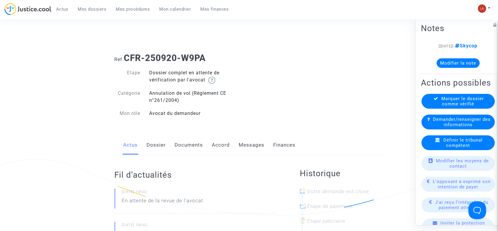
click at [165, 138] on link "Dossier" at bounding box center [156, 145] width 19 height 20
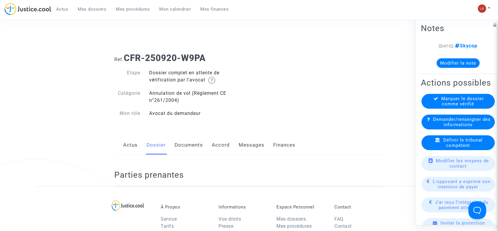
click at [160, 143] on link "Dossier" at bounding box center [156, 145] width 19 height 20
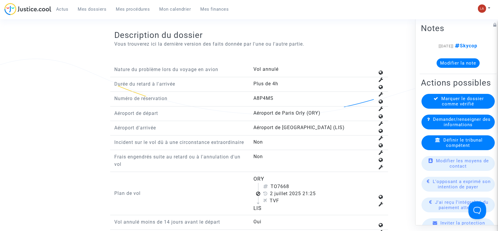
scroll to position [749, 0]
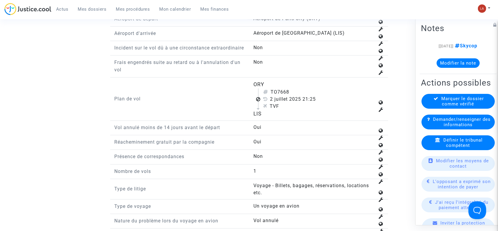
drag, startPoint x: 279, startPoint y: 99, endPoint x: 291, endPoint y: 98, distance: 11.3
click at [291, 95] on div "TO7668" at bounding box center [319, 91] width 112 height 7
copy div "7668"
click at [454, 147] on div "Définir le tribunal compétent" at bounding box center [458, 142] width 73 height 15
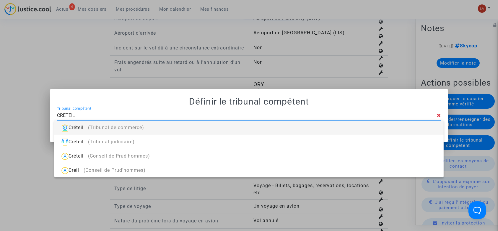
type input "CRETEIL"
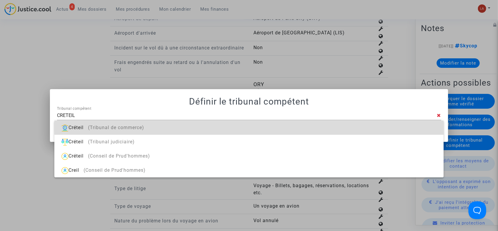
click at [286, 127] on div "Créteil (Tribunal de commerce)" at bounding box center [249, 127] width 380 height 14
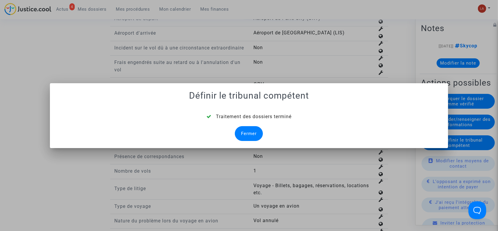
click at [249, 131] on div "Fermer" at bounding box center [249, 133] width 28 height 15
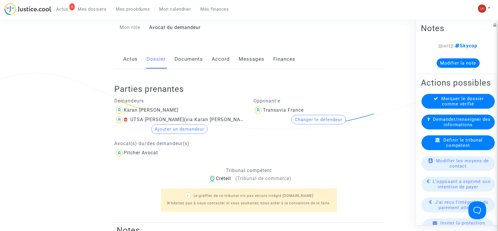
scroll to position [54, 0]
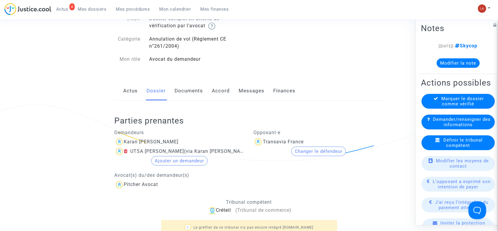
click at [189, 86] on link "Documents" at bounding box center [189, 91] width 28 height 20
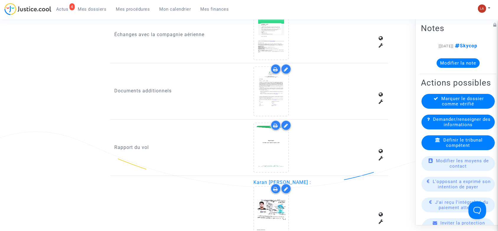
scroll to position [330, 0]
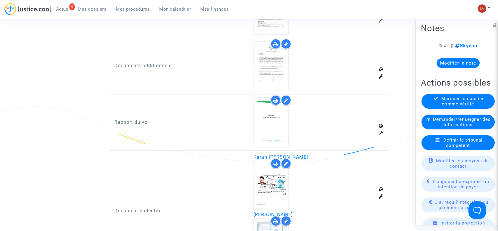
click at [284, 101] on icon at bounding box center [286, 100] width 4 height 5
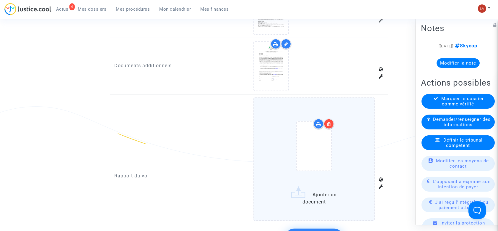
click at [352, 128] on div at bounding box center [314, 147] width 97 height 69
click at [0, 0] on input "Ajouter un document" at bounding box center [0, 0] width 0 height 0
click at [184, 33] on div "Échanges avec la compagnie aérienne" at bounding box center [179, 10] width 139 height 50
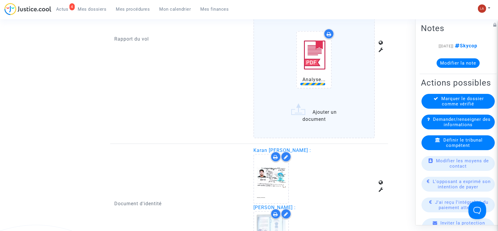
scroll to position [527, 0]
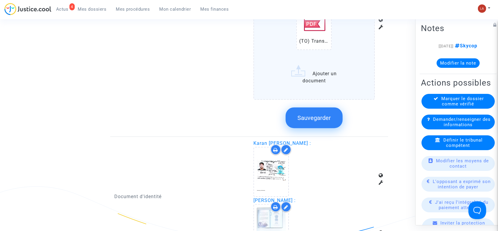
click at [326, 120] on button "Sauvegarder" at bounding box center [314, 117] width 57 height 21
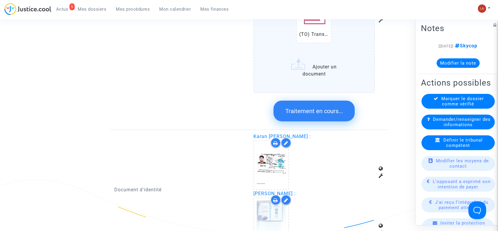
scroll to position [724, 0]
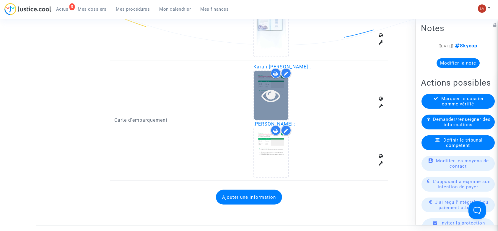
click at [263, 86] on icon at bounding box center [271, 95] width 19 height 19
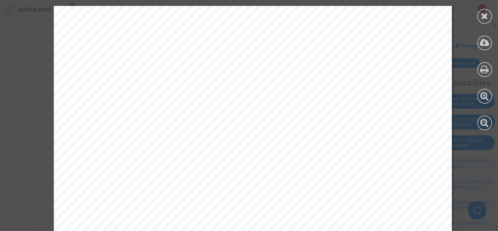
scroll to position [1419, 0]
click at [485, 15] on icon at bounding box center [485, 16] width 7 height 9
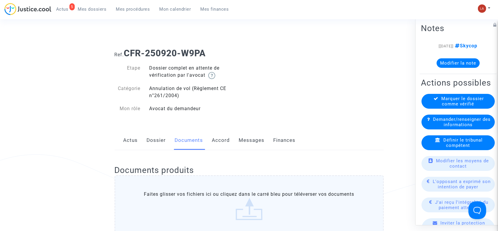
scroll to position [0, 0]
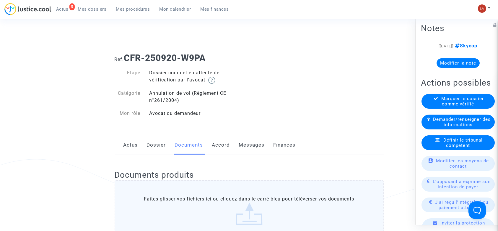
click at [148, 143] on link "Dossier" at bounding box center [156, 145] width 19 height 20
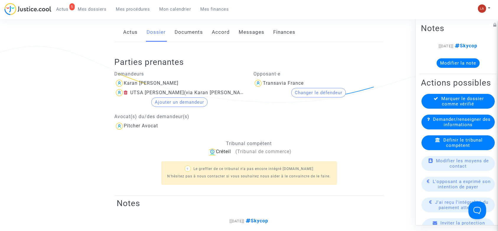
scroll to position [39, 0]
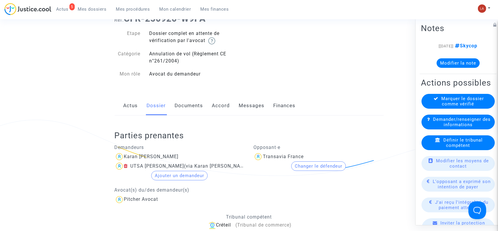
click at [182, 101] on link "Documents" at bounding box center [189, 106] width 28 height 20
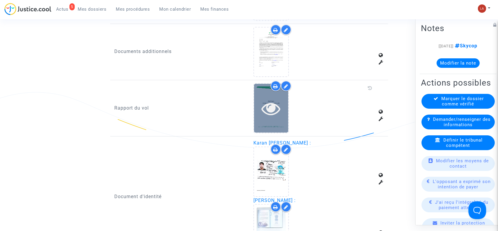
scroll to position [355, 0]
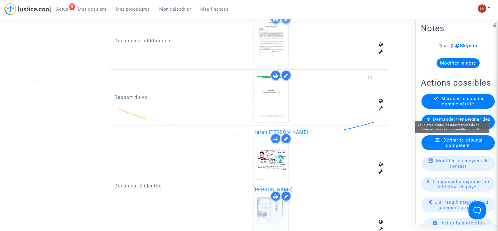
click at [453, 106] on span "Marquer le dossier comme vérifié" at bounding box center [463, 101] width 43 height 11
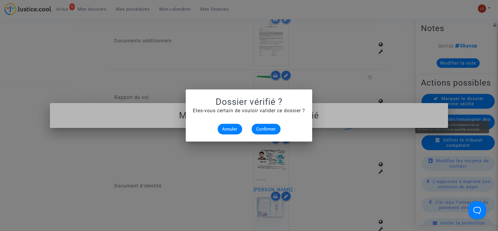
scroll to position [0, 0]
click at [272, 124] on button "Confirmer" at bounding box center [266, 129] width 29 height 11
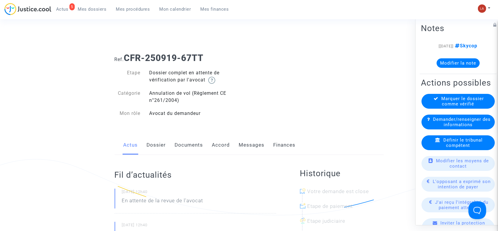
click at [155, 153] on link "Dossier" at bounding box center [156, 145] width 19 height 20
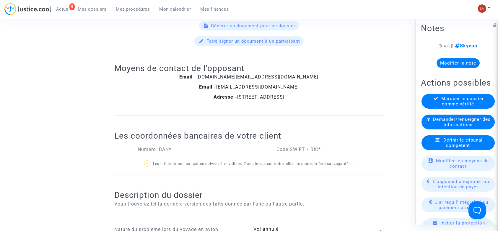
scroll to position [631, 0]
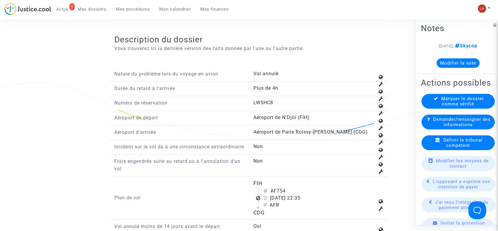
click at [471, 148] on span "Définir le tribunal compétent" at bounding box center [463, 142] width 39 height 11
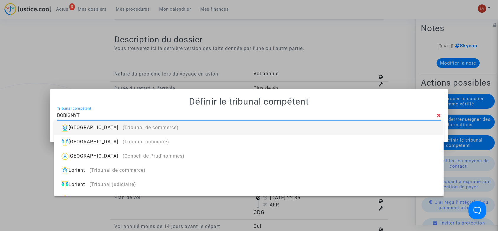
type input "BOBIGNY"
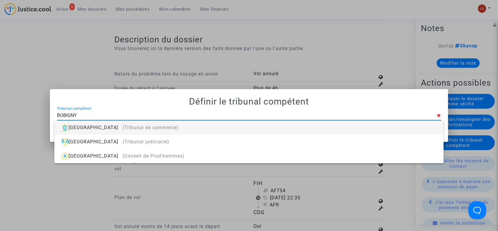
click at [426, 124] on div "Bobigny (Tribunal de commerce)" at bounding box center [249, 127] width 380 height 14
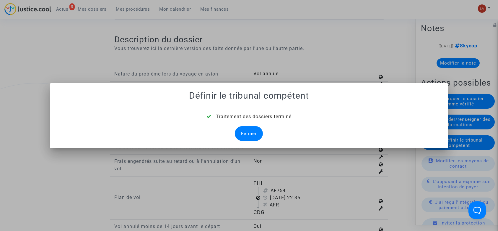
click at [249, 129] on div "Fermer" at bounding box center [249, 133] width 28 height 15
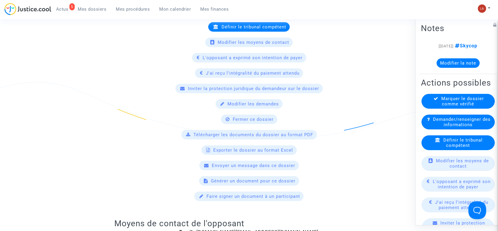
scroll to position [450, 0]
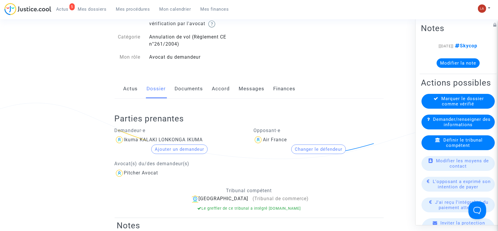
click at [189, 87] on link "Documents" at bounding box center [189, 89] width 28 height 20
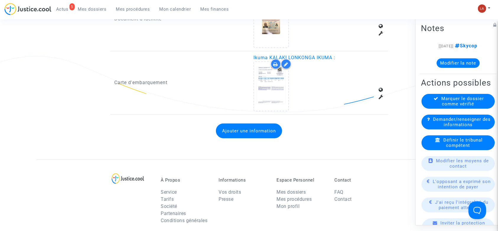
scroll to position [411, 0]
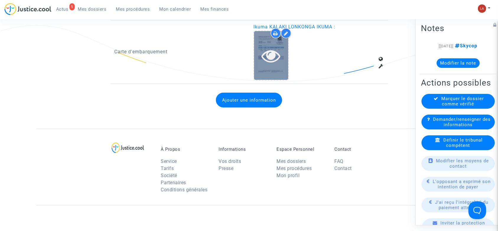
click at [271, 72] on div at bounding box center [271, 55] width 34 height 49
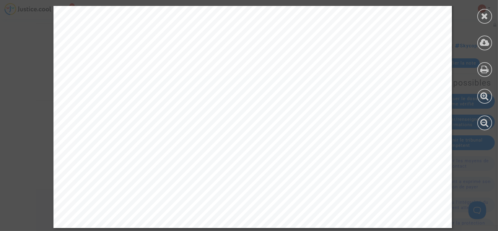
scroll to position [527, 0]
click at [481, 13] on div at bounding box center [485, 16] width 15 height 15
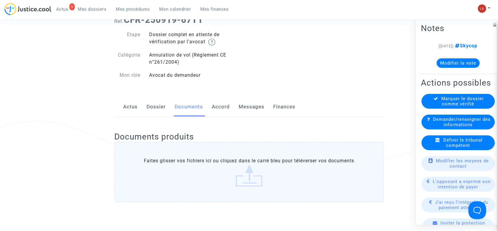
scroll to position [0, 0]
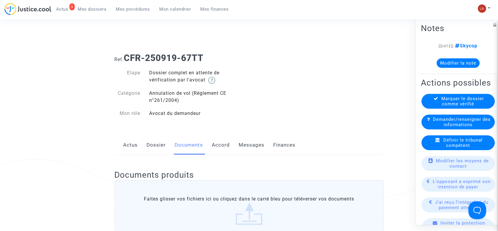
click at [162, 147] on link "Dossier" at bounding box center [156, 145] width 19 height 20
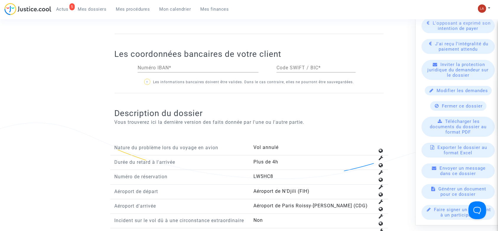
scroll to position [670, 0]
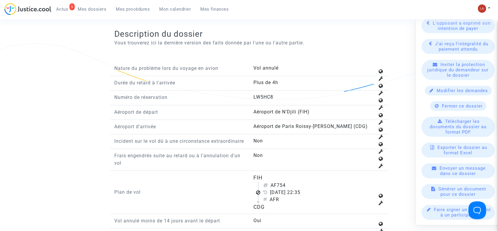
drag, startPoint x: 278, startPoint y: 193, endPoint x: 290, endPoint y: 192, distance: 12.7
click at [290, 189] on div "AF754" at bounding box center [319, 185] width 112 height 7
copy div "754"
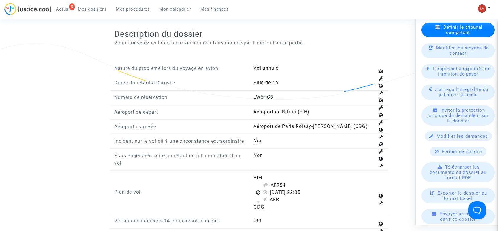
scroll to position [49, 0]
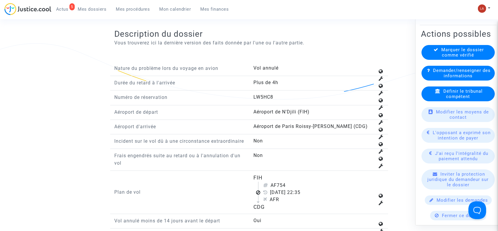
click at [454, 99] on span "Définir le tribunal compétent" at bounding box center [463, 93] width 39 height 11
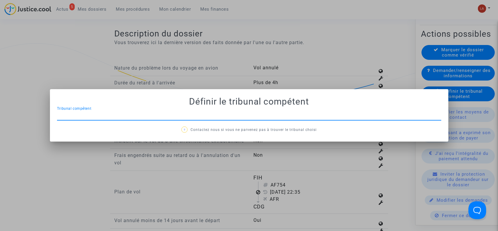
scroll to position [0, 0]
type input "O"
type input "BOBIGNY"
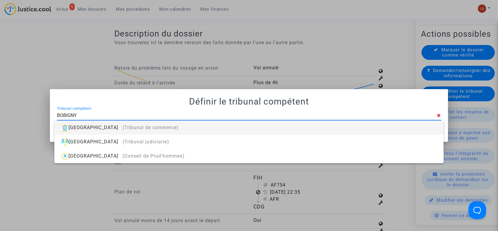
click at [360, 114] on input "BOBIGNY" at bounding box center [247, 115] width 381 height 5
click at [355, 122] on div "Bobigny (Tribunal de commerce)" at bounding box center [249, 127] width 380 height 14
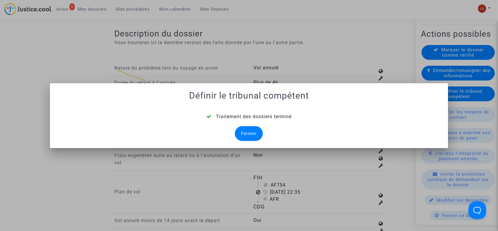
click at [244, 131] on div "Fermer" at bounding box center [249, 133] width 28 height 15
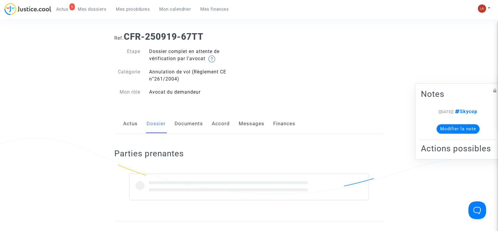
scroll to position [17, 0]
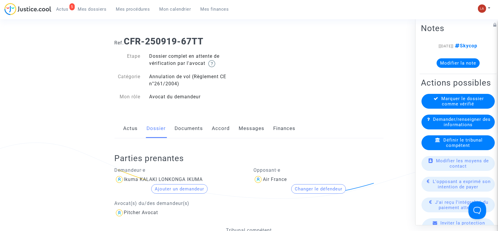
click at [197, 128] on link "Documents" at bounding box center [189, 129] width 28 height 20
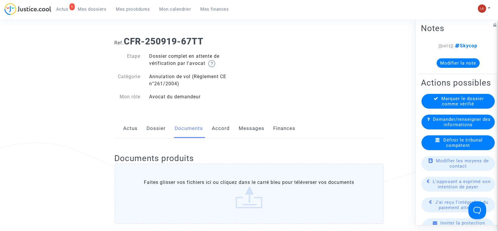
scroll to position [293, 0]
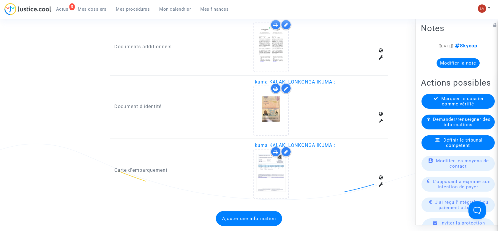
click at [278, 215] on button "Ajouter une information" at bounding box center [249, 218] width 66 height 15
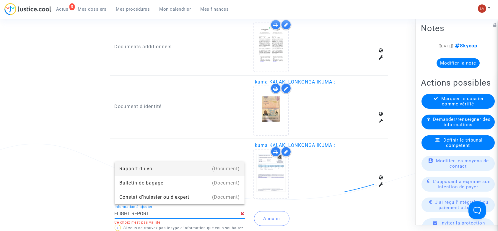
click at [124, 165] on div "Rapport du vol" at bounding box center [179, 168] width 121 height 14
type input "Rapport du vol"
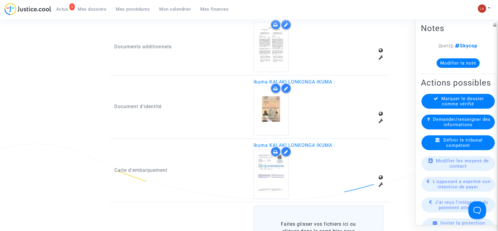
click at [0, 0] on input "Faites glisser vos fichiers ici ou cliquez dans le carré bleu pour téléverser v…" at bounding box center [0, 0] width 0 height 0
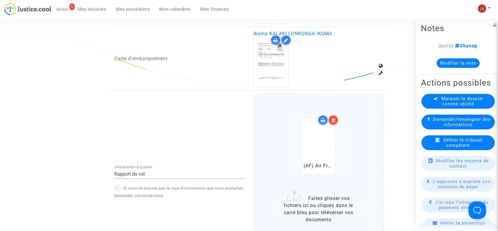
scroll to position [450, 0]
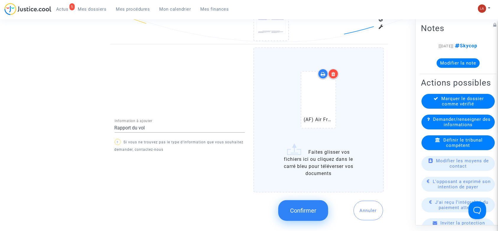
click at [328, 195] on div "Confirmer Annuler" at bounding box center [319, 210] width 130 height 31
click at [302, 195] on div "Confirmer Annuler" at bounding box center [319, 210] width 130 height 31
click at [303, 200] on button "Confirmer" at bounding box center [304, 210] width 50 height 21
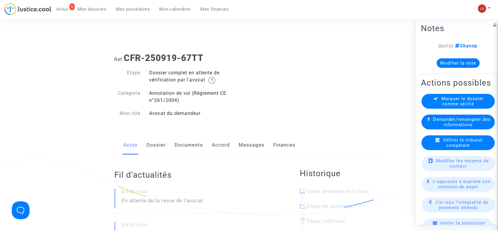
click at [151, 150] on link "Dossier" at bounding box center [156, 145] width 19 height 20
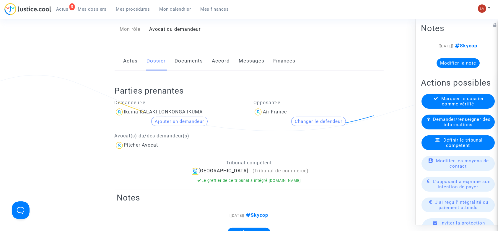
scroll to position [118, 0]
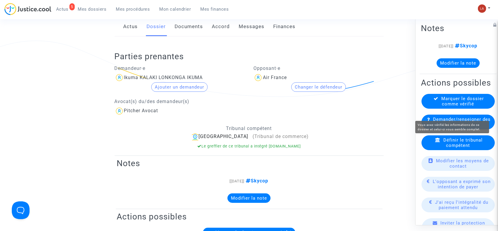
click at [445, 106] on span "Marquer le dossier comme vérifié" at bounding box center [463, 101] width 43 height 11
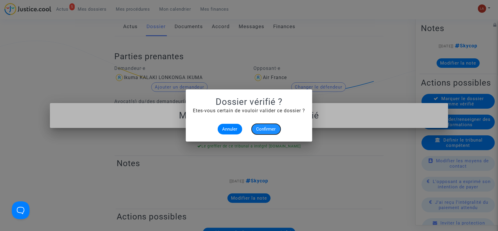
click at [256, 124] on button "Confirmer" at bounding box center [266, 129] width 29 height 11
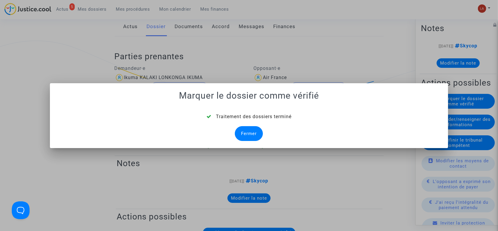
click at [259, 132] on div "Fermer" at bounding box center [249, 133] width 28 height 15
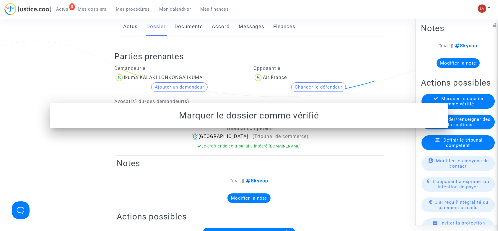
scroll to position [118, 0]
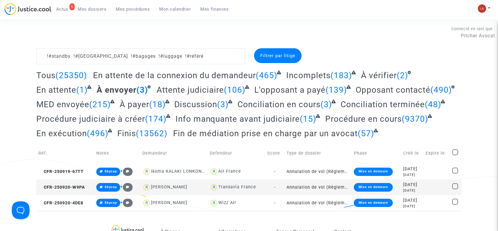
click at [455, 152] on span at bounding box center [456, 152] width 6 height 6
click at [455, 155] on input "checkbox" at bounding box center [455, 155] width 0 height 0
checkbox input "true"
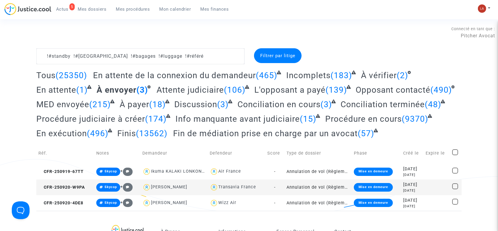
checkbox input "true"
click at [447, 51] on div "Sélection (3)" at bounding box center [439, 55] width 44 height 15
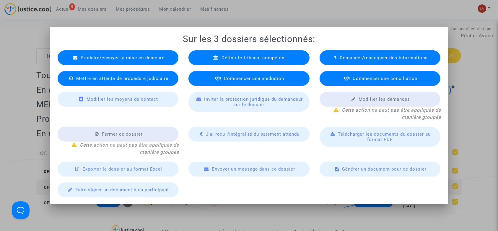
click at [136, 58] on span "Produire/envoyer la mise en demeure" at bounding box center [123, 57] width 84 height 5
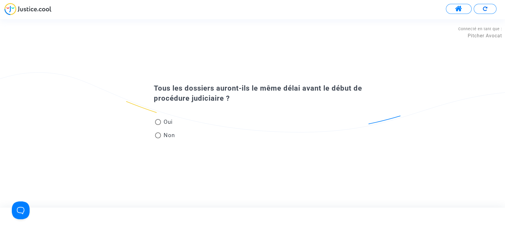
click at [167, 122] on span "Oui" at bounding box center [167, 122] width 12 height 8
click at [158, 125] on input "Oui" at bounding box center [158, 125] width 0 height 0
radio input "true"
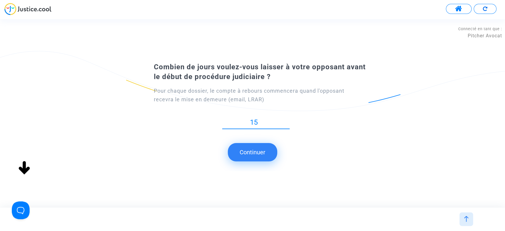
click at [231, 156] on button "Continuer" at bounding box center [252, 152] width 49 height 18
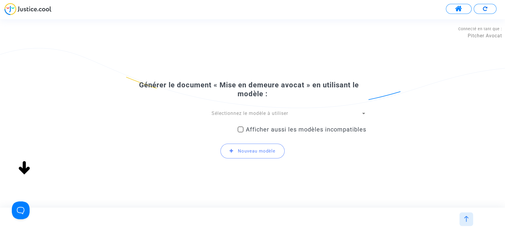
click at [220, 110] on div "Sélectionnez le modèle à utiliser" at bounding box center [250, 113] width 222 height 7
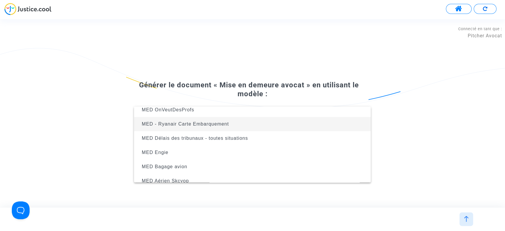
scroll to position [52, 0]
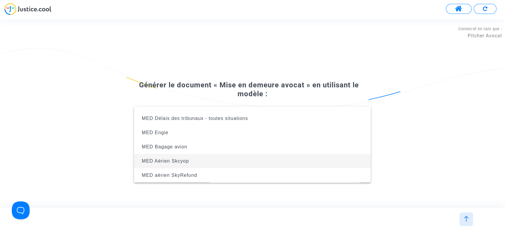
click at [245, 154] on span "MED Aérien Skcyop" at bounding box center [252, 161] width 227 height 14
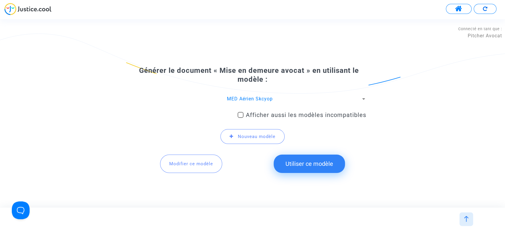
click at [290, 160] on button "Utiliser ce modèle" at bounding box center [308, 163] width 71 height 18
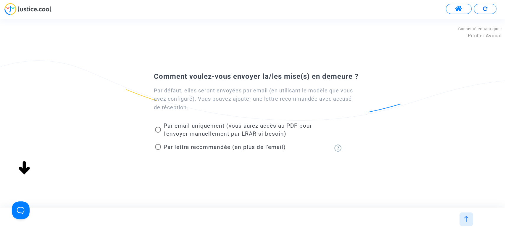
click at [211, 149] on span "Par lettre recommandée (en plus de l'email)" at bounding box center [224, 146] width 122 height 7
click at [158, 150] on input "Par lettre recommandée (en plus de l'email)" at bounding box center [158, 150] width 0 height 0
radio input "true"
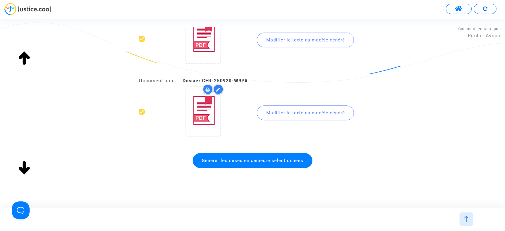
scroll to position [120, 0]
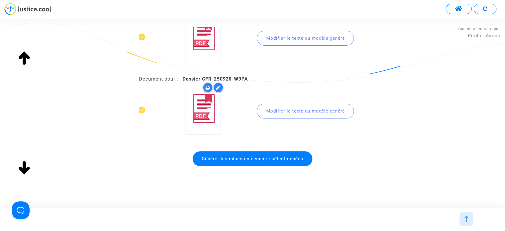
click at [258, 161] on span "Générer les mises en demeure sélectionnées" at bounding box center [252, 158] width 120 height 15
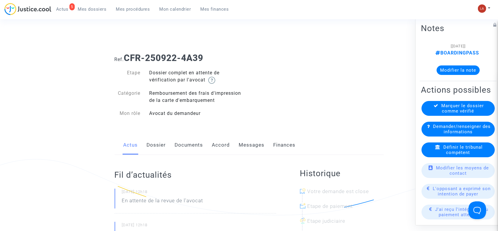
drag, startPoint x: 138, startPoint y: 140, endPoint x: 144, endPoint y: 140, distance: 6.2
click at [138, 140] on div "Actus Dossier Documents Accord Messages Finances" at bounding box center [249, 145] width 269 height 20
click at [150, 141] on link "Dossier" at bounding box center [156, 145] width 19 height 20
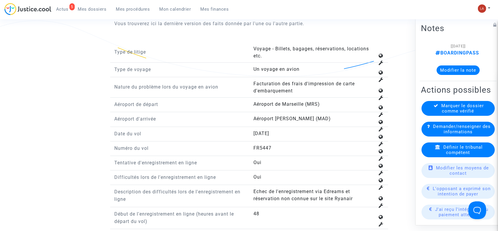
scroll to position [710, 0]
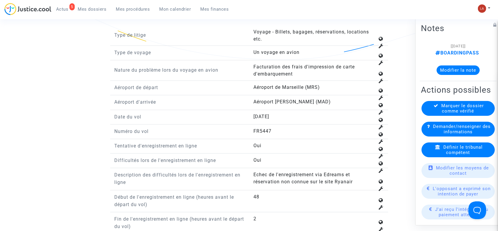
click at [465, 155] on span "Définir le tribunal compétent" at bounding box center [463, 149] width 39 height 11
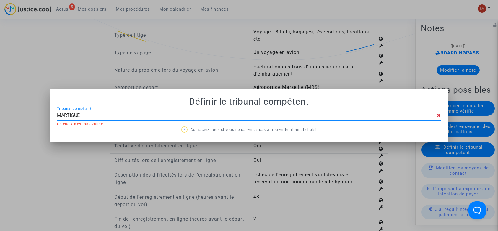
type input "MARTIGUES"
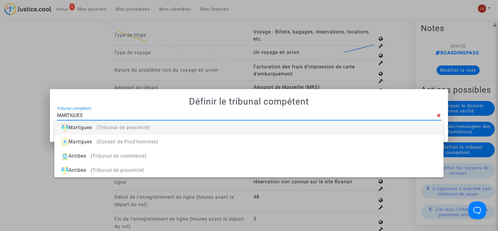
click at [409, 127] on div "Martigues (Tribunal de proximité)" at bounding box center [249, 127] width 380 height 14
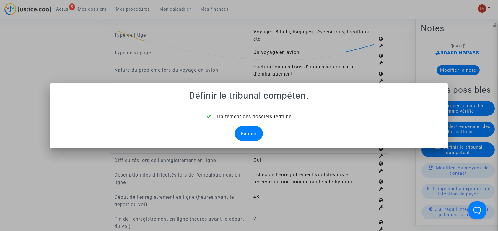
click at [249, 139] on div "Fermer" at bounding box center [249, 133] width 28 height 15
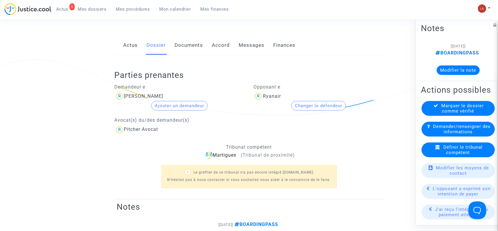
scroll to position [39, 0]
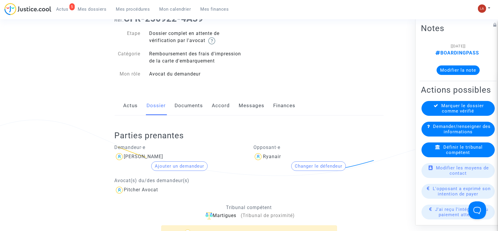
click at [189, 100] on link "Documents" at bounding box center [189, 106] width 28 height 20
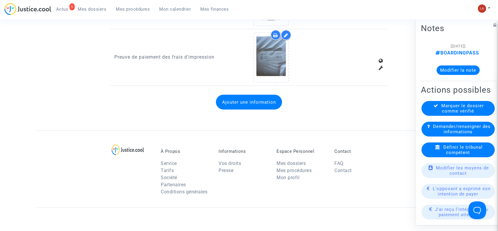
scroll to position [433, 0]
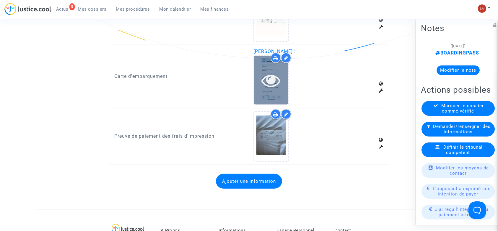
click at [274, 97] on div at bounding box center [271, 80] width 34 height 49
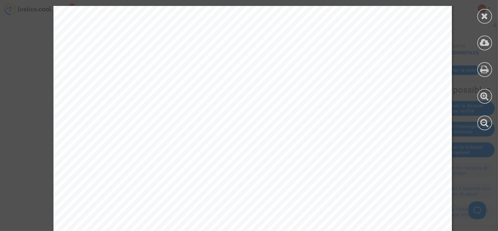
scroll to position [0, 0]
click at [485, 19] on icon at bounding box center [485, 16] width 7 height 9
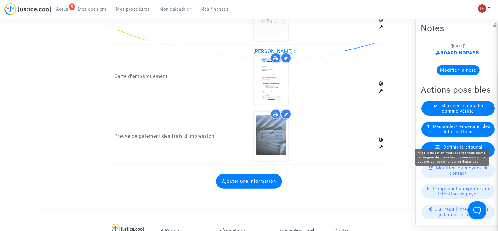
click at [458, 134] on span "Demander/renseigner des informations" at bounding box center [462, 129] width 58 height 11
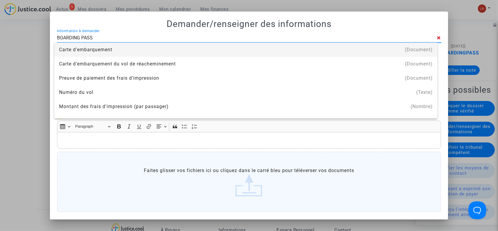
type input "boarding pass"
click at [134, 48] on div "Carte d'embarquement" at bounding box center [246, 50] width 374 height 14
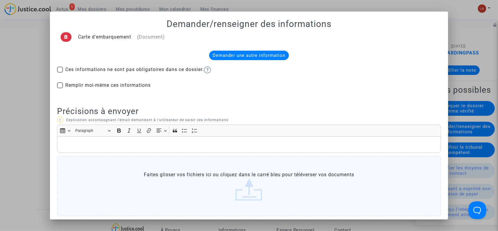
click at [140, 144] on p "Rich Text Editor, main" at bounding box center [249, 144] width 378 height 7
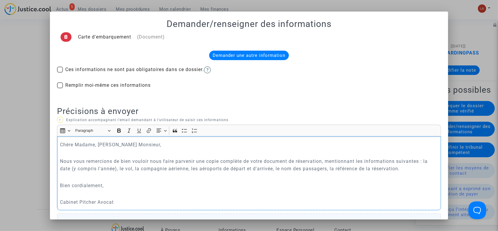
scroll to position [90, 0]
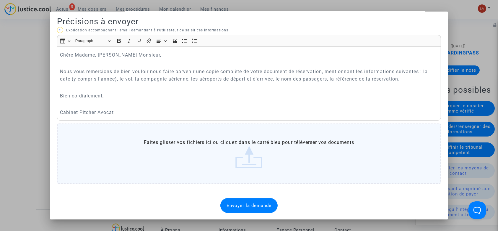
click at [221, 200] on div "Envoyer la demande" at bounding box center [249, 205] width 57 height 15
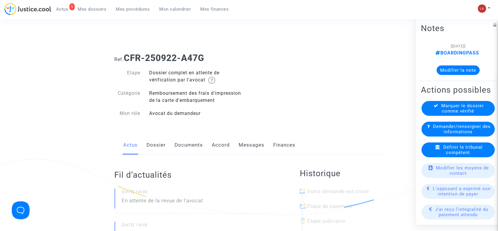
click at [162, 142] on link "Dossier" at bounding box center [156, 145] width 19 height 20
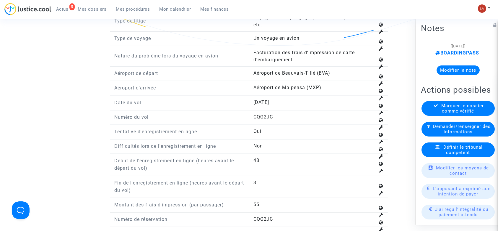
scroll to position [723, 0]
click at [439, 157] on div "Définir le tribunal compétent" at bounding box center [458, 149] width 73 height 15
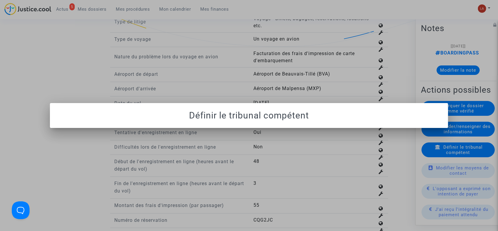
scroll to position [0, 0]
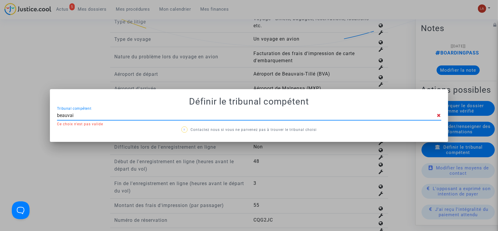
type input "beauvais"
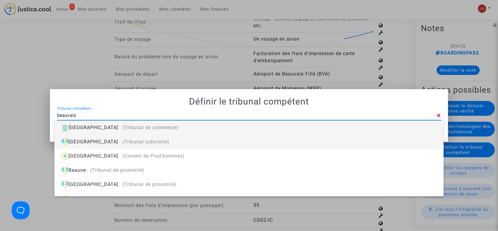
click at [308, 146] on div "Beauvais (Tribunal judiciaire)" at bounding box center [249, 142] width 380 height 14
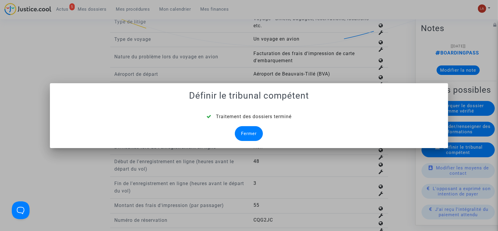
click at [251, 134] on div "Fermer" at bounding box center [249, 133] width 28 height 15
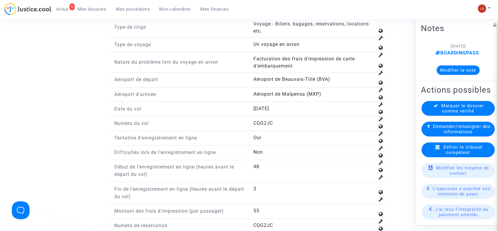
scroll to position [776, 0]
click at [444, 131] on div "Demander/renseigner des informations" at bounding box center [458, 129] width 73 height 15
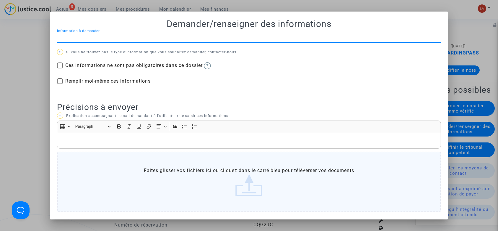
scroll to position [0, 0]
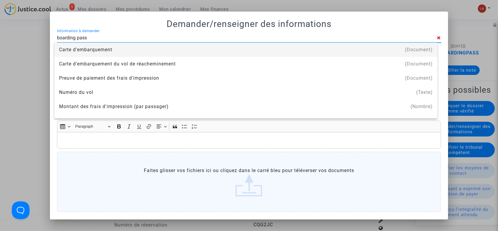
type input "boarding pass"
click at [322, 42] on div "boarding pass Information à demander" at bounding box center [247, 35] width 381 height 13
click at [308, 51] on div "Carte d'embarquement" at bounding box center [246, 50] width 374 height 14
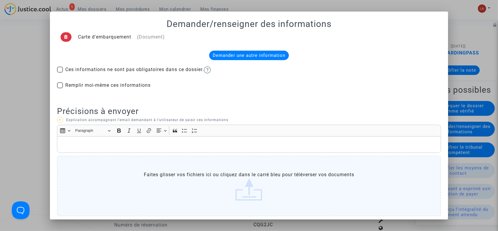
click at [226, 142] on p "Rich Text Editor, main" at bounding box center [249, 144] width 378 height 7
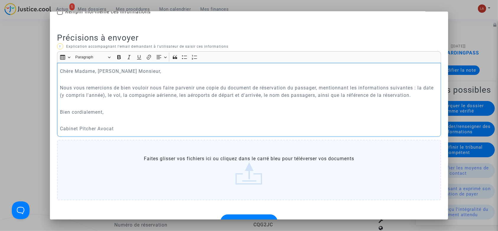
scroll to position [90, 0]
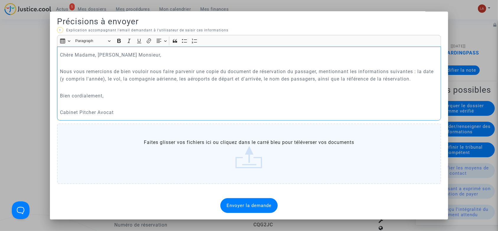
click at [256, 205] on span "Envoyer la demande" at bounding box center [249, 205] width 45 height 5
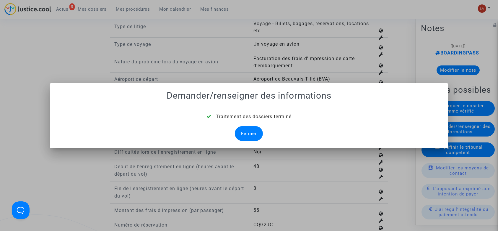
click at [199, 80] on div at bounding box center [249, 115] width 498 height 231
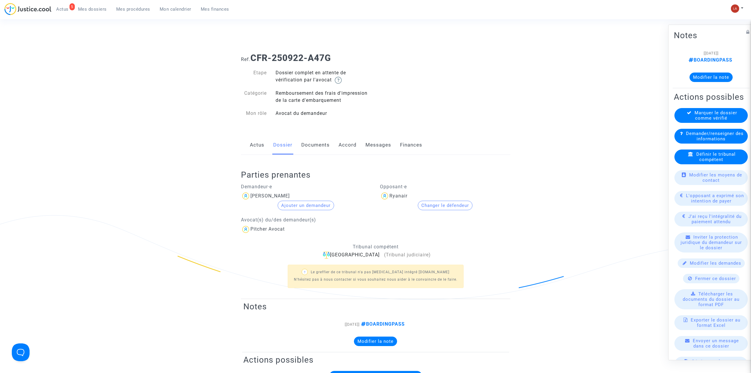
click at [319, 148] on link "Documents" at bounding box center [315, 145] width 28 height 20
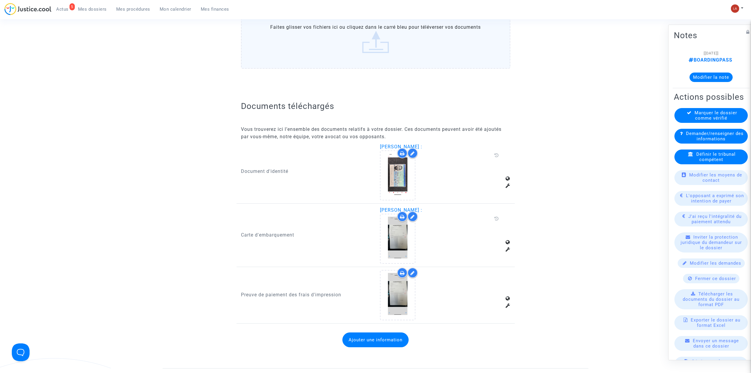
scroll to position [355, 0]
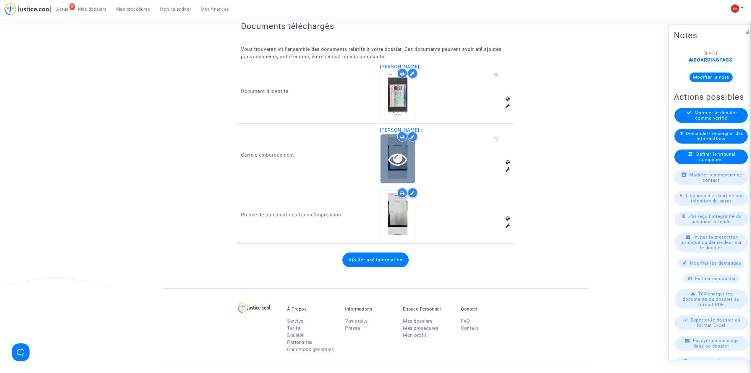
click at [401, 161] on icon at bounding box center [397, 158] width 19 height 19
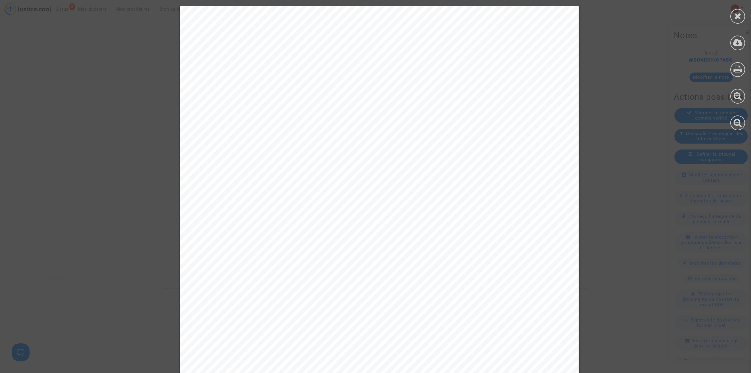
scroll to position [206, 0]
click at [498, 15] on icon at bounding box center [737, 16] width 7 height 9
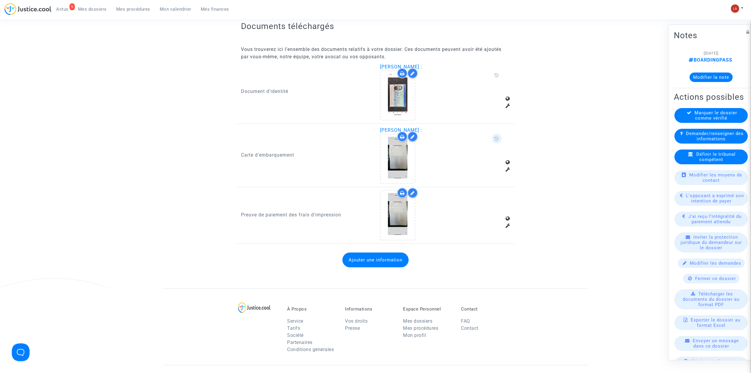
click at [498, 134] on span at bounding box center [496, 138] width 9 height 9
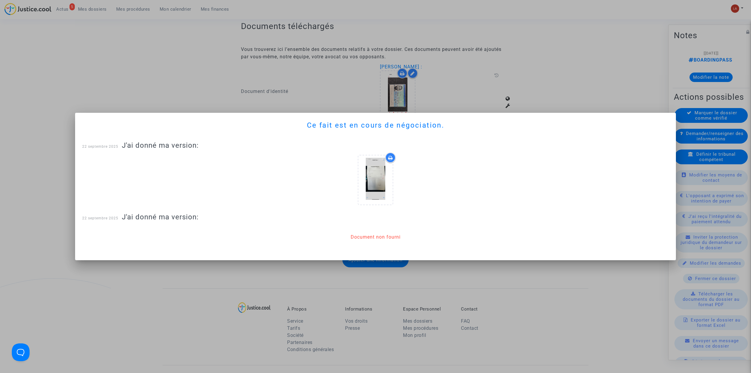
click at [498, 77] on div at bounding box center [375, 186] width 751 height 373
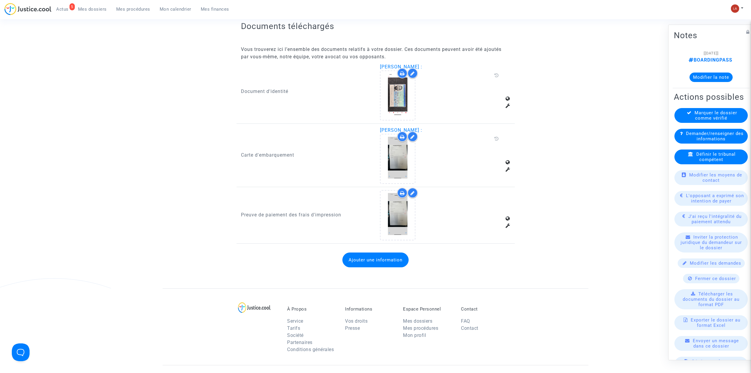
click at [60, 8] on span "Actus" at bounding box center [62, 9] width 12 height 5
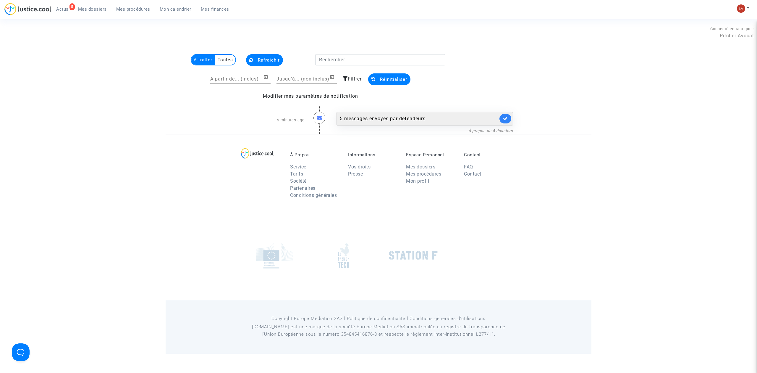
click at [454, 122] on div "5 messages envoyés par défendeurs" at bounding box center [424, 119] width 177 height 14
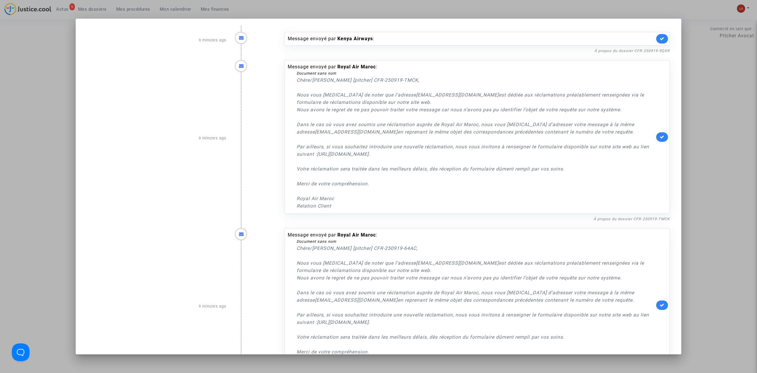
click at [498, 140] on link at bounding box center [662, 136] width 12 height 9
click at [498, 34] on link at bounding box center [662, 38] width 12 height 9
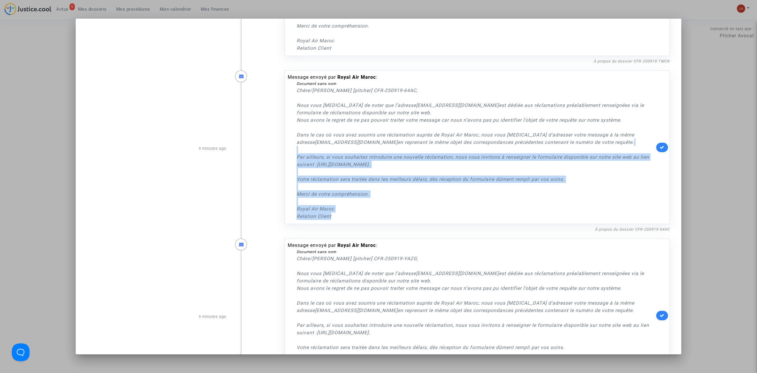
click at [498, 147] on div "Message envoyé par Royal Air Maroc : Document sans nom Chère/[PERSON_NAME] [pit…" at bounding box center [476, 146] width 385 height 153
click at [498, 146] on icon at bounding box center [662, 147] width 5 height 4
click at [498, 146] on div "Message envoyé par Royal Air Maroc : Document sans nom Chère/Cher [pitcher] CFR…" at bounding box center [476, 146] width 385 height 153
click at [498, 205] on p "Chère/Cher [pitcher] CFR-250919-64AC, Nous vous prions de noter que l’adresse s…" at bounding box center [476, 153] width 358 height 133
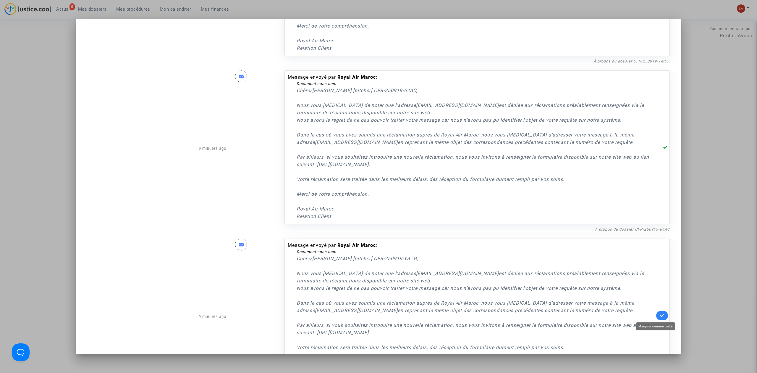
click at [498, 230] on icon at bounding box center [662, 315] width 5 height 4
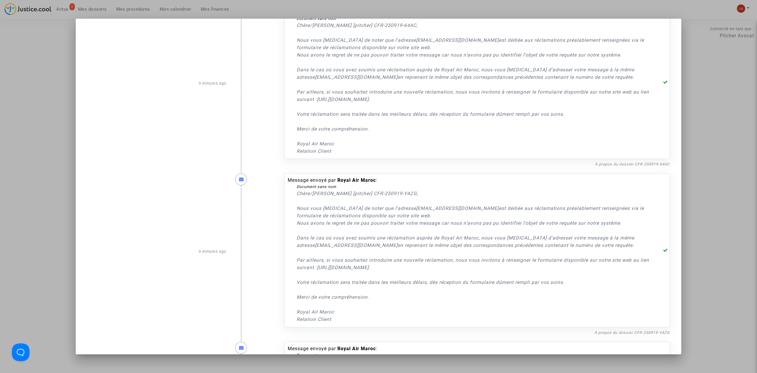
scroll to position [355, 0]
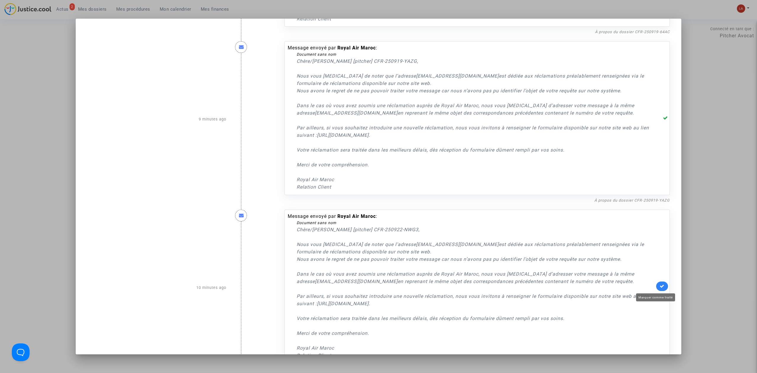
click at [498, 230] on icon at bounding box center [662, 286] width 5 height 4
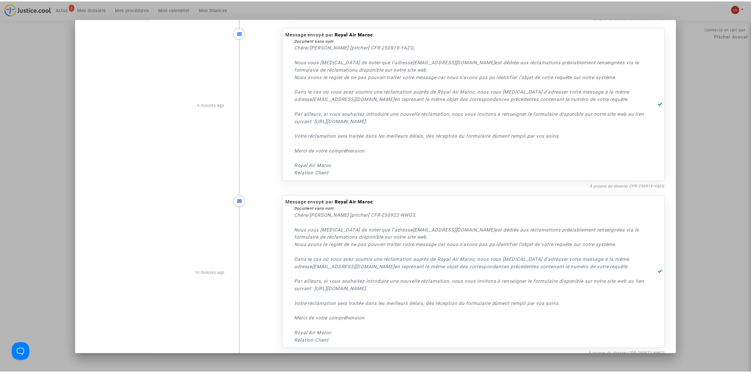
scroll to position [380, 0]
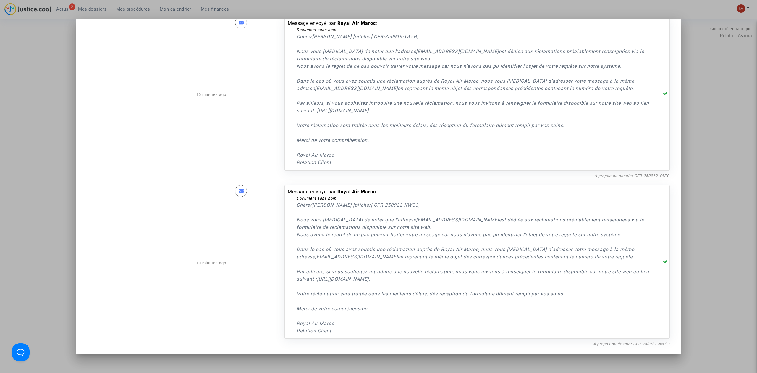
click at [498, 172] on div at bounding box center [378, 186] width 757 height 373
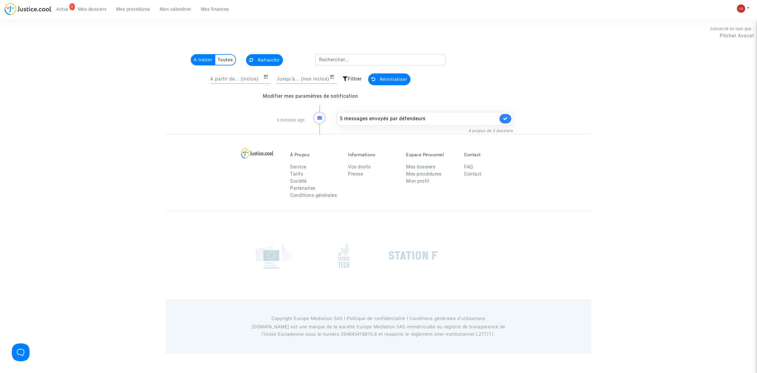
drag, startPoint x: 98, startPoint y: 2, endPoint x: 98, endPoint y: 5, distance: 3.0
click at [98, 2] on nav "2 Actus Mes dossiers Mes procédures Mon calendrier Mes finances Mon profil Chan…" at bounding box center [378, 9] width 757 height 19
click at [94, 10] on span "Mes dossiers" at bounding box center [92, 9] width 29 height 5
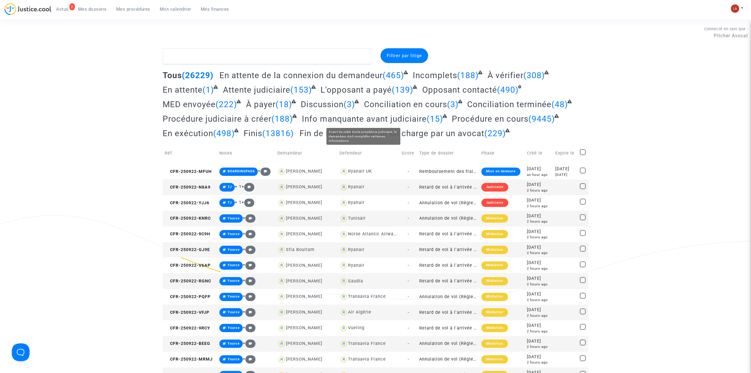
click at [361, 118] on span "Info manquante avant judiciaire" at bounding box center [364, 119] width 125 height 10
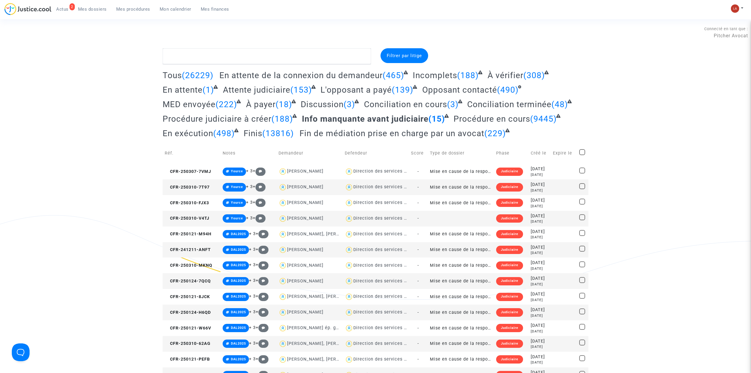
click at [392, 132] on span "Fin de médiation prise en charge par un avocat" at bounding box center [391, 133] width 185 height 10
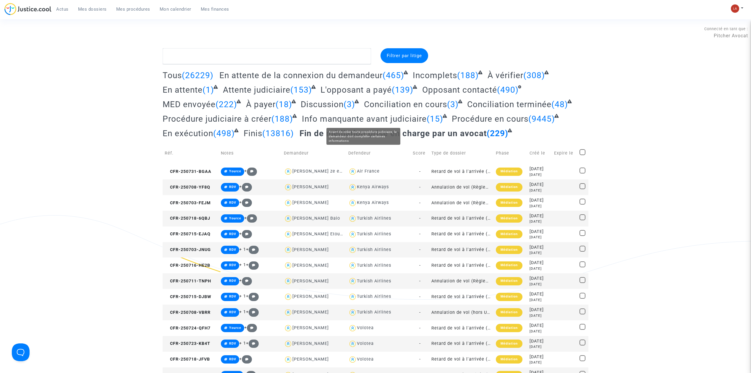
click at [400, 121] on span "Info manquante avant judiciaire" at bounding box center [364, 119] width 125 height 10
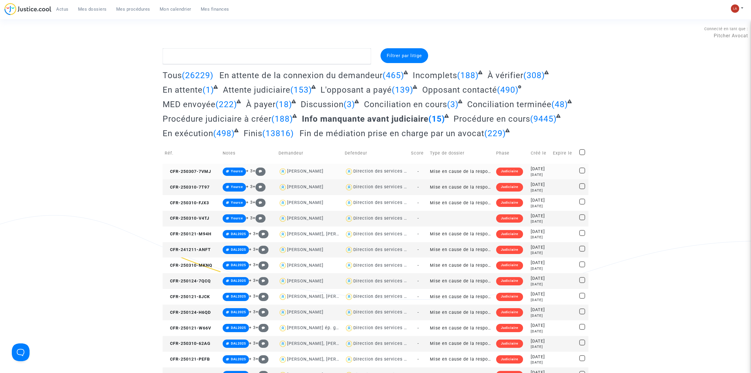
click at [201, 166] on td "CFR-250307-7VMJ" at bounding box center [192, 171] width 58 height 16
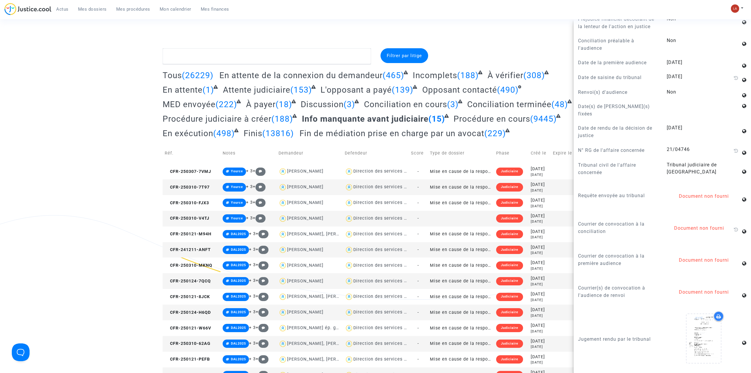
scroll to position [670, 0]
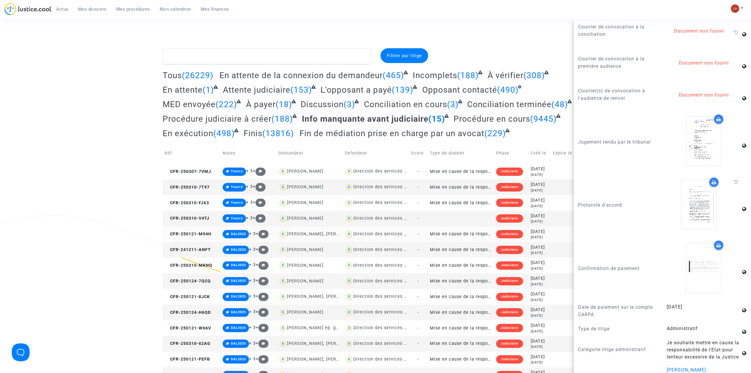
click at [199, 228] on td "CFR-250121-M94H" at bounding box center [192, 234] width 58 height 16
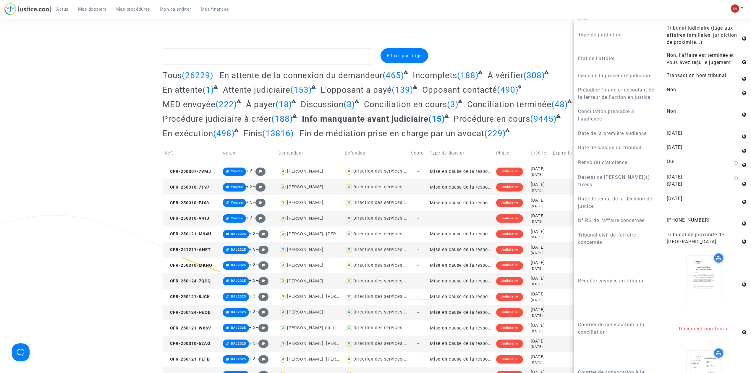
scroll to position [473, 0]
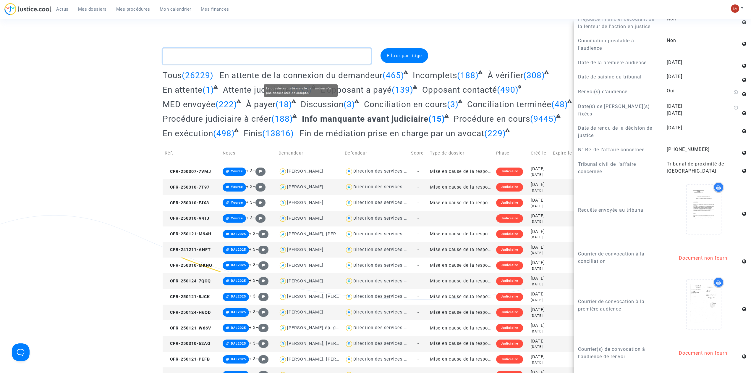
click at [270, 64] on textarea at bounding box center [267, 56] width 208 height 16
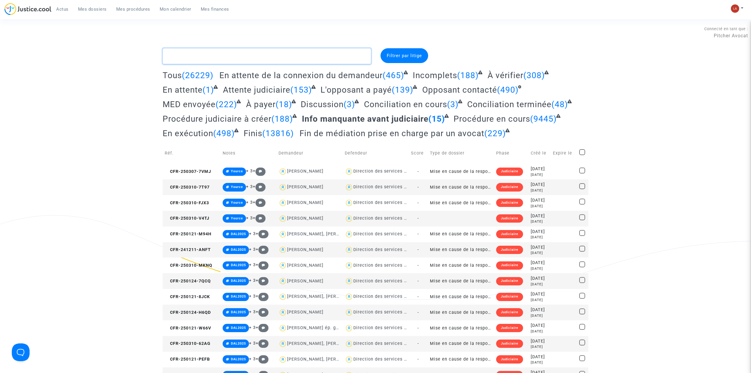
scroll to position [0, 0]
click at [271, 58] on textarea at bounding box center [267, 56] width 208 height 16
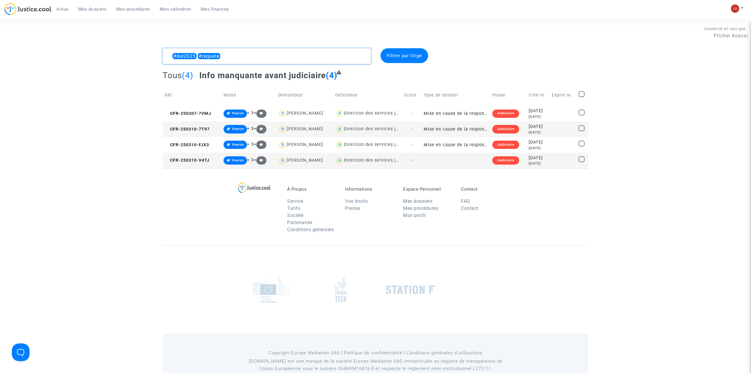
type textarea "#dal2025 #requete"
click at [498, 95] on span at bounding box center [582, 94] width 6 height 6
click at [498, 97] on input "checkbox" at bounding box center [581, 97] width 0 height 0
checkbox input "true"
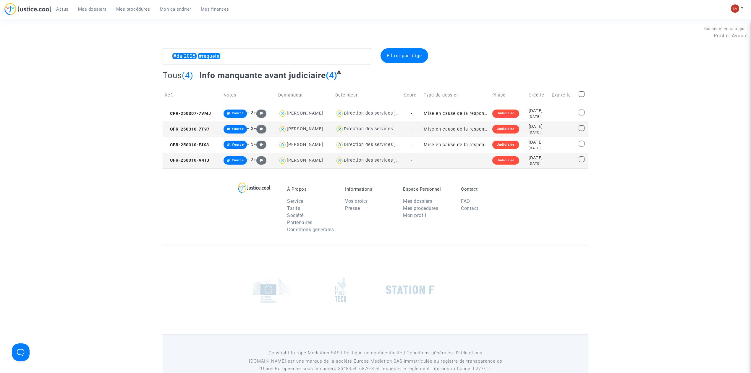
checkbox input "true"
click at [498, 56] on div "Sélection (4)" at bounding box center [565, 55] width 44 height 15
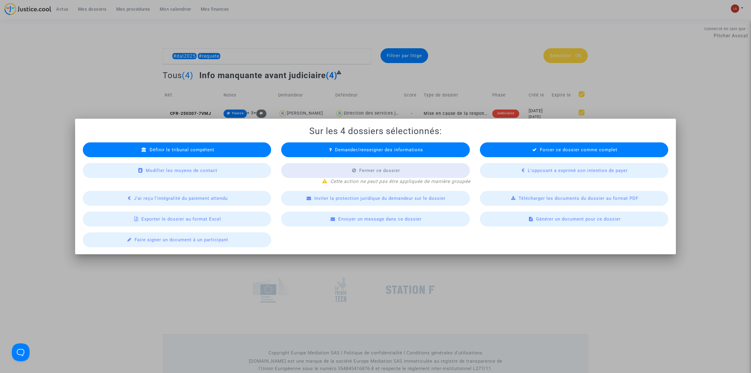
click at [337, 52] on div at bounding box center [375, 186] width 751 height 373
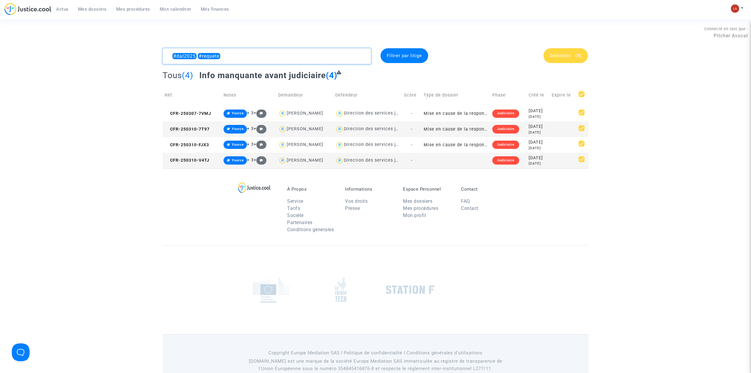
drag, startPoint x: 241, startPoint y: 57, endPoint x: 137, endPoint y: 55, distance: 103.8
click at [137, 55] on div "#dal2025 #requete Filtrer par litige Sélection (4) Tous (4) Info manquante avan…" at bounding box center [375, 108] width 751 height 120
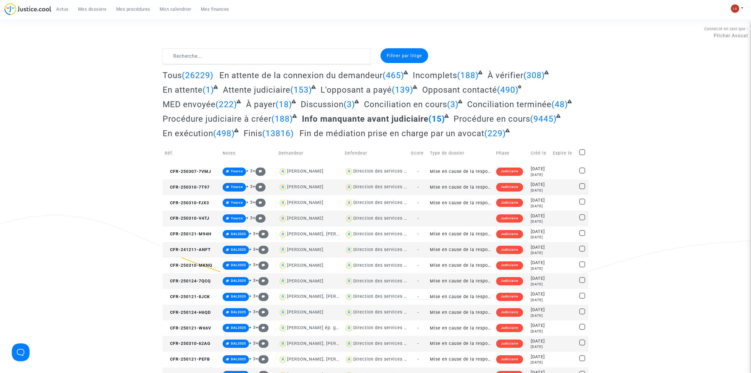
click at [426, 131] on span "Fin de médiation prise en charge par un avocat" at bounding box center [391, 133] width 185 height 10
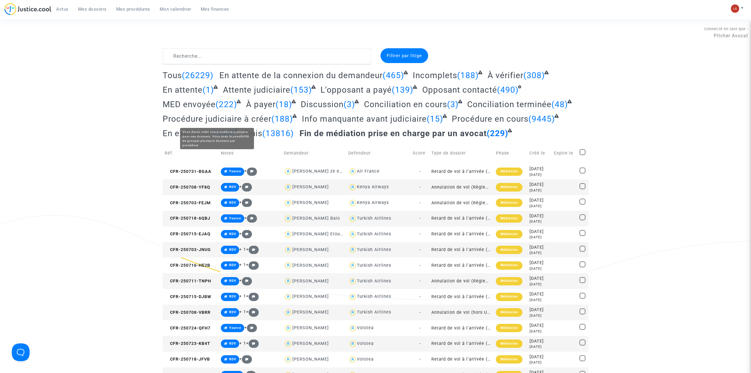
click at [229, 118] on span "Procédure judiciaire à créer" at bounding box center [217, 119] width 109 height 10
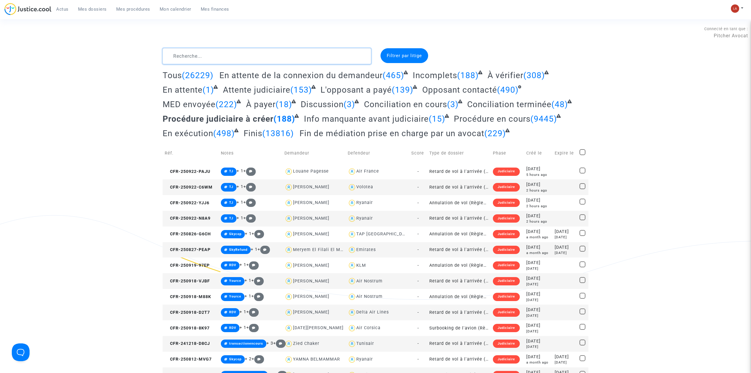
click at [326, 54] on textarea at bounding box center [267, 56] width 208 height 16
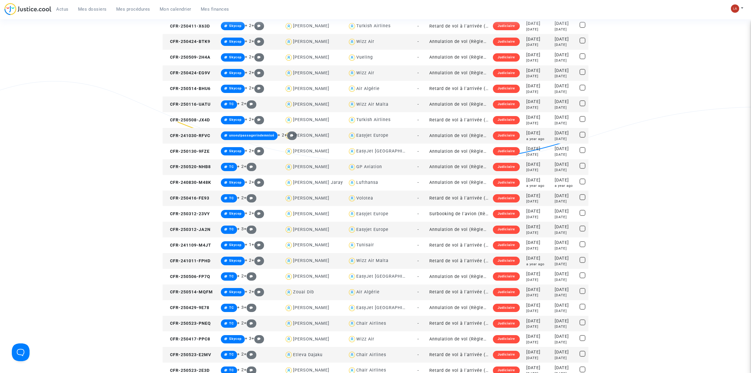
scroll to position [749, 0]
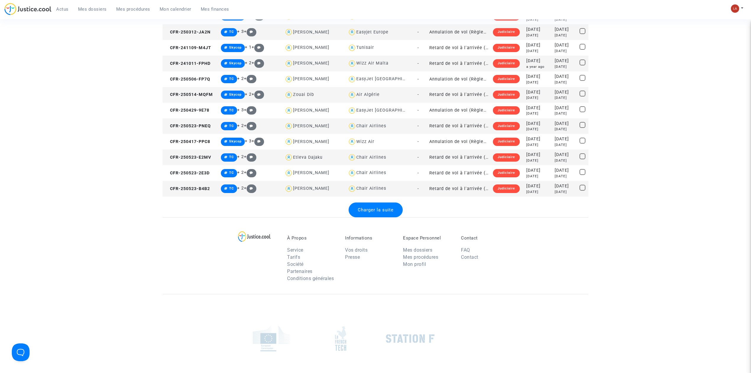
click at [387, 211] on span "Charger la suite" at bounding box center [376, 209] width 36 height 5
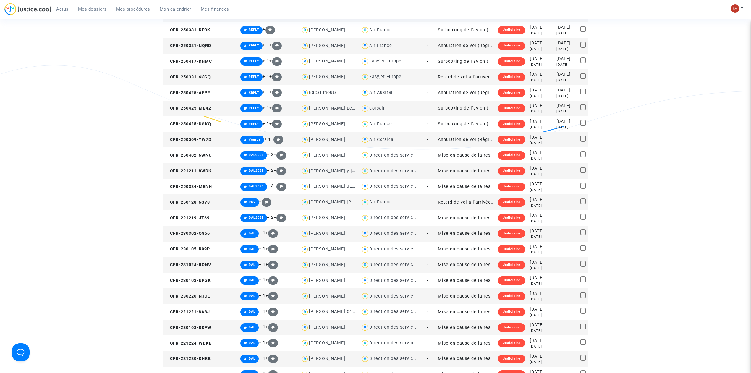
scroll to position [1183, 0]
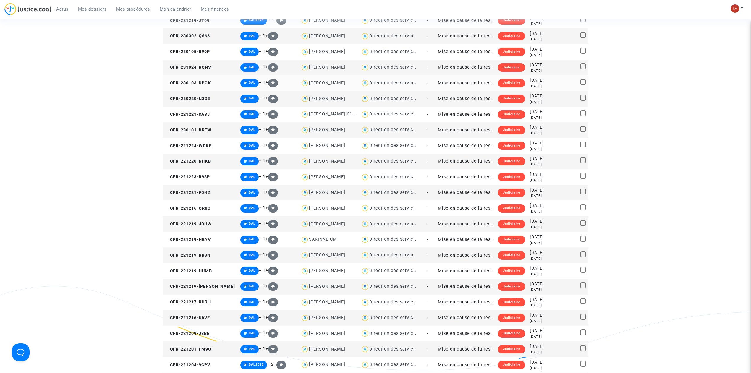
click at [374, 83] on div "Direction des services judiciaires du Ministère de la Justice - Bureau FIP4" at bounding box center [451, 82] width 164 height 5
type textarea "@"Direction des services judiciaires du Ministère de la Justice - Bureau FIP4""
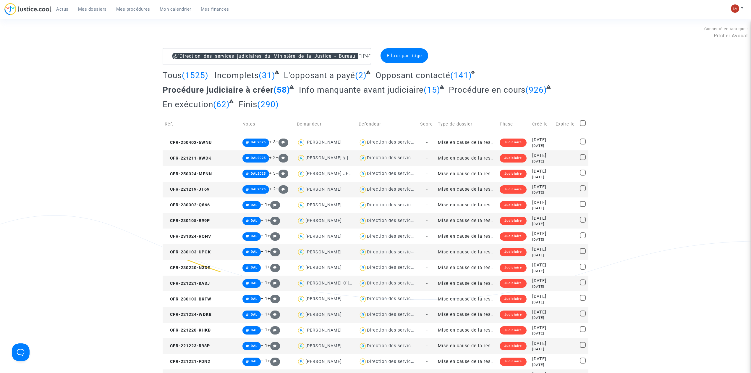
click at [498, 121] on span at bounding box center [583, 123] width 6 height 6
click at [498, 126] on input "checkbox" at bounding box center [582, 126] width 0 height 0
checkbox input "true"
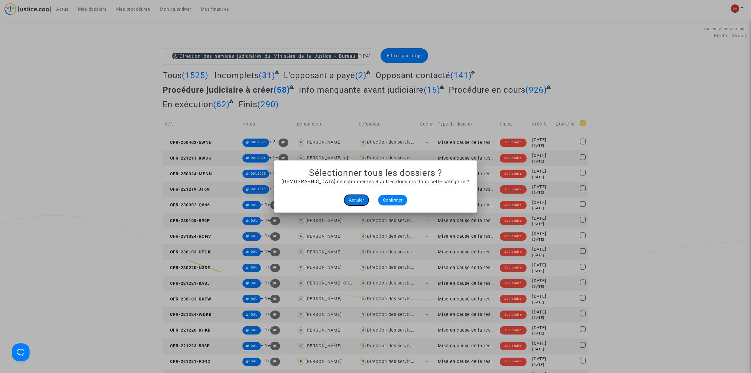
click at [355, 200] on span "Annuler" at bounding box center [356, 199] width 15 height 5
checkbox input "true"
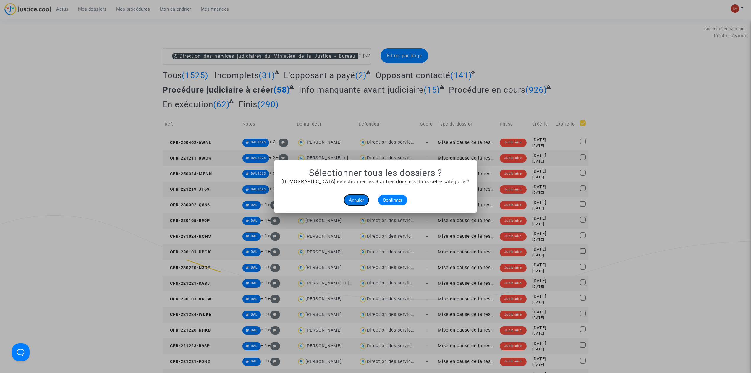
checkbox input "true"
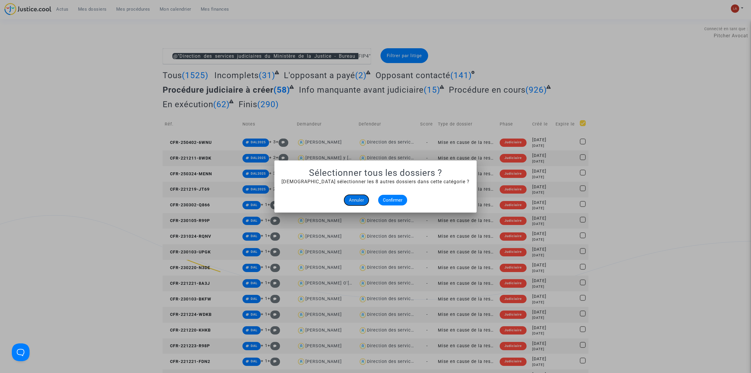
checkbox input "true"
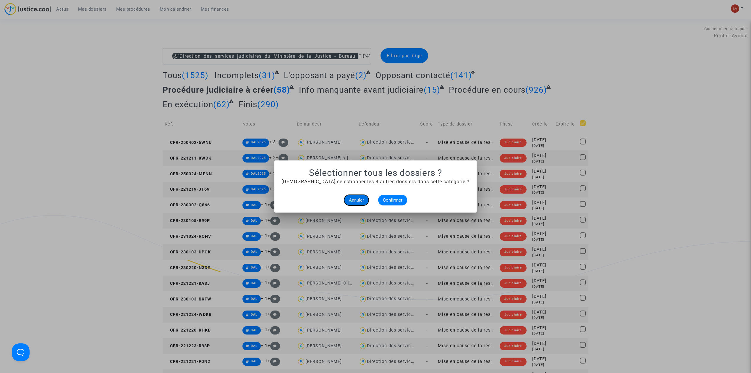
checkbox input "true"
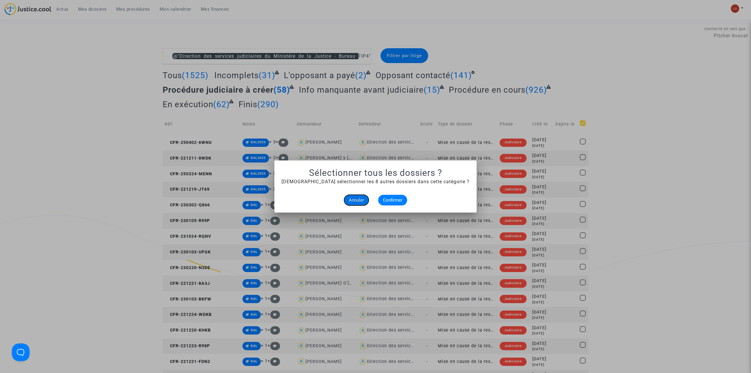
checkbox input "true"
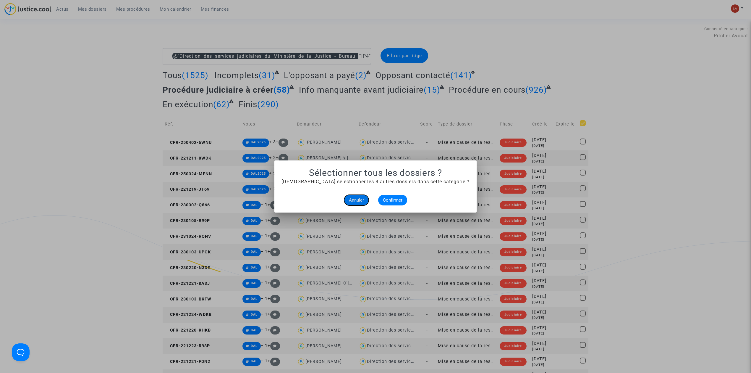
checkbox input "true"
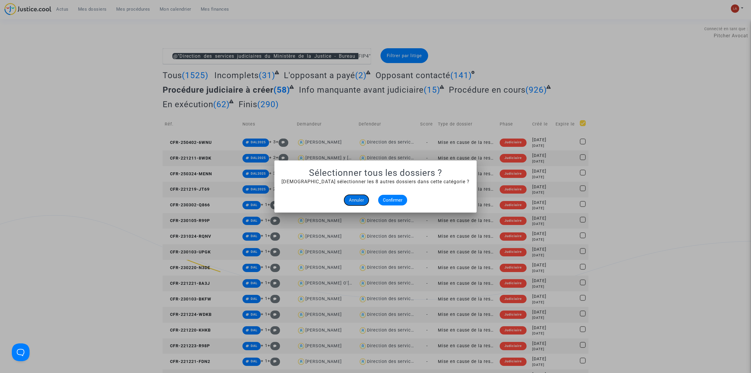
checkbox input "true"
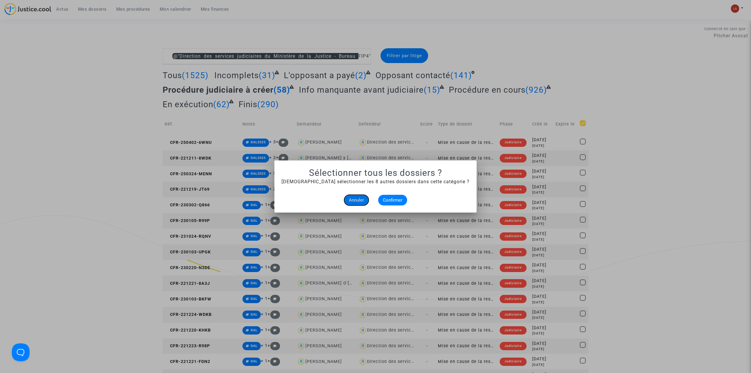
checkbox input "true"
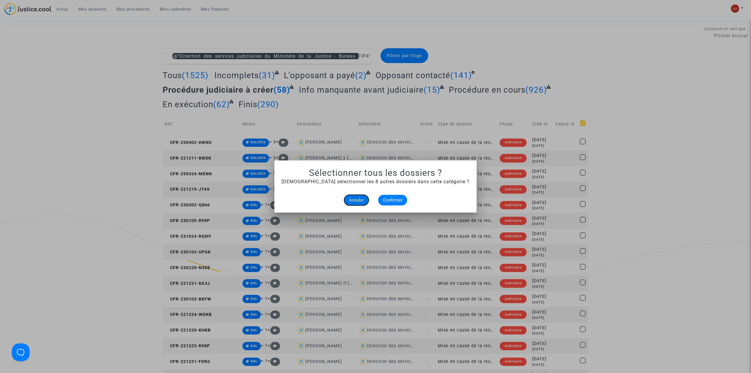
checkbox input "true"
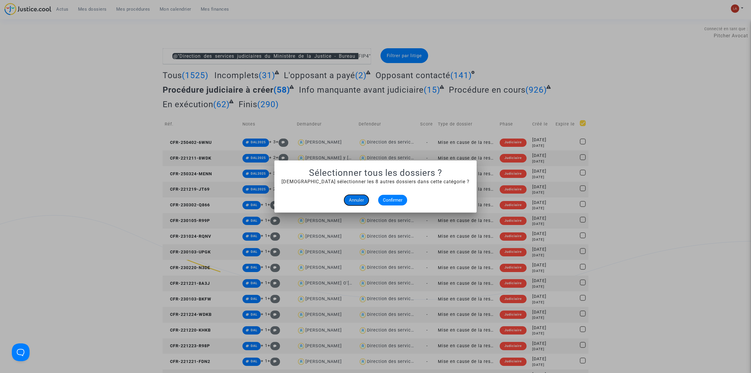
checkbox input "true"
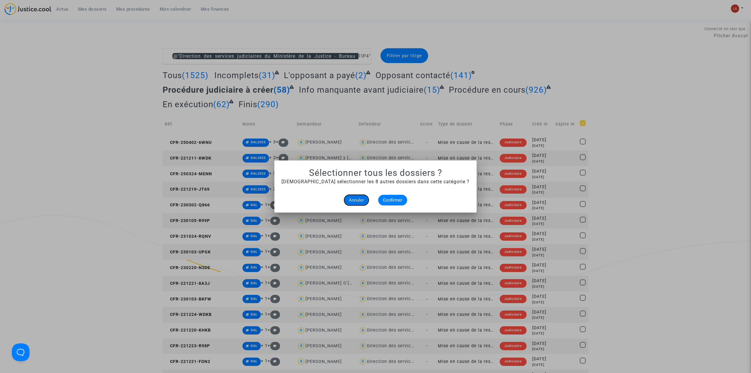
checkbox input "true"
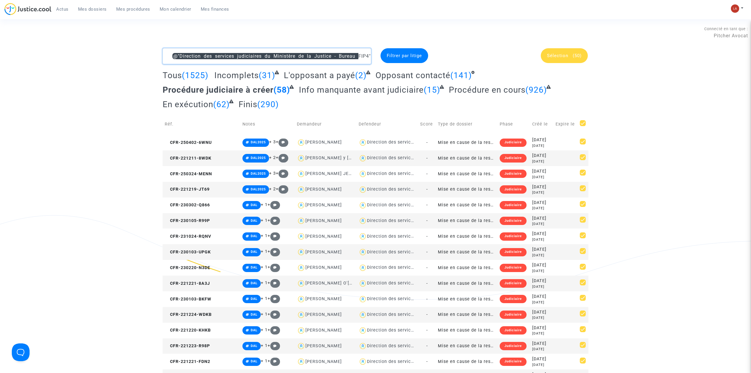
click at [167, 56] on textarea at bounding box center [267, 56] width 208 height 16
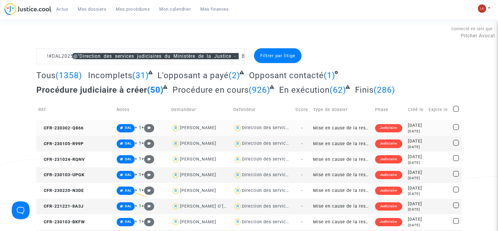
click at [54, 131] on td "CFR-230302-Q866" at bounding box center [75, 128] width 78 height 16
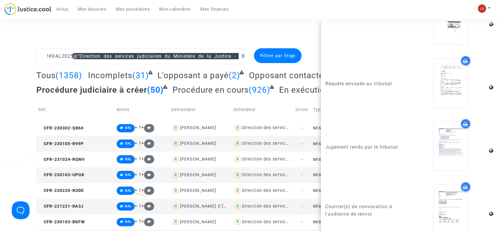
scroll to position [761, 0]
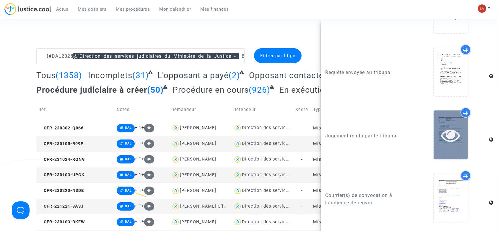
click at [453, 141] on icon at bounding box center [451, 134] width 19 height 19
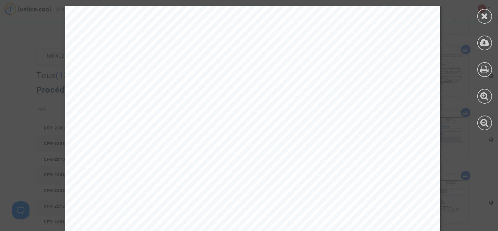
scroll to position [315, 0]
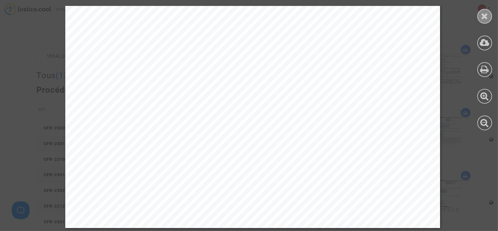
click at [480, 15] on div at bounding box center [485, 16] width 15 height 15
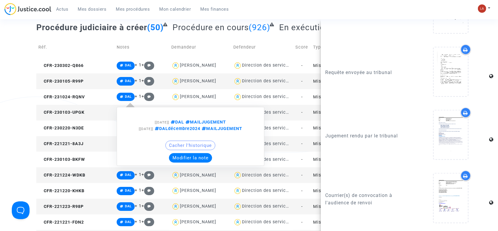
scroll to position [118, 0]
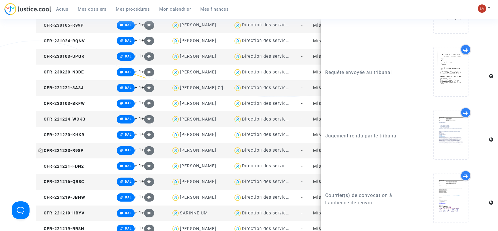
click at [80, 149] on span "CFR-221223-R98P" at bounding box center [60, 150] width 45 height 5
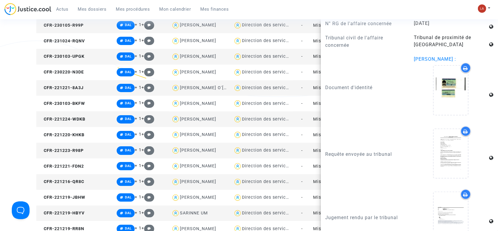
scroll to position [692, 0]
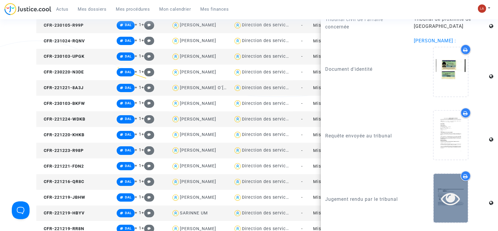
click at [444, 214] on div at bounding box center [451, 198] width 34 height 49
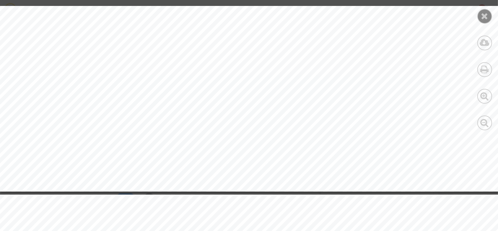
scroll to position [1678, 0]
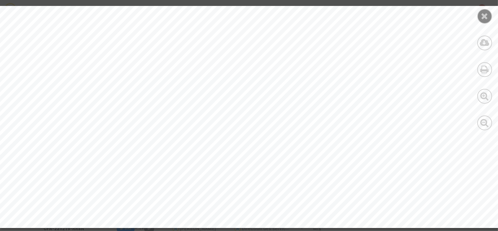
click at [487, 15] on icon at bounding box center [485, 16] width 7 height 9
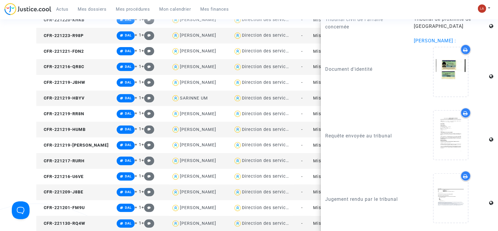
scroll to position [276, 0]
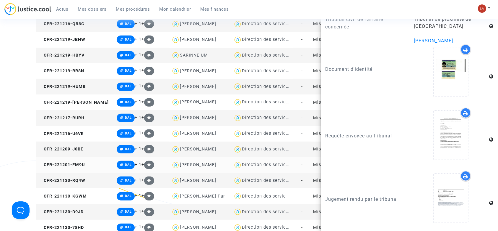
click at [71, 170] on td "CFR-221201-FM9U" at bounding box center [75, 165] width 78 height 16
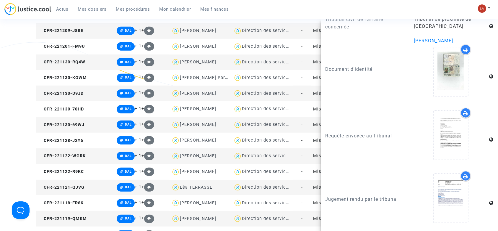
click at [78, 183] on td "CFR-221121-QJVG" at bounding box center [75, 187] width 78 height 16
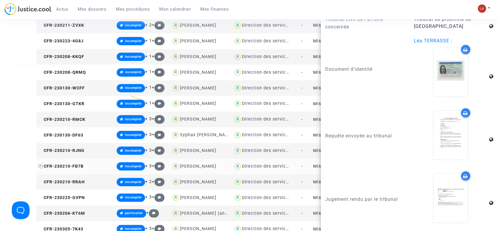
scroll to position [670, 0]
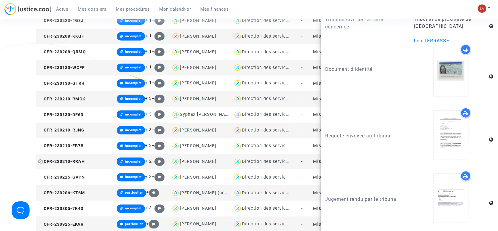
click at [75, 163] on span "CFR-230210-RRAH" at bounding box center [61, 161] width 46 height 5
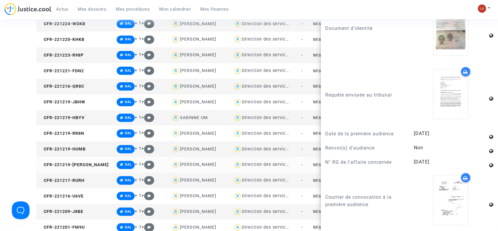
scroll to position [0, 0]
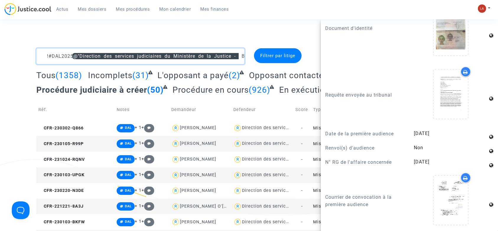
click at [44, 54] on textarea at bounding box center [140, 56] width 208 height 16
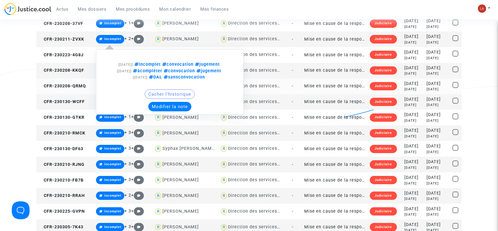
scroll to position [79, 0]
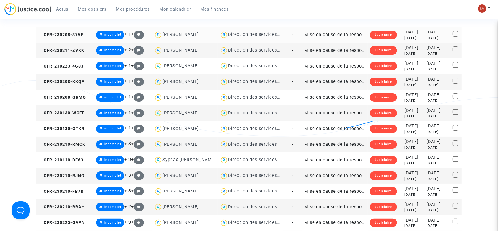
click at [71, 30] on td "CFR-230208-37VF" at bounding box center [65, 35] width 58 height 16
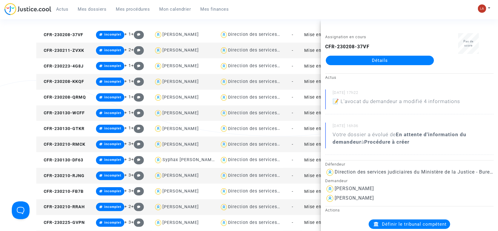
scroll to position [0, 0]
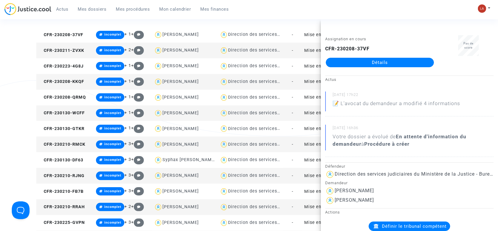
drag, startPoint x: 374, startPoint y: 50, endPoint x: 305, endPoint y: 46, distance: 69.3
click at [367, 49] on div "CFR-230208-37VF Détails" at bounding box center [380, 56] width 109 height 22
drag, startPoint x: 305, startPoint y: 46, endPoint x: 331, endPoint y: 48, distance: 27.0
click at [329, 48] on ng-component "#INCOMPLET !#DAL2025 @"Direction des services judiciaires du Ministère de la Ju…" at bounding box center [249, 108] width 426 height 276
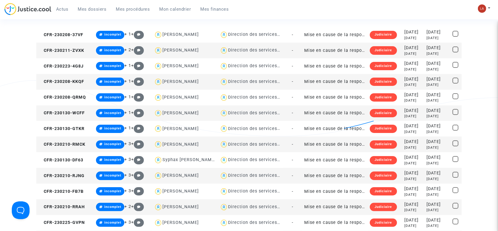
click at [15, 55] on div "#INCOMPLET !#DAL2025 @"Direction des services judiciaires du Ministère de la Ju…" at bounding box center [249, 108] width 498 height 276
click at [41, 34] on icon at bounding box center [40, 35] width 4 height 4
click at [41, 51] on icon at bounding box center [40, 50] width 4 height 4
click at [40, 66] on icon at bounding box center [40, 66] width 4 height 4
drag, startPoint x: 40, startPoint y: 84, endPoint x: 81, endPoint y: 54, distance: 51.0
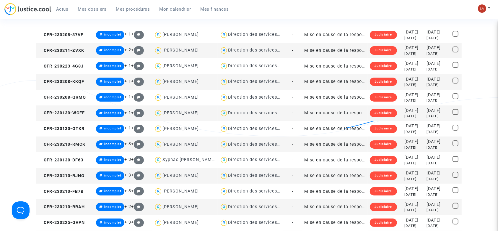
click at [40, 84] on td "CFR-230208-KKQF" at bounding box center [65, 82] width 58 height 16
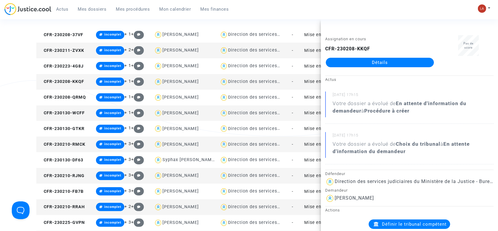
drag, startPoint x: 348, startPoint y: 46, endPoint x: 325, endPoint y: 46, distance: 22.8
click at [325, 46] on div "Assignation en cours CFR-230208-KKQF Détails" at bounding box center [380, 53] width 118 height 37
copy b "CFR-230208-KKQF"
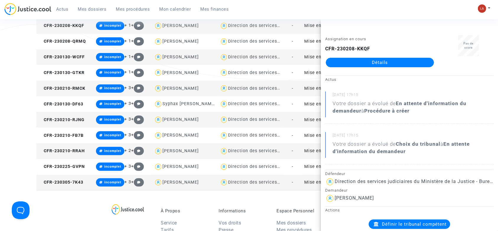
scroll to position [118, 0]
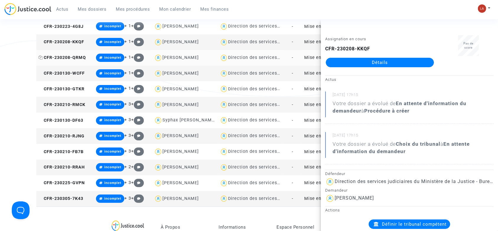
click at [40, 57] on icon at bounding box center [40, 57] width 4 height 4
copy b "CFR-230208-KKQF"
click at [40, 72] on icon at bounding box center [40, 73] width 4 height 4
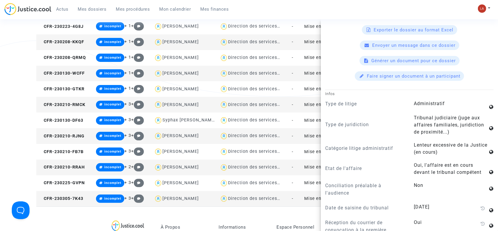
scroll to position [433, 0]
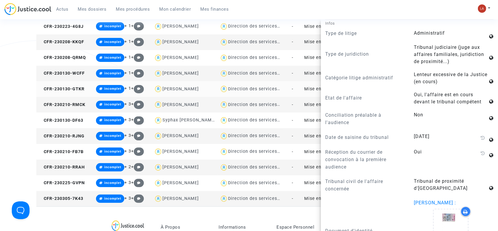
click at [63, 92] on td "CFR-230130-GTKR" at bounding box center [65, 89] width 58 height 16
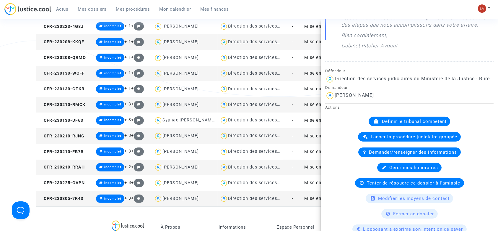
scroll to position [197, 0]
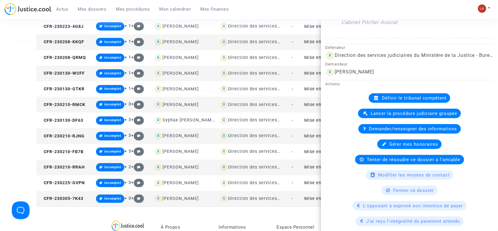
drag, startPoint x: 375, startPoint y: 77, endPoint x: 351, endPoint y: 79, distance: 23.7
click at [351, 77] on div "Cathy Robillon" at bounding box center [410, 71] width 169 height 9
copy div "Robillon"
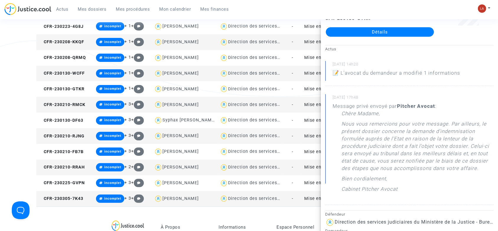
scroll to position [0, 0]
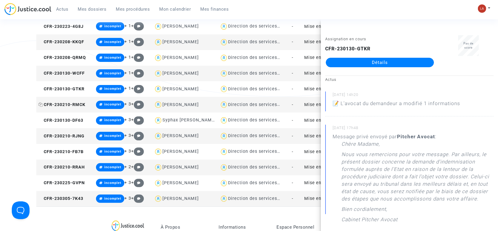
click at [76, 106] on span "CFR-230210-RMCK" at bounding box center [61, 104] width 47 height 5
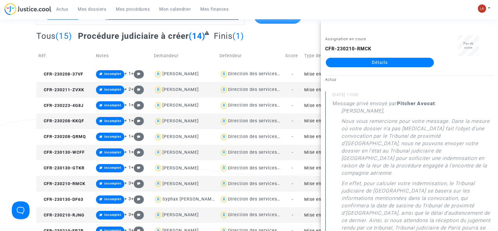
click at [375, 52] on div "CFR-230210-RMCK Détails" at bounding box center [380, 56] width 109 height 22
drag, startPoint x: 373, startPoint y: 48, endPoint x: 326, endPoint y: 48, distance: 47.3
click at [326, 48] on div "CFR-230210-RMCK Détails" at bounding box center [380, 56] width 109 height 22
copy b "CFR-230210-RMCK"
click at [53, 202] on td "CFR-230130-DF63" at bounding box center [65, 199] width 58 height 16
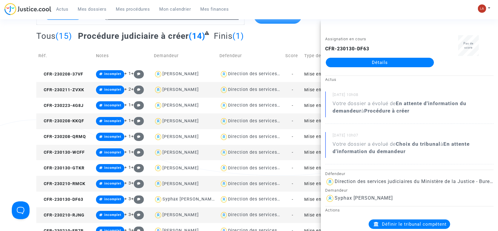
drag, startPoint x: 354, startPoint y: 53, endPoint x: 323, endPoint y: 51, distance: 31.1
click at [323, 51] on div "Assignation en cours CFR-230130-DF63 Détails" at bounding box center [380, 53] width 118 height 37
copy b "CFR-230130-DF63"
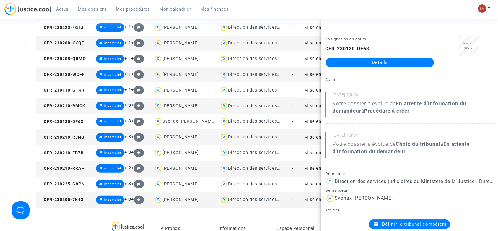
scroll to position [118, 0]
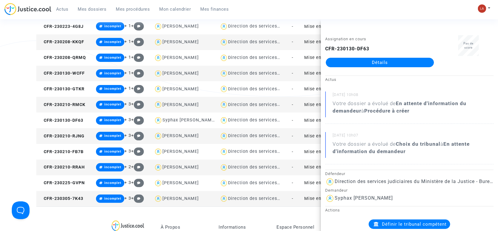
click at [83, 166] on span "CFR-230210-RRAH" at bounding box center [61, 166] width 46 height 5
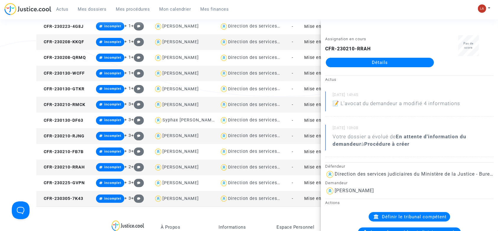
drag, startPoint x: 207, startPoint y: 196, endPoint x: 184, endPoint y: 199, distance: 22.6
click at [184, 199] on div "Sébastien PIANEZZI" at bounding box center [185, 198] width 62 height 9
type textarea "#INCOMPLET !#DAL2025 @"Direction des services judiciaires du Ministère de la Ju…"
copy div "PIANEZZI"
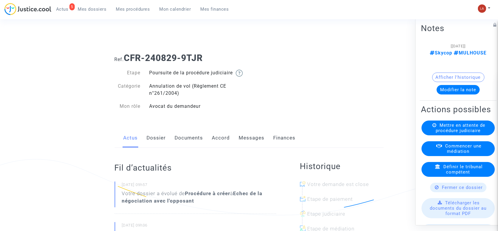
click at [154, 144] on link "Dossier" at bounding box center [156, 138] width 19 height 20
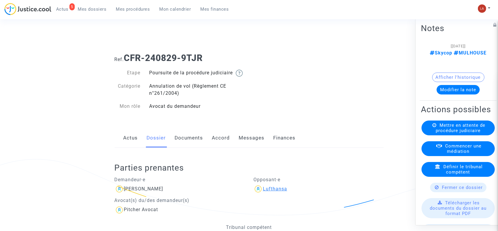
click at [283, 191] on div "Lufthansa" at bounding box center [275, 189] width 24 height 6
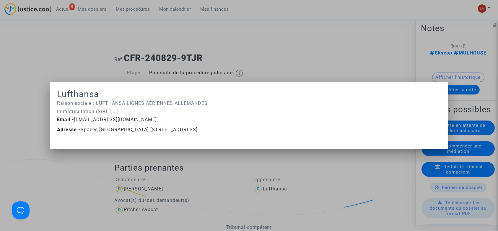
click at [344, 77] on div at bounding box center [249, 115] width 498 height 231
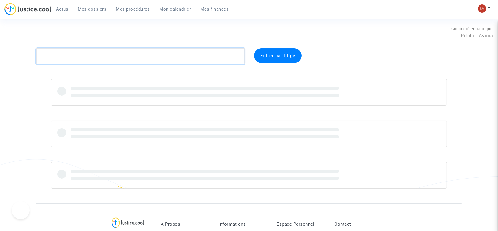
click at [125, 51] on textarea at bounding box center [140, 56] width 208 height 16
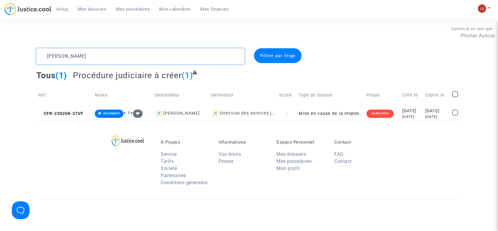
type textarea "[PERSON_NAME]"
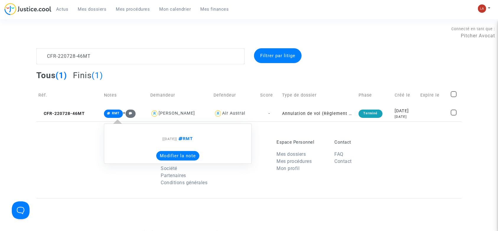
type textarea "CFR-220728-46MT"
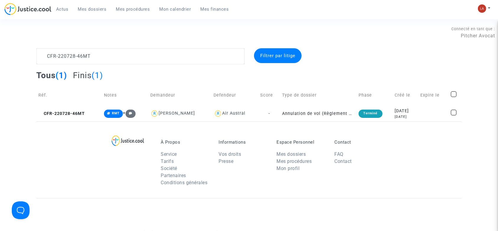
click at [88, 121] on div "À Propos Service Tarifs Société Partenaires Conditions générales Informations V…" at bounding box center [249, 159] width 426 height 77
click at [86, 108] on td "CFR-220728-46MT" at bounding box center [69, 114] width 66 height 16
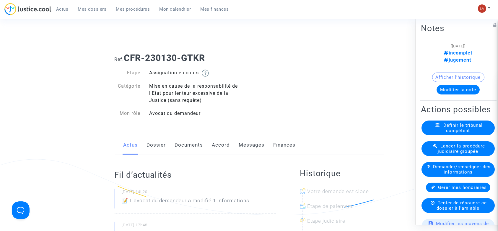
click at [147, 141] on link "Dossier" at bounding box center [156, 145] width 19 height 20
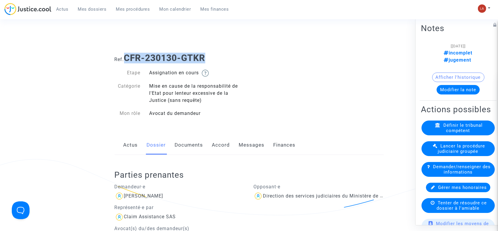
drag, startPoint x: 216, startPoint y: 53, endPoint x: 128, endPoint y: 58, distance: 87.9
click at [128, 58] on h1 "Ref. CFR-230130-GTKR" at bounding box center [249, 58] width 269 height 11
drag, startPoint x: 188, startPoint y: 144, endPoint x: 200, endPoint y: 140, distance: 13.0
click at [188, 144] on link "Documents" at bounding box center [189, 145] width 28 height 20
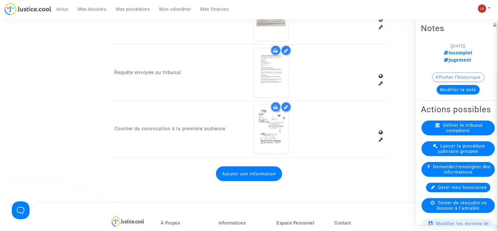
scroll to position [906, 0]
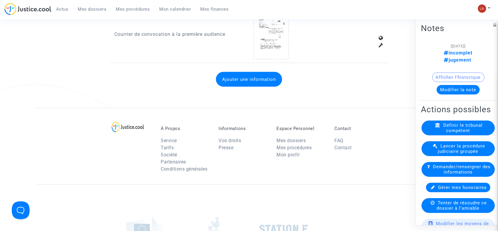
click at [241, 74] on button "Ajouter une information" at bounding box center [249, 79] width 66 height 15
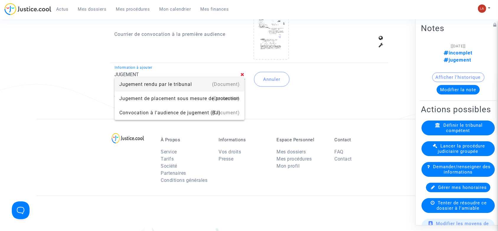
click at [231, 81] on div "(Document)" at bounding box center [226, 84] width 28 height 14
type input "Jugement rendu par le tribunal"
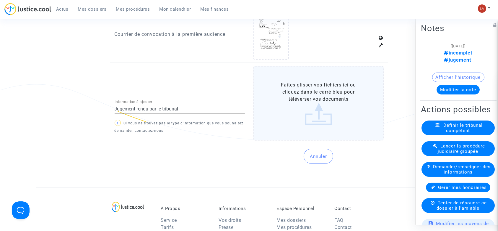
click at [362, 86] on label "Faites glisser vos fichiers ici ou cliquez dans le carré bleu pour téléverser v…" at bounding box center [319, 103] width 130 height 75
click at [0, 0] on input "Faites glisser vos fichiers ici ou cliquez dans le carré bleu pour téléverser v…" at bounding box center [0, 0] width 0 height 0
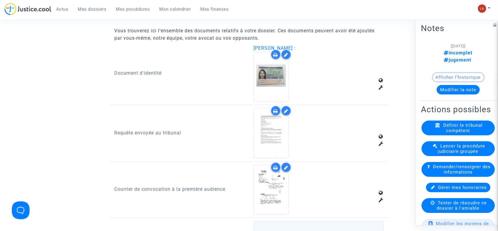
scroll to position [749, 0]
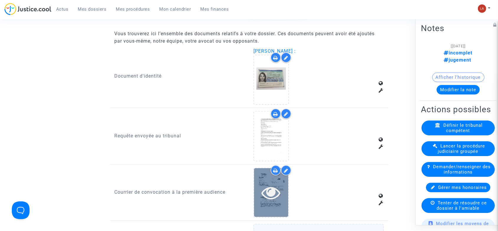
click at [287, 186] on div at bounding box center [271, 192] width 34 height 19
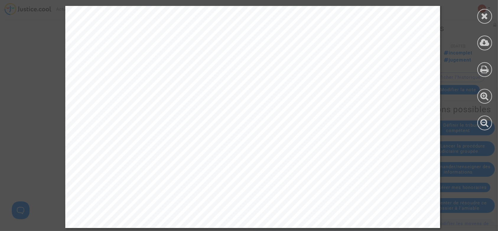
scroll to position [78, 0]
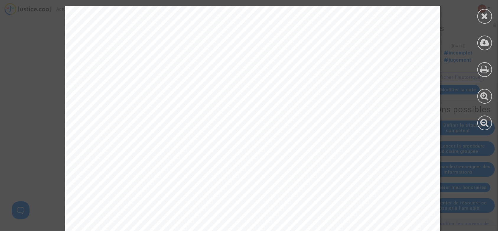
drag, startPoint x: 482, startPoint y: 16, endPoint x: 433, endPoint y: 27, distance: 50.4
click at [483, 16] on icon at bounding box center [485, 16] width 7 height 9
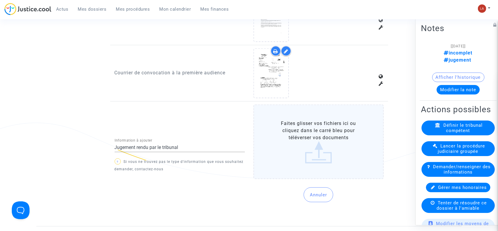
scroll to position [906, 0]
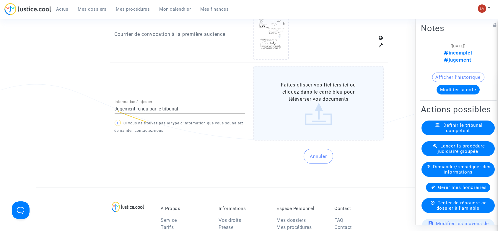
click at [320, 149] on button "Annuler" at bounding box center [319, 156] width 30 height 15
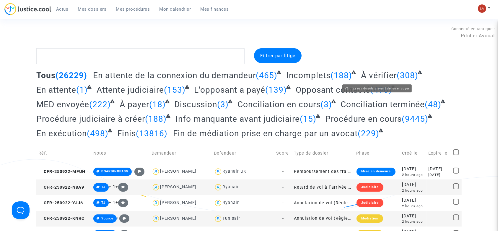
click at [361, 72] on span "À vérifier" at bounding box center [379, 75] width 36 height 10
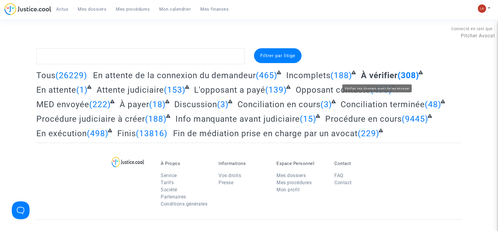
click at [372, 72] on span "À vérifier" at bounding box center [379, 75] width 37 height 10
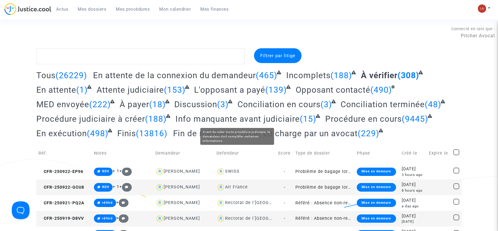
click at [273, 119] on span "Info manquante avant judiciaire" at bounding box center [238, 119] width 125 height 10
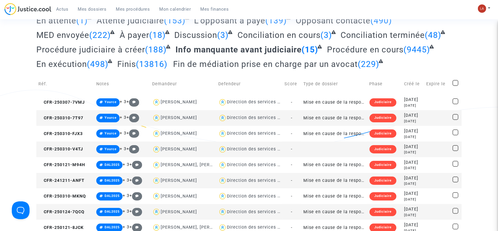
scroll to position [79, 0]
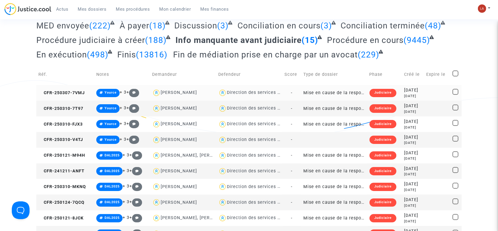
drag, startPoint x: 78, startPoint y: 88, endPoint x: 124, endPoint y: 86, distance: 45.8
click at [78, 88] on td "CFR-250307-7VMJ" at bounding box center [65, 93] width 58 height 16
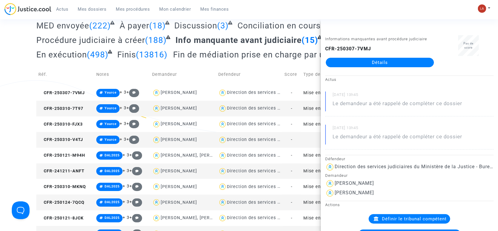
click at [65, 111] on td "CFR-250310-7T97" at bounding box center [65, 109] width 58 height 16
click at [84, 122] on td "CFR-250310-FJX3" at bounding box center [65, 124] width 58 height 16
click at [58, 140] on span "CFR-250310-V4TJ" at bounding box center [60, 139] width 45 height 5
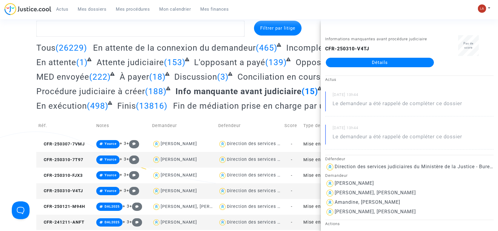
scroll to position [0, 0]
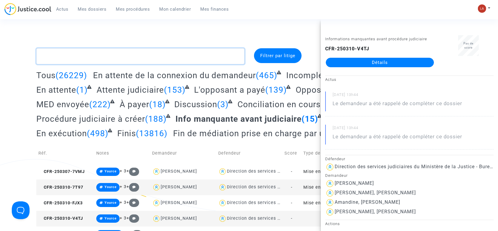
click at [179, 58] on textarea at bounding box center [140, 56] width 208 height 16
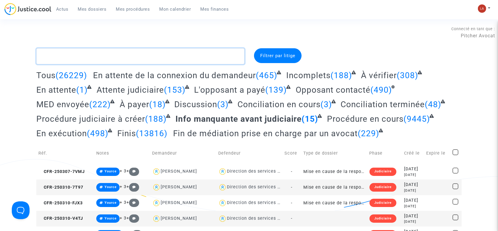
type textarea "v"
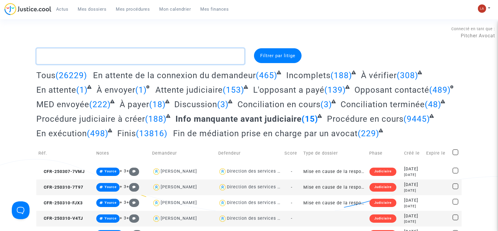
click at [239, 55] on textarea at bounding box center [140, 56] width 208 height 16
click at [135, 56] on textarea at bounding box center [140, 56] width 208 height 16
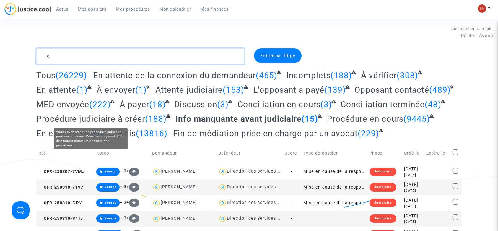
type textarea "c"
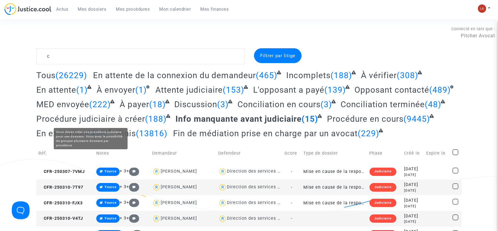
click at [114, 122] on span "Procédure judiciaire à créer" at bounding box center [90, 119] width 109 height 10
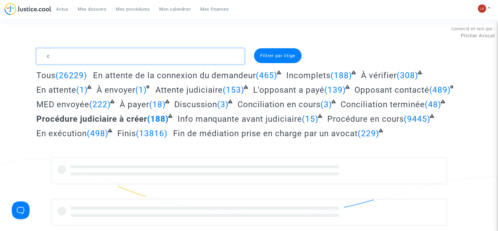
drag, startPoint x: 73, startPoint y: 54, endPoint x: -11, endPoint y: 39, distance: 85.4
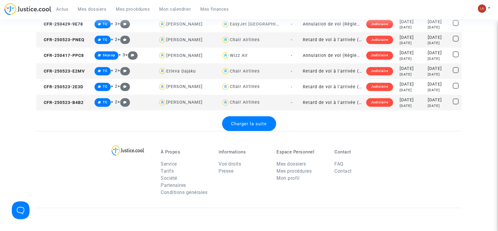
scroll to position [906, 0]
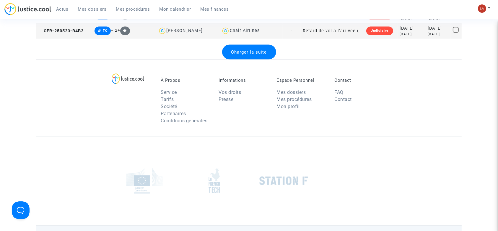
click at [257, 59] on div "À Propos Service Tarifs Société Partenaires Conditions générales Informations V…" at bounding box center [249, 97] width 426 height 77
drag, startPoint x: 258, startPoint y: 53, endPoint x: 319, endPoint y: 58, distance: 61.4
click at [258, 52] on span "Charger la suite" at bounding box center [249, 51] width 36 height 5
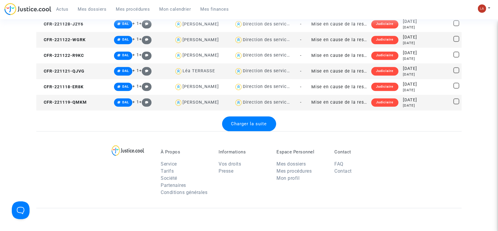
scroll to position [1656, 0]
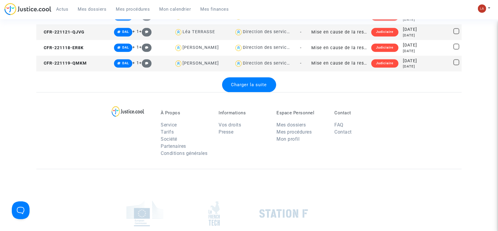
click at [250, 84] on span "Charger la suite" at bounding box center [249, 84] width 36 height 5
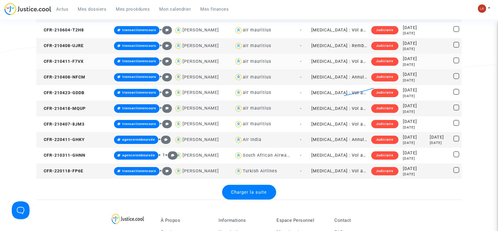
scroll to position [2287, 0]
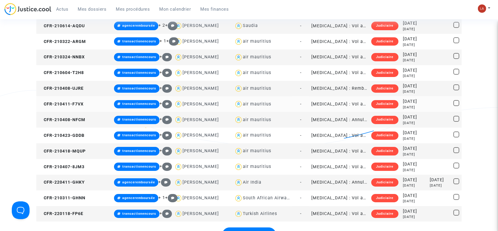
click at [62, 107] on td "CFR-210411-F7VX" at bounding box center [74, 104] width 76 height 16
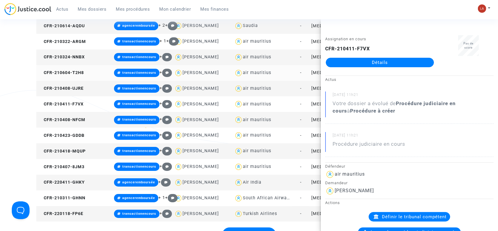
click at [243, 72] on div "air mauritius" at bounding box center [257, 72] width 28 height 5
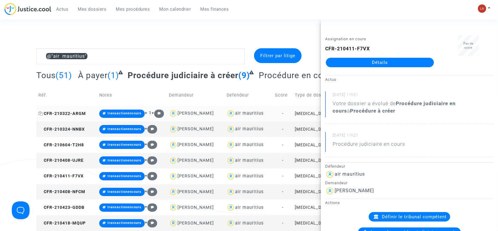
click at [60, 114] on span "CFR-210322-ARGM" at bounding box center [62, 113] width 48 height 5
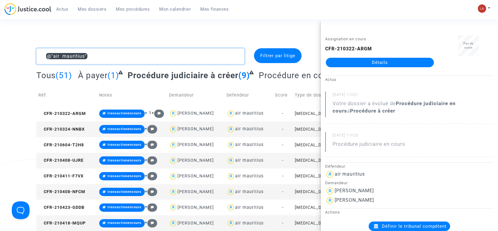
click at [136, 56] on textarea at bounding box center [140, 56] width 208 height 16
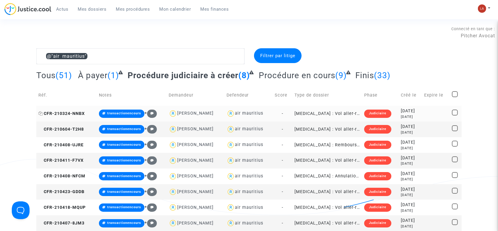
click at [65, 111] on span "CFR-210324-NNBX" at bounding box center [61, 113] width 46 height 5
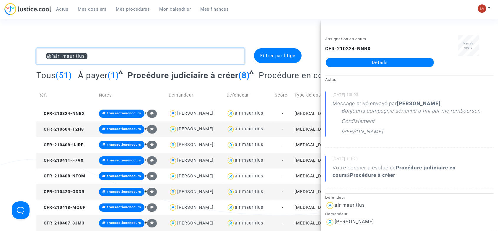
click at [121, 58] on textarea at bounding box center [140, 56] width 208 height 16
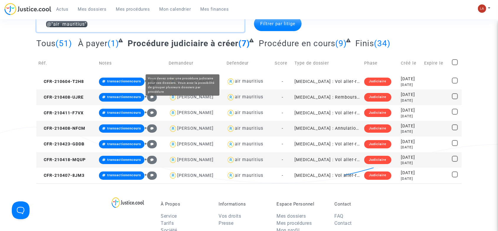
scroll to position [39, 0]
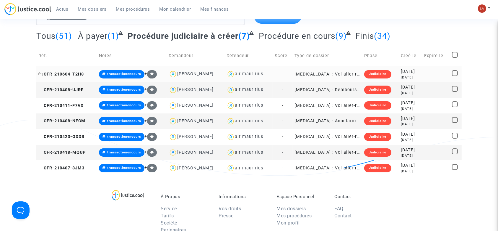
click at [76, 75] on span "CFR-210604-T2H8" at bounding box center [61, 74] width 46 height 5
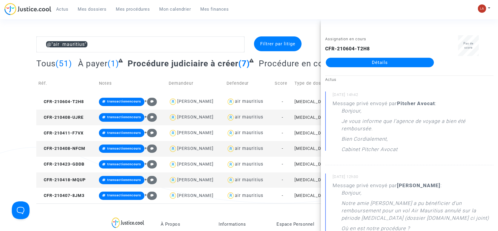
scroll to position [0, 0]
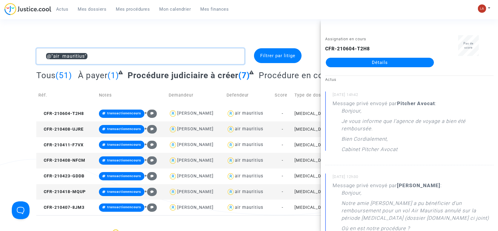
click at [155, 48] on textarea at bounding box center [140, 56] width 208 height 16
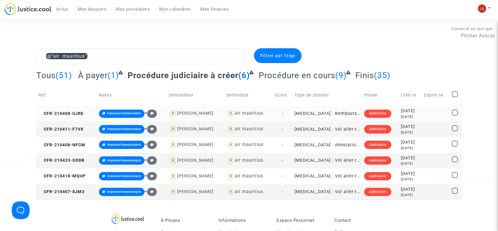
click at [66, 108] on td "CFR-210408-UJRE" at bounding box center [66, 114] width 61 height 16
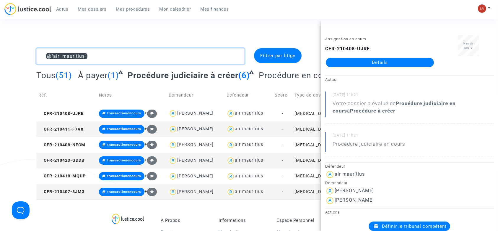
click at [194, 49] on textarea at bounding box center [140, 56] width 208 height 16
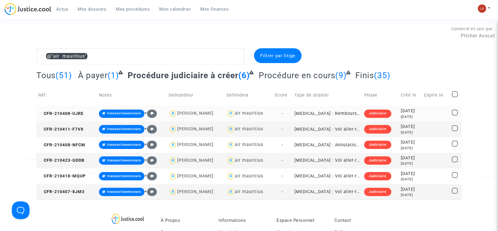
click at [54, 118] on td "CFR-210408-UJRE" at bounding box center [66, 114] width 61 height 16
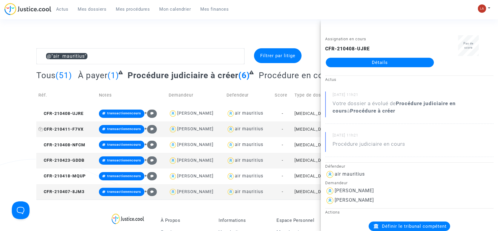
click at [64, 129] on span "CFR-210411-F7VX" at bounding box center [60, 129] width 45 height 5
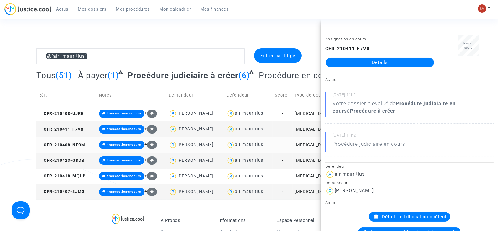
click at [64, 148] on td "CFR-210408-NFCM" at bounding box center [66, 145] width 61 height 16
click at [80, 160] on span "CFR-210423-GDDB" at bounding box center [61, 160] width 46 height 5
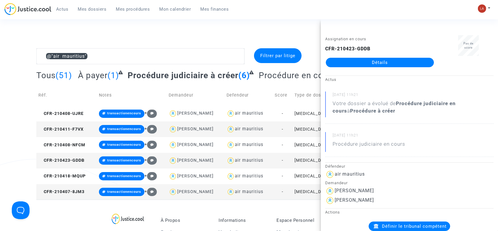
drag, startPoint x: 363, startPoint y: 55, endPoint x: 352, endPoint y: 61, distance: 12.7
click at [88, 173] on td "CFR-210418-MQUP" at bounding box center [66, 176] width 61 height 16
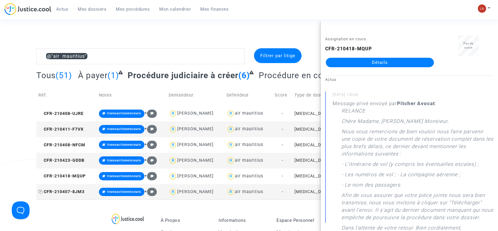
click at [69, 192] on span "CFR-210407-8JM3" at bounding box center [61, 191] width 46 height 5
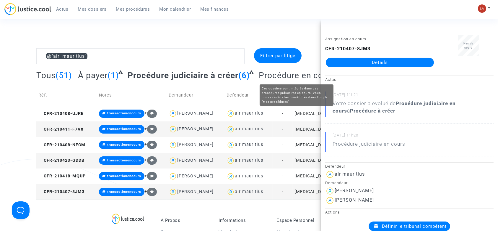
click at [268, 74] on span "Procédure en cours" at bounding box center [297, 75] width 77 height 10
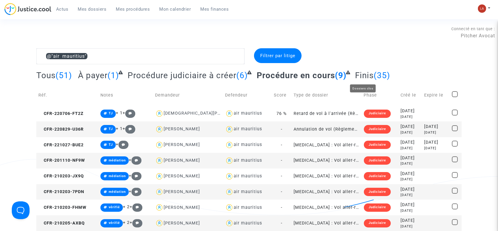
click at [364, 74] on span "Finis" at bounding box center [364, 75] width 19 height 10
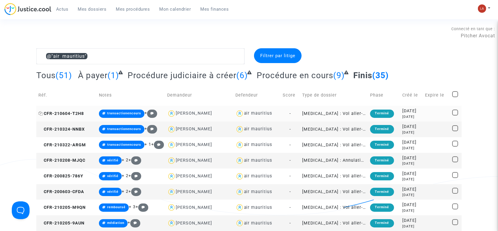
click at [72, 111] on span "CFR-210604-T2H8" at bounding box center [61, 113] width 46 height 5
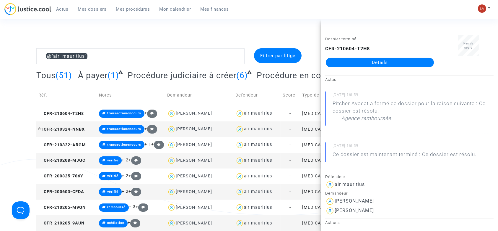
click at [79, 127] on span "CFR-210324-NNBX" at bounding box center [61, 129] width 46 height 5
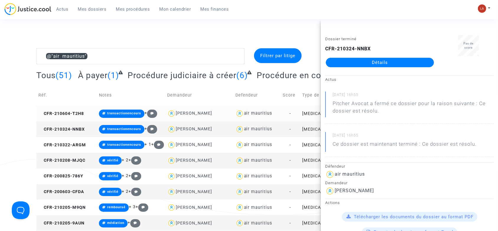
click at [81, 106] on td "CFR-210604-T2H8" at bounding box center [66, 114] width 61 height 16
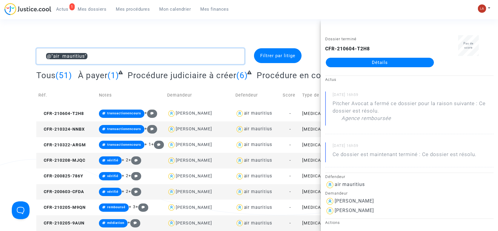
click at [124, 51] on textarea at bounding box center [140, 56] width 208 height 16
type textarea "@"air mauritius""
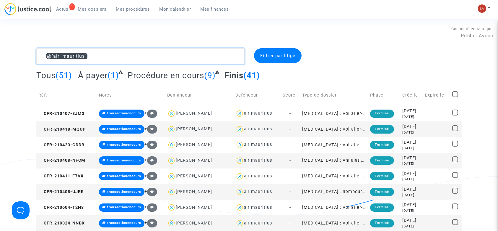
drag, startPoint x: 105, startPoint y: 58, endPoint x: 41, endPoint y: 49, distance: 65.1
click at [41, 49] on textarea at bounding box center [140, 56] width 208 height 16
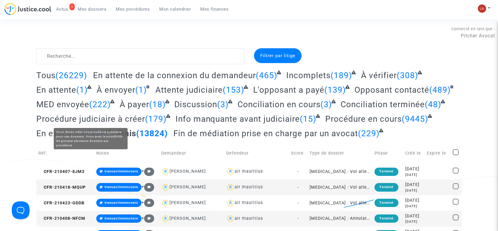
click at [135, 121] on span "Procédure judiciaire à créer" at bounding box center [90, 119] width 109 height 10
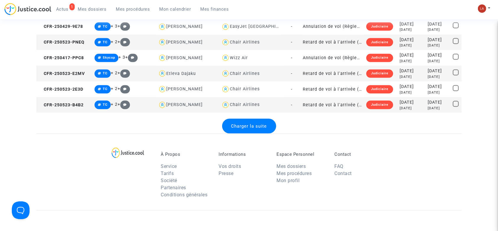
scroll to position [831, 0]
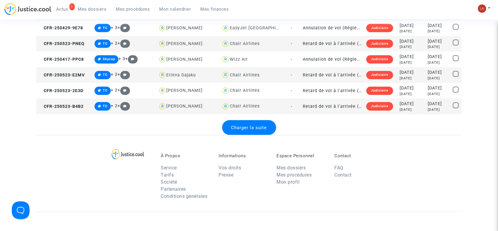
click at [255, 129] on span "Charger la suite" at bounding box center [249, 127] width 36 height 5
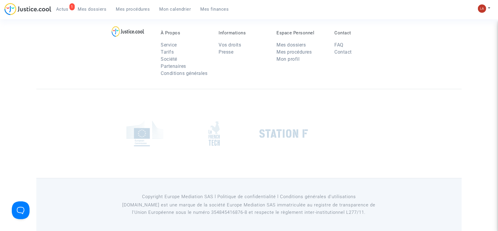
scroll to position [1558, 0]
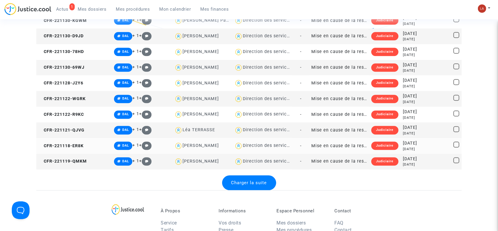
click at [243, 143] on div "Direction des services judiciaires du Ministère de la Justice - Bureau FIP4" at bounding box center [325, 145] width 164 height 5
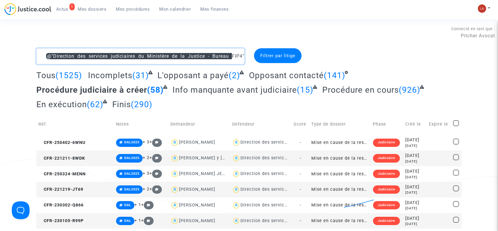
click at [42, 53] on textarea at bounding box center [140, 56] width 208 height 16
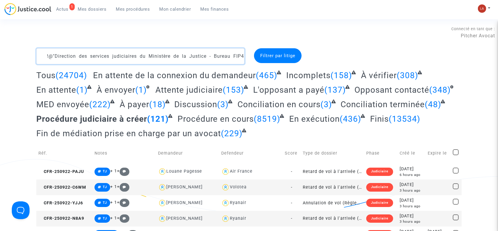
click at [41, 51] on textarea at bounding box center [140, 56] width 208 height 16
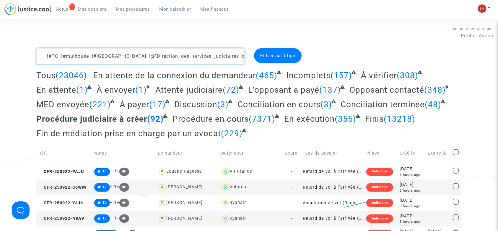
click at [45, 54] on textarea at bounding box center [140, 56] width 208 height 16
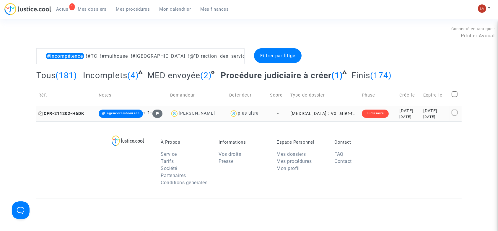
click at [80, 114] on span "CFR-211202-H6DK" at bounding box center [61, 113] width 46 height 5
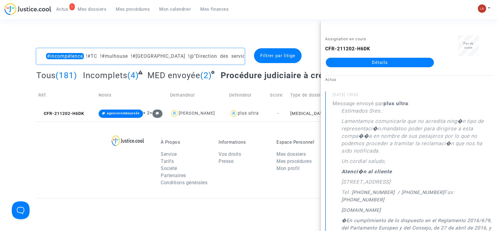
drag, startPoint x: 84, startPoint y: 56, endPoint x: -11, endPoint y: 33, distance: 97.4
click at [0, 33] on html "1 Actus Mes dossiers Mes procédures Mon calendrier Mes finances Mon profil Chan…" at bounding box center [249, 170] width 498 height 341
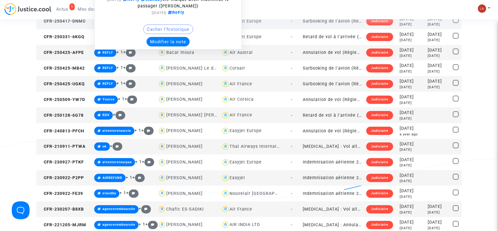
scroll to position [577, 0]
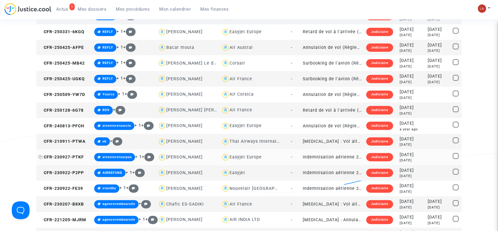
click at [74, 158] on span "CFR-230927-PTKF" at bounding box center [61, 156] width 46 height 5
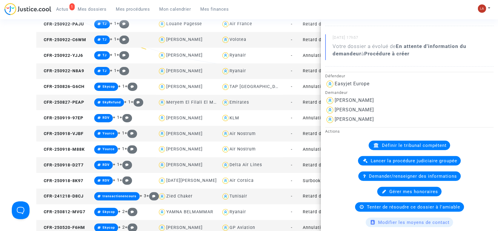
scroll to position [0, 0]
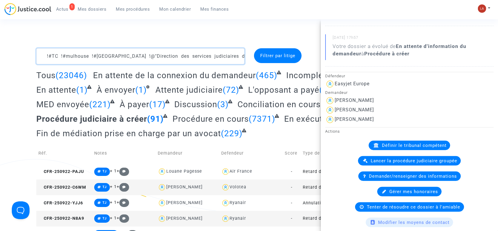
click at [45, 51] on textarea at bounding box center [140, 56] width 208 height 16
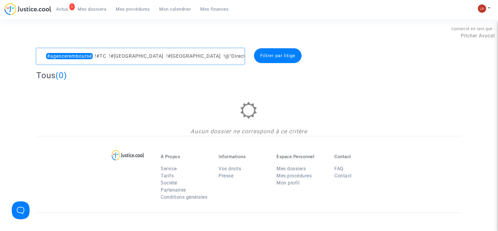
type textarea "#agenceremboursée !#TC !#mulhouse !#strasbourg !@"Direction des services judici…"
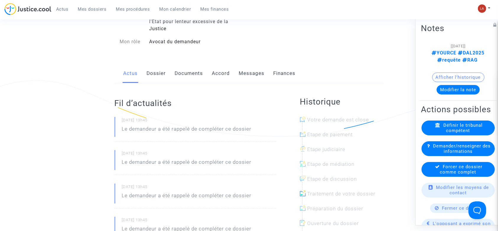
drag, startPoint x: 184, startPoint y: 77, endPoint x: 208, endPoint y: 78, distance: 24.0
click at [184, 77] on link "Documents" at bounding box center [189, 74] width 28 height 20
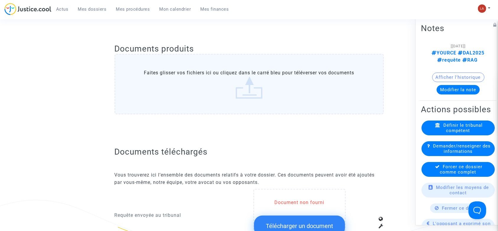
scroll to position [39, 0]
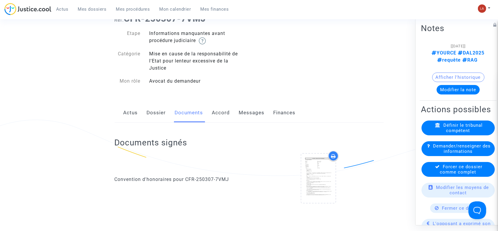
click at [471, 154] on span "Demander/renseigner des informations" at bounding box center [462, 148] width 58 height 11
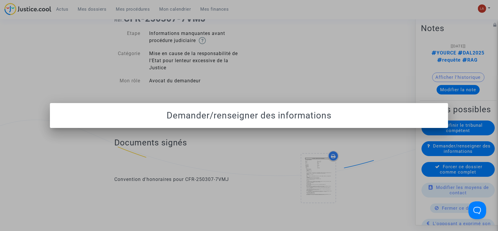
scroll to position [0, 0]
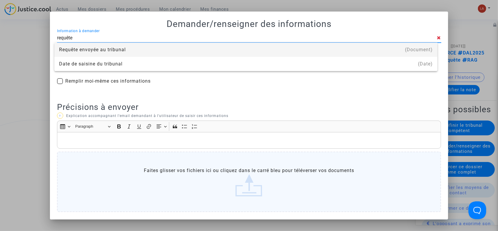
type input "Requête envoyée au tribunal"
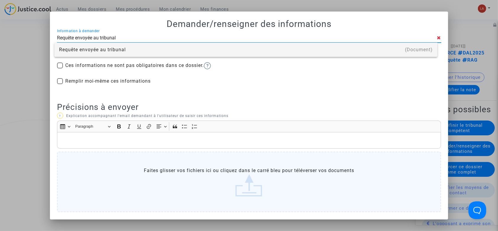
click at [99, 48] on div "Requête envoyée au tribunal" at bounding box center [246, 50] width 374 height 14
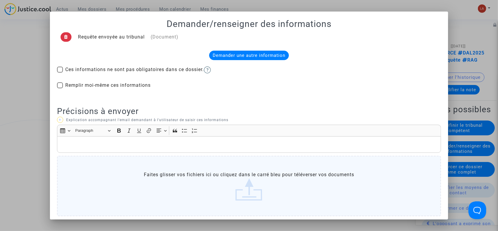
click at [81, 145] on p "Rich Text Editor, main" at bounding box center [249, 144] width 378 height 7
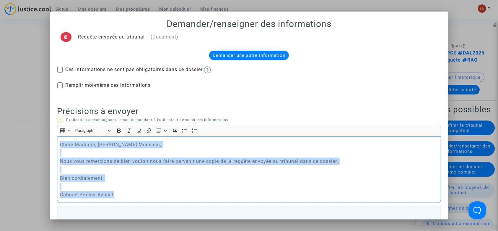
copy div "Chère Madame, Cher Monsieur, Nous vous remercions de bien vouloir nous faire pa…"
click at [8, 109] on div at bounding box center [249, 115] width 498 height 231
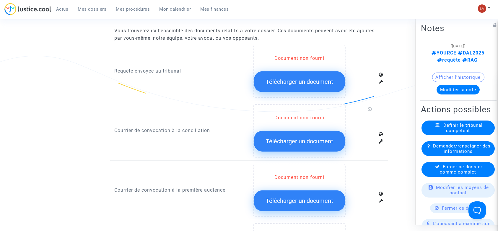
scroll to position [433, 0]
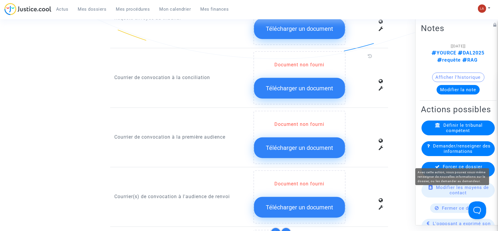
click at [445, 154] on span "Demander/renseigner des informations" at bounding box center [462, 148] width 58 height 11
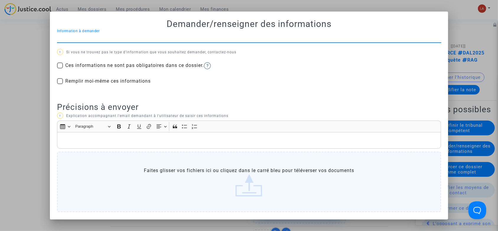
scroll to position [0, 0]
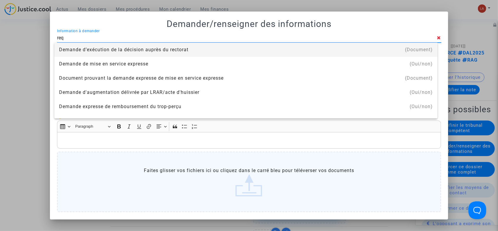
type input "requête"
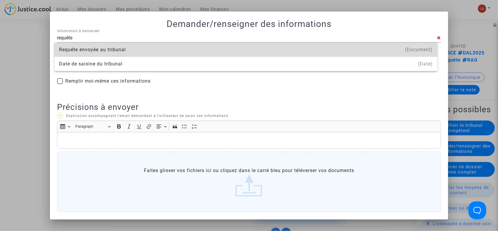
click at [123, 51] on div "Requête envoyée au tribunal" at bounding box center [246, 50] width 374 height 14
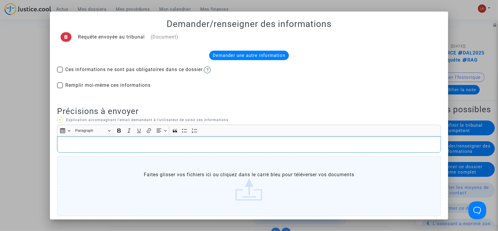
click at [132, 145] on p "Rich Text Editor, main" at bounding box center [249, 144] width 378 height 7
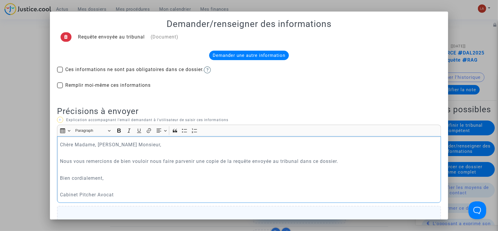
click at [216, 178] on p "Bien cordialement," at bounding box center [249, 177] width 378 height 7
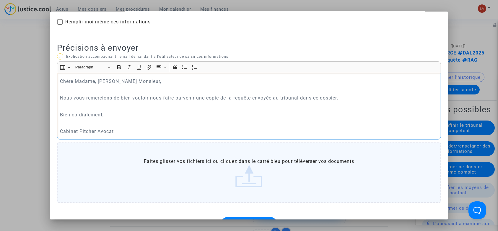
scroll to position [82, 0]
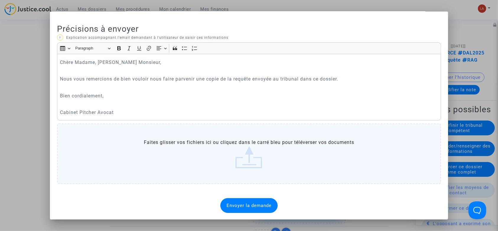
click at [242, 205] on span "Envoyer la demande" at bounding box center [249, 205] width 45 height 5
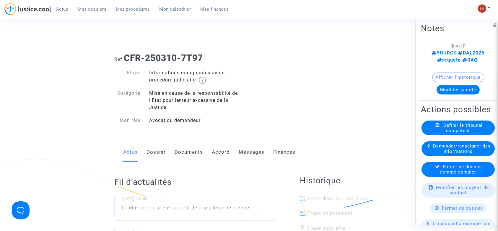
click at [185, 157] on link "Documents" at bounding box center [189, 152] width 28 height 20
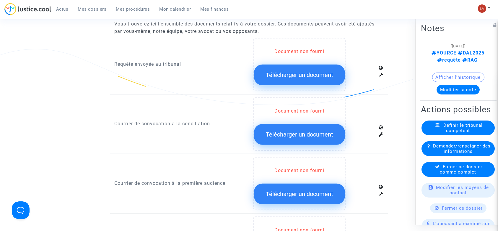
scroll to position [473, 0]
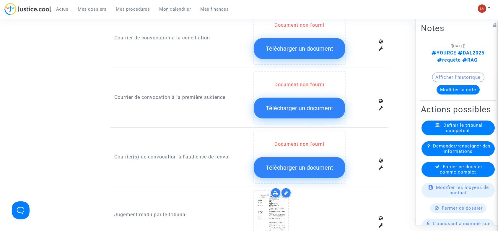
click at [435, 156] on div "Demander/renseigner des informations" at bounding box center [458, 148] width 73 height 15
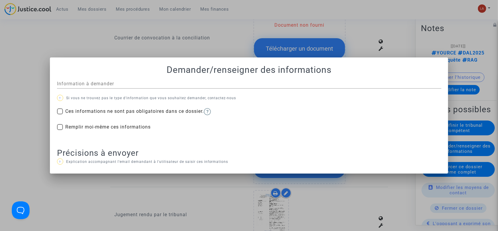
scroll to position [0, 0]
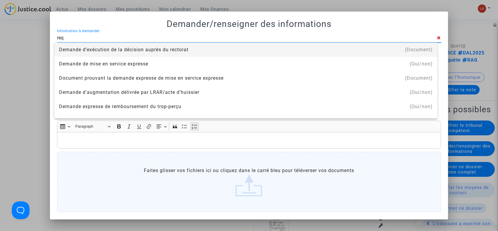
type input "Requête envoyée au tribunal"
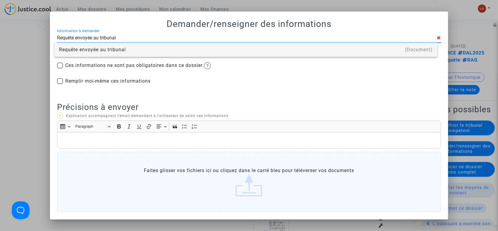
click at [141, 51] on div "Requête envoyée au tribunal" at bounding box center [246, 50] width 374 height 14
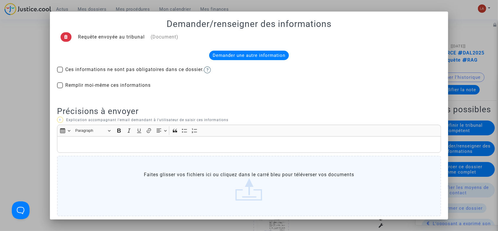
click at [200, 148] on div "Rich Text Editor, main" at bounding box center [249, 144] width 385 height 17
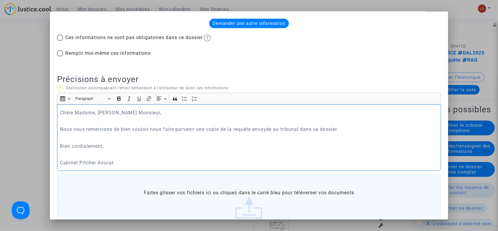
scroll to position [82, 0]
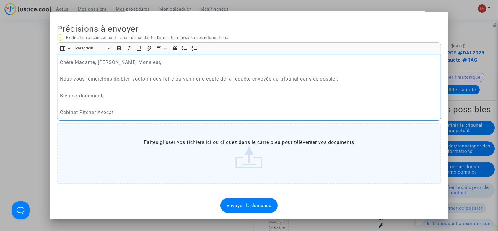
click at [247, 205] on span "Envoyer la demande" at bounding box center [249, 205] width 45 height 5
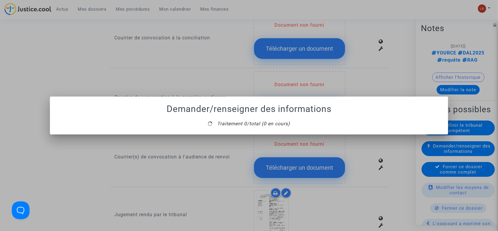
scroll to position [0, 0]
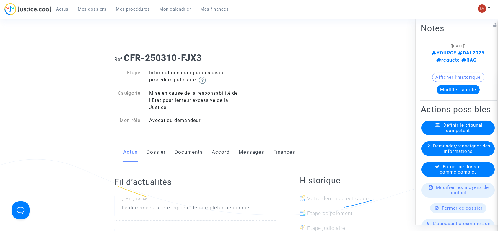
click at [190, 157] on link "Documents" at bounding box center [189, 152] width 28 height 20
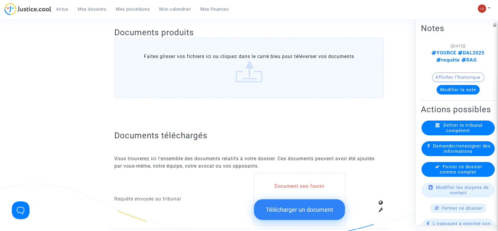
scroll to position [276, 0]
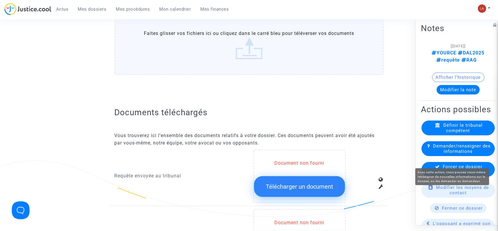
click at [472, 154] on span "Demander/renseigner des informations" at bounding box center [462, 148] width 58 height 11
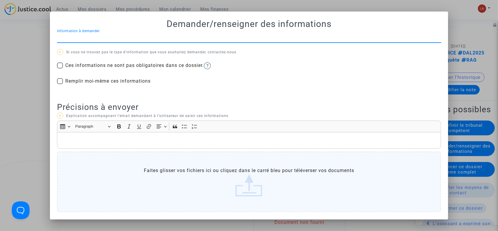
scroll to position [0, 0]
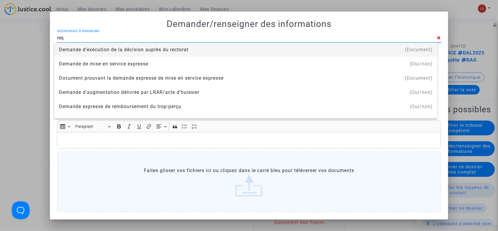
type input "requête"
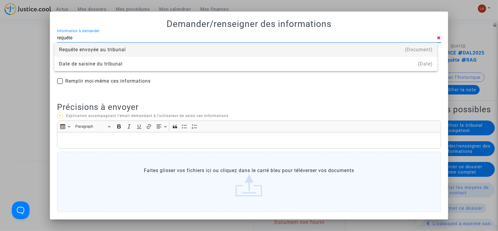
click at [110, 47] on div "Requête envoyée au tribunal" at bounding box center [246, 50] width 374 height 14
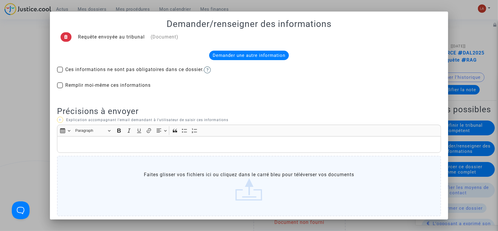
click at [134, 144] on p "Rich Text Editor, main" at bounding box center [249, 144] width 378 height 7
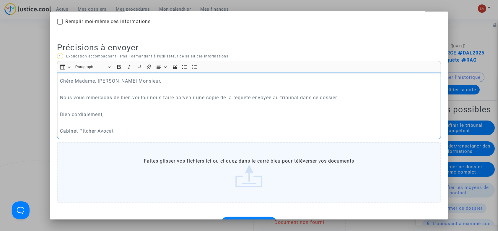
scroll to position [82, 0]
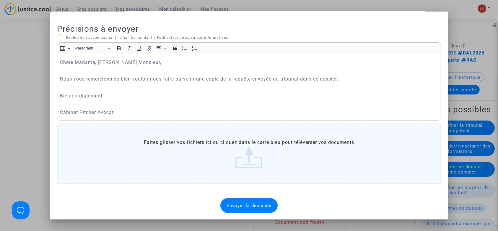
click at [246, 198] on div "Envoyer la demande" at bounding box center [249, 205] width 57 height 15
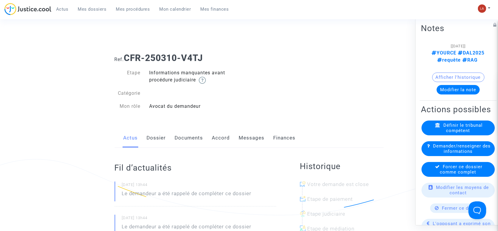
click at [187, 135] on link "Documents" at bounding box center [189, 138] width 28 height 20
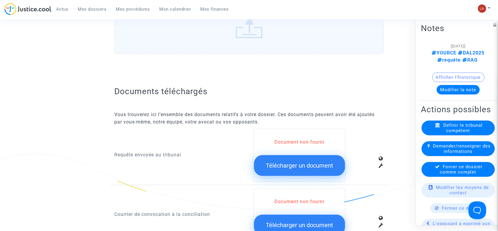
scroll to position [276, 0]
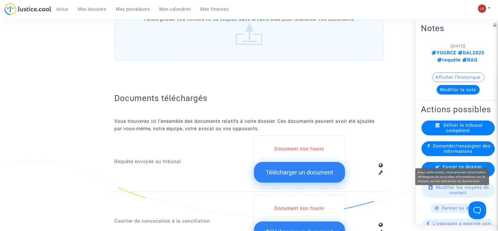
click at [475, 154] on span "Demander/renseigner des informations" at bounding box center [462, 148] width 58 height 11
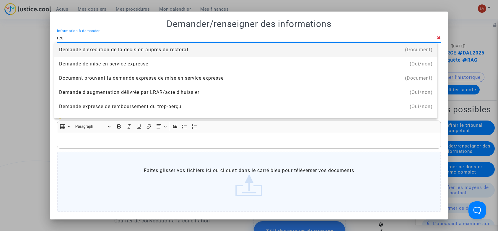
type input "requête"
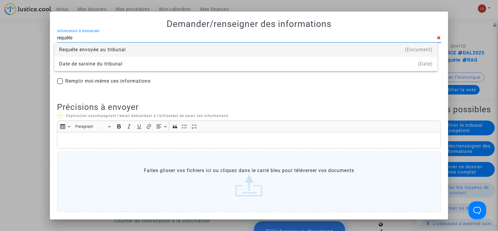
click at [135, 50] on div "Requête envoyée au tribunal" at bounding box center [246, 50] width 374 height 14
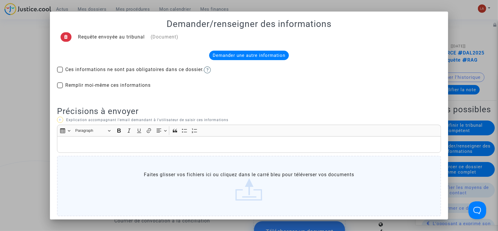
click at [149, 143] on p "Rich Text Editor, main" at bounding box center [249, 144] width 378 height 7
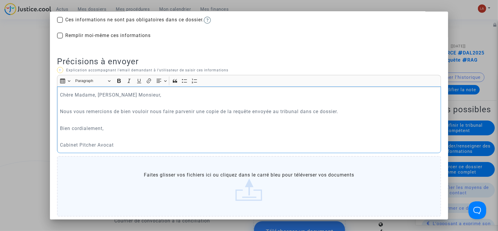
scroll to position [82, 0]
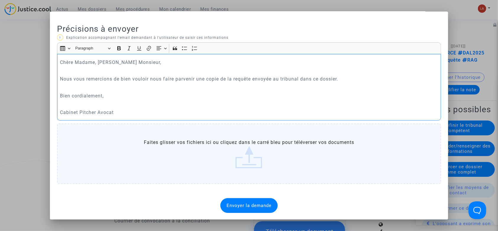
click at [264, 203] on span "Envoyer la demande" at bounding box center [249, 205] width 45 height 5
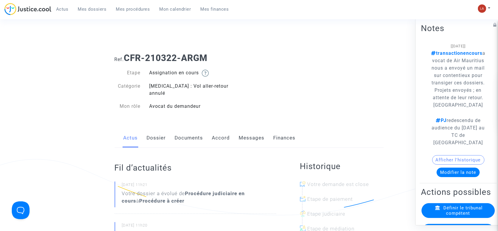
click at [252, 133] on link "Messages" at bounding box center [252, 138] width 26 height 20
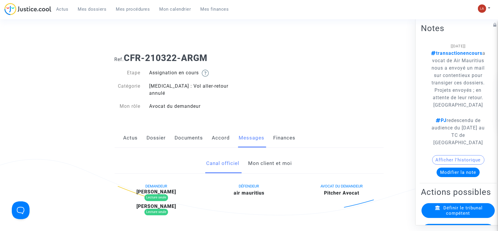
click at [265, 160] on link "Mon client et moi" at bounding box center [270, 163] width 44 height 20
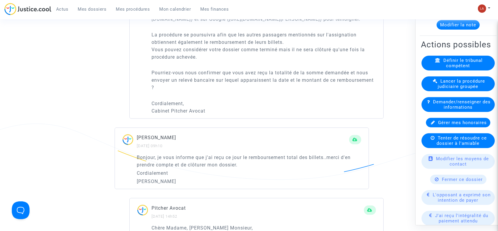
scroll to position [197, 0]
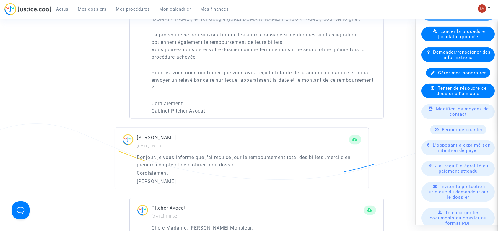
click at [452, 132] on span "Fermer ce dossier" at bounding box center [463, 129] width 41 height 5
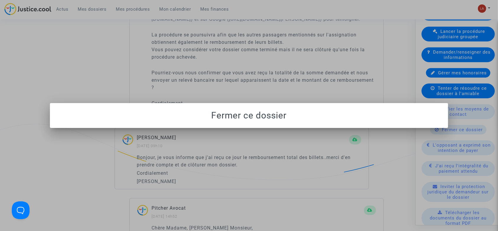
scroll to position [0, 0]
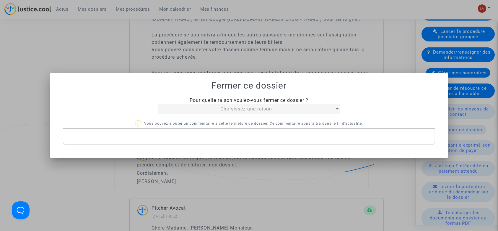
click at [270, 111] on span "Choisissez une raison" at bounding box center [247, 109] width 52 height 6
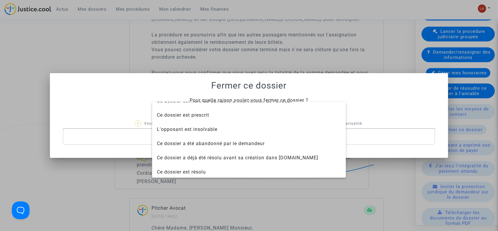
scroll to position [38, 0]
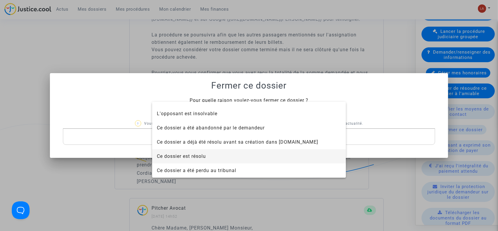
click at [213, 159] on span "Ce dossier est résolu" at bounding box center [249, 156] width 184 height 14
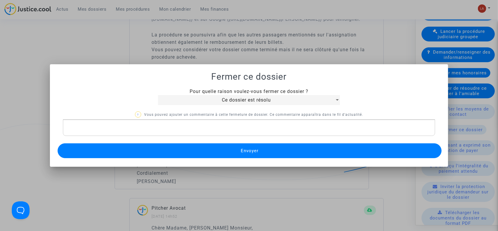
click at [206, 150] on button "Envoyer" at bounding box center [250, 150] width 385 height 15
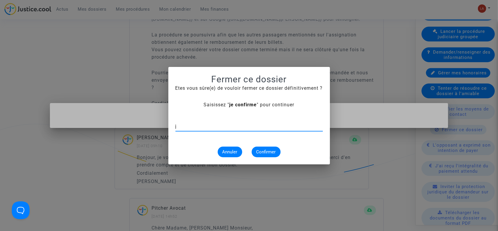
type input "j"
type input "je confirme"
click at [258, 147] on button "Confirmer" at bounding box center [266, 151] width 29 height 11
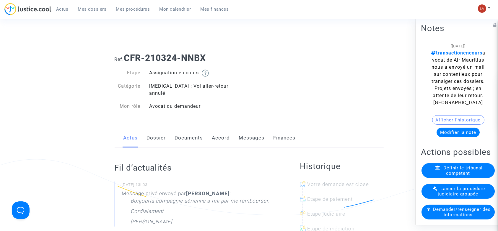
scroll to position [158, 0]
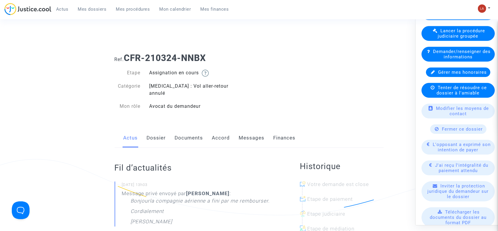
click at [443, 132] on span "Fermer ce dossier" at bounding box center [463, 128] width 41 height 5
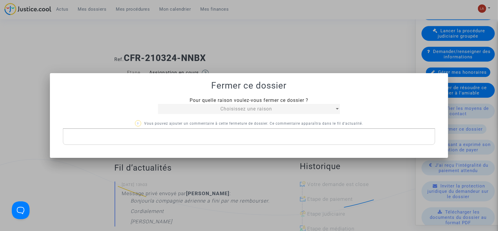
click at [193, 101] on span "Pour quelle raison voulez-vous fermer ce dossier ?" at bounding box center [249, 100] width 119 height 6
click at [191, 108] on div "Choisissez une raison" at bounding box center [246, 108] width 177 height 7
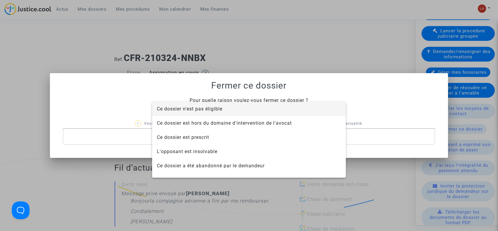
scroll to position [38, 0]
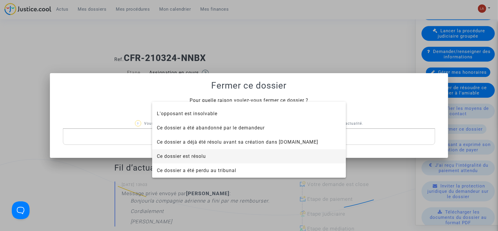
click at [205, 152] on span "Ce dossier est résolu" at bounding box center [249, 156] width 184 height 14
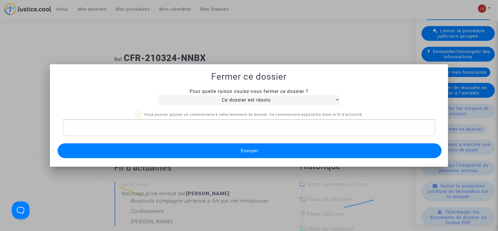
click at [205, 150] on button "Envoyer" at bounding box center [250, 150] width 385 height 15
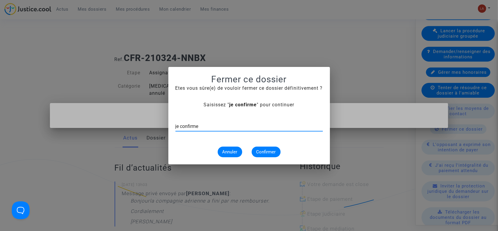
type input "je confirme"
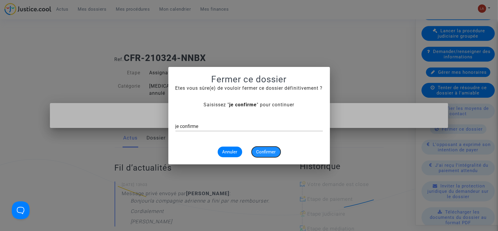
click at [261, 149] on button "Confirmer" at bounding box center [266, 151] width 29 height 11
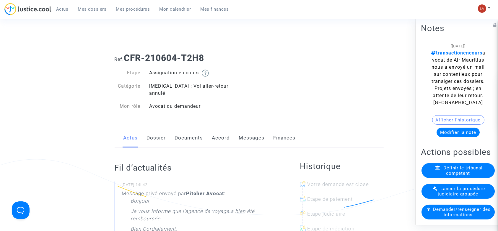
click at [244, 131] on link "Messages" at bounding box center [252, 138] width 26 height 20
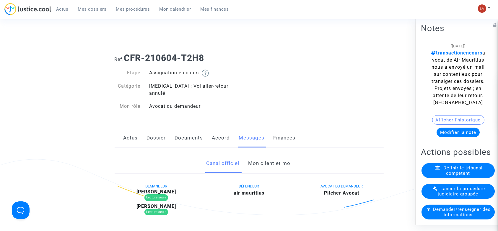
click at [269, 157] on link "Mon client et moi" at bounding box center [270, 163] width 44 height 20
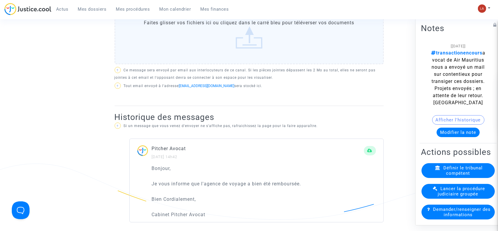
scroll to position [158, 0]
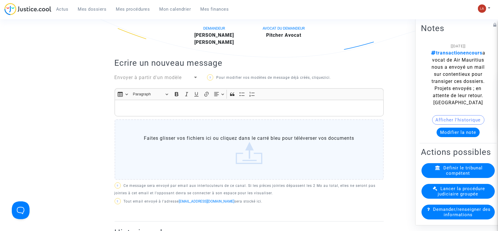
click at [267, 104] on p "Rich Text Editor, main" at bounding box center [249, 107] width 263 height 7
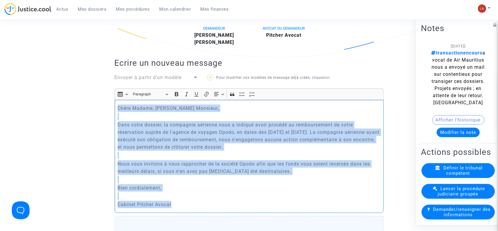
copy div "Chère Madame, [PERSON_NAME] Monsieur, Dans votre dossier, la compagnie aérienne…"
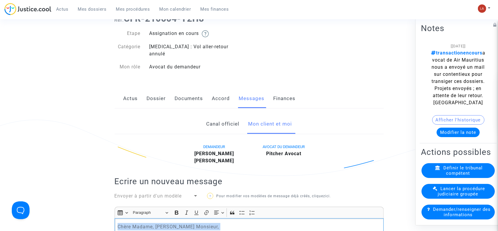
click at [185, 91] on link "Documents" at bounding box center [189, 99] width 28 height 20
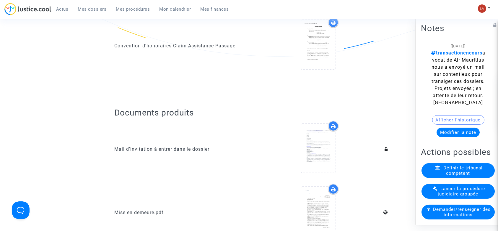
scroll to position [79, 0]
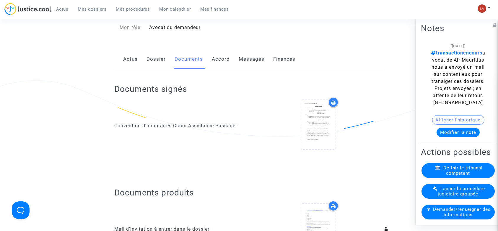
click at [254, 51] on link "Messages" at bounding box center [252, 59] width 26 height 20
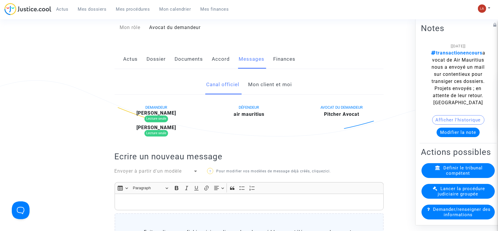
click at [185, 49] on link "Documents" at bounding box center [189, 59] width 28 height 20
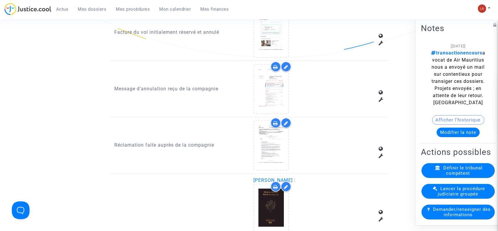
scroll to position [749, 0]
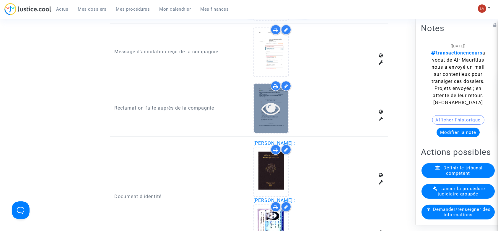
click at [265, 99] on icon at bounding box center [271, 108] width 19 height 19
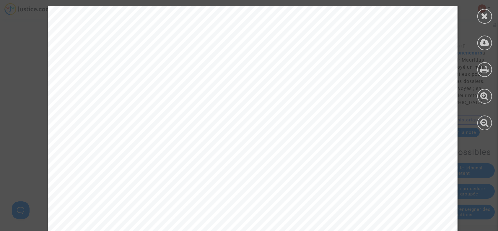
scroll to position [5117, 0]
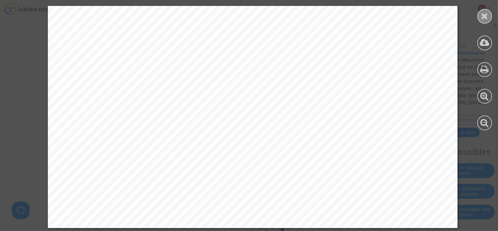
click at [489, 17] on icon at bounding box center [485, 16] width 7 height 9
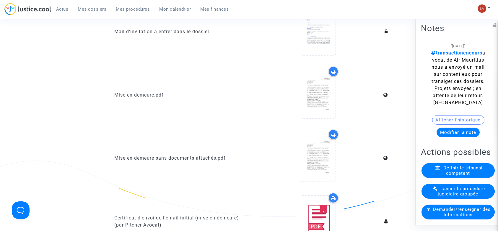
scroll to position [79, 0]
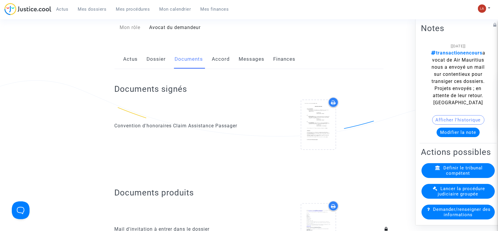
click at [256, 49] on link "Messages" at bounding box center [252, 59] width 26 height 20
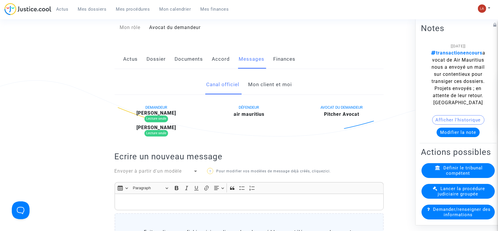
click at [257, 78] on link "Mon client et moi" at bounding box center [270, 85] width 44 height 20
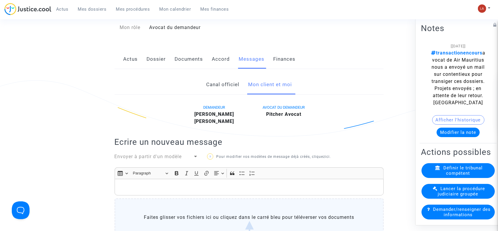
scroll to position [237, 0]
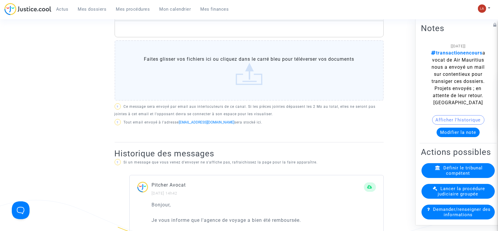
click at [254, 27] on div "Rich Text Editor, main" at bounding box center [249, 29] width 269 height 17
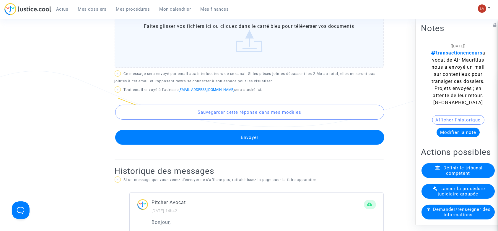
scroll to position [394, 0]
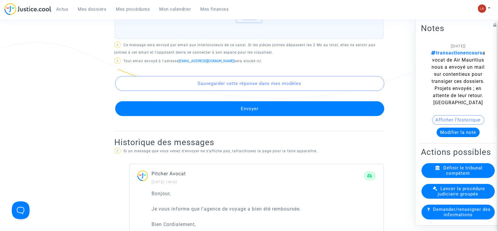
click at [352, 105] on button "Envoyer" at bounding box center [249, 108] width 269 height 15
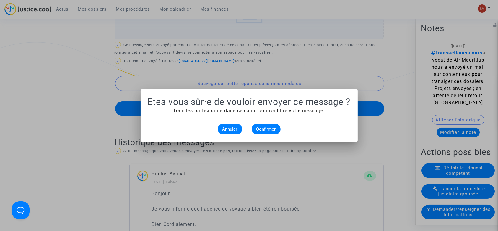
scroll to position [0, 0]
click at [274, 132] on button "Confirmer" at bounding box center [266, 129] width 29 height 11
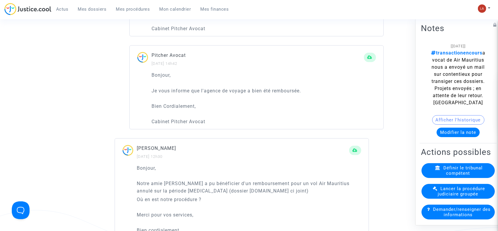
scroll to position [631, 0]
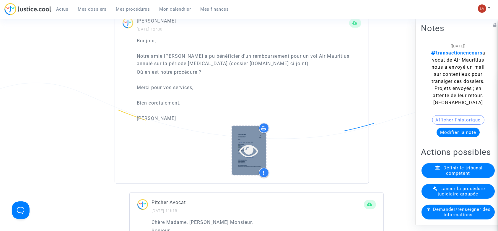
click at [248, 141] on icon at bounding box center [249, 150] width 19 height 19
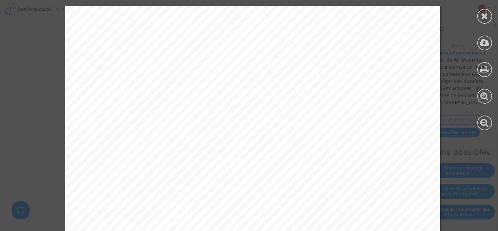
scroll to position [788, 0]
click at [486, 14] on icon at bounding box center [485, 16] width 7 height 9
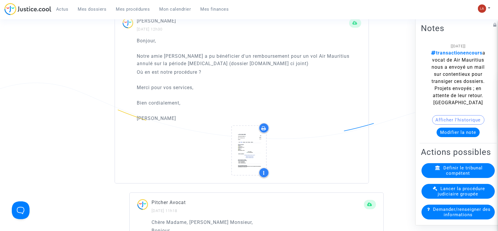
scroll to position [158, 0]
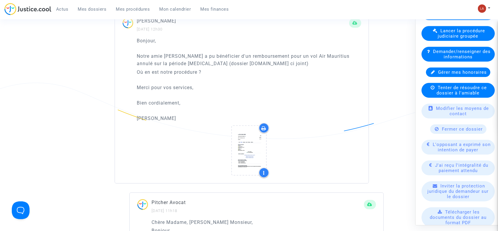
click at [448, 132] on span "Fermer ce dossier" at bounding box center [463, 128] width 41 height 5
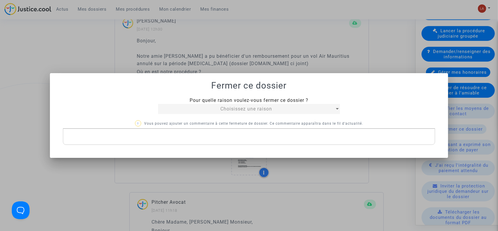
drag, startPoint x: 183, startPoint y: 101, endPoint x: 193, endPoint y: 109, distance: 12.8
click at [184, 102] on div "Pour quelle raison voulez-vous fermer ce dossier ? Choisissez une raison" at bounding box center [249, 105] width 191 height 17
click at [194, 113] on mat-select "Choisissez une raison" at bounding box center [249, 109] width 182 height 10
click at [197, 109] on div "Choisissez une raison" at bounding box center [246, 108] width 177 height 7
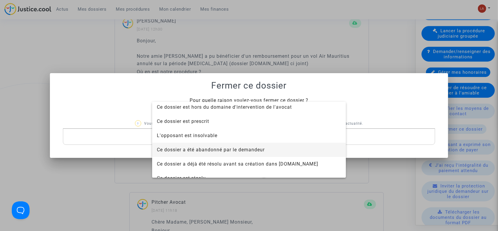
scroll to position [38, 0]
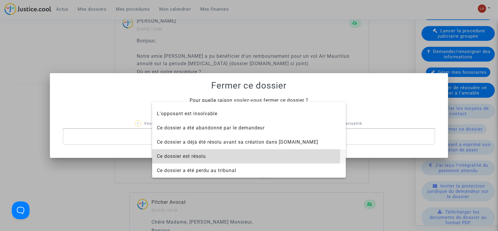
click at [218, 151] on span "Ce dossier est résolu" at bounding box center [249, 156] width 184 height 14
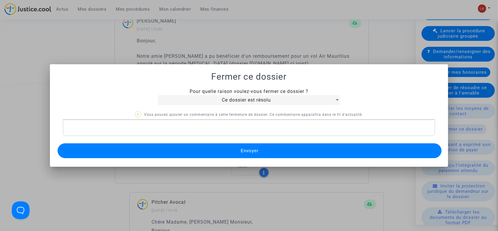
click at [222, 129] on p "Rich Text Editor, main" at bounding box center [249, 127] width 367 height 7
click at [177, 151] on button "Envoyer" at bounding box center [250, 150] width 385 height 15
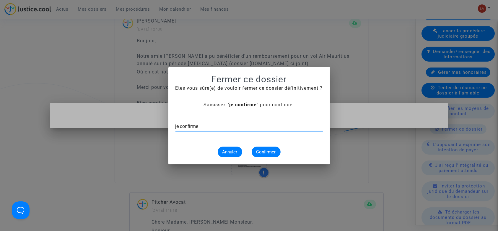
type input "je confirme"
click at [259, 156] on button "Confirmer" at bounding box center [266, 151] width 29 height 11
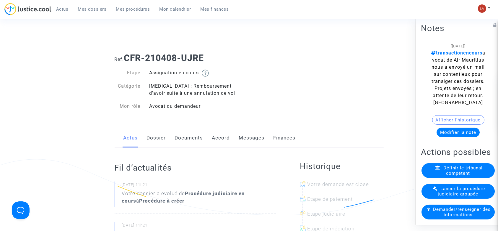
click at [254, 136] on link "Messages" at bounding box center [252, 138] width 26 height 20
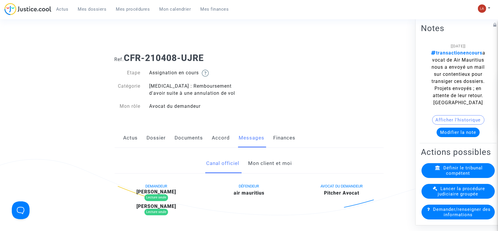
click at [269, 162] on link "Mon client et moi" at bounding box center [270, 163] width 44 height 20
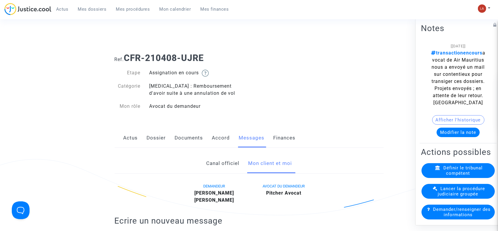
scroll to position [158, 0]
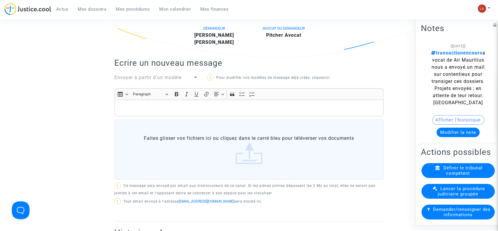
click at [259, 110] on p "Rich Text Editor, main" at bounding box center [249, 107] width 263 height 7
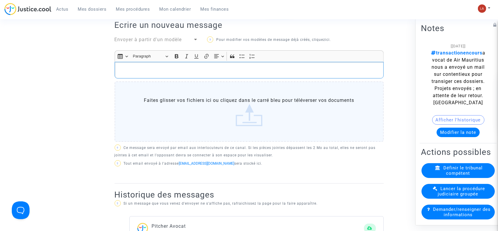
scroll to position [79, 0]
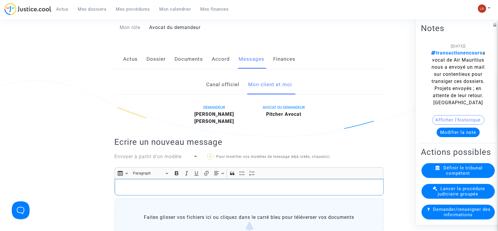
click at [183, 61] on link "Documents" at bounding box center [189, 59] width 28 height 20
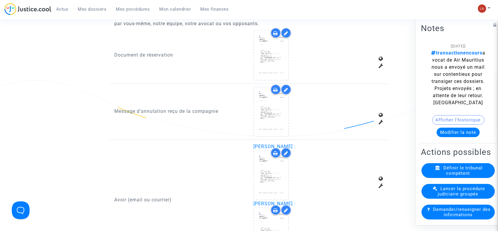
scroll to position [710, 0]
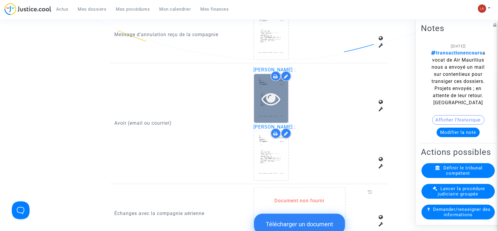
click at [274, 103] on icon at bounding box center [271, 98] width 19 height 19
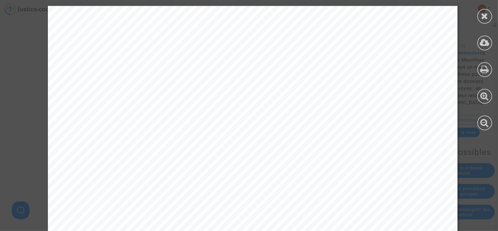
scroll to position [0, 0]
click at [486, 18] on icon at bounding box center [485, 16] width 7 height 9
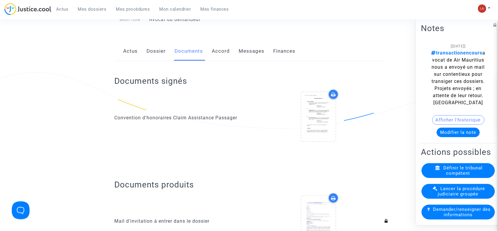
scroll to position [39, 0]
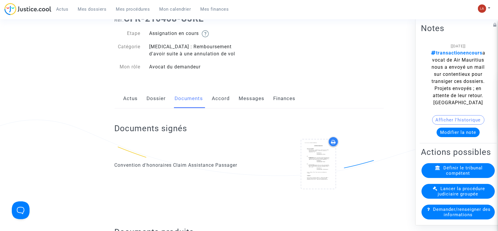
click at [246, 103] on link "Messages" at bounding box center [252, 99] width 26 height 20
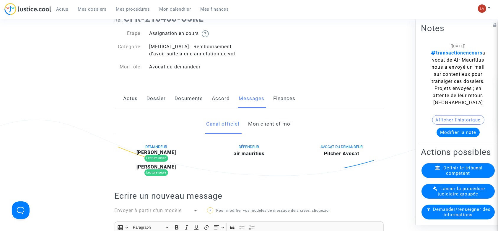
click at [258, 130] on link "Mon client et moi" at bounding box center [270, 124] width 44 height 20
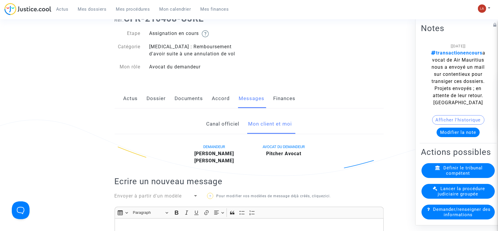
scroll to position [158, 0]
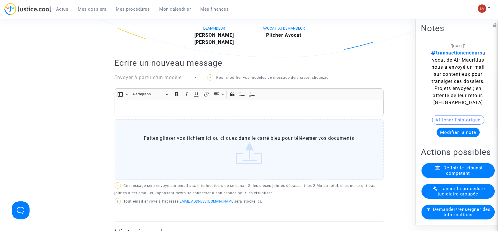
click at [267, 115] on div "Rich Text Editor, main" at bounding box center [249, 108] width 269 height 17
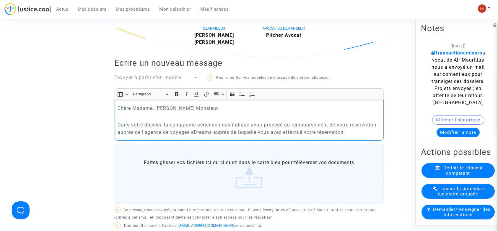
click at [378, 124] on p "Dans votre dossier, la compagnie aérienne nous indique avoir procédé au rembour…" at bounding box center [249, 128] width 263 height 15
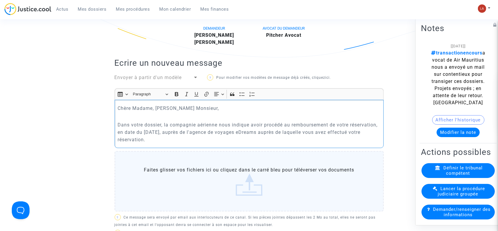
click at [165, 141] on p "Dans votre dossier, la compagnie aérienne nous indique avoir procédé au rembour…" at bounding box center [249, 132] width 263 height 22
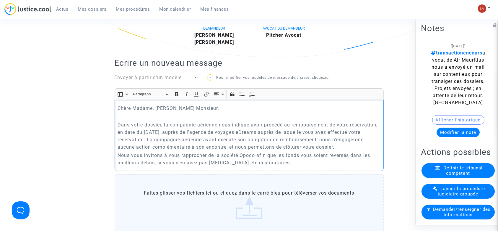
click at [355, 145] on p "Dans votre dossier, la compagnie aérienne nous indique avoir procédé au rembour…" at bounding box center [249, 136] width 263 height 30
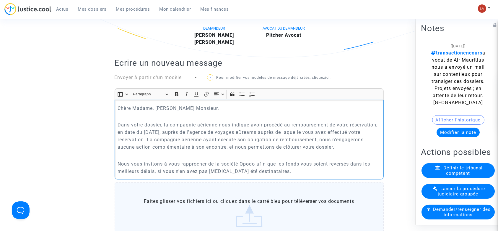
click at [315, 169] on p "Nous vous invitons à vous rapprocher de la société Opodo afin que les fonds vou…" at bounding box center [249, 167] width 263 height 15
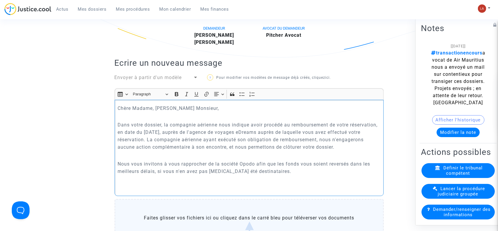
click at [243, 162] on p "Nous vous invitons à vous rapprocher de la société Opodo afin que les fonds vou…" at bounding box center [249, 167] width 263 height 15
click at [187, 194] on div "Chère Madame, [PERSON_NAME] Monsieur, Dans votre dossier, la compagnie aérienne…" at bounding box center [249, 148] width 269 height 96
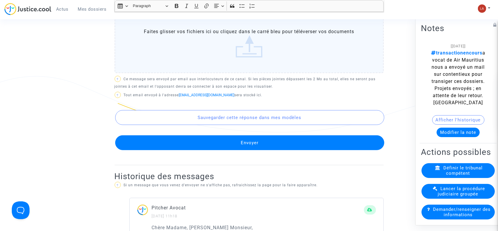
scroll to position [394, 0]
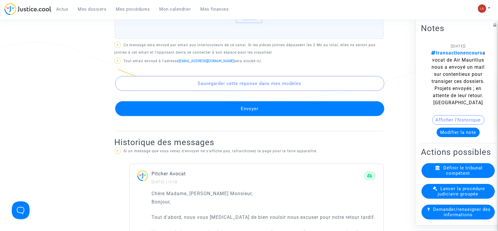
click at [313, 109] on button "Envoyer" at bounding box center [249, 108] width 269 height 15
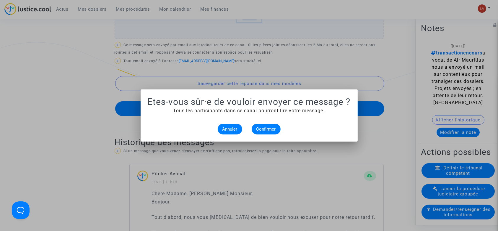
scroll to position [0, 0]
click at [271, 127] on span "Confirmer" at bounding box center [267, 128] width 20 height 5
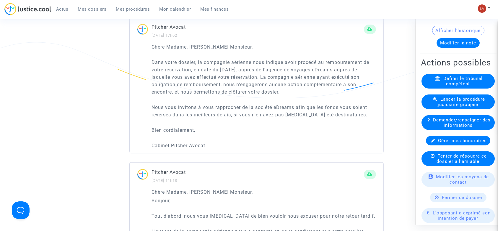
scroll to position [118, 0]
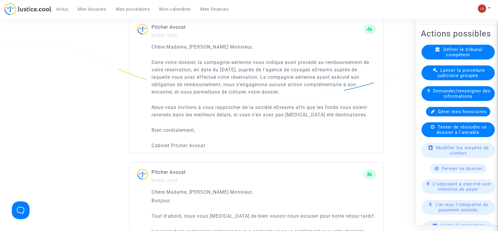
click at [446, 171] on span "Fermer ce dossier" at bounding box center [463, 168] width 41 height 5
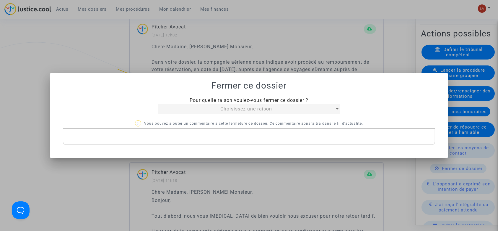
scroll to position [0, 0]
click at [194, 104] on mat-select "Choisissez une raison" at bounding box center [249, 109] width 182 height 10
click at [191, 109] on div "Choisissez une raison" at bounding box center [246, 108] width 177 height 7
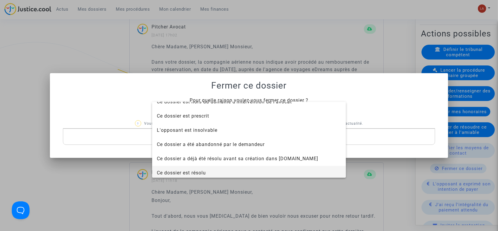
scroll to position [38, 0]
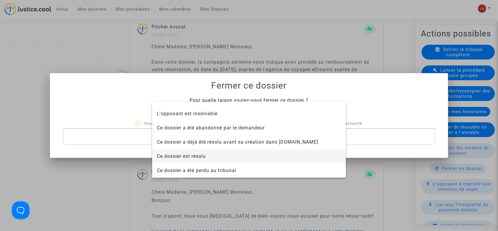
click at [202, 161] on span "Ce dossier est résolu" at bounding box center [249, 156] width 184 height 14
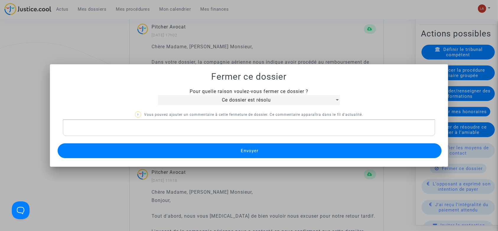
click at [207, 132] on div "Rich Text Editor, main" at bounding box center [249, 127] width 373 height 17
click at [188, 153] on button "Envoyer" at bounding box center [250, 150] width 385 height 15
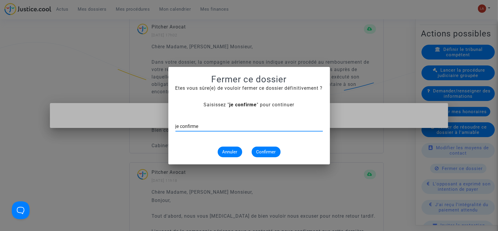
type input "je confirme"
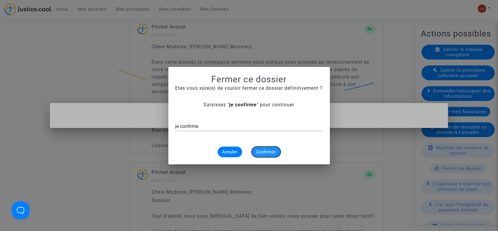
click at [257, 153] on span "Confirmer" at bounding box center [267, 151] width 20 height 5
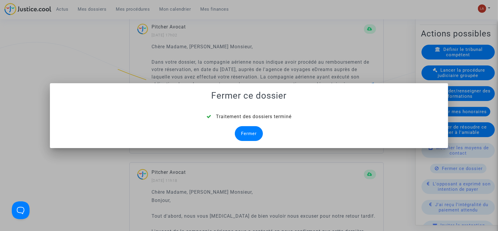
click at [247, 132] on div "Fermer" at bounding box center [249, 133] width 28 height 15
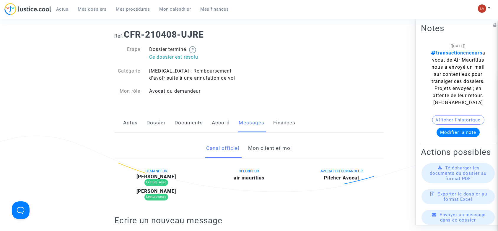
scroll to position [41, 0]
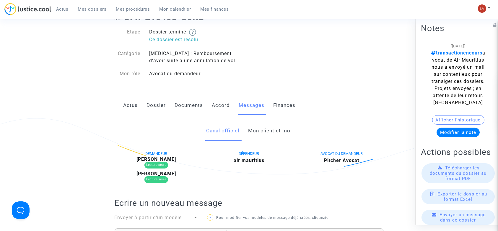
click at [253, 133] on link "Mon client et moi" at bounding box center [270, 131] width 44 height 20
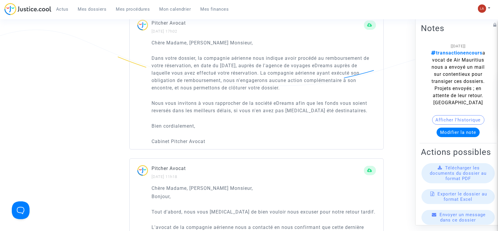
scroll to position [407, 0]
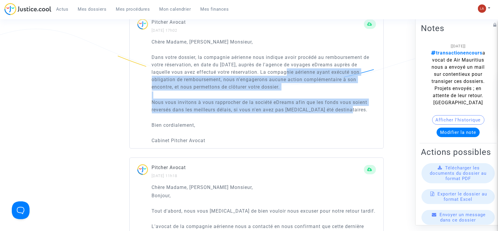
drag, startPoint x: 286, startPoint y: 70, endPoint x: 347, endPoint y: 108, distance: 71.0
click at [347, 108] on div "Chère Madame, [PERSON_NAME] Monsieur, Dans votre dossier, la compagnie aérienne…" at bounding box center [264, 91] width 224 height 106
copy div "La compagnie aérienne ayant exécuté son obligation de remboursement, nous n'eng…"
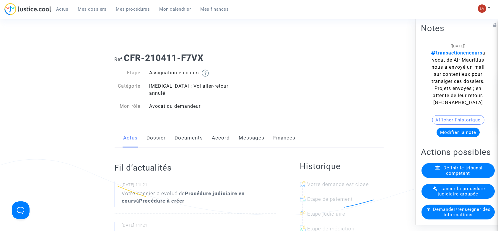
click at [245, 131] on link "Messages" at bounding box center [252, 138] width 26 height 20
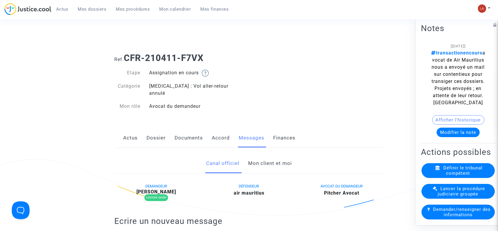
click at [273, 164] on link "Mon client et moi" at bounding box center [270, 163] width 44 height 20
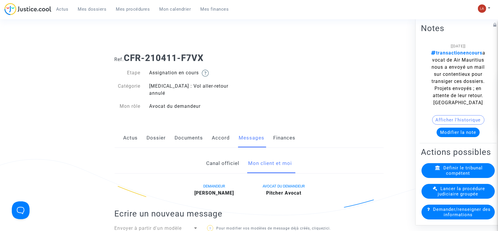
drag, startPoint x: 192, startPoint y: 125, endPoint x: 297, endPoint y: 126, distance: 105.0
click at [192, 128] on link "Documents" at bounding box center [189, 138] width 28 height 20
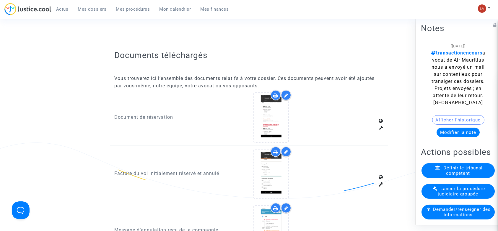
scroll to position [631, 0]
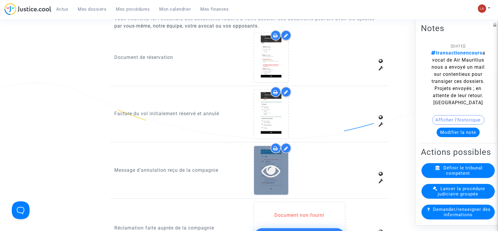
click at [282, 166] on div at bounding box center [271, 170] width 34 height 19
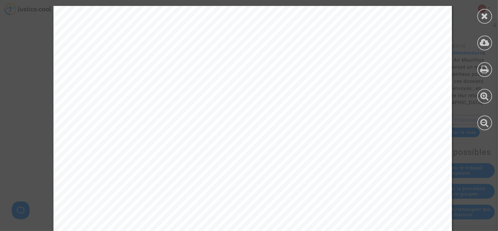
scroll to position [670, 0]
click at [490, 20] on div at bounding box center [485, 16] width 15 height 15
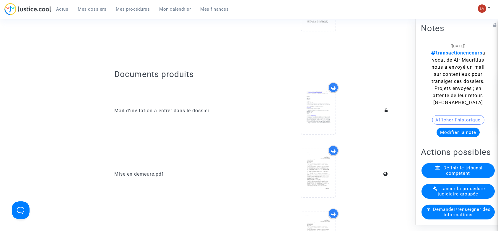
scroll to position [0, 0]
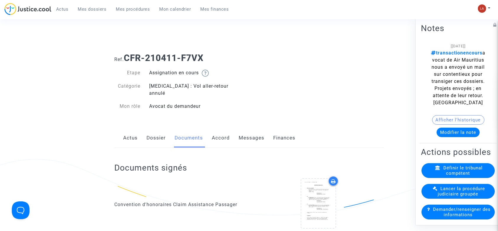
click at [260, 131] on link "Messages" at bounding box center [252, 138] width 26 height 20
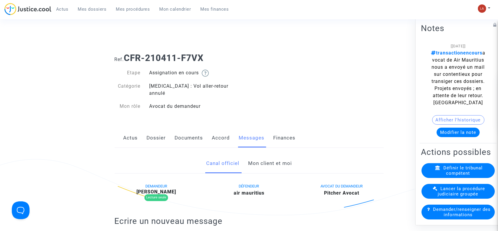
click at [275, 153] on link "Mon client et moi" at bounding box center [270, 163] width 44 height 20
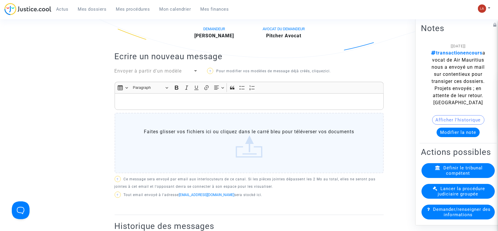
scroll to position [118, 0]
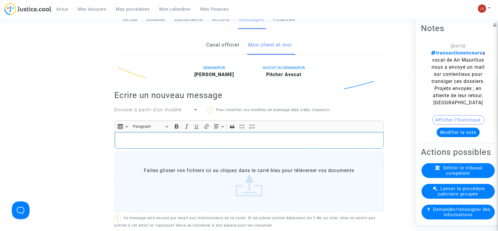
click at [233, 137] on p "Rich Text Editor, main" at bounding box center [249, 140] width 263 height 7
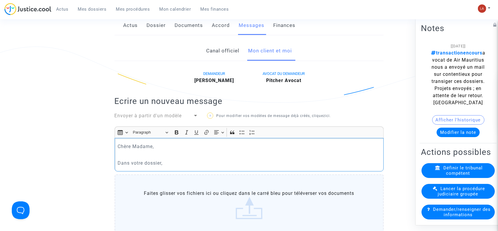
scroll to position [113, 0]
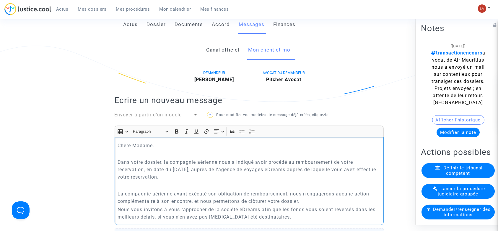
click at [118, 205] on p "Nous vous invitons à vous rapprocher de la société eDreams afin que les fonds v…" at bounding box center [249, 212] width 263 height 15
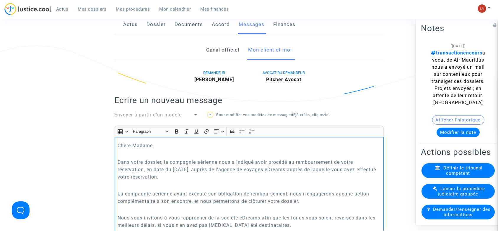
click at [276, 218] on p "Nous vous invitons à vous rapprocher de la société eDreams afin que les fonds v…" at bounding box center [249, 221] width 263 height 15
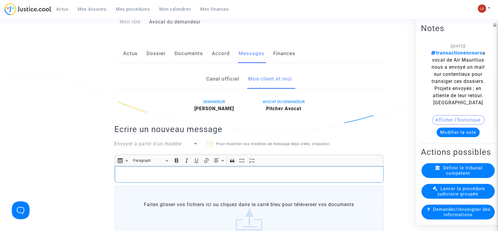
scroll to position [0, 0]
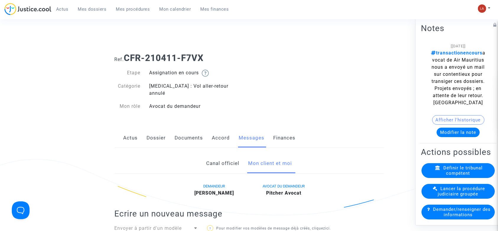
click at [187, 128] on link "Documents" at bounding box center [189, 138] width 28 height 20
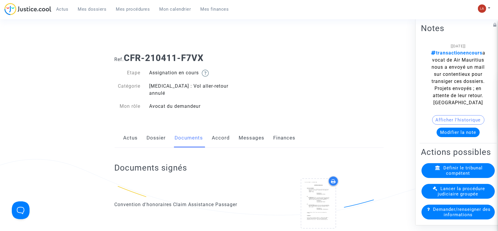
click at [259, 132] on link "Messages" at bounding box center [252, 138] width 26 height 20
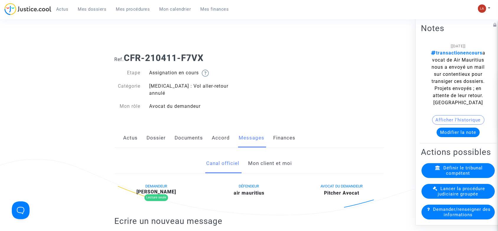
click at [266, 159] on link "Mon client et moi" at bounding box center [270, 163] width 44 height 20
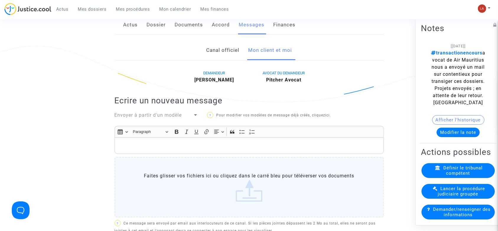
scroll to position [158, 0]
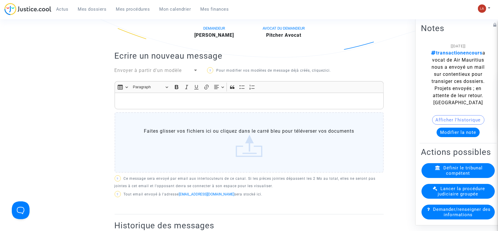
click at [273, 97] on p "Rich Text Editor, main" at bounding box center [249, 100] width 263 height 7
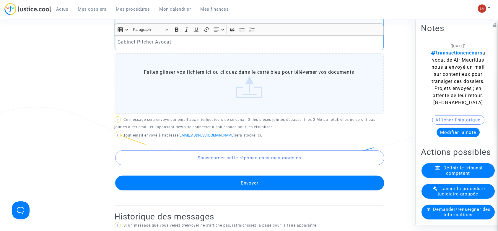
scroll to position [276, 0]
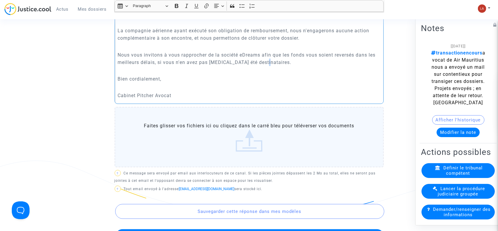
click at [266, 53] on p "Nous vous invitons à vous rapprocher de la société eDreams afin que les fonds v…" at bounding box center [249, 58] width 263 height 15
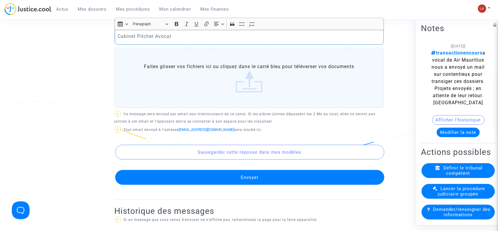
scroll to position [394, 0]
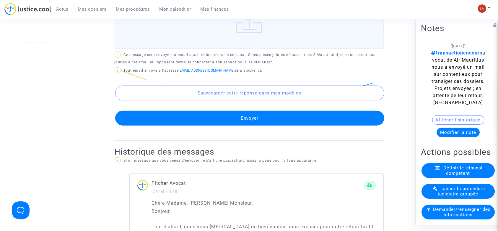
click at [273, 111] on button "Envoyer" at bounding box center [249, 118] width 269 height 15
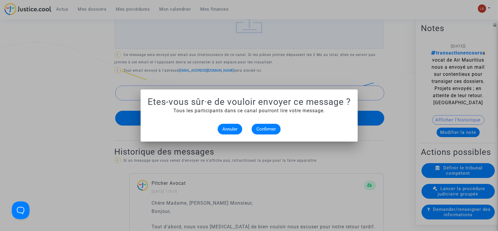
scroll to position [0, 0]
click at [265, 125] on button "Confirmer" at bounding box center [266, 129] width 29 height 11
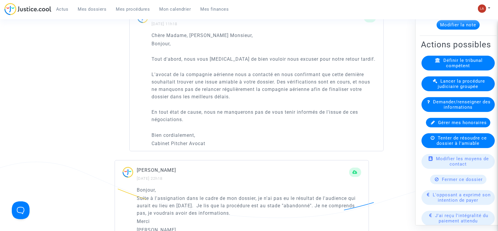
scroll to position [118, 0]
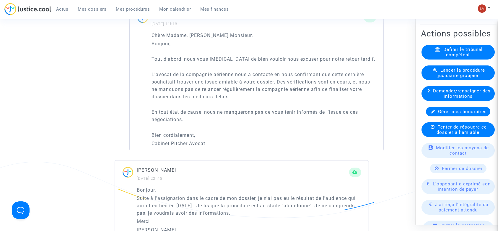
click at [455, 171] on span "Fermer ce dossier" at bounding box center [463, 168] width 41 height 5
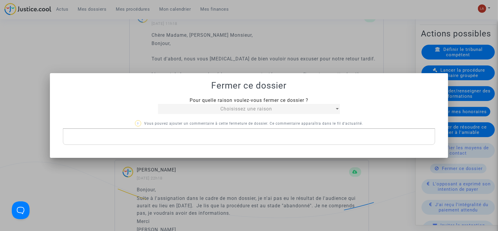
click at [231, 107] on span "Choisissez une raison" at bounding box center [247, 109] width 52 height 6
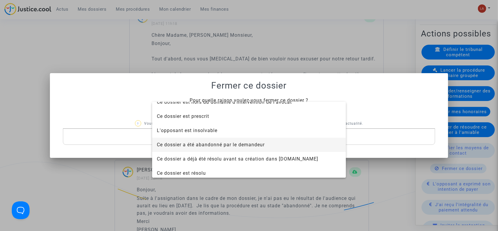
scroll to position [38, 0]
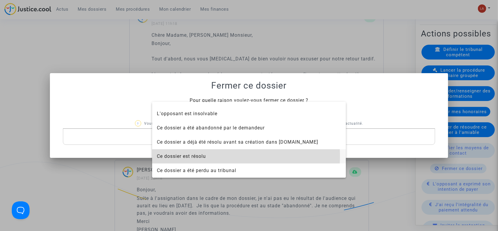
click at [196, 156] on span "Ce dossier est résolu" at bounding box center [181, 156] width 49 height 6
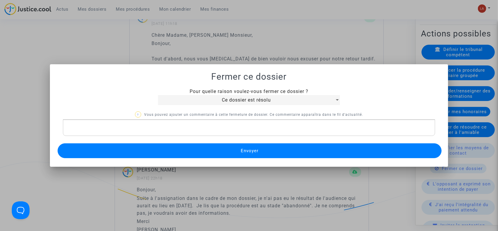
click at [163, 121] on div "Rich Text Editor, main" at bounding box center [249, 127] width 373 height 17
click at [147, 148] on button "Envoyer" at bounding box center [250, 150] width 385 height 15
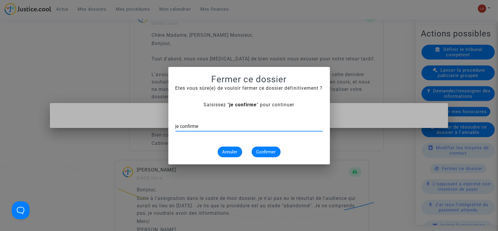
type input "je confirme"
click at [261, 151] on span "Confirmer" at bounding box center [267, 151] width 20 height 5
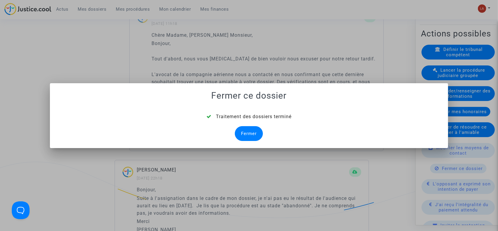
click at [250, 131] on div "Fermer" at bounding box center [249, 133] width 28 height 15
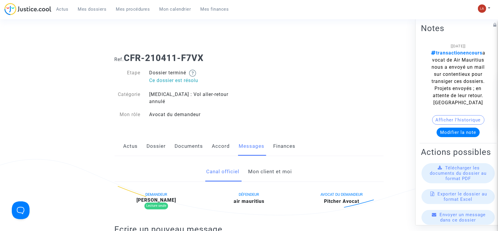
scroll to position [41, 0]
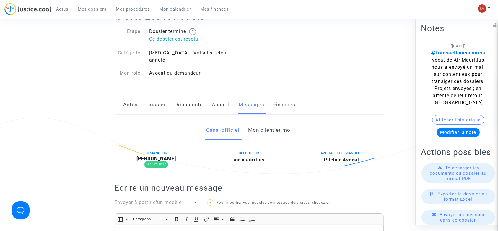
click at [281, 122] on link "Mon client et moi" at bounding box center [270, 130] width 44 height 20
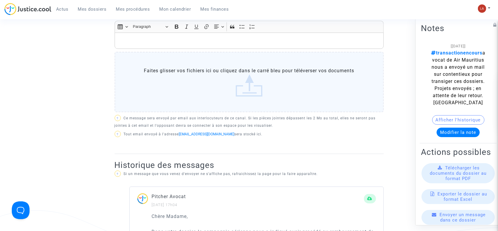
scroll to position [390, 0]
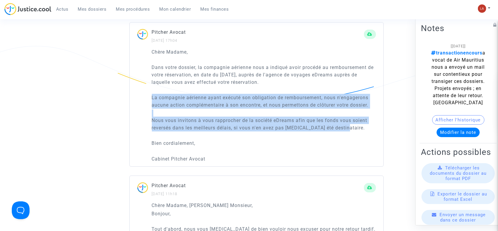
drag, startPoint x: 152, startPoint y: 89, endPoint x: 345, endPoint y: 121, distance: 195.1
click at [345, 121] on div "Chère Madame, Dans votre dossier, la compagnie aérienne nous a indiqué avoir pr…" at bounding box center [264, 105] width 224 height 114
copy div "La compagnie aérienne ayant exécuté son obligation de remboursement, nous n'eng…"
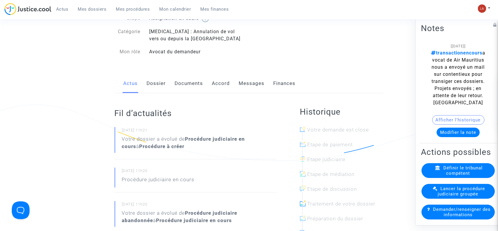
scroll to position [38, 0]
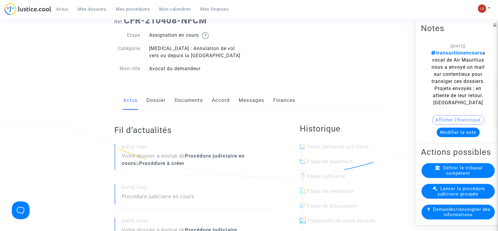
click at [245, 100] on link "Messages" at bounding box center [252, 100] width 26 height 20
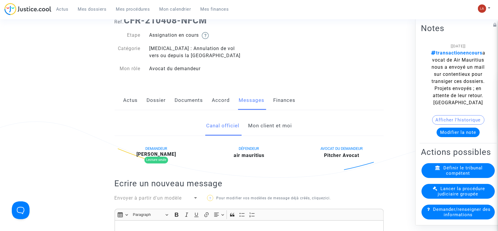
click at [255, 127] on link "Mon client et moi" at bounding box center [270, 126] width 44 height 20
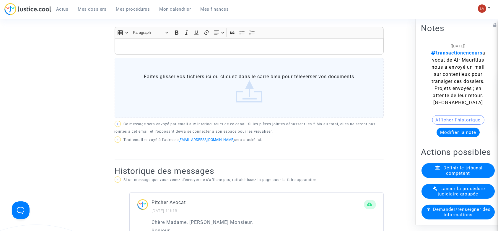
scroll to position [213, 0]
click at [191, 51] on div "Rich Text Editor, main" at bounding box center [249, 46] width 269 height 17
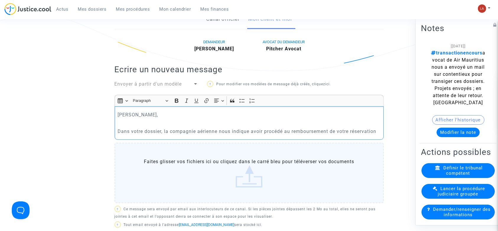
scroll to position [148, 0]
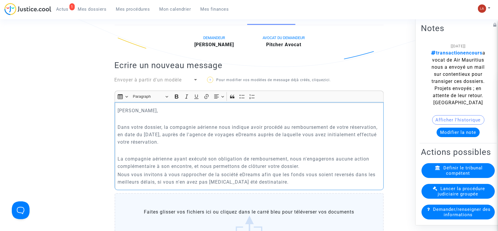
click at [306, 163] on p "La compagnie aérienne ayant exécuté son obligation de remboursement, nous n'eng…" at bounding box center [249, 162] width 263 height 15
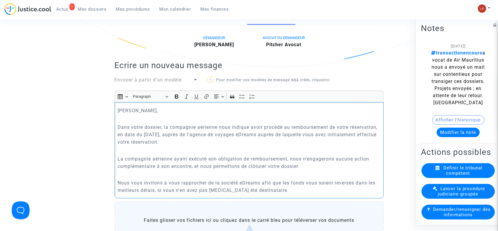
click at [284, 187] on p "Nous vous invitons à vous rapprocher de la société eDreams afin que les fonds v…" at bounding box center [249, 186] width 263 height 15
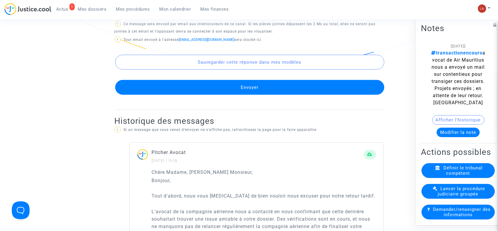
scroll to position [427, 0]
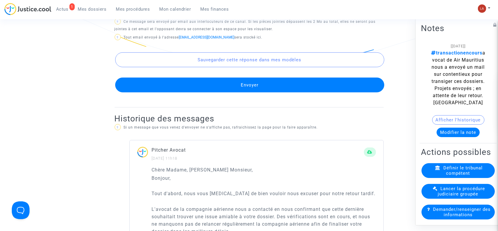
click at [284, 83] on button "Envoyer" at bounding box center [249, 84] width 269 height 15
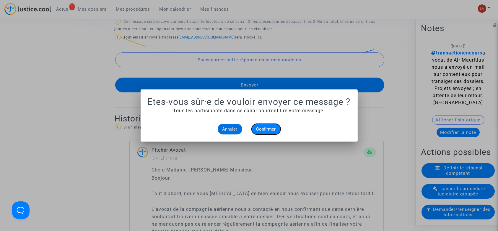
click at [264, 124] on button "Confirmer" at bounding box center [266, 129] width 29 height 11
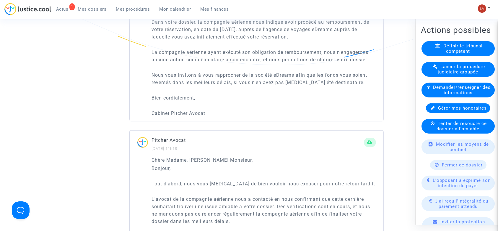
scroll to position [124, 0]
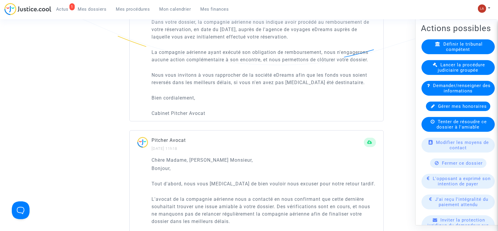
click at [447, 166] on span "Fermer ce dossier" at bounding box center [463, 162] width 41 height 5
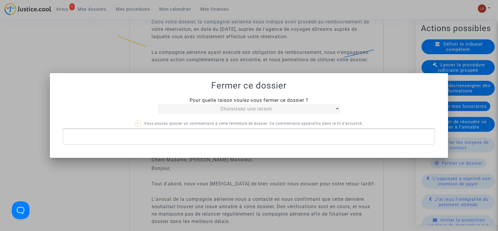
scroll to position [0, 0]
click at [287, 114] on mat-select "Choisissez une raison" at bounding box center [249, 109] width 182 height 10
click at [272, 109] on span "Choisissez une raison" at bounding box center [247, 109] width 52 height 6
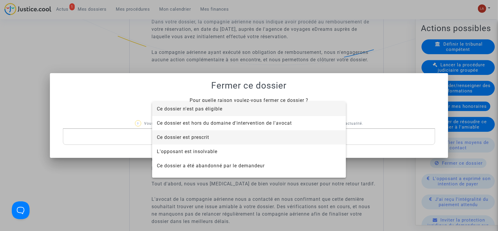
scroll to position [38, 0]
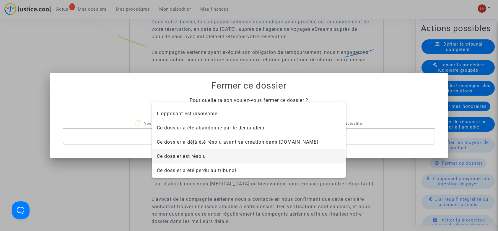
click at [206, 157] on span "Ce dossier est résolu" at bounding box center [181, 156] width 49 height 6
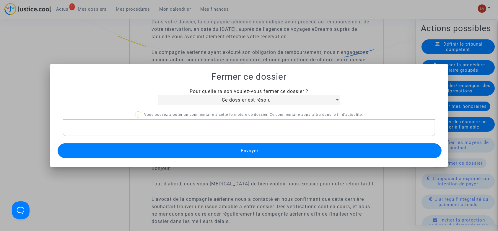
click at [173, 130] on p "Rich Text Editor, main" at bounding box center [249, 127] width 367 height 7
click at [158, 149] on button "Envoyer" at bounding box center [250, 150] width 385 height 15
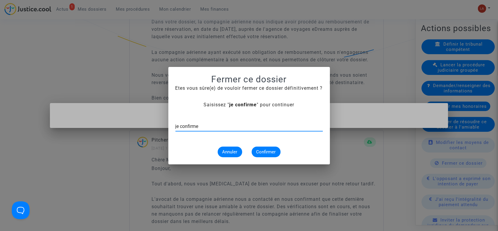
type input "je confirme"
click at [260, 148] on button "Confirmer" at bounding box center [266, 151] width 29 height 11
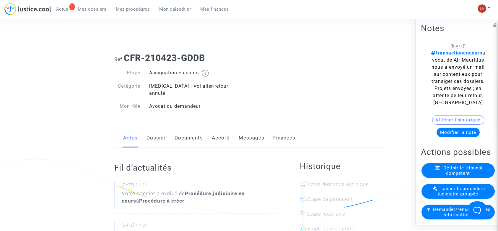
click at [251, 130] on link "Messages" at bounding box center [252, 138] width 26 height 20
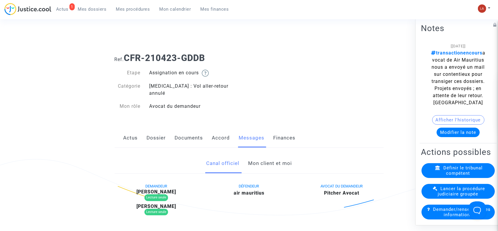
click at [256, 159] on link "Mon client et moi" at bounding box center [270, 163] width 44 height 20
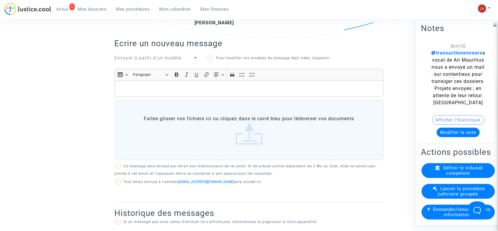
scroll to position [178, 0]
click at [238, 84] on p "Rich Text Editor, main" at bounding box center [249, 87] width 263 height 7
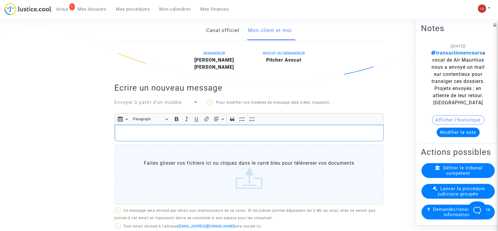
scroll to position [132, 0]
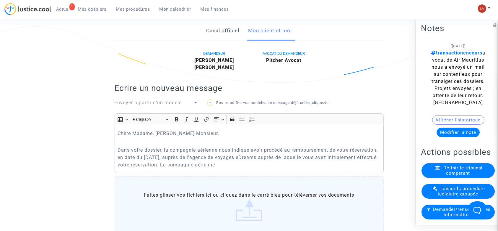
click at [270, 156] on p "Dans votre dossier, la compagnie aérienne nous indique avoir procédé au rembour…" at bounding box center [249, 157] width 263 height 22
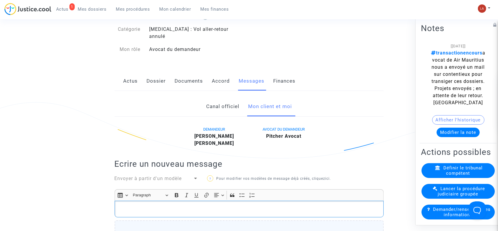
scroll to position [43, 0]
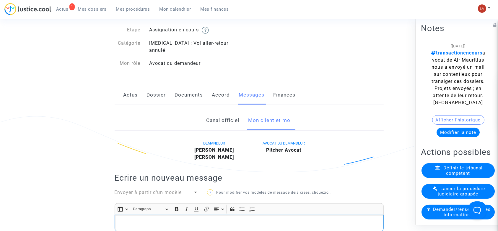
click at [188, 94] on link "Documents" at bounding box center [189, 95] width 28 height 20
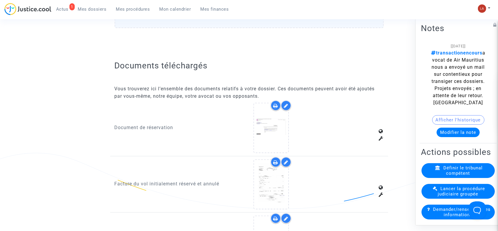
scroll to position [561, 0]
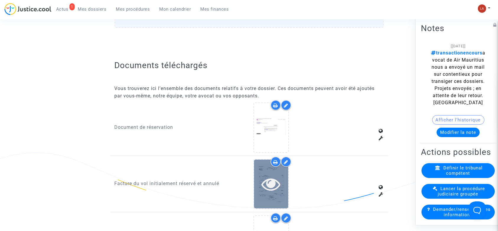
click at [270, 174] on icon at bounding box center [271, 183] width 19 height 19
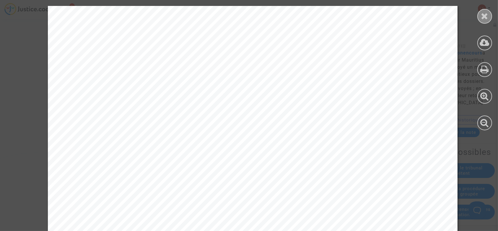
click at [483, 19] on icon at bounding box center [485, 16] width 7 height 9
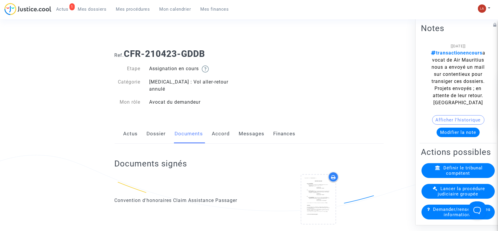
scroll to position [0, 0]
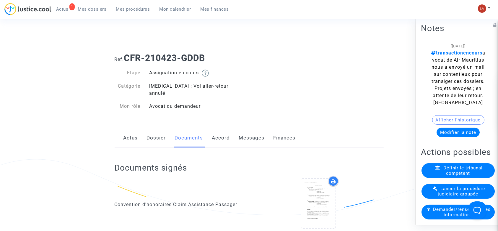
click at [249, 128] on link "Messages" at bounding box center [252, 138] width 26 height 20
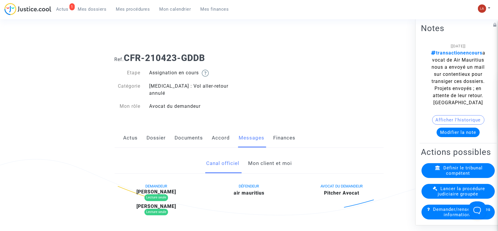
click at [253, 166] on link "Mon client et moi" at bounding box center [270, 163] width 44 height 20
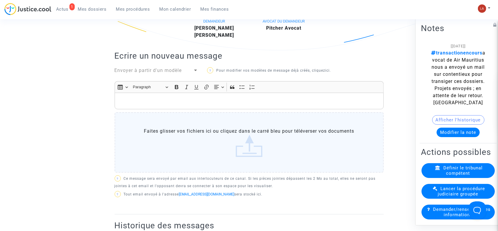
scroll to position [166, 0]
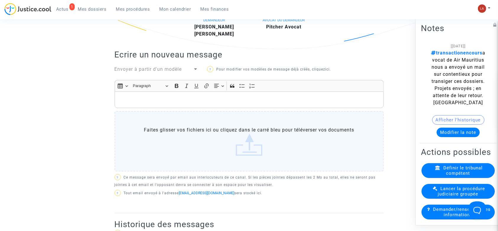
click at [211, 96] on p "Rich Text Editor, main" at bounding box center [249, 99] width 263 height 7
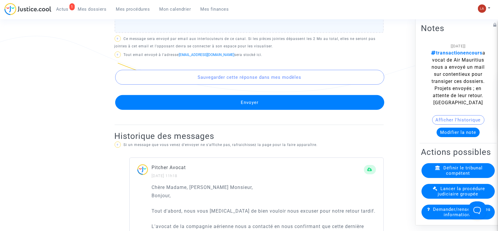
scroll to position [402, 0]
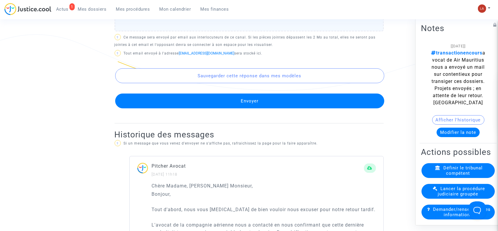
click at [211, 101] on button "Envoyer" at bounding box center [249, 100] width 269 height 15
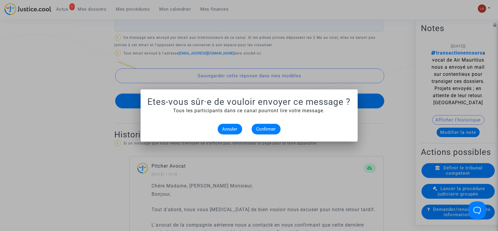
scroll to position [0, 0]
click at [262, 125] on button "Confirmer" at bounding box center [266, 129] width 29 height 11
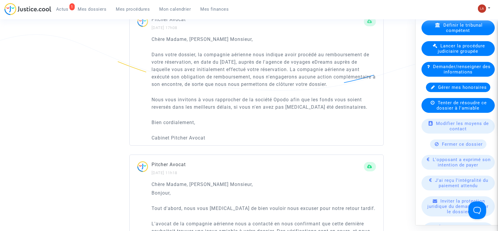
scroll to position [145, 0]
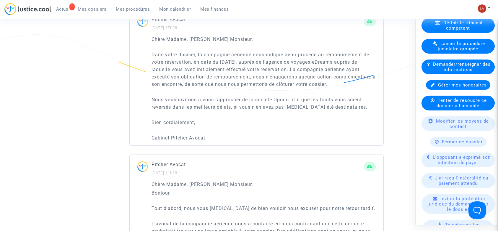
click at [449, 144] on span "Fermer ce dossier" at bounding box center [463, 141] width 41 height 5
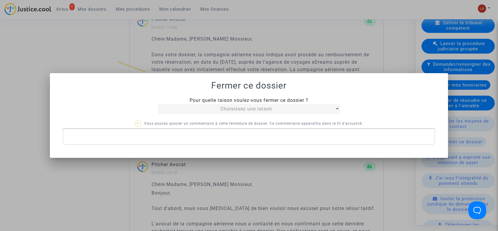
click at [213, 106] on div "Choisissez une raison" at bounding box center [246, 108] width 177 height 7
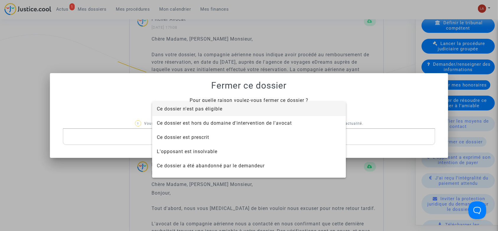
scroll to position [38, 0]
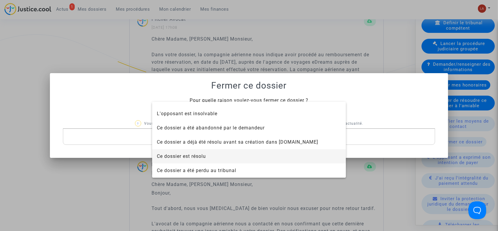
click at [194, 156] on span "Ce dossier est résolu" at bounding box center [181, 156] width 49 height 6
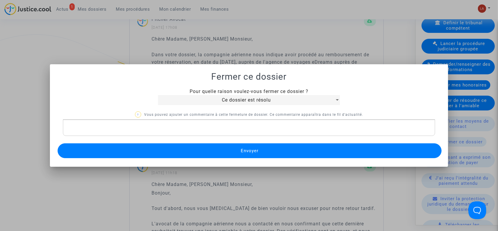
click at [175, 127] on p "Rich Text Editor, main" at bounding box center [249, 127] width 367 height 7
click at [164, 153] on button "Envoyer" at bounding box center [250, 150] width 385 height 15
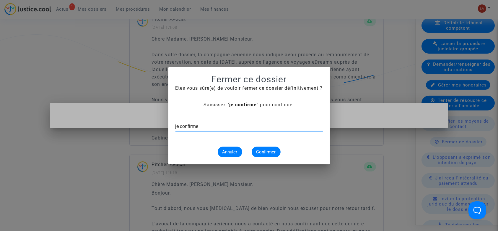
type input "je confirme"
click at [265, 150] on span "Confirmer" at bounding box center [267, 151] width 20 height 5
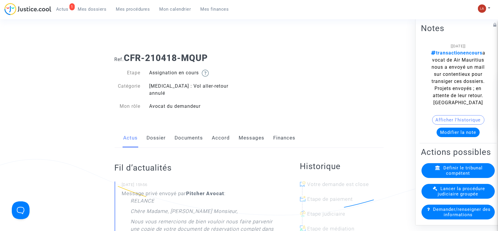
click at [252, 129] on link "Messages" at bounding box center [252, 138] width 26 height 20
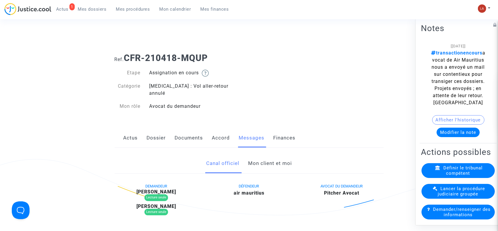
click at [259, 154] on link "Mon client et moi" at bounding box center [270, 163] width 44 height 20
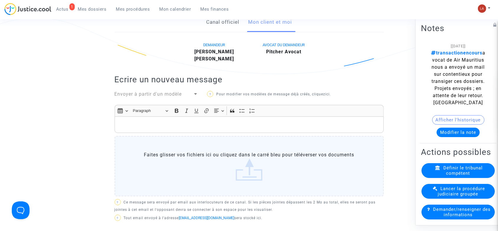
scroll to position [142, 0]
click at [192, 120] on p "Rich Text Editor, main" at bounding box center [249, 123] width 263 height 7
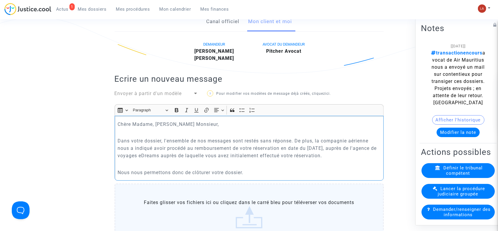
click at [192, 120] on p "Chère Madame, [PERSON_NAME] Monsieur," at bounding box center [249, 123] width 263 height 7
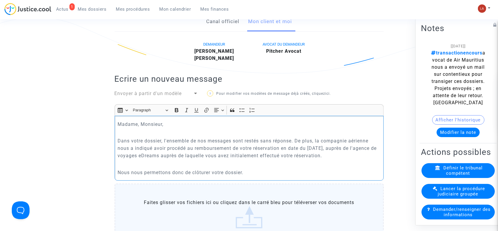
click at [259, 169] on p "Nous nous permettons donc de clôturer votre dossier." at bounding box center [249, 172] width 263 height 7
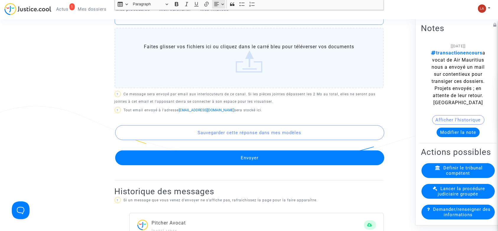
scroll to position [334, 0]
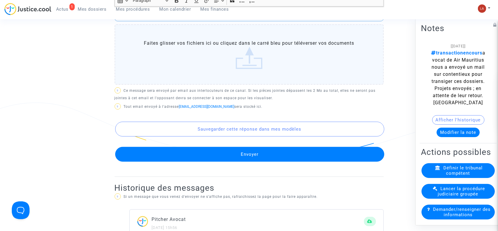
click at [220, 150] on button "Envoyer" at bounding box center [249, 154] width 269 height 15
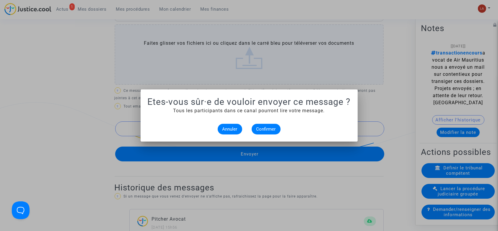
scroll to position [0, 0]
click at [271, 129] on span "Confirmer" at bounding box center [267, 128] width 20 height 5
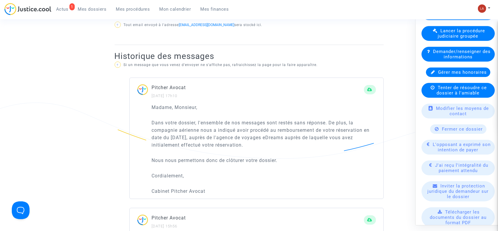
scroll to position [158, 0]
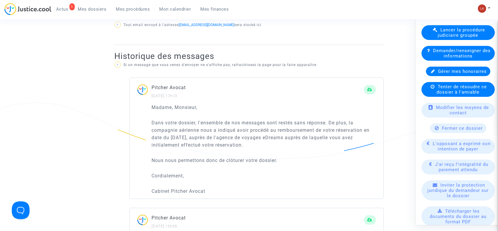
click at [446, 131] on span "Fermer ce dossier" at bounding box center [463, 127] width 41 height 5
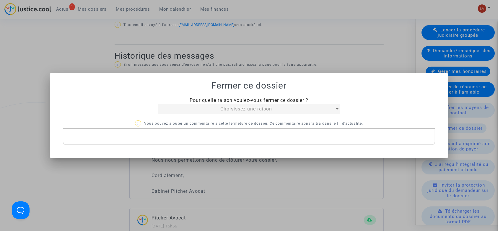
scroll to position [0, 0]
click at [220, 108] on div "Choisissez une raison" at bounding box center [246, 108] width 177 height 7
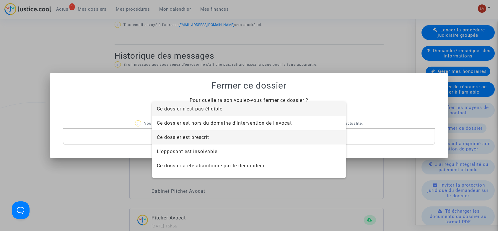
scroll to position [38, 0]
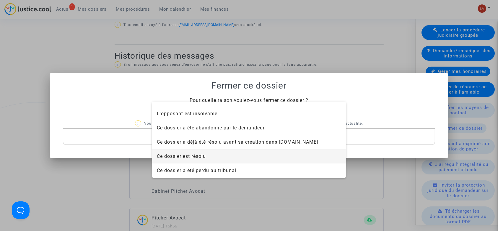
click at [183, 156] on span "Ce dossier est résolu" at bounding box center [181, 156] width 49 height 6
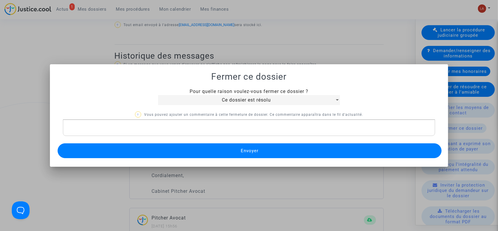
click at [154, 133] on div "Rich Text Editor, main" at bounding box center [249, 127] width 373 height 17
click at [145, 150] on button "Envoyer" at bounding box center [250, 150] width 385 height 15
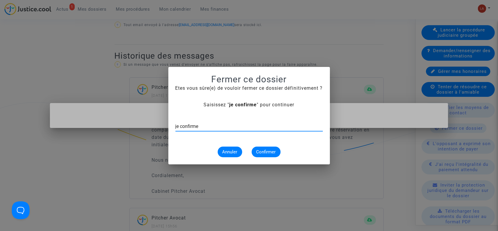
type input "je confirme"
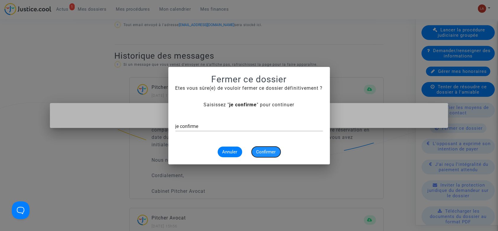
click at [260, 148] on button "Confirmer" at bounding box center [266, 151] width 29 height 11
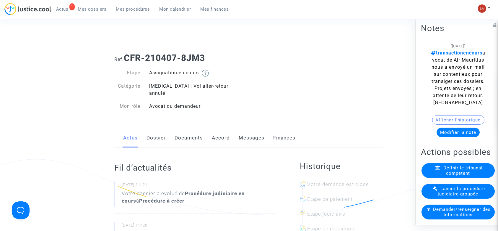
click at [163, 130] on link "Dossier" at bounding box center [156, 138] width 19 height 20
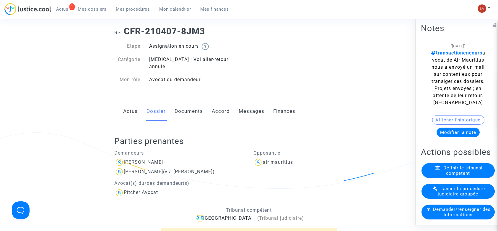
scroll to position [25, 0]
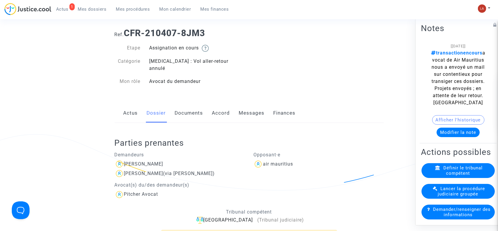
click at [194, 104] on link "Documents" at bounding box center [189, 113] width 28 height 20
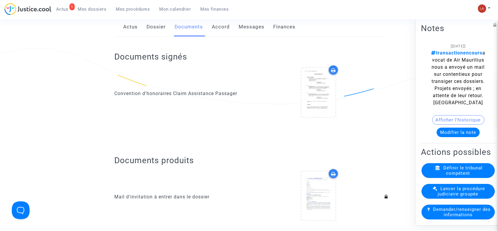
scroll to position [109, 0]
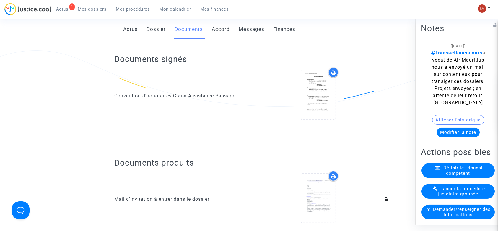
click at [253, 28] on link "Messages" at bounding box center [252, 30] width 26 height 20
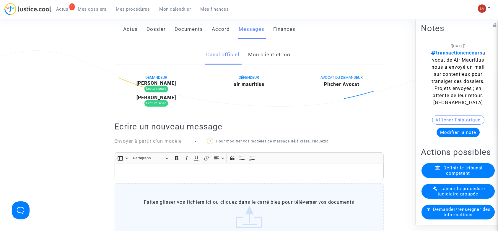
click at [261, 47] on link "Mon client et moi" at bounding box center [270, 55] width 44 height 20
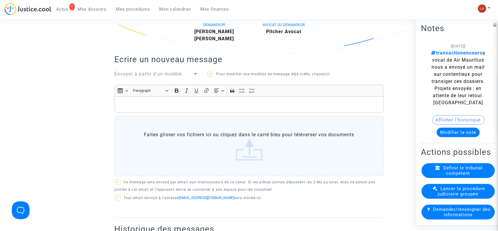
scroll to position [145, 0]
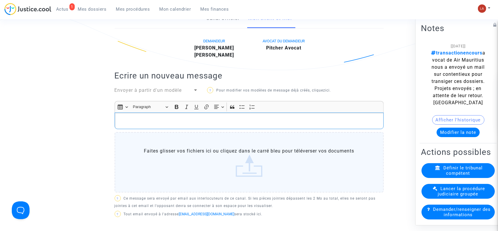
click at [181, 119] on div "Rich Text Editor, main" at bounding box center [249, 120] width 269 height 17
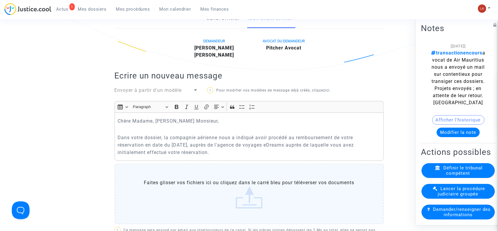
click at [227, 145] on p "Dans votre dossier, la compagnie aérienne nous a indiqué avoir procédé au rembo…" at bounding box center [249, 145] width 263 height 22
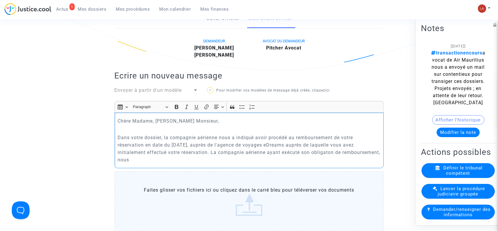
click at [331, 144] on p "Dans votre dossier, la compagnie aérienne nous a indiqué avoir procédé au rembo…" at bounding box center [249, 149] width 263 height 30
click at [294, 154] on p "Dans votre dossier, la compagnie aérienne nous a indiqué avoir procédé au rembo…" at bounding box center [249, 149] width 263 height 30
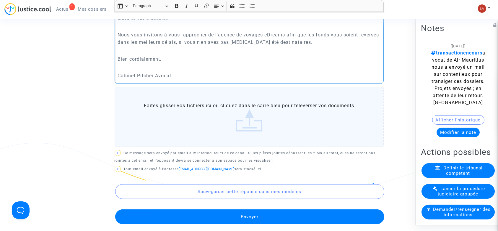
scroll to position [294, 0]
click at [252, 209] on button "Envoyer" at bounding box center [249, 216] width 269 height 15
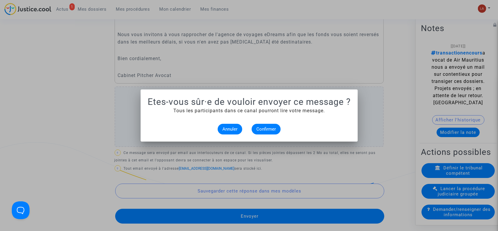
scroll to position [0, 0]
click at [266, 132] on button "Confirmer" at bounding box center [266, 129] width 29 height 11
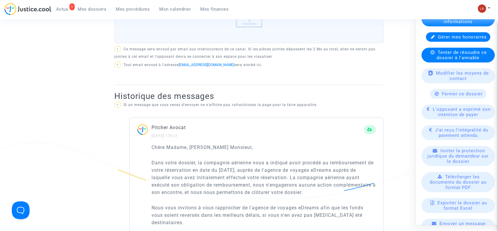
scroll to position [200, 0]
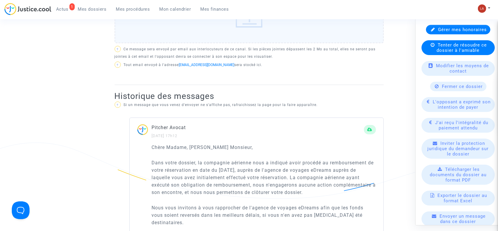
click at [438, 91] on div "Fermer ce dossier" at bounding box center [458, 86] width 56 height 9
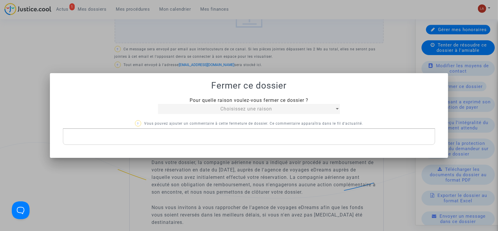
scroll to position [0, 0]
click at [274, 109] on div "Choisissez une raison" at bounding box center [246, 108] width 177 height 7
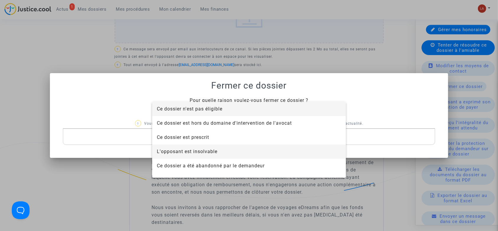
scroll to position [38, 0]
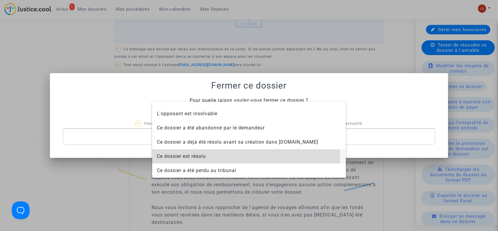
click at [174, 155] on span "Ce dossier est résolu" at bounding box center [181, 156] width 49 height 6
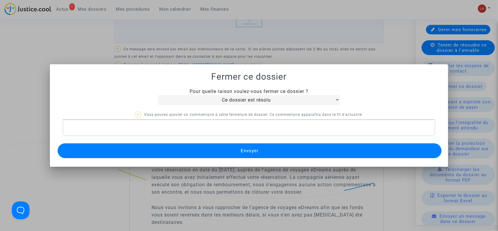
click at [155, 130] on p "Rich Text Editor, main" at bounding box center [249, 127] width 367 height 7
click at [145, 153] on button "Envoyer" at bounding box center [250, 150] width 385 height 15
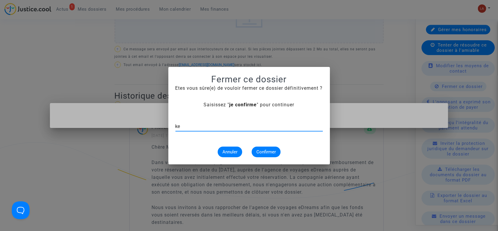
type input "k"
type input "je confirme"
click at [257, 156] on button "Confirmer" at bounding box center [266, 151] width 29 height 11
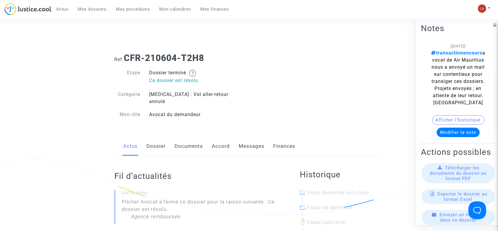
drag, startPoint x: 0, startPoint y: 0, endPoint x: 247, endPoint y: 142, distance: 284.9
click at [247, 142] on link "Messages" at bounding box center [252, 146] width 26 height 20
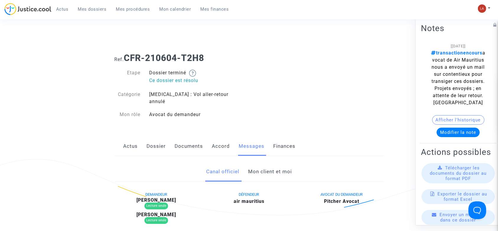
click at [280, 164] on link "Mon client et moi" at bounding box center [270, 172] width 44 height 20
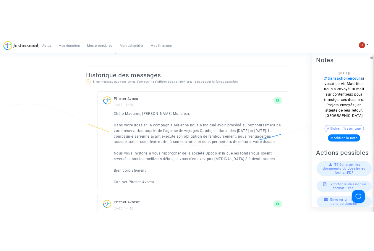
scroll to position [394, 0]
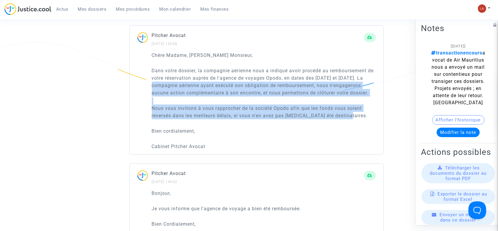
drag, startPoint x: 363, startPoint y: 71, endPoint x: 363, endPoint y: 108, distance: 36.4
click at [363, 108] on div "Chère Madame, [PERSON_NAME] Monsieur, Dans votre dossier, la compagnie aérienne…" at bounding box center [264, 100] width 224 height 99
copy div "La compagnie aérienne ayant exécuté son obligation de remboursement, nous n'eng…"
click at [334, 104] on p "Nous vous invitons à vous rapprocher de la société Opodo afin que les fonds vou…" at bounding box center [264, 111] width 224 height 15
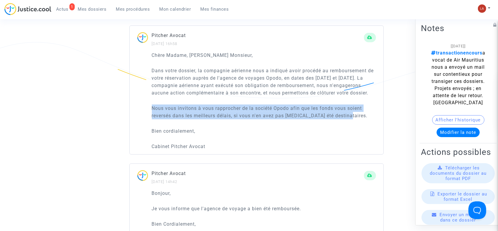
drag, startPoint x: 347, startPoint y: 109, endPoint x: 140, endPoint y: 100, distance: 207.1
click at [140, 100] on div "Chère Madame, [PERSON_NAME] Monsieur, Dans votre dossier, la compagnie aérienne…" at bounding box center [257, 102] width 254 height 103
copy p "Nous vous invitons à vous rapprocher de la société Opodo afin que les fonds vou…"
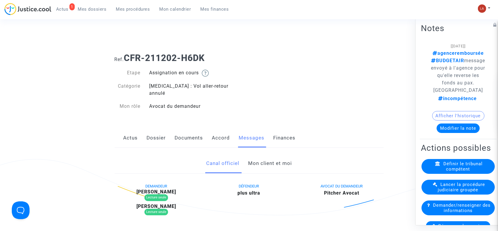
click at [171, 189] on b "[PERSON_NAME]" at bounding box center [157, 192] width 40 height 6
copy b "Pipaz"
click at [265, 159] on link "Mon client et moi" at bounding box center [270, 163] width 44 height 20
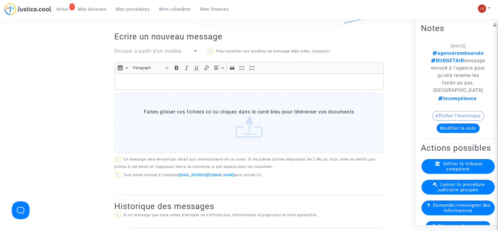
scroll to position [158, 0]
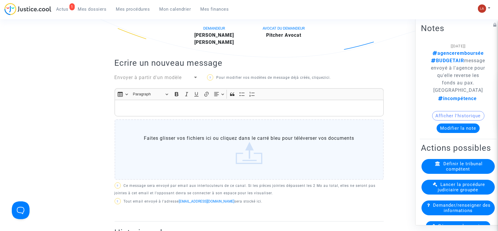
click at [206, 104] on p "Rich Text Editor, main" at bounding box center [249, 107] width 263 height 7
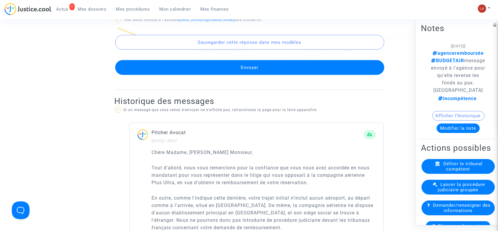
scroll to position [436, 0]
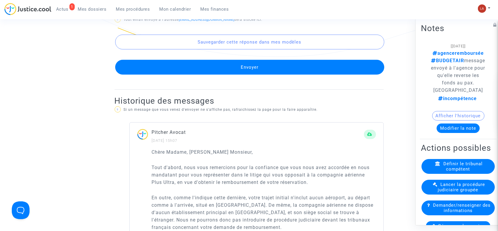
click at [218, 64] on button "Envoyer" at bounding box center [249, 67] width 269 height 15
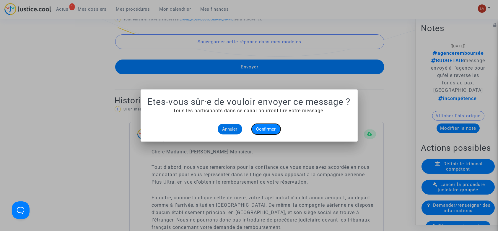
click at [260, 127] on span "Confirmer" at bounding box center [267, 128] width 20 height 5
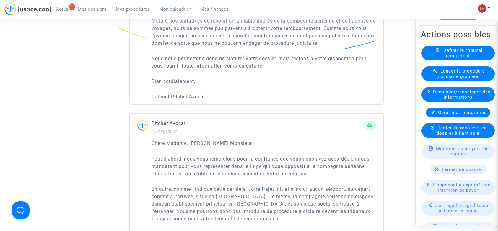
scroll to position [114, 0]
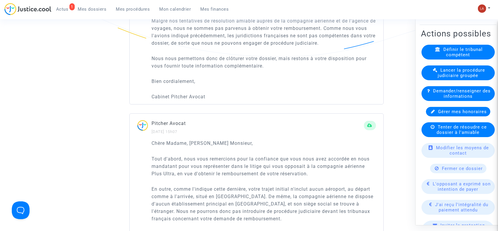
click at [446, 173] on div "Fermer ce dossier" at bounding box center [458, 167] width 56 height 9
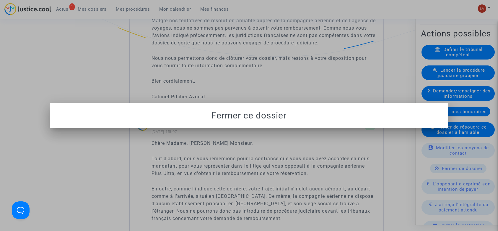
scroll to position [0, 0]
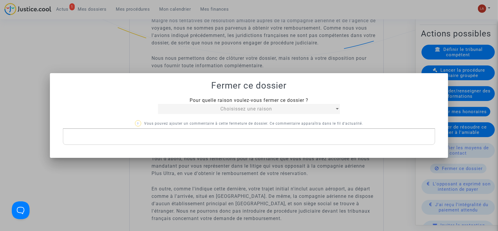
click at [264, 103] on span "Pour quelle raison voulez-vous fermer ce dossier ?" at bounding box center [249, 100] width 119 height 6
click at [255, 108] on span "Choisissez une raison" at bounding box center [247, 109] width 52 height 6
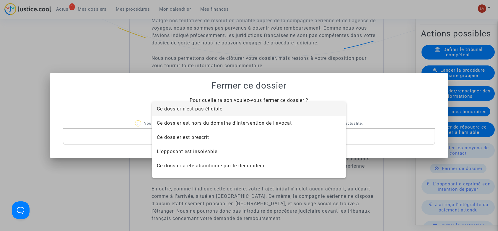
click at [215, 108] on span "Ce dossier n'est pas éligible" at bounding box center [190, 109] width 66 height 6
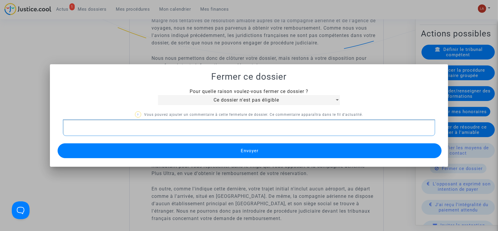
click at [195, 129] on p "Rich Text Editor, main" at bounding box center [249, 127] width 367 height 7
click at [186, 147] on button "Envoyer" at bounding box center [250, 150] width 385 height 15
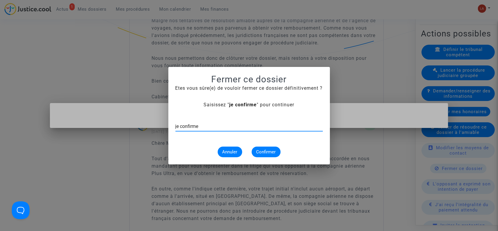
type input "je confirme"
click at [269, 152] on span "Confirmer" at bounding box center [267, 151] width 20 height 5
